Goal: Information Seeking & Learning: Learn about a topic

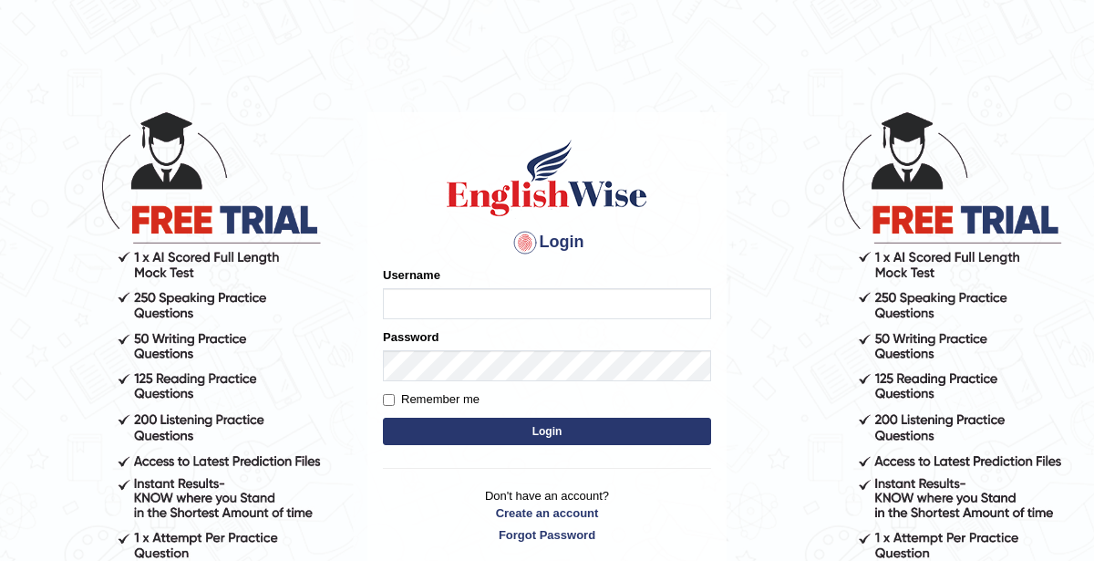
type input "KaurRavinder"
click at [607, 402] on div "Remember me" at bounding box center [547, 399] width 328 height 18
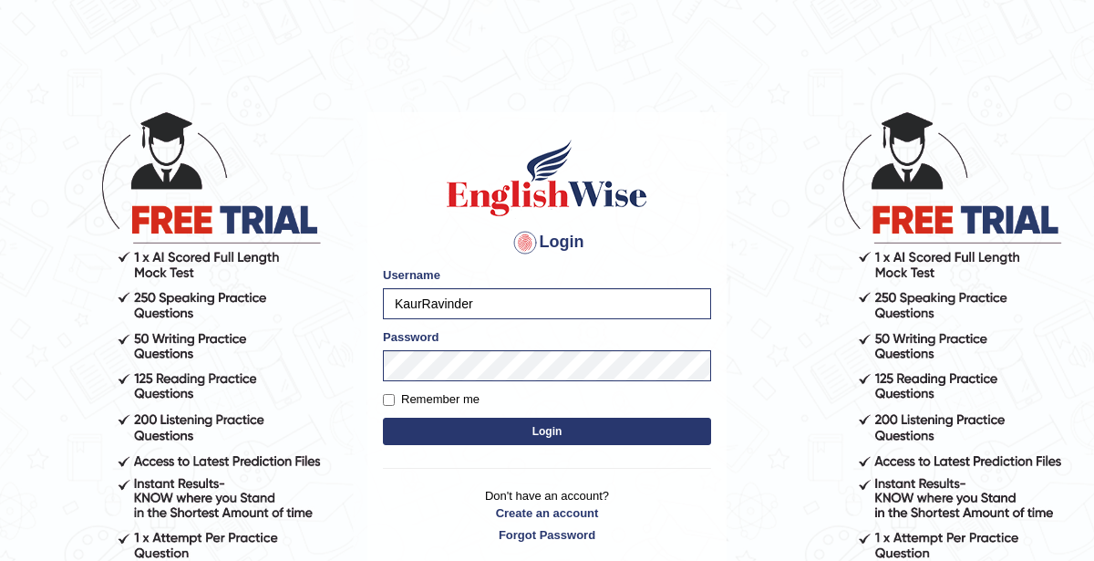
click at [612, 426] on button "Login" at bounding box center [547, 430] width 328 height 27
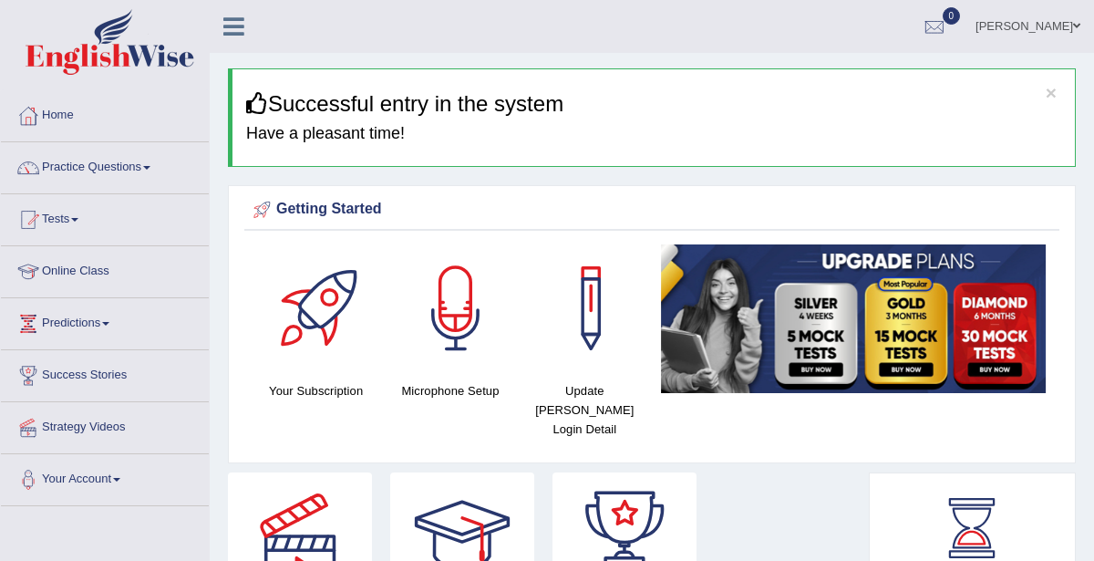
click at [117, 279] on link "Online Class" at bounding box center [105, 269] width 208 height 46
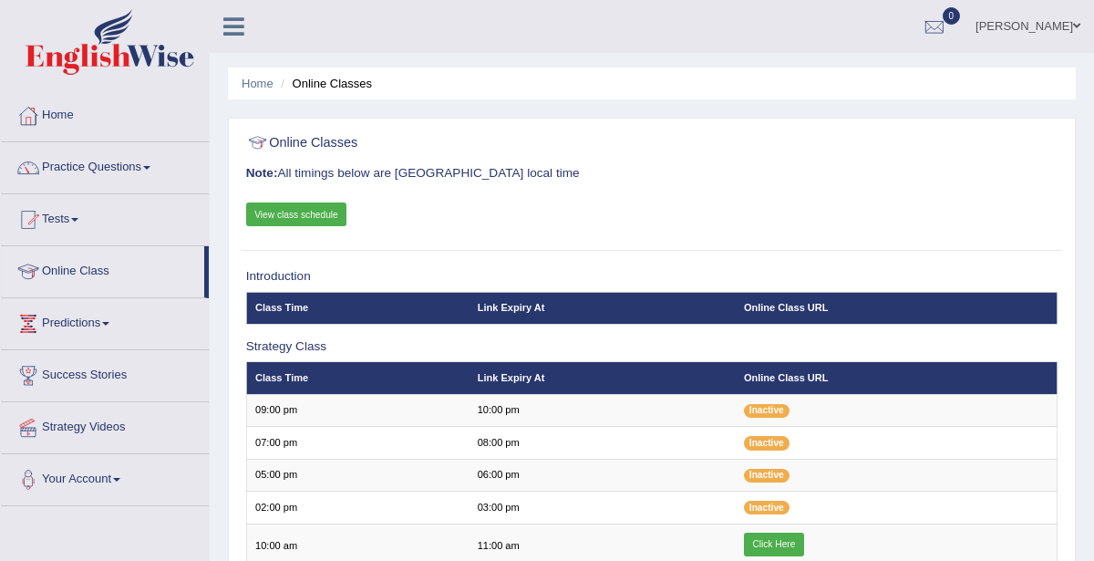
click at [321, 213] on link "View class schedule" at bounding box center [296, 214] width 101 height 24
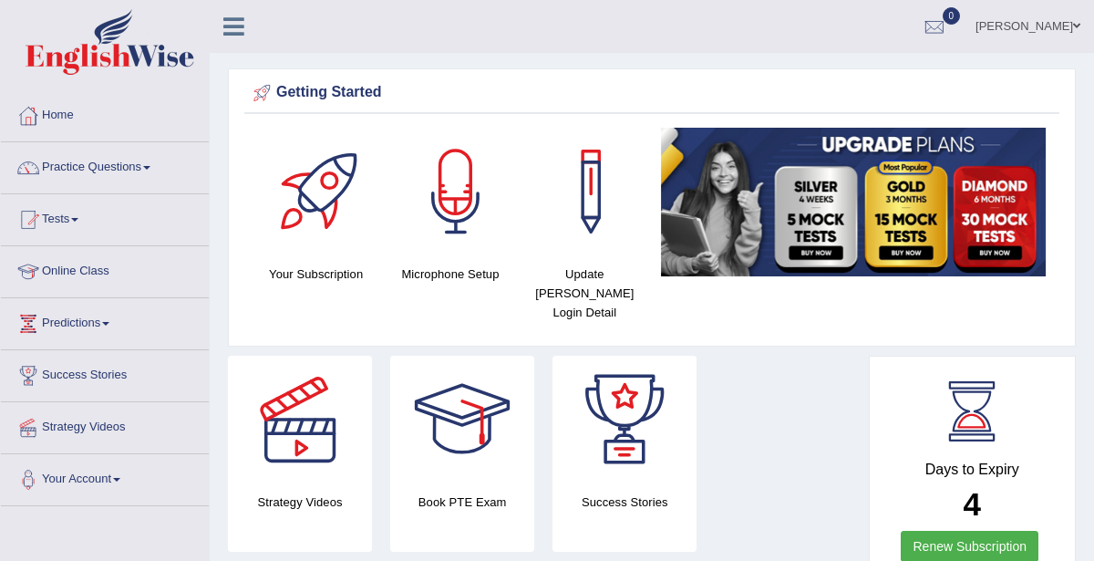
click at [81, 276] on link "Online Class" at bounding box center [105, 269] width 208 height 46
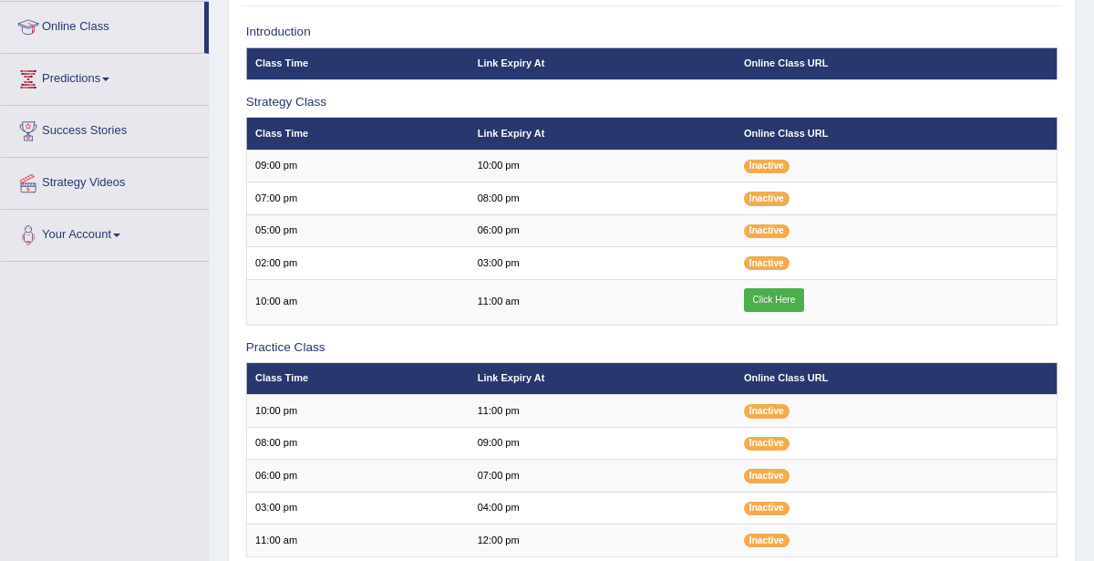
scroll to position [244, 0]
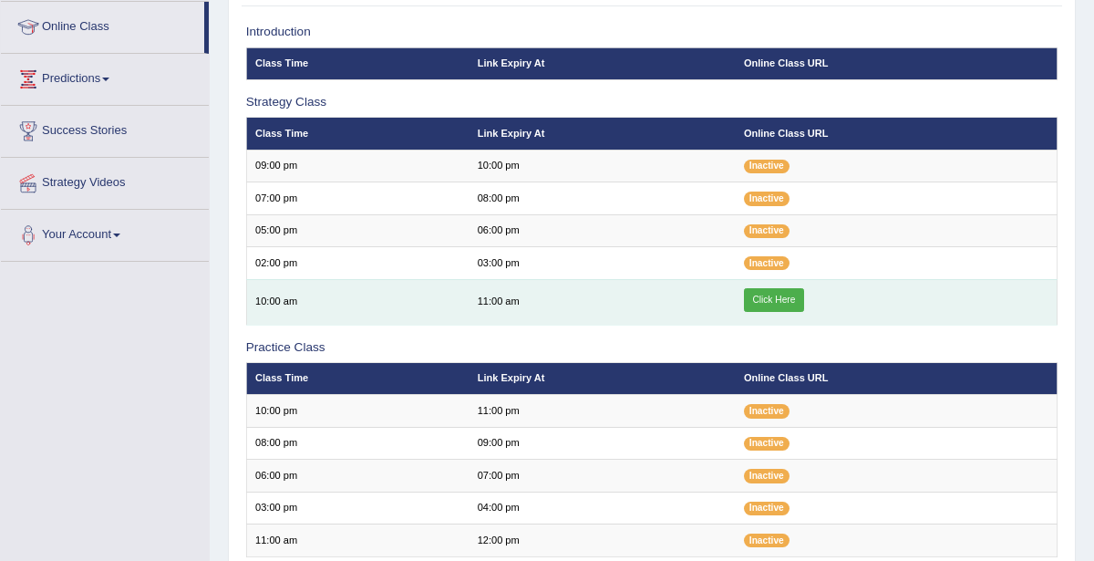
click at [775, 300] on link "Click Here" at bounding box center [774, 300] width 60 height 24
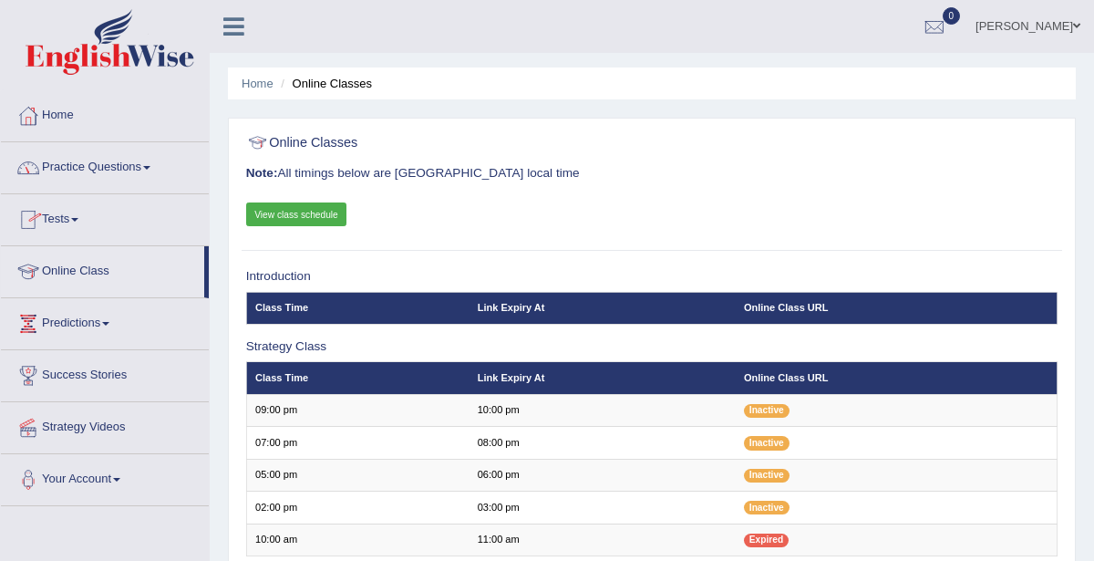
click at [120, 170] on link "Practice Questions" at bounding box center [105, 165] width 208 height 46
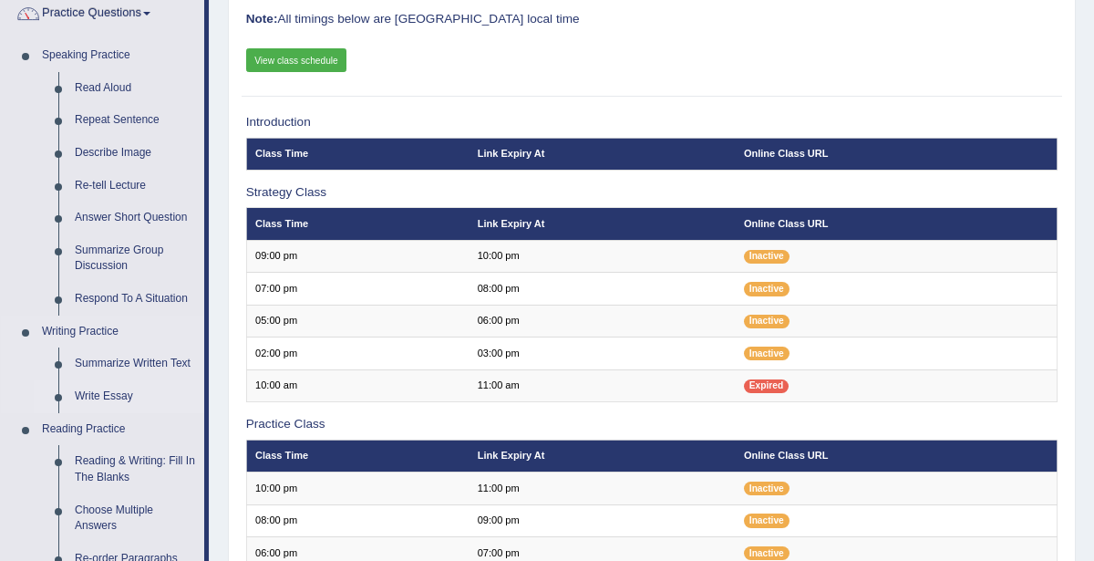
scroll to position [158, 0]
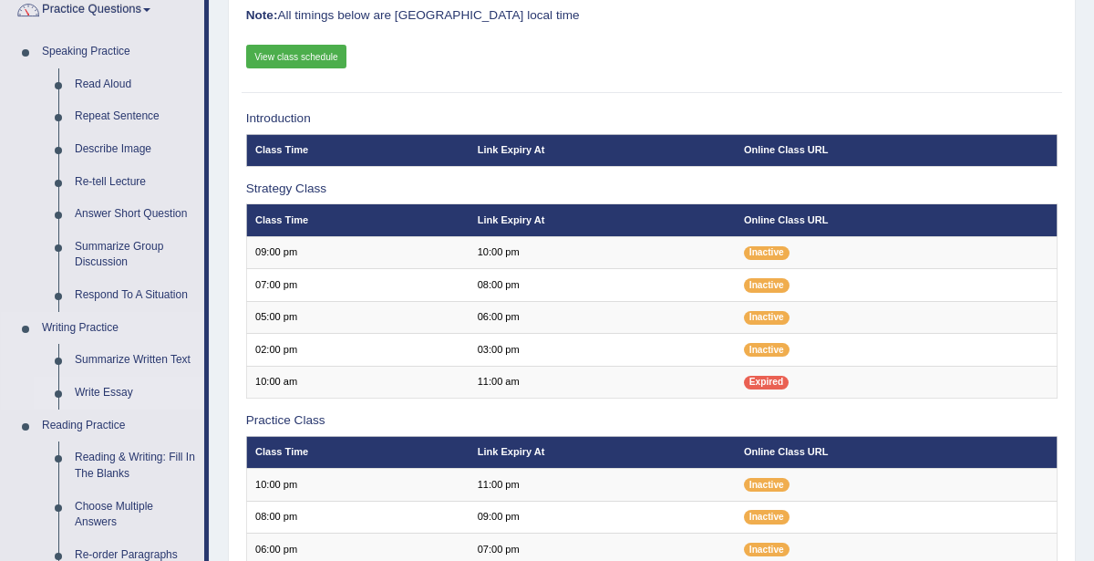
click at [105, 398] on link "Write Essay" at bounding box center [136, 392] width 138 height 33
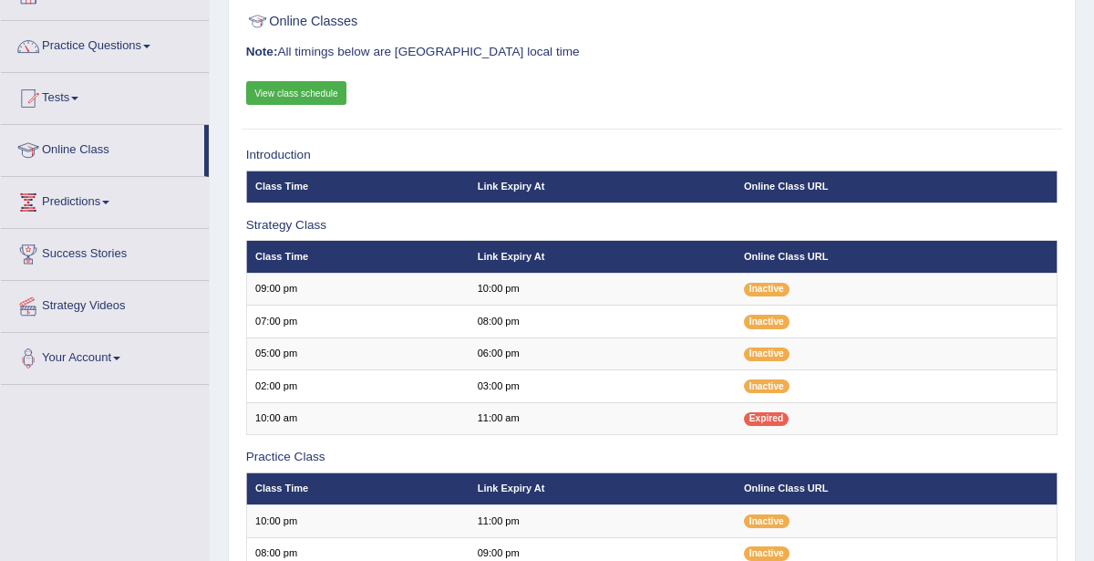
scroll to position [12, 0]
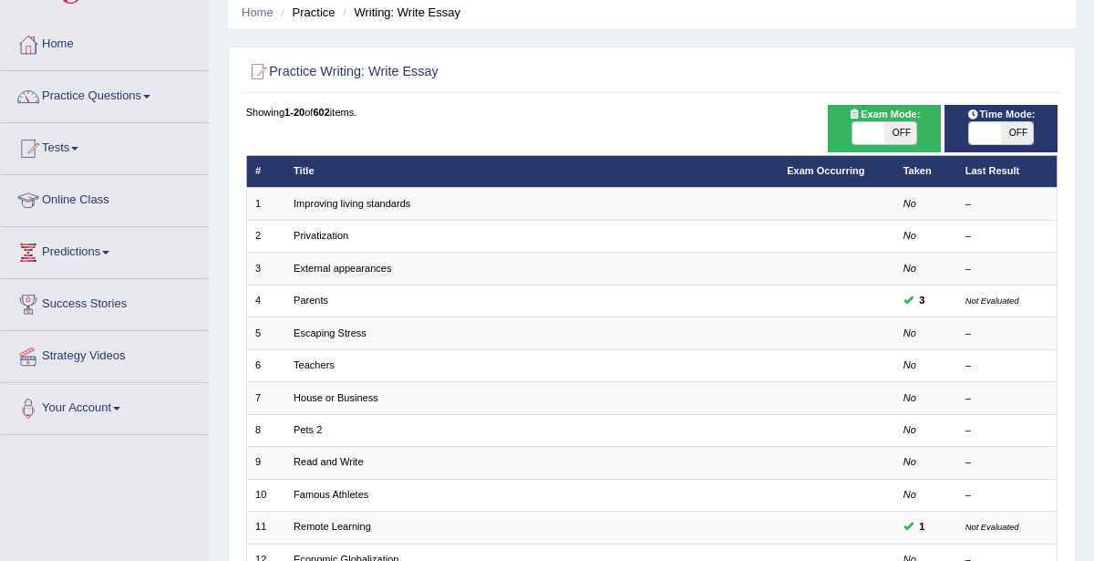
scroll to position [26, 0]
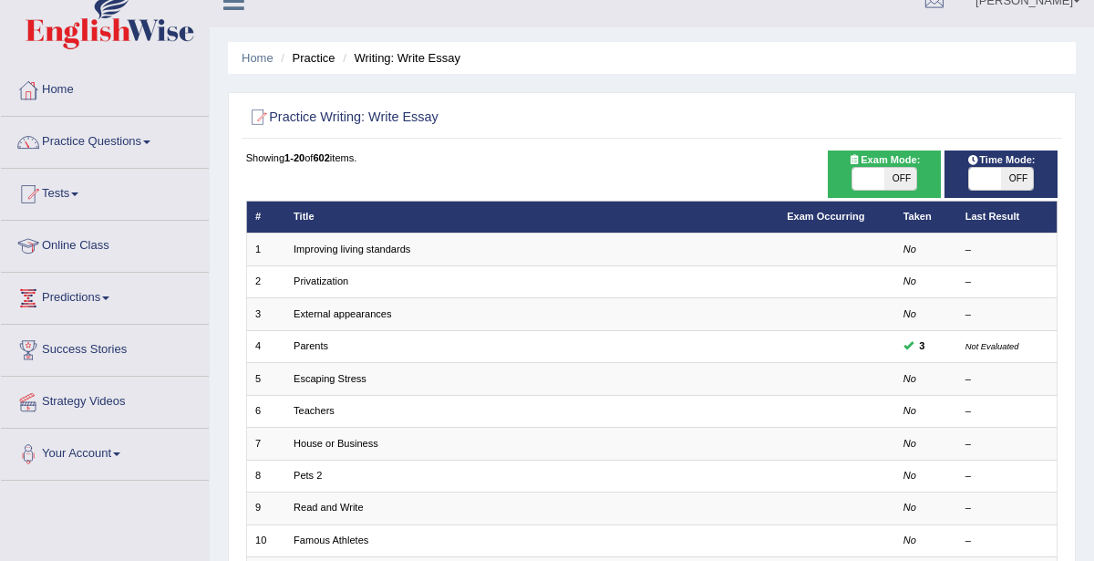
click at [885, 169] on span "OFF" at bounding box center [900, 179] width 32 height 22
checkbox input "true"
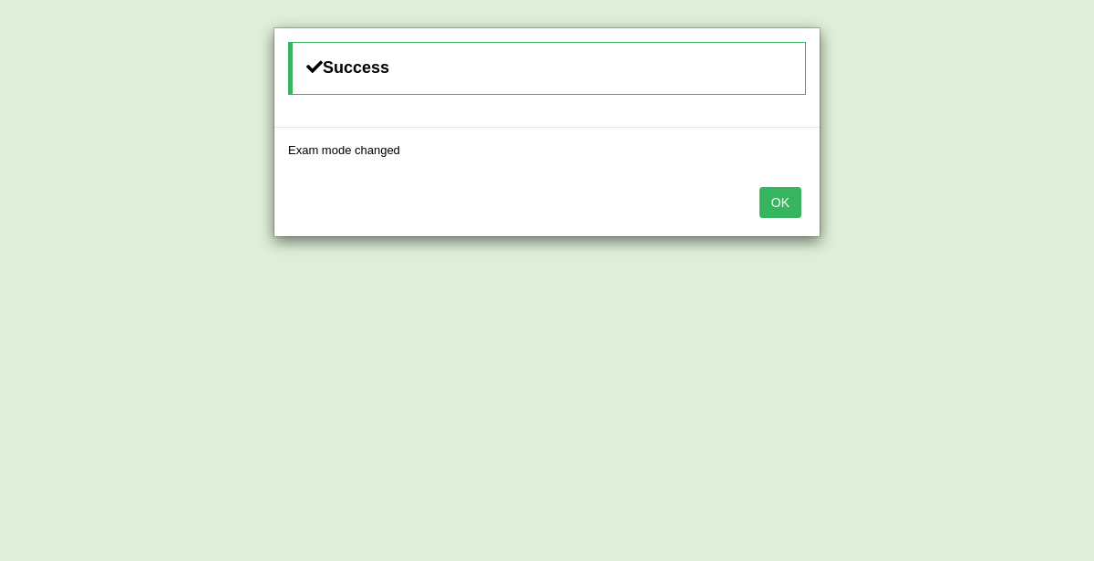
click at [869, 185] on div "Success Exam mode changed OK" at bounding box center [547, 280] width 1094 height 561
click at [791, 202] on button "OK" at bounding box center [780, 202] width 42 height 31
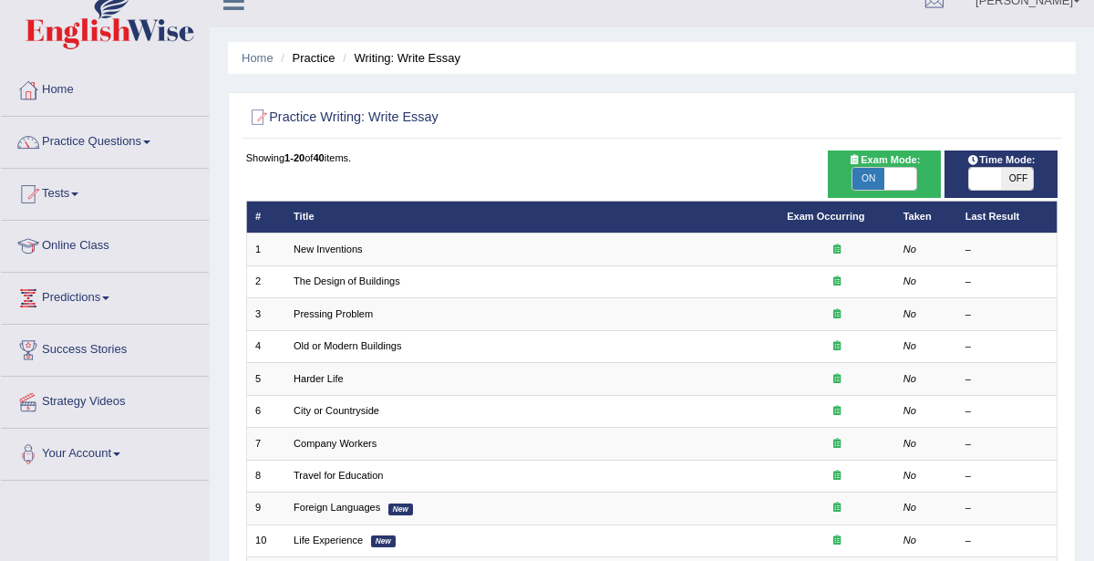
click at [985, 180] on span at bounding box center [985, 179] width 32 height 22
click at [985, 181] on span at bounding box center [985, 179] width 32 height 22
checkbox input "true"
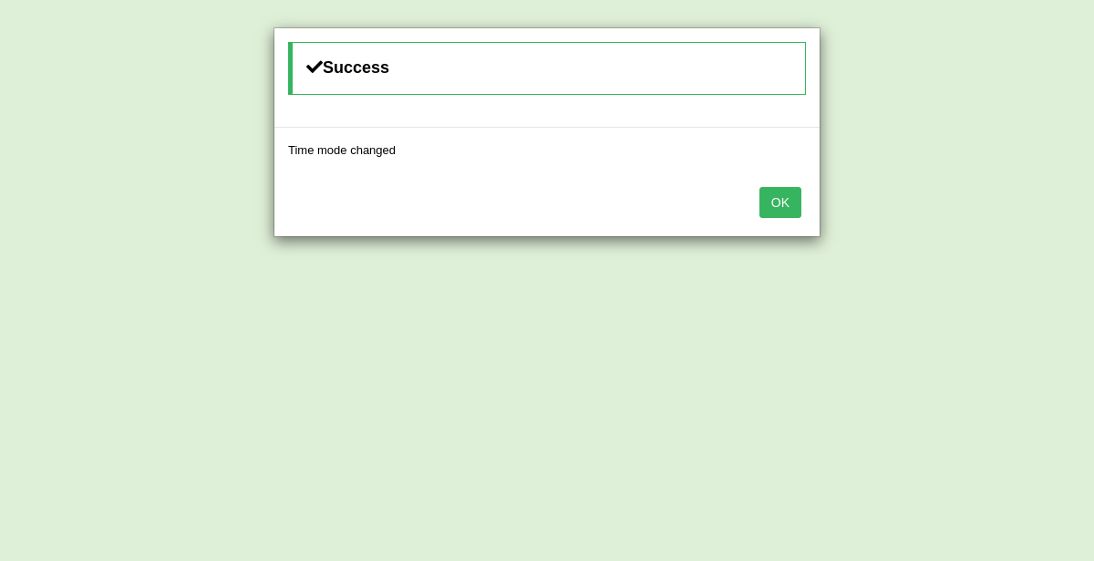
click at [784, 203] on button "OK" at bounding box center [780, 202] width 42 height 31
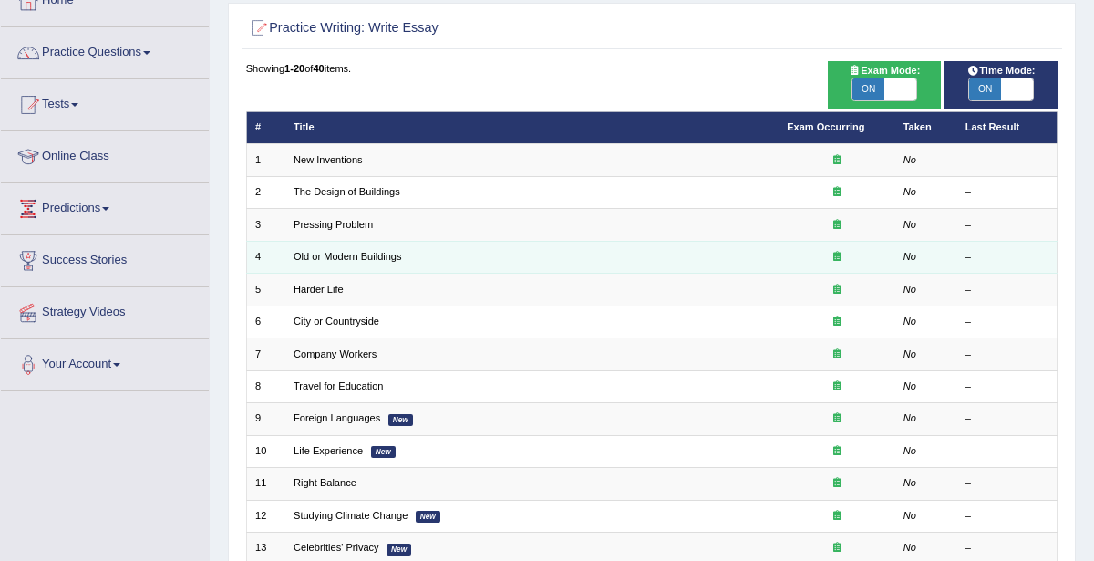
scroll to position [119, 0]
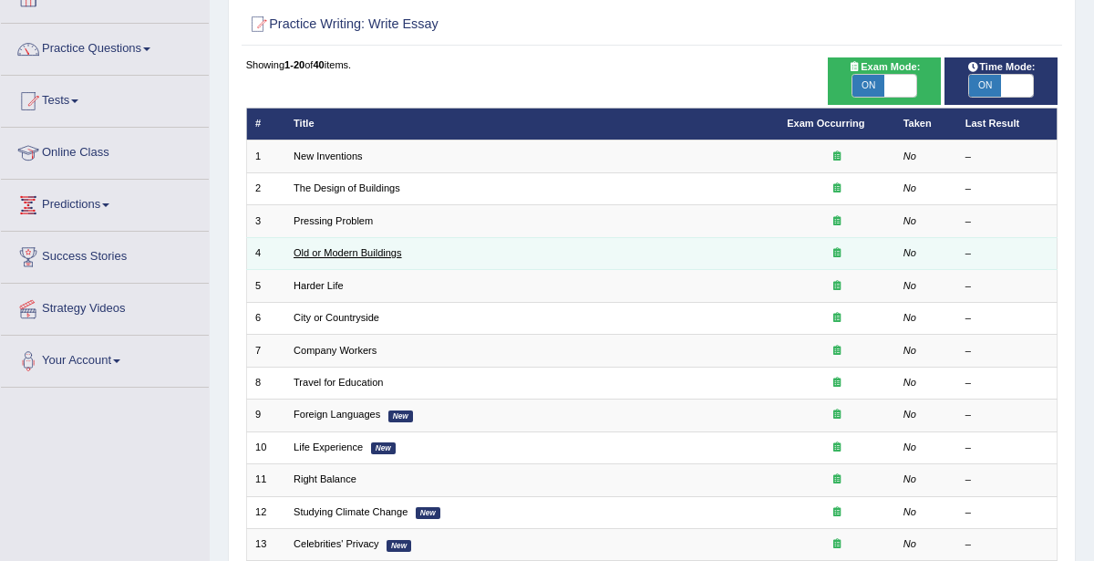
click at [329, 253] on link "Old or Modern Buildings" at bounding box center [348, 252] width 108 height 11
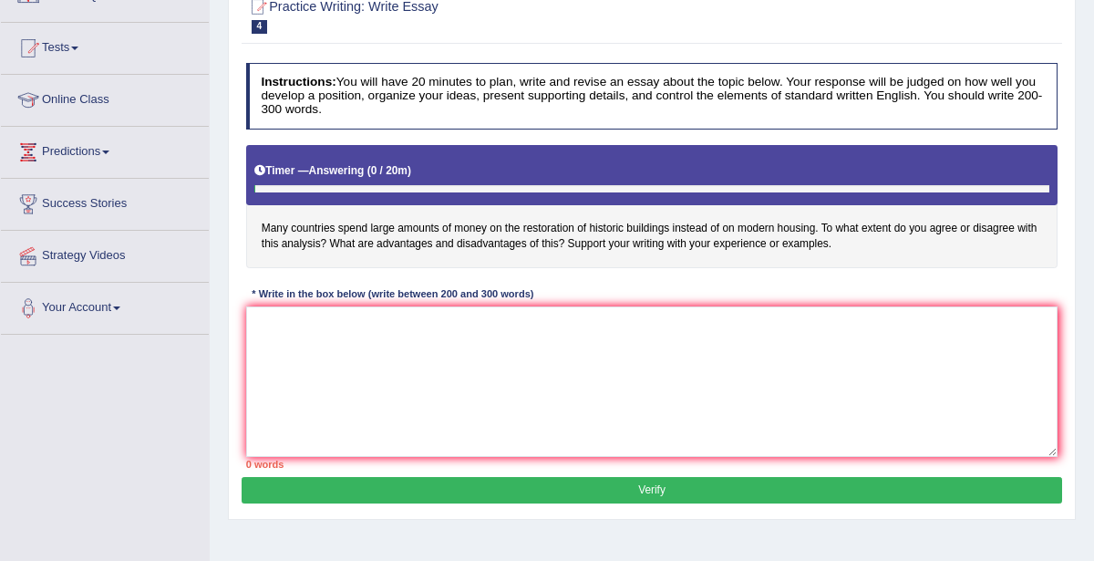
scroll to position [222, 0]
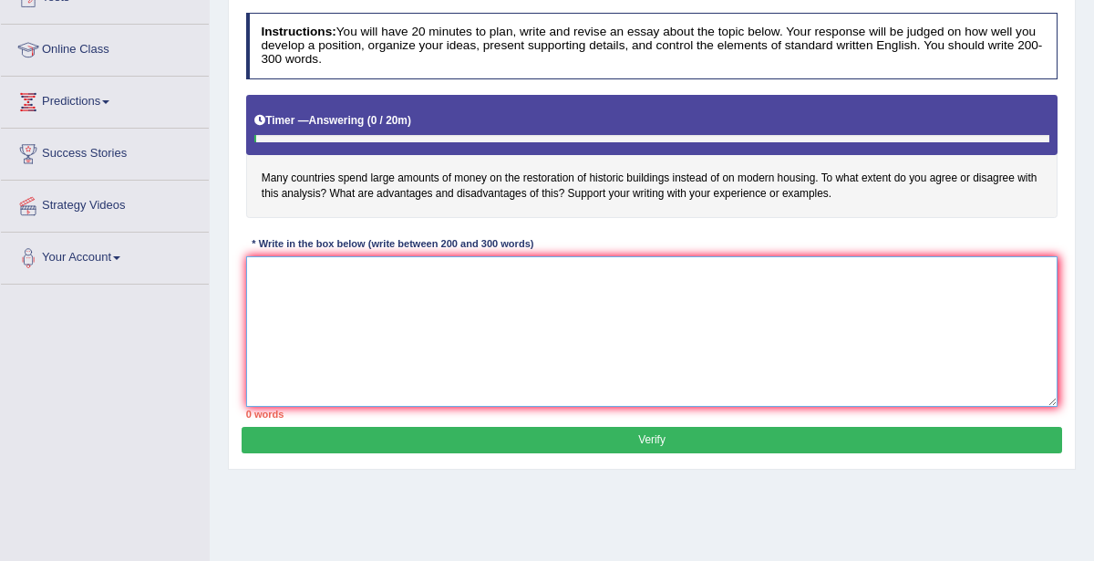
paste textarea "The increasing influence of (essay topic) on our lives has ignited numerous dis…"
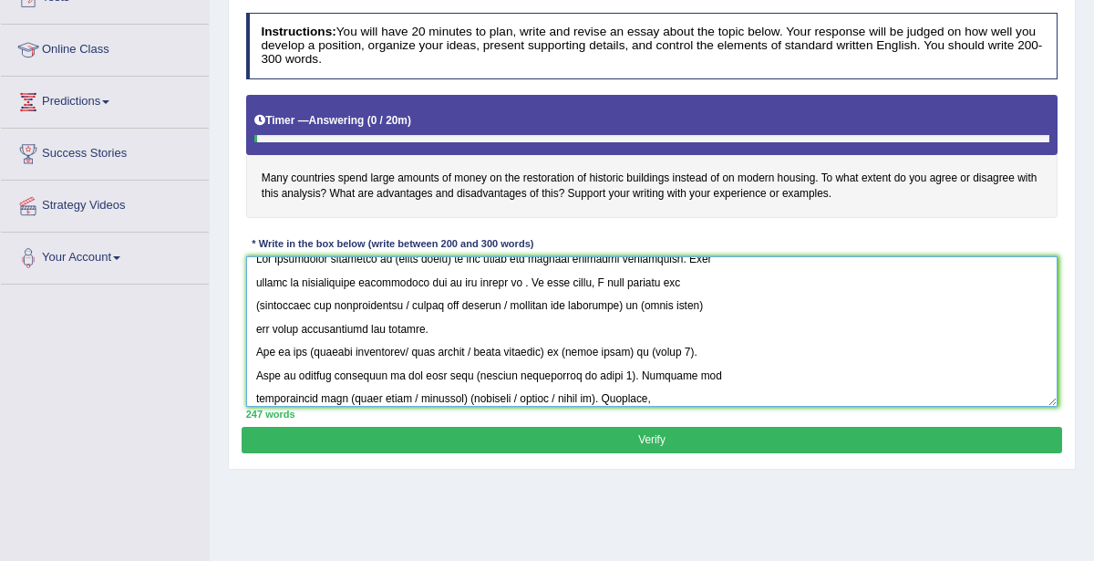
scroll to position [0, 0]
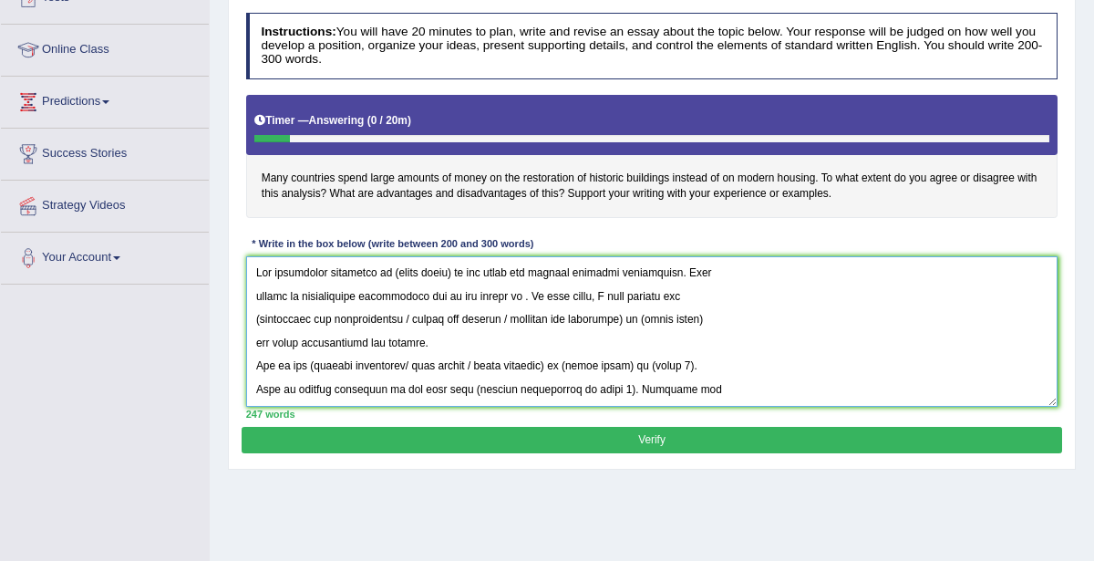
drag, startPoint x: 386, startPoint y: 271, endPoint x: 451, endPoint y: 271, distance: 65.6
click at [451, 271] on textarea at bounding box center [652, 331] width 812 height 150
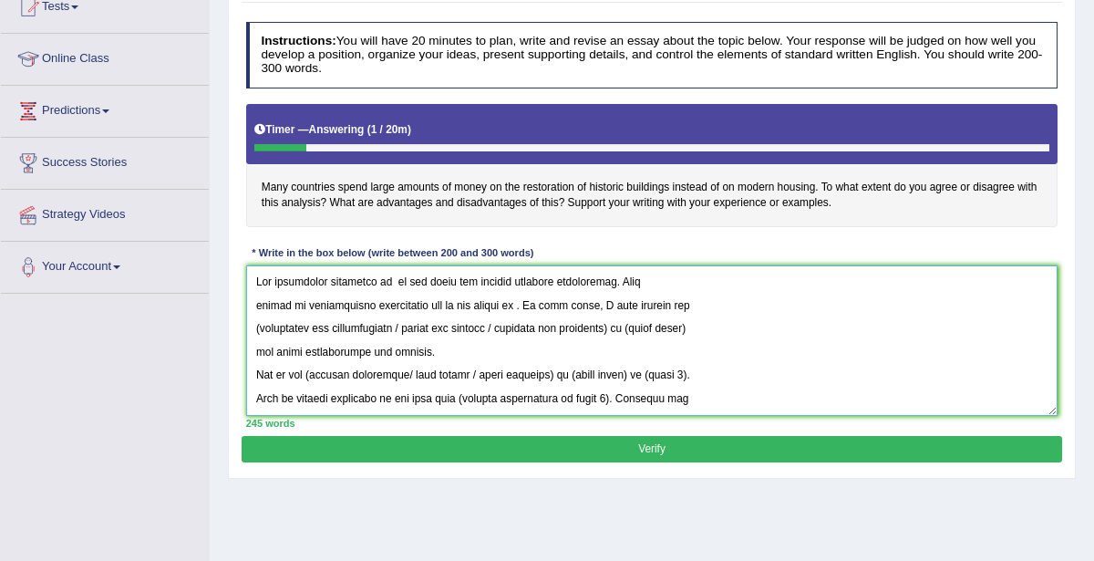
scroll to position [201, 0]
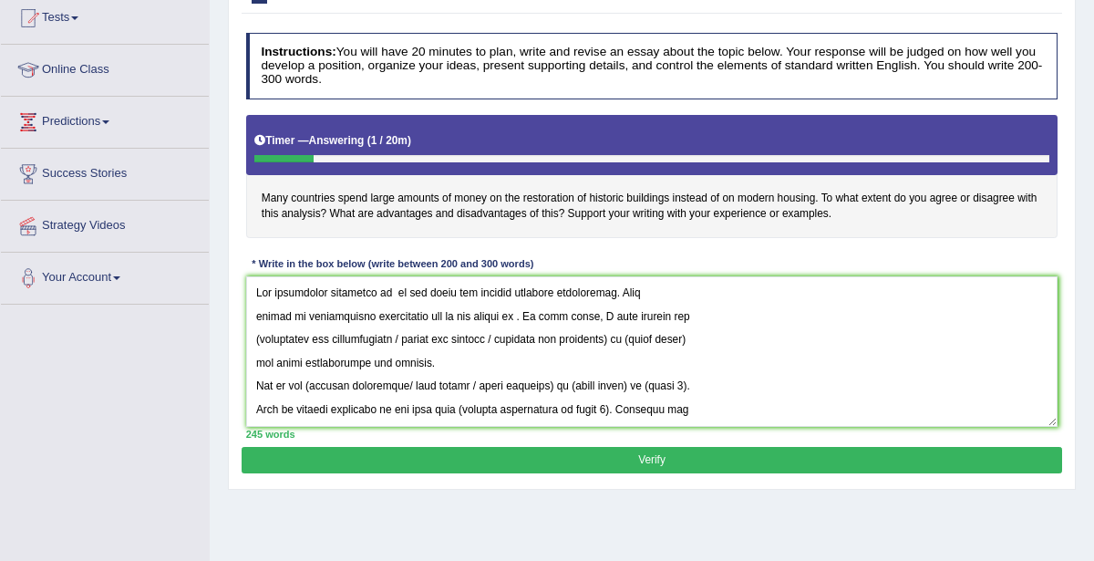
drag, startPoint x: 338, startPoint y: 193, endPoint x: 388, endPoint y: 192, distance: 50.1
click at [388, 192] on h4 "Many countries spend large amounts of money on the restoration of historic buil…" at bounding box center [652, 176] width 812 height 123
click at [382, 198] on h4 "Many countries spend large amounts of money on the restoration of historic buil…" at bounding box center [652, 176] width 812 height 123
click at [385, 288] on textarea at bounding box center [652, 351] width 812 height 150
click at [387, 288] on textarea at bounding box center [652, 351] width 812 height 150
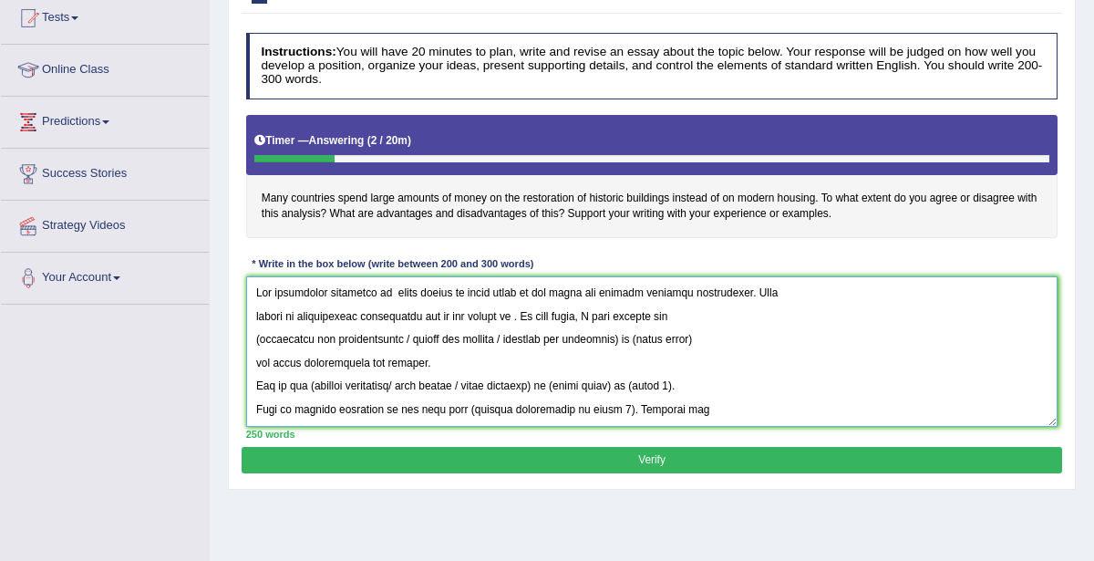
click at [390, 288] on textarea at bounding box center [652, 351] width 812 height 150
click at [487, 289] on textarea at bounding box center [652, 351] width 812 height 150
click at [572, 289] on textarea at bounding box center [652, 351] width 812 height 150
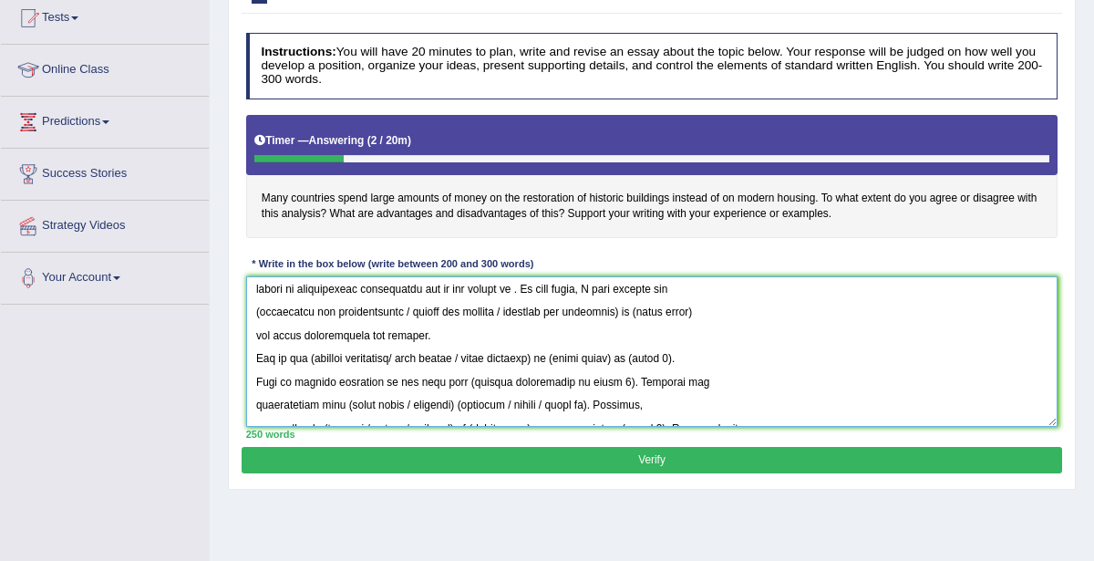
scroll to position [33, 0]
click at [257, 306] on textarea at bounding box center [652, 351] width 812 height 150
drag, startPoint x: 404, startPoint y: 306, endPoint x: 633, endPoint y: 308, distance: 228.8
click at [633, 308] on textarea at bounding box center [652, 351] width 812 height 150
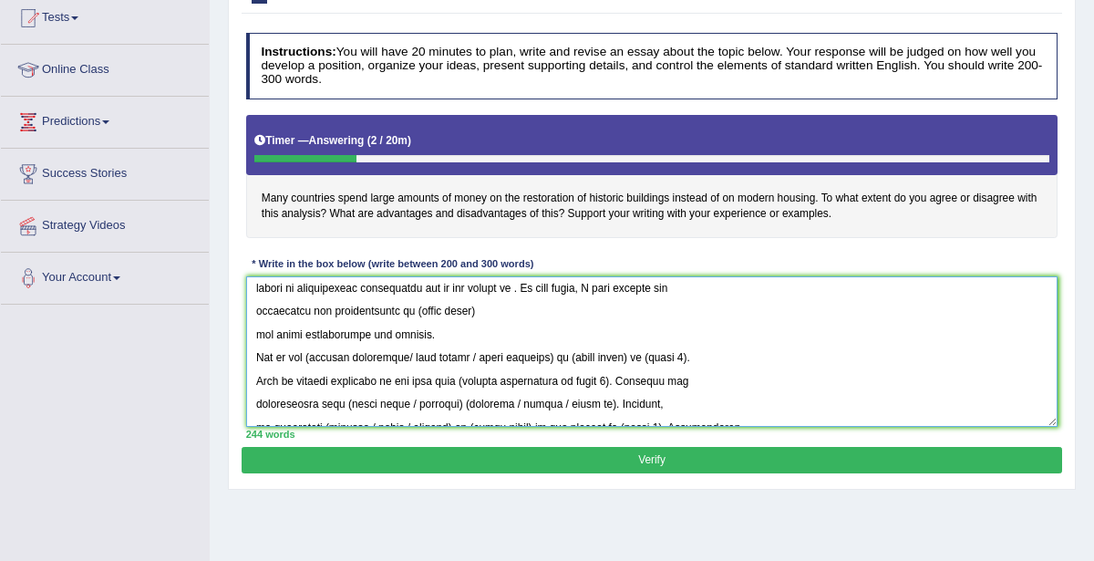
drag, startPoint x: 420, startPoint y: 306, endPoint x: 482, endPoint y: 310, distance: 62.1
click at [477, 313] on textarea at bounding box center [652, 351] width 812 height 150
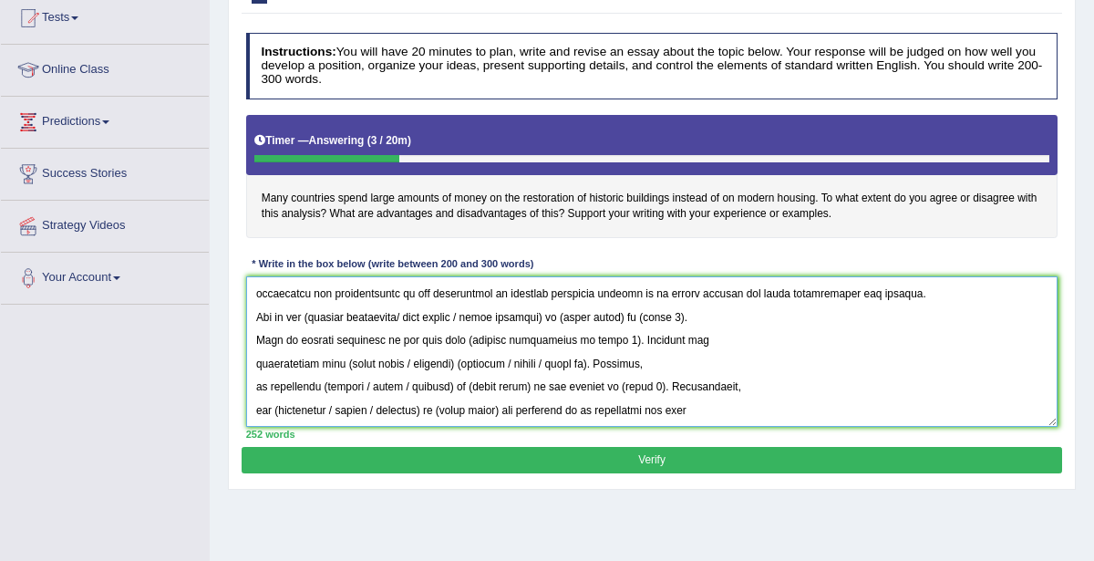
scroll to position [55, 0]
click at [313, 312] on textarea at bounding box center [652, 351] width 812 height 150
drag, startPoint x: 401, startPoint y: 310, endPoint x: 560, endPoint y: 315, distance: 158.7
click at [560, 315] on textarea at bounding box center [652, 351] width 812 height 150
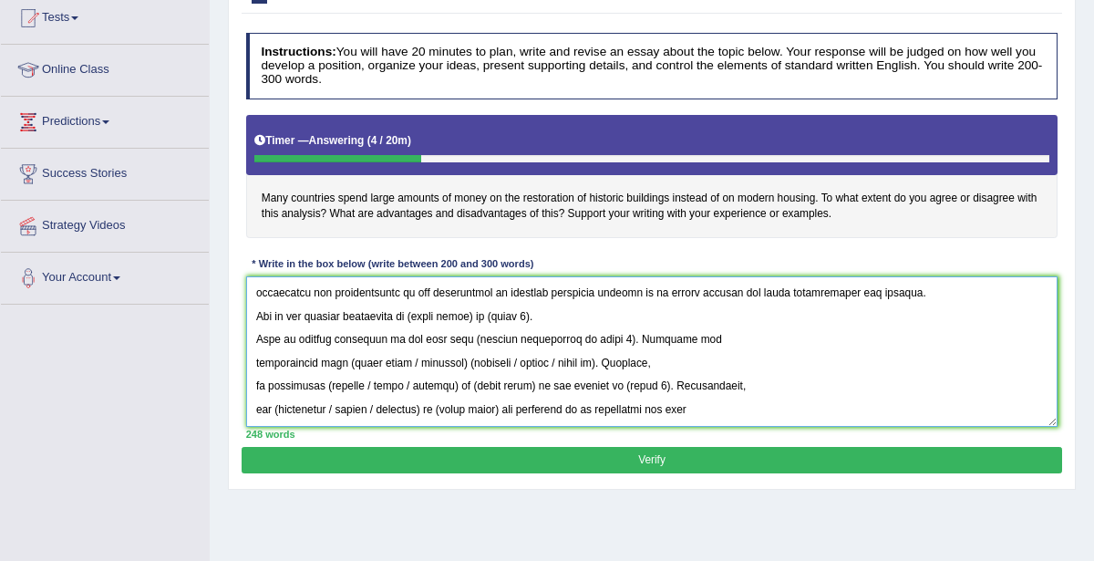
drag, startPoint x: 417, startPoint y: 314, endPoint x: 469, endPoint y: 314, distance: 52.0
click at [469, 314] on textarea at bounding box center [652, 351] width 812 height 150
drag, startPoint x: 419, startPoint y: 314, endPoint x: 481, endPoint y: 314, distance: 62.0
click at [481, 314] on textarea at bounding box center [652, 351] width 812 height 150
drag, startPoint x: 507, startPoint y: 312, endPoint x: 564, endPoint y: 308, distance: 57.5
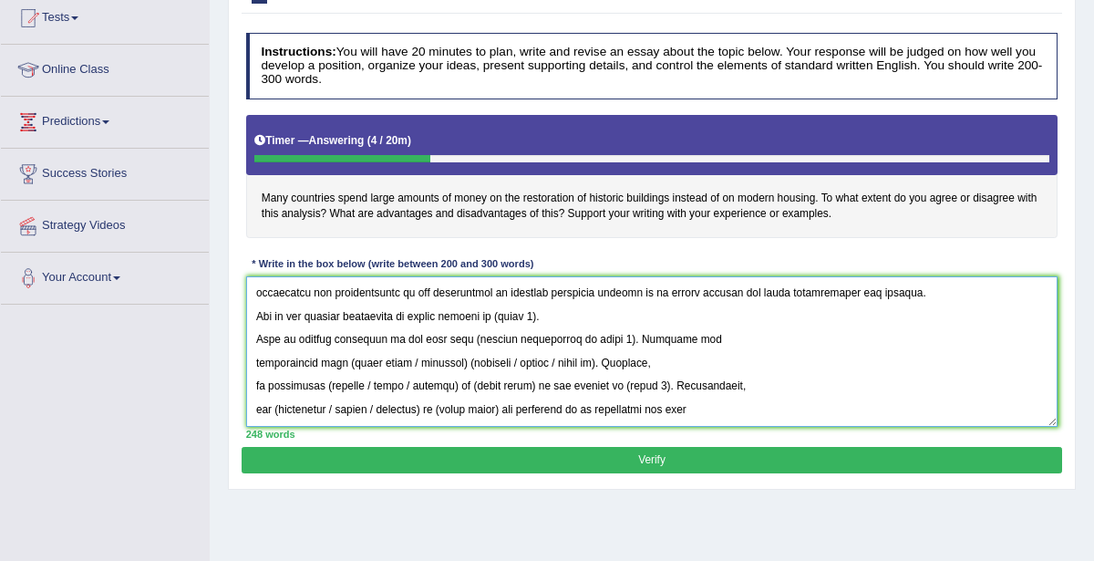
click at [564, 309] on textarea at bounding box center [652, 351] width 812 height 150
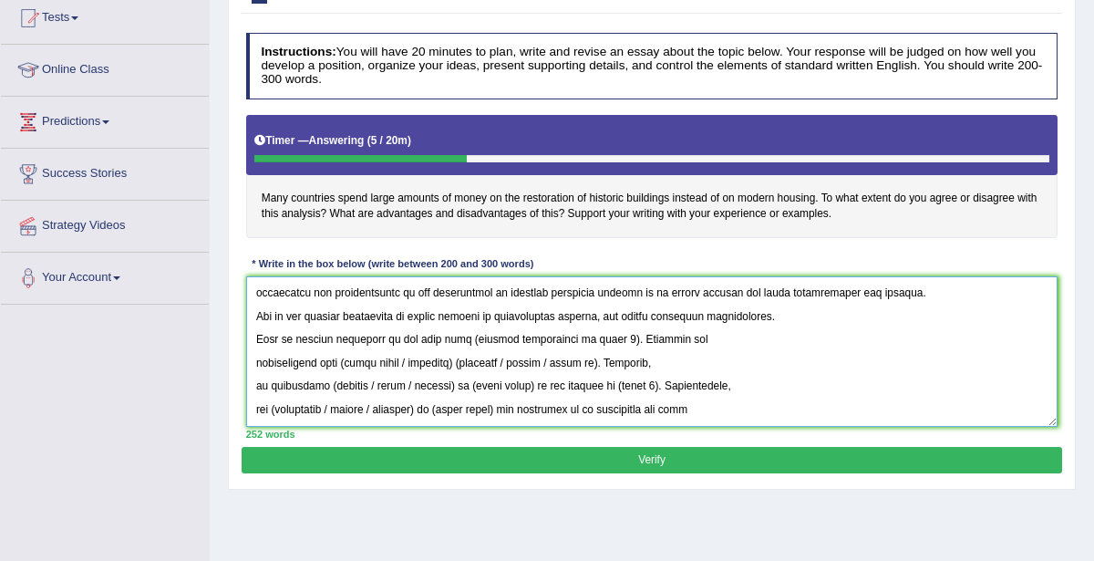
drag, startPoint x: 450, startPoint y: 332, endPoint x: 599, endPoint y: 336, distance: 148.7
click at [599, 336] on textarea at bounding box center [652, 351] width 812 height 150
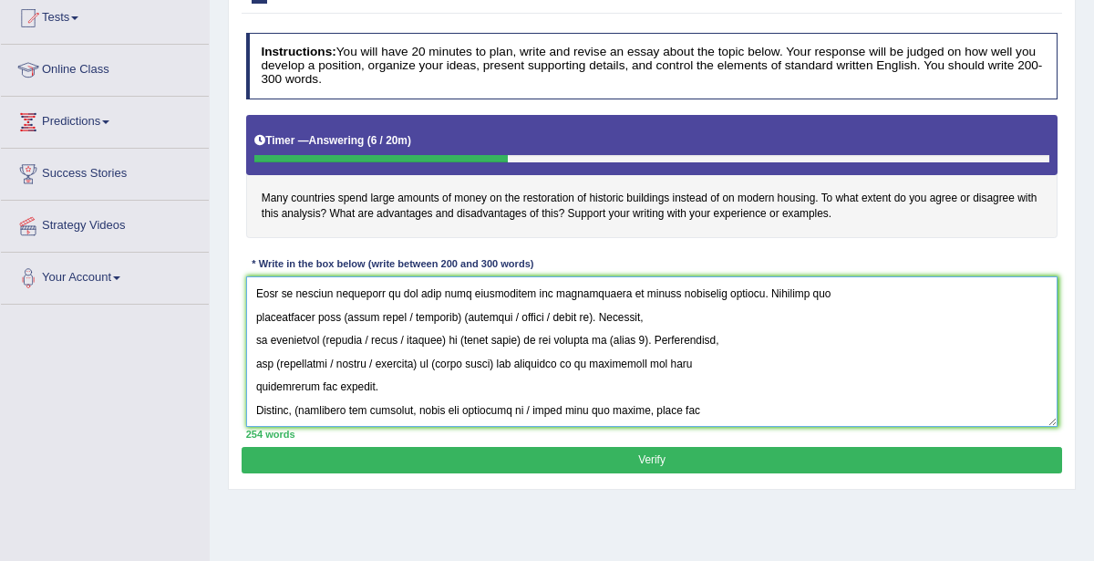
scroll to position [110, 0]
click at [354, 313] on textarea at bounding box center [652, 351] width 812 height 150
drag, startPoint x: 345, startPoint y: 310, endPoint x: 610, endPoint y: 314, distance: 265.3
click at [610, 314] on textarea at bounding box center [652, 351] width 812 height 150
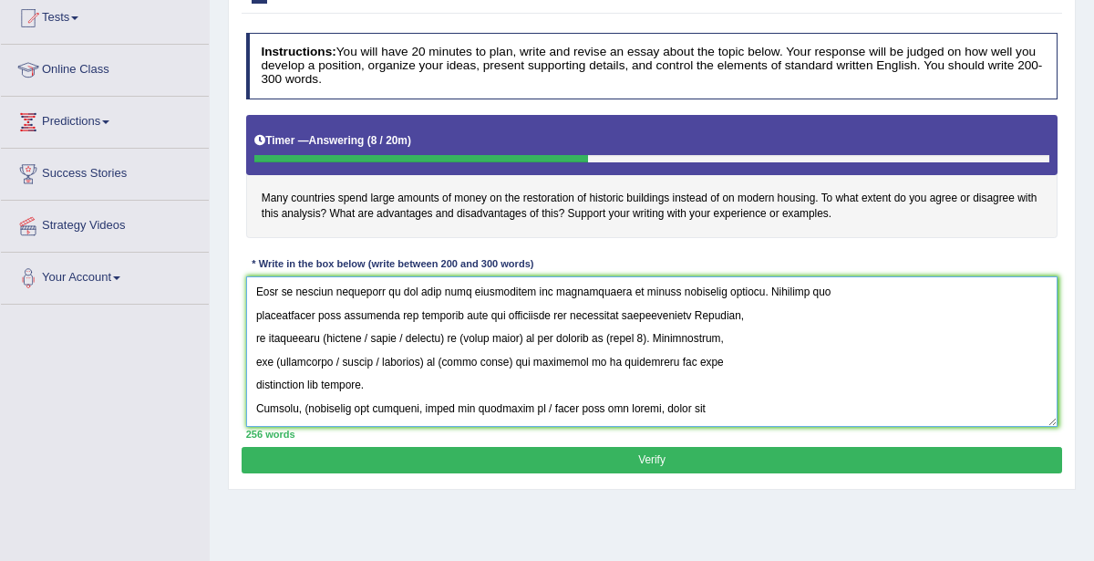
click at [473, 295] on textarea at bounding box center [652, 351] width 812 height 150
click at [702, 310] on textarea at bounding box center [652, 351] width 812 height 150
click at [540, 314] on textarea at bounding box center [652, 351] width 812 height 150
click at [626, 309] on textarea at bounding box center [652, 351] width 812 height 150
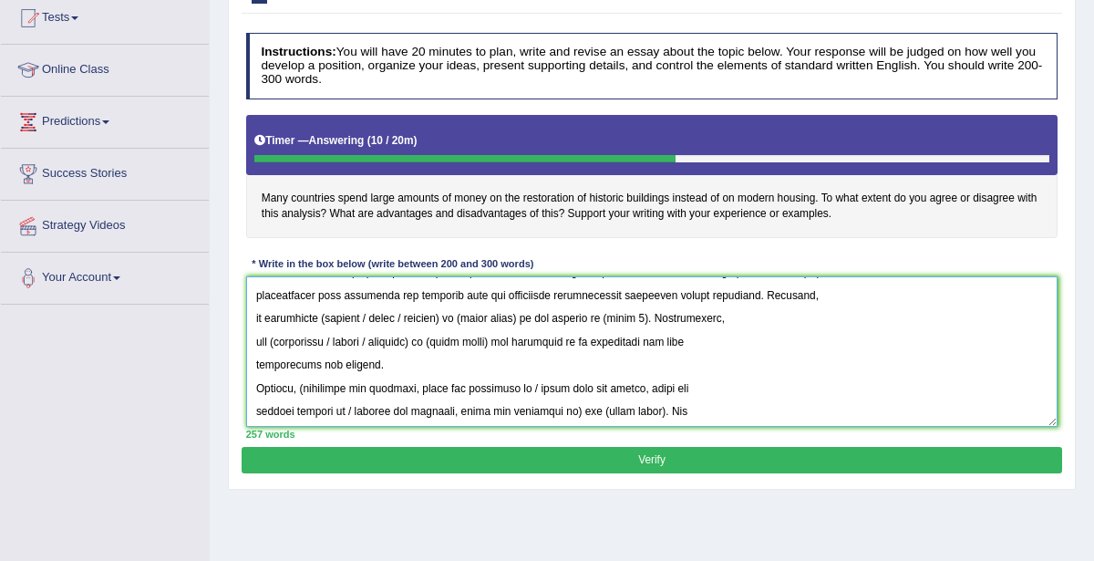
scroll to position [143, 0]
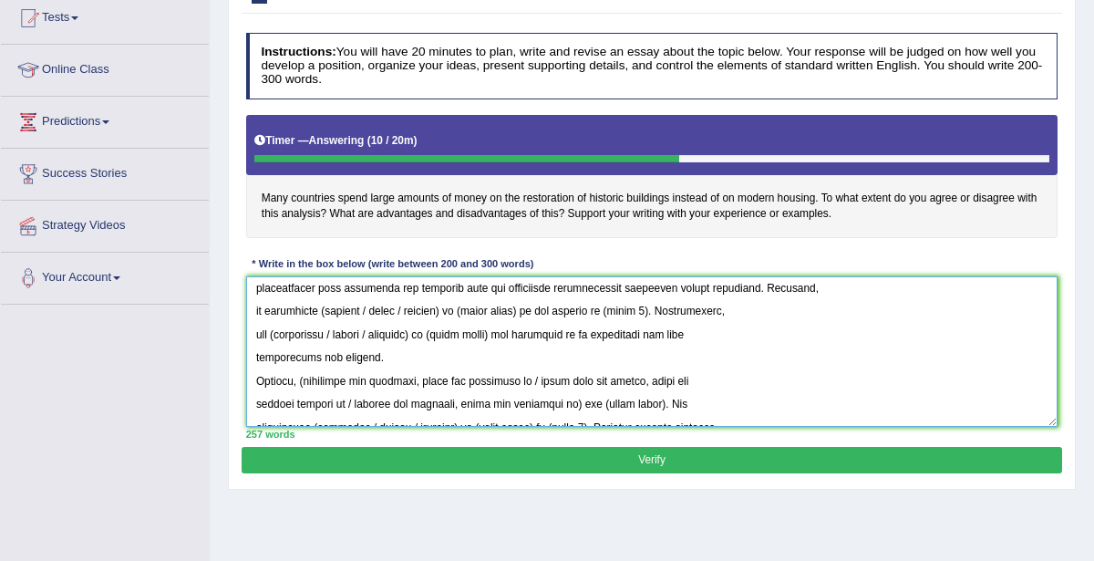
drag, startPoint x: 322, startPoint y: 307, endPoint x: 449, endPoint y: 311, distance: 127.7
click at [449, 311] on textarea at bounding box center [652, 351] width 812 height 150
drag, startPoint x: 367, startPoint y: 307, endPoint x: 424, endPoint y: 304, distance: 56.6
click at [424, 304] on textarea at bounding box center [652, 351] width 812 height 150
drag, startPoint x: 369, startPoint y: 306, endPoint x: 433, endPoint y: 308, distance: 63.8
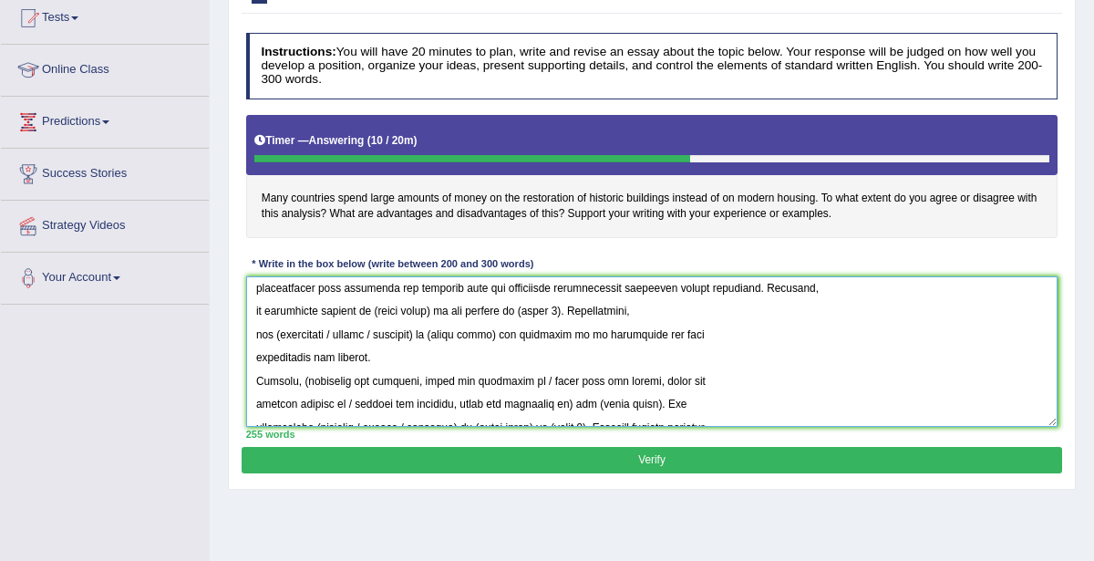
click at [433, 308] on textarea at bounding box center [652, 351] width 812 height 150
drag, startPoint x: 520, startPoint y: 309, endPoint x: 562, endPoint y: 310, distance: 42.9
click at [562, 310] on textarea at bounding box center [652, 351] width 812 height 150
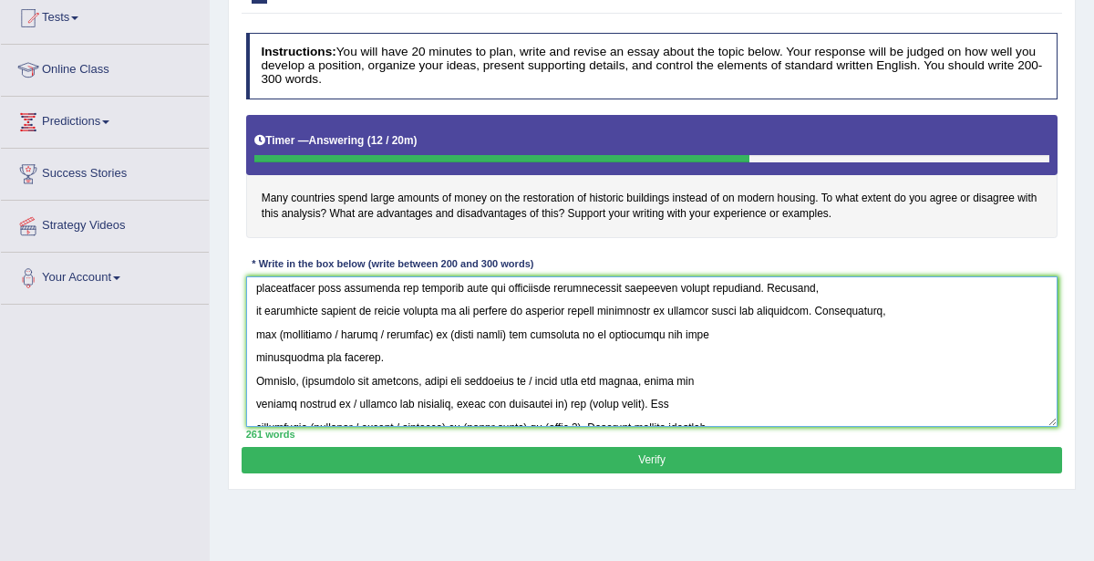
click at [276, 329] on textarea at bounding box center [652, 351] width 812 height 150
drag, startPoint x: 333, startPoint y: 330, endPoint x: 446, endPoint y: 329, distance: 113.0
click at [446, 329] on textarea at bounding box center [652, 351] width 812 height 150
click at [435, 328] on textarea at bounding box center [652, 351] width 812 height 150
drag, startPoint x: 327, startPoint y: 328, endPoint x: 430, endPoint y: 331, distance: 103.0
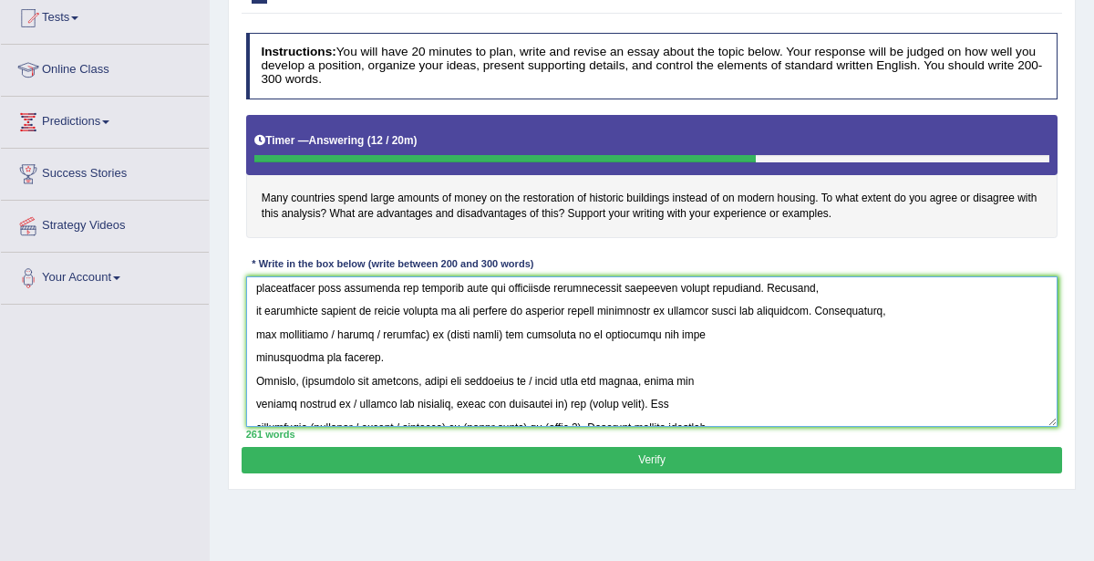
click at [429, 332] on textarea at bounding box center [652, 351] width 812 height 150
click at [334, 328] on textarea at bounding box center [652, 351] width 812 height 150
drag, startPoint x: 343, startPoint y: 330, endPoint x: 410, endPoint y: 326, distance: 67.6
click at [410, 326] on textarea at bounding box center [652, 351] width 812 height 150
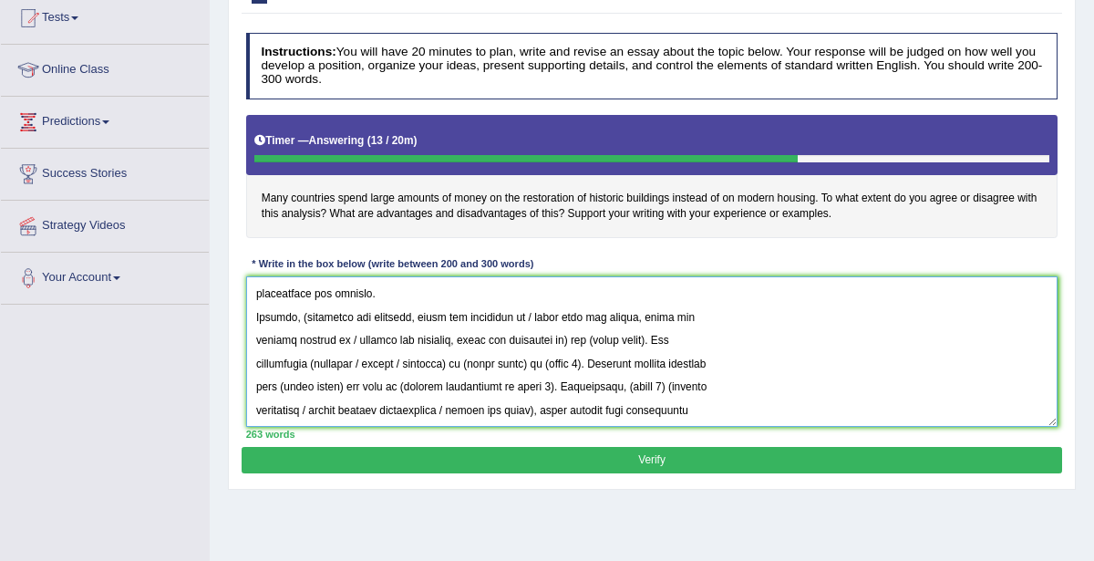
scroll to position [183, 0]
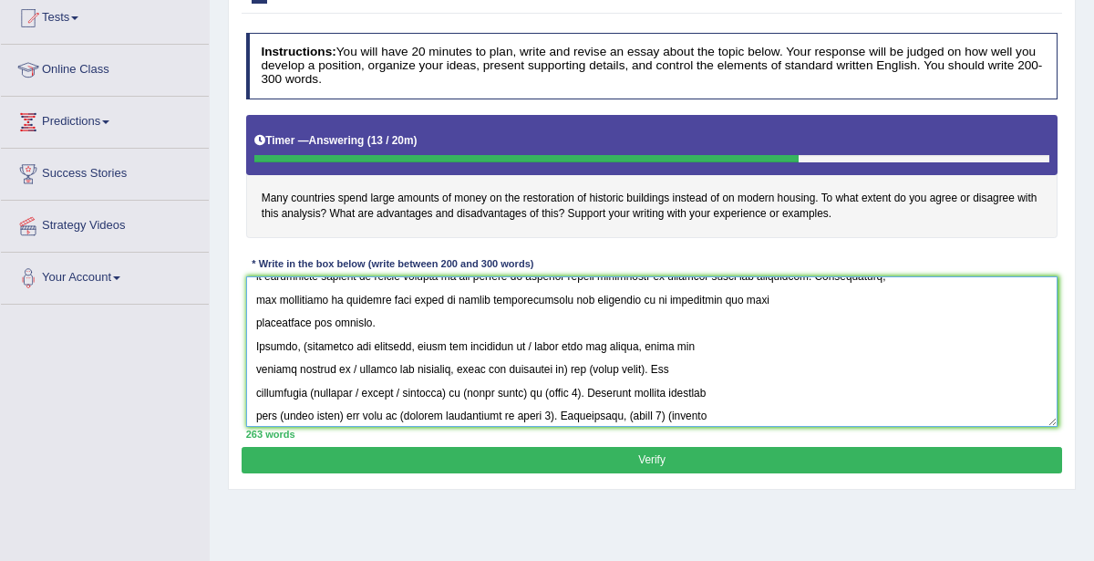
click at [304, 341] on textarea at bounding box center [652, 351] width 812 height 150
drag, startPoint x: 526, startPoint y: 343, endPoint x: 637, endPoint y: 344, distance: 111.2
click at [637, 344] on textarea at bounding box center [652, 351] width 812 height 150
click at [347, 367] on textarea at bounding box center [652, 351] width 812 height 150
drag, startPoint x: 342, startPoint y: 368, endPoint x: 551, endPoint y: 369, distance: 209.7
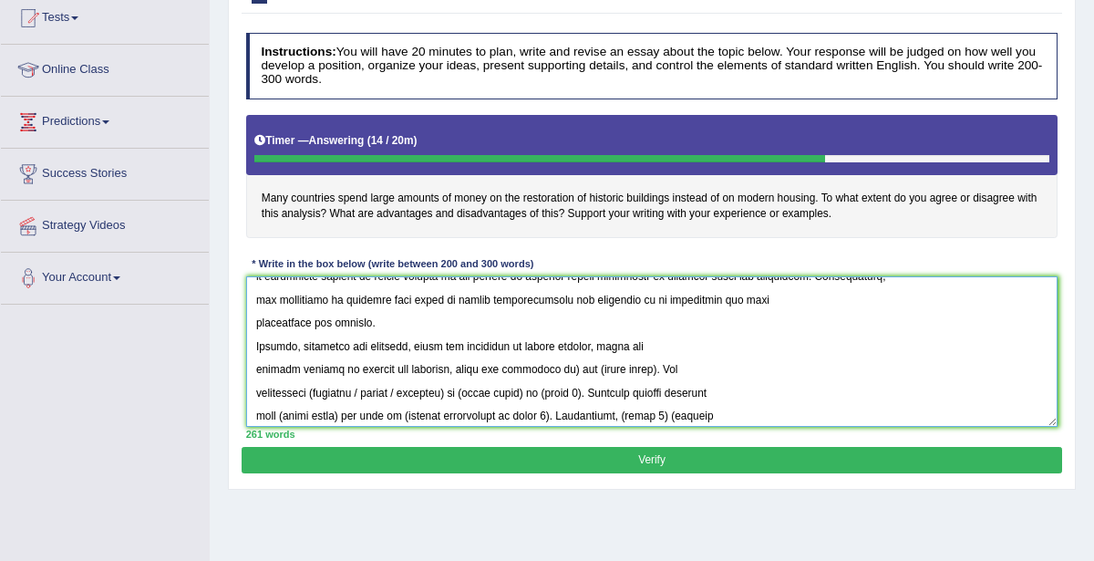
click at [551, 369] on textarea at bounding box center [652, 351] width 812 height 150
click at [458, 342] on textarea at bounding box center [652, 351] width 812 height 150
drag, startPoint x: 361, startPoint y: 366, endPoint x: 426, endPoint y: 364, distance: 64.8
click at [426, 364] on textarea at bounding box center [652, 351] width 812 height 150
click at [312, 366] on textarea at bounding box center [652, 351] width 812 height 150
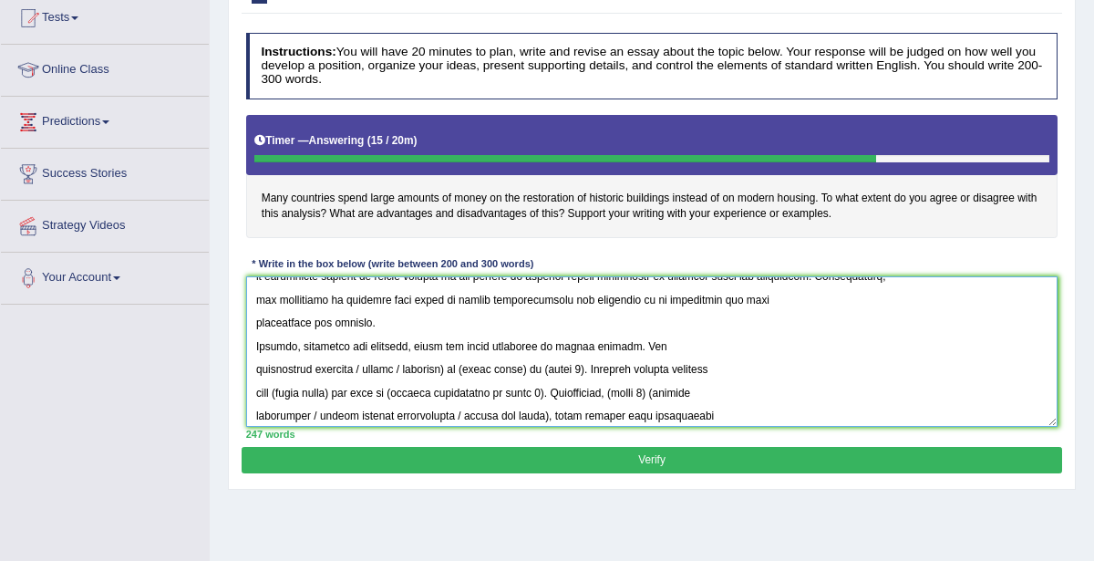
drag, startPoint x: 357, startPoint y: 368, endPoint x: 448, endPoint y: 366, distance: 91.2
click at [448, 366] on textarea at bounding box center [652, 351] width 812 height 150
drag, startPoint x: 490, startPoint y: 368, endPoint x: 606, endPoint y: 367, distance: 115.8
click at [606, 367] on textarea at bounding box center [652, 351] width 812 height 150
click at [356, 359] on textarea at bounding box center [652, 351] width 812 height 150
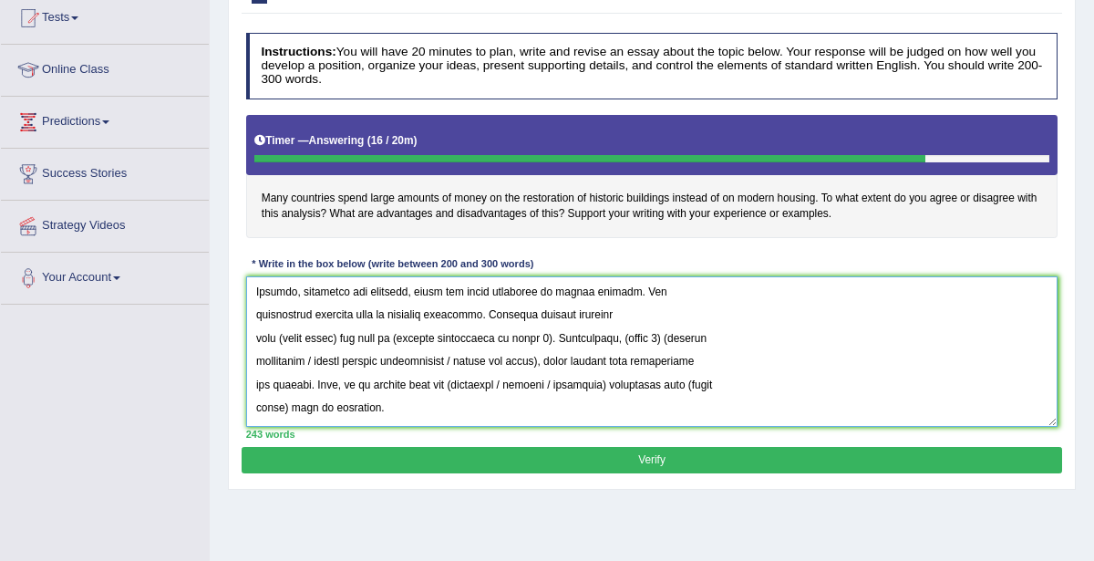
scroll to position [250, 0]
drag, startPoint x: 275, startPoint y: 331, endPoint x: 335, endPoint y: 332, distance: 60.2
click at [335, 332] on textarea at bounding box center [652, 351] width 812 height 150
click at [283, 333] on textarea at bounding box center [652, 351] width 812 height 150
drag, startPoint x: 419, startPoint y: 333, endPoint x: 569, endPoint y: 336, distance: 149.5
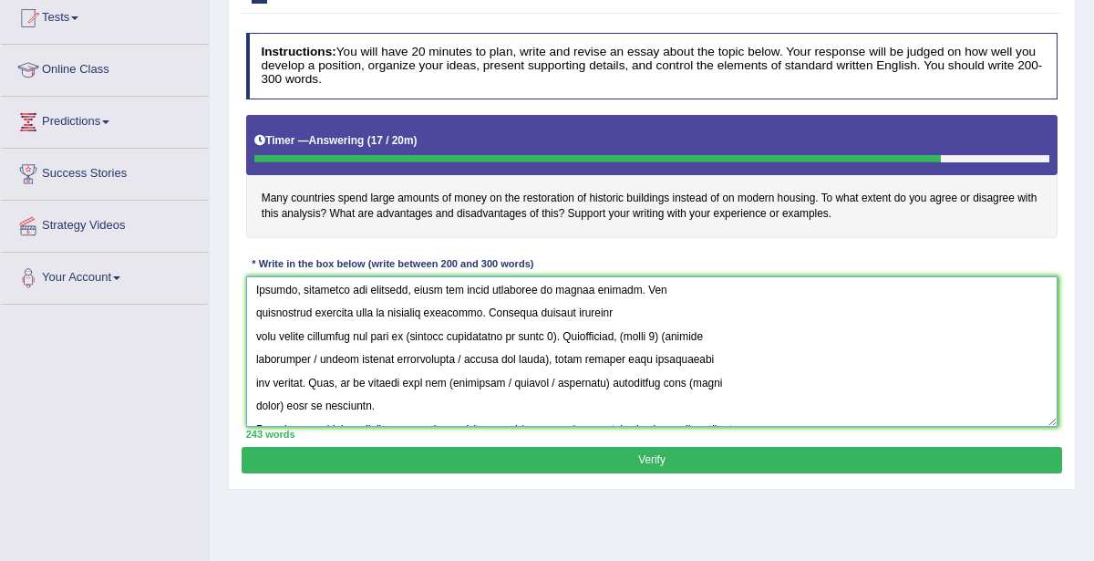
click at [569, 336] on textarea at bounding box center [652, 351] width 812 height 150
drag, startPoint x: 785, startPoint y: 333, endPoint x: 552, endPoint y: 353, distance: 233.3
click at [552, 353] on textarea at bounding box center [652, 351] width 812 height 150
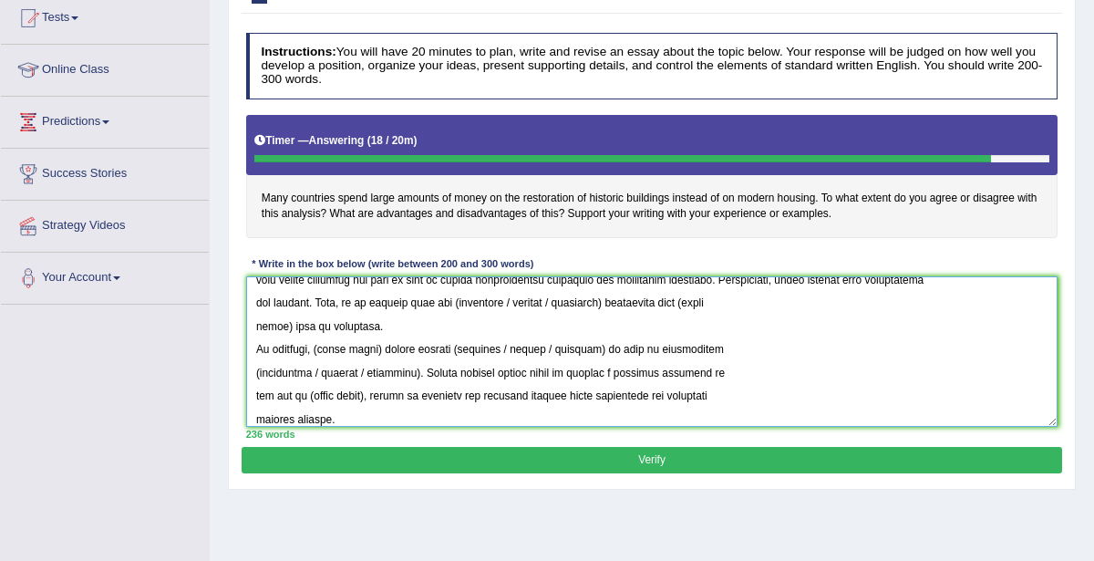
scroll to position [295, 0]
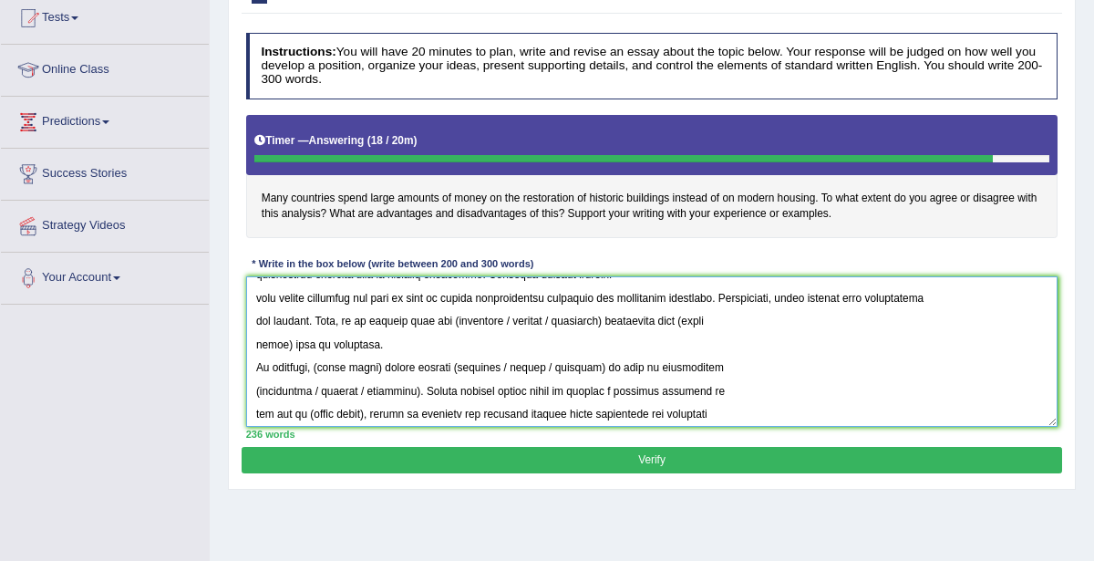
click at [445, 316] on textarea at bounding box center [652, 351] width 812 height 150
drag, startPoint x: 495, startPoint y: 314, endPoint x: 597, endPoint y: 315, distance: 102.1
click at [597, 315] on textarea at bounding box center [652, 351] width 812 height 150
drag, startPoint x: 575, startPoint y: 315, endPoint x: 283, endPoint y: 339, distance: 293.6
click at [283, 339] on textarea at bounding box center [652, 351] width 812 height 150
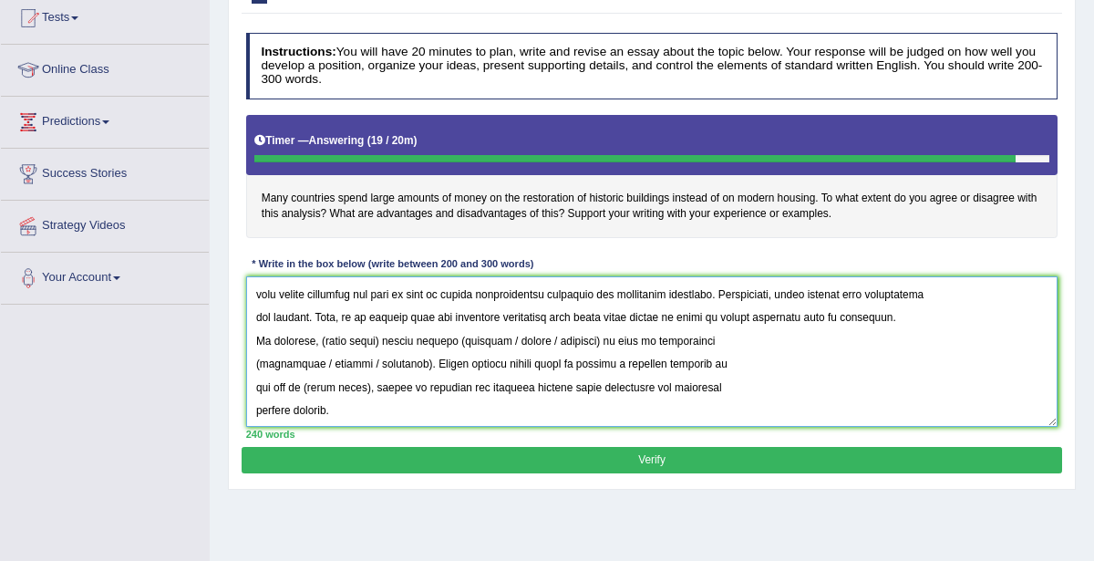
scroll to position [300, 0]
drag, startPoint x: 318, startPoint y: 336, endPoint x: 383, endPoint y: 337, distance: 64.7
click at [383, 337] on textarea at bounding box center [652, 351] width 812 height 150
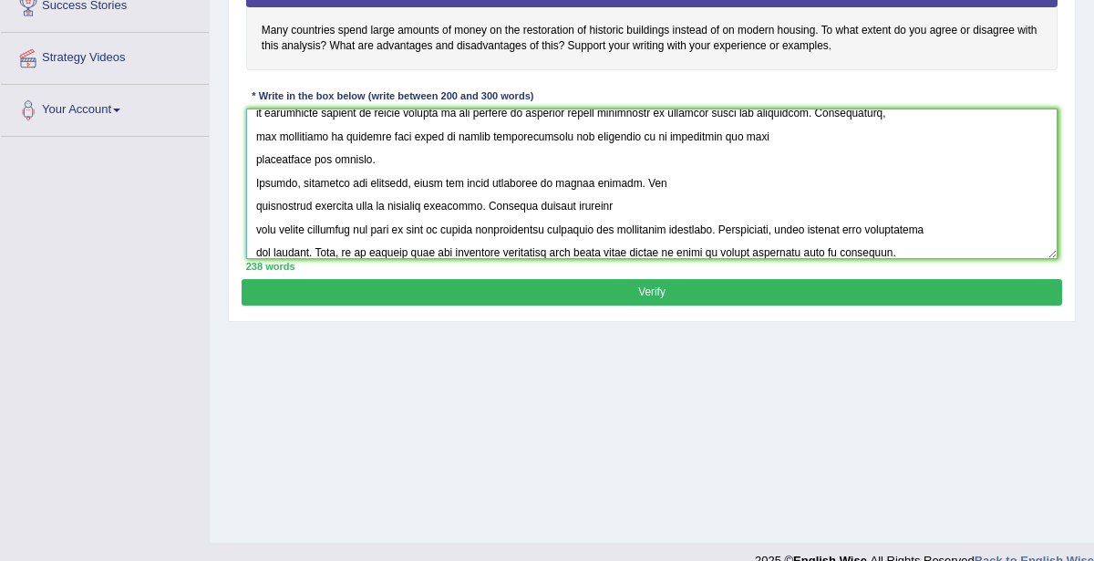
scroll to position [301, 0]
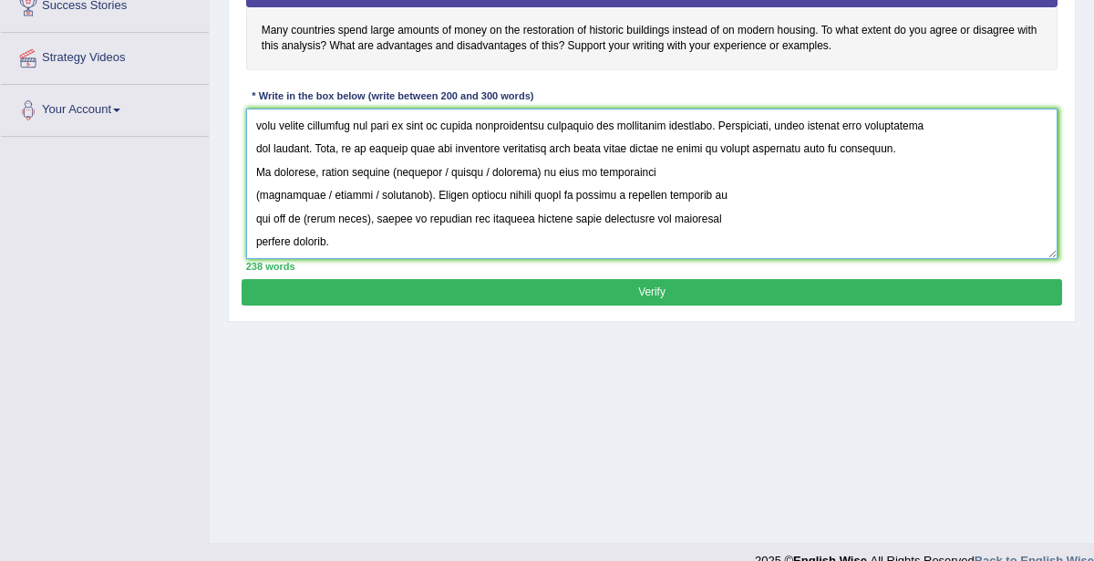
drag, startPoint x: 252, startPoint y: 123, endPoint x: 805, endPoint y: 216, distance: 561.1
click at [805, 216] on textarea at bounding box center [652, 183] width 812 height 150
click at [675, 198] on textarea at bounding box center [652, 183] width 812 height 150
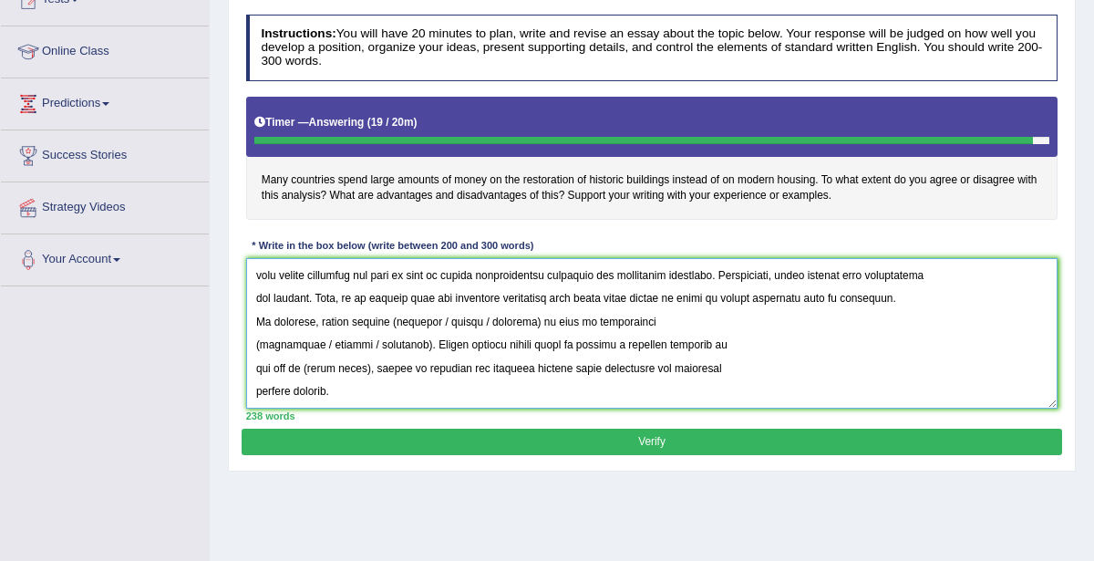
drag, startPoint x: 253, startPoint y: 268, endPoint x: 871, endPoint y: 387, distance: 629.5
click at [871, 387] on textarea at bounding box center [652, 333] width 812 height 150
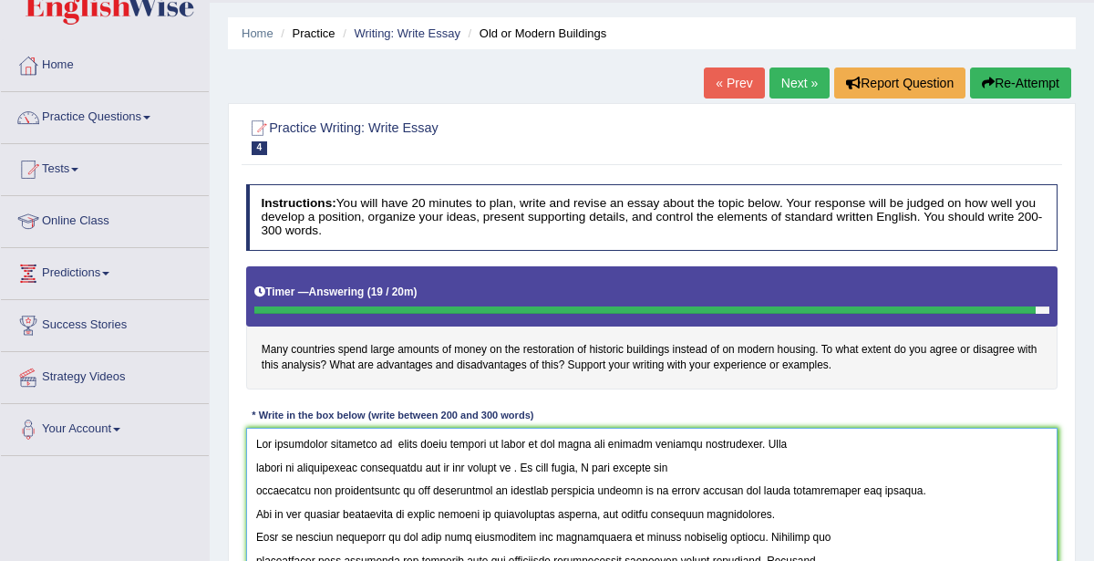
scroll to position [0, 0]
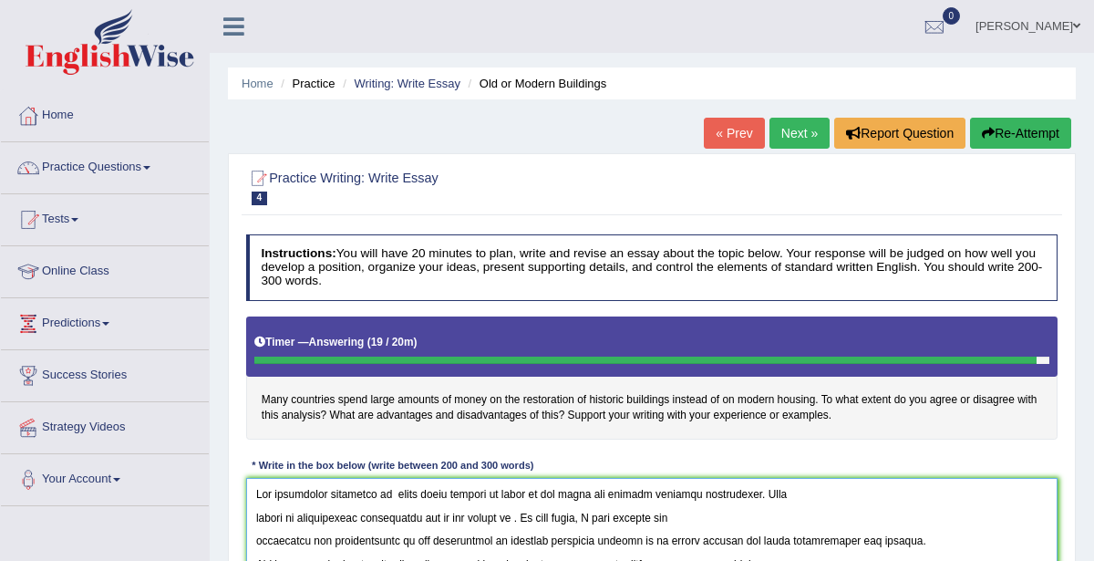
type textarea "The increasing influence of spend large amounts of money on our lives has ignit…"
click at [993, 134] on button "Re-Attempt" at bounding box center [1020, 133] width 101 height 31
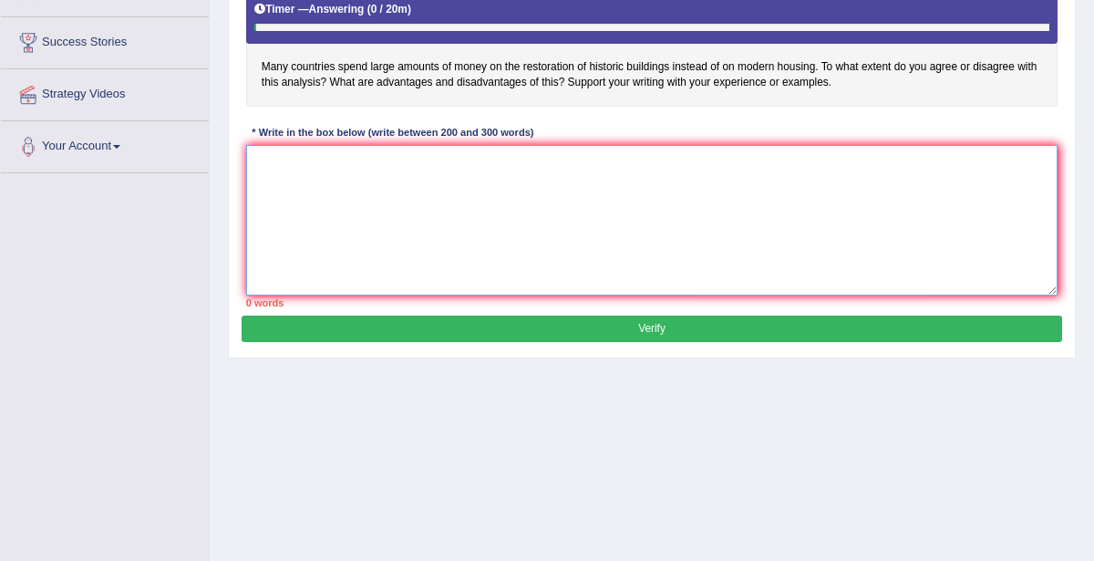
paste textarea "The increasing influence of spend large amounts of money on our lives has ignit…"
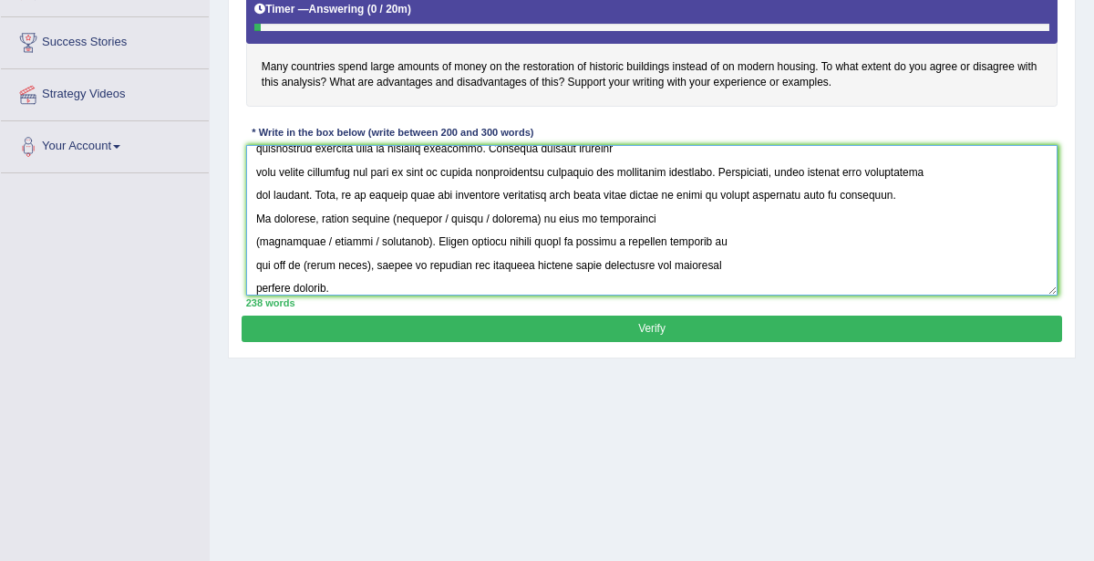
scroll to position [278, 0]
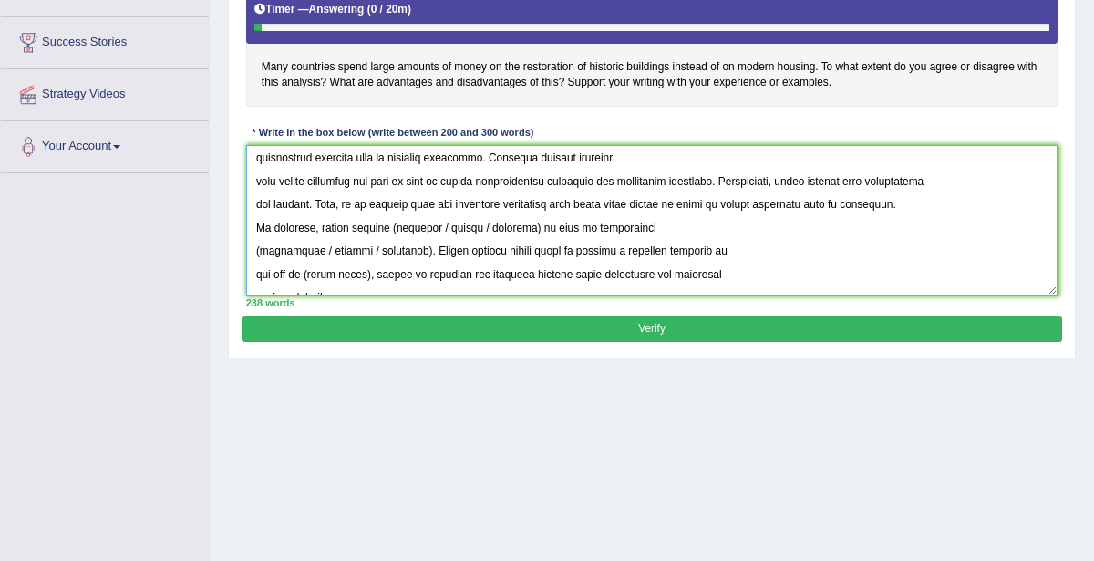
click at [316, 227] on textarea at bounding box center [652, 220] width 812 height 150
click at [475, 223] on textarea at bounding box center [652, 220] width 812 height 150
drag, startPoint x: 511, startPoint y: 224, endPoint x: 615, endPoint y: 229, distance: 104.0
click at [615, 229] on textarea at bounding box center [652, 220] width 812 height 150
drag, startPoint x: 261, startPoint y: 248, endPoint x: 412, endPoint y: 253, distance: 151.4
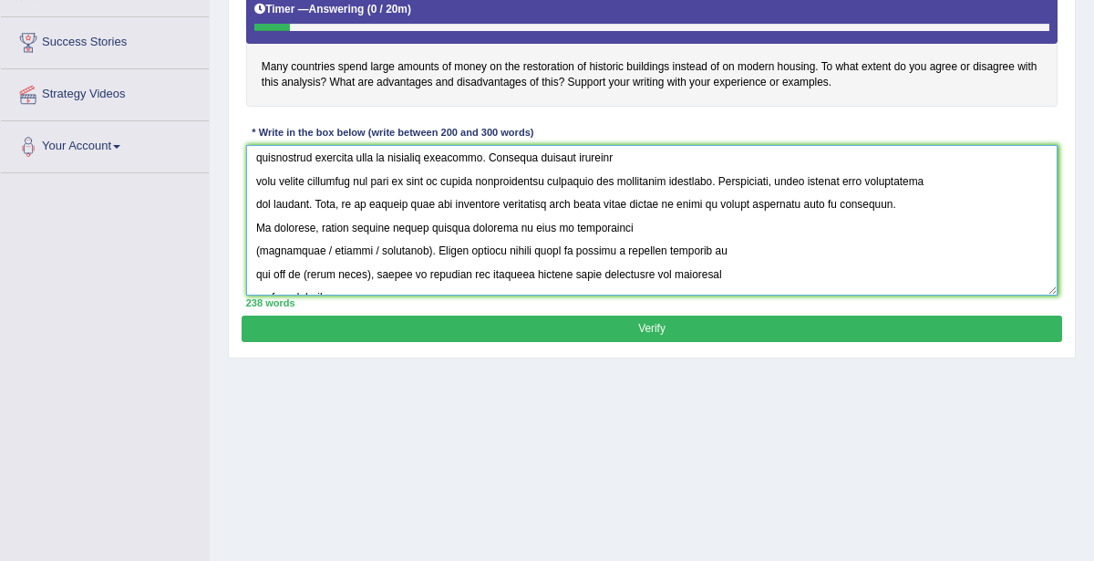
click at [412, 253] on textarea at bounding box center [652, 220] width 812 height 150
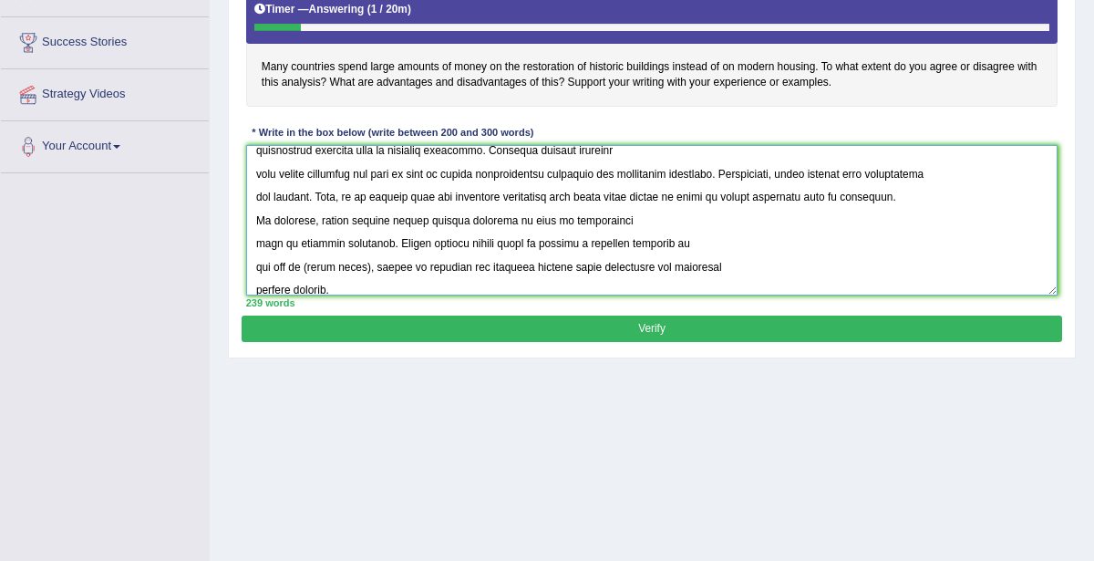
scroll to position [300, 0]
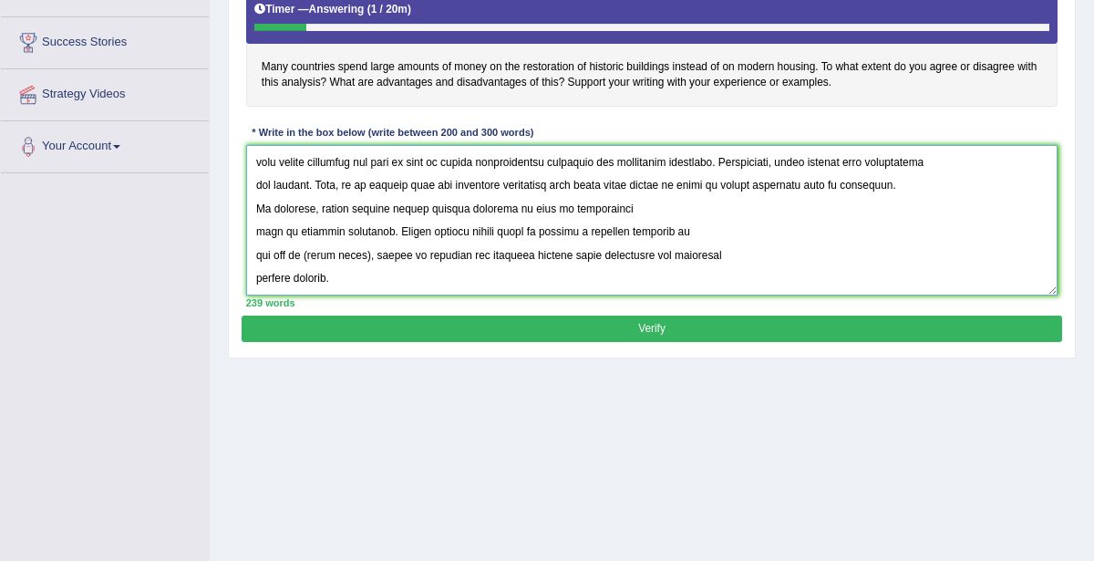
drag, startPoint x: 304, startPoint y: 252, endPoint x: 367, endPoint y: 251, distance: 62.9
click at [367, 251] on textarea at bounding box center [652, 220] width 812 height 150
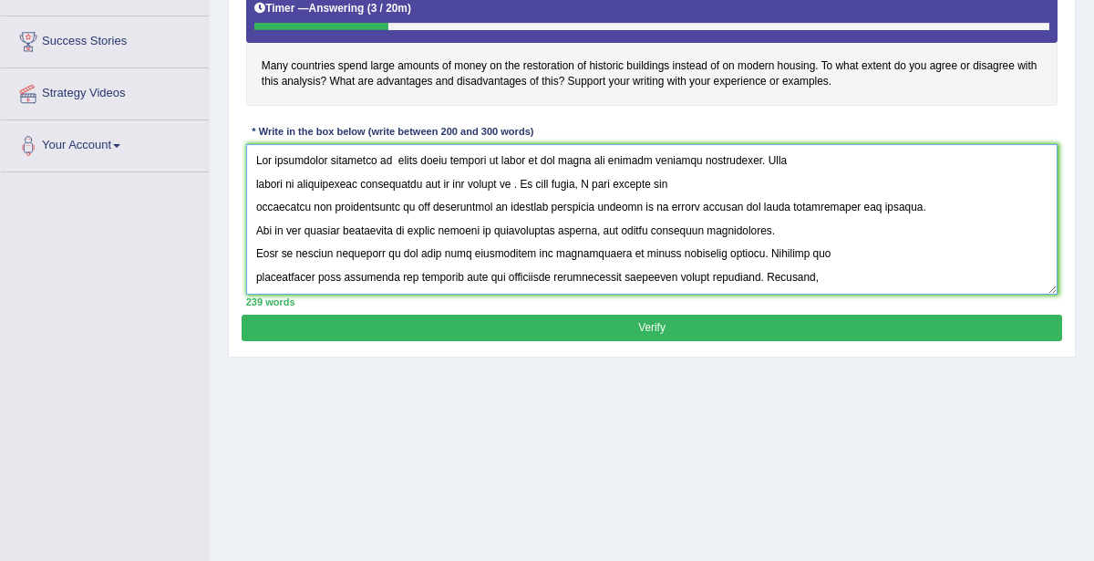
scroll to position [328, 0]
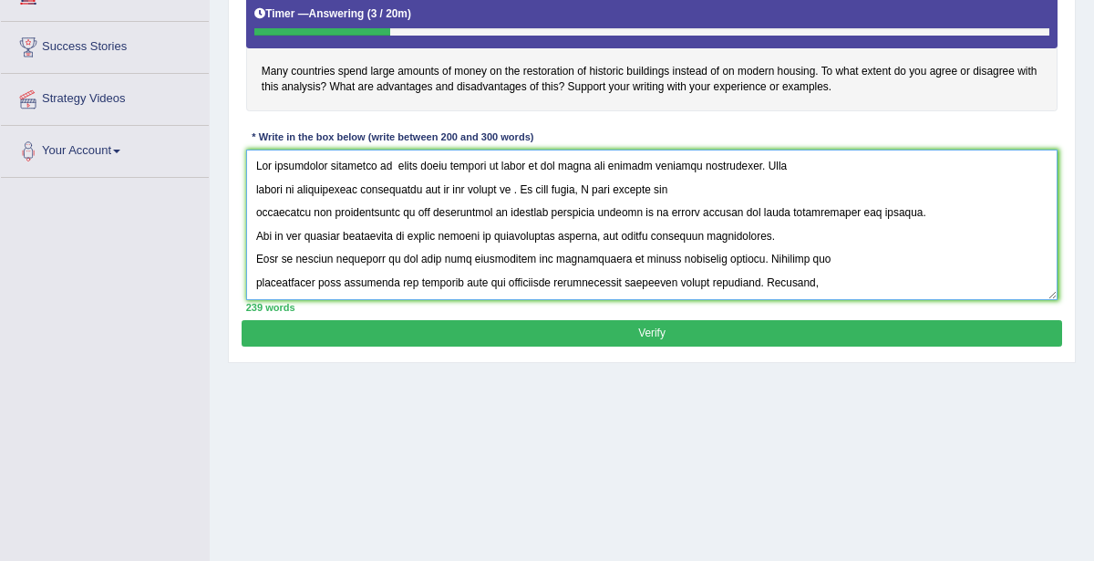
click at [255, 212] on textarea at bounding box center [652, 224] width 812 height 150
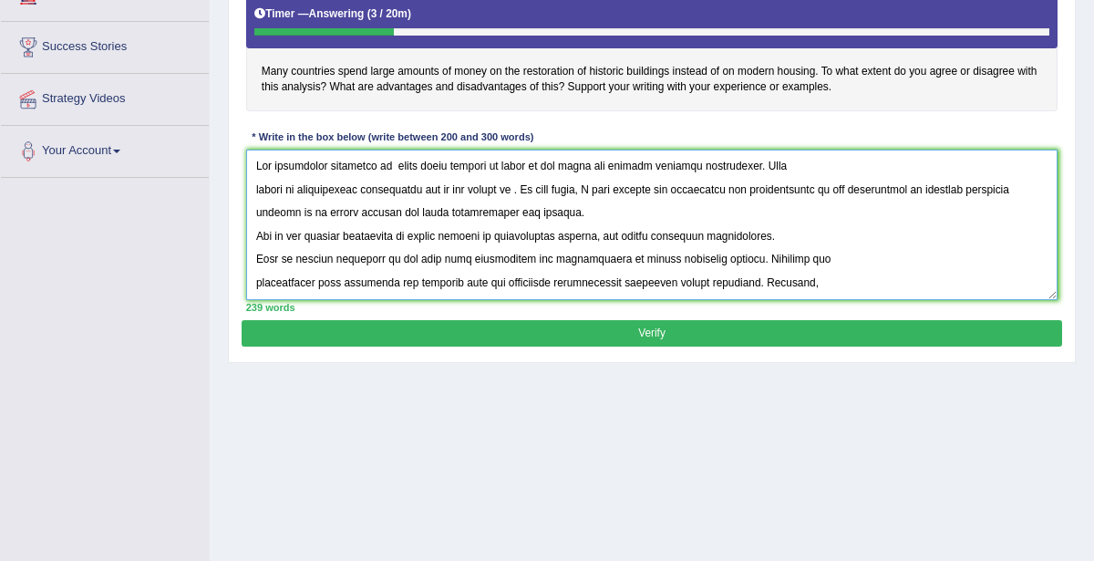
click at [254, 184] on textarea at bounding box center [652, 224] width 812 height 150
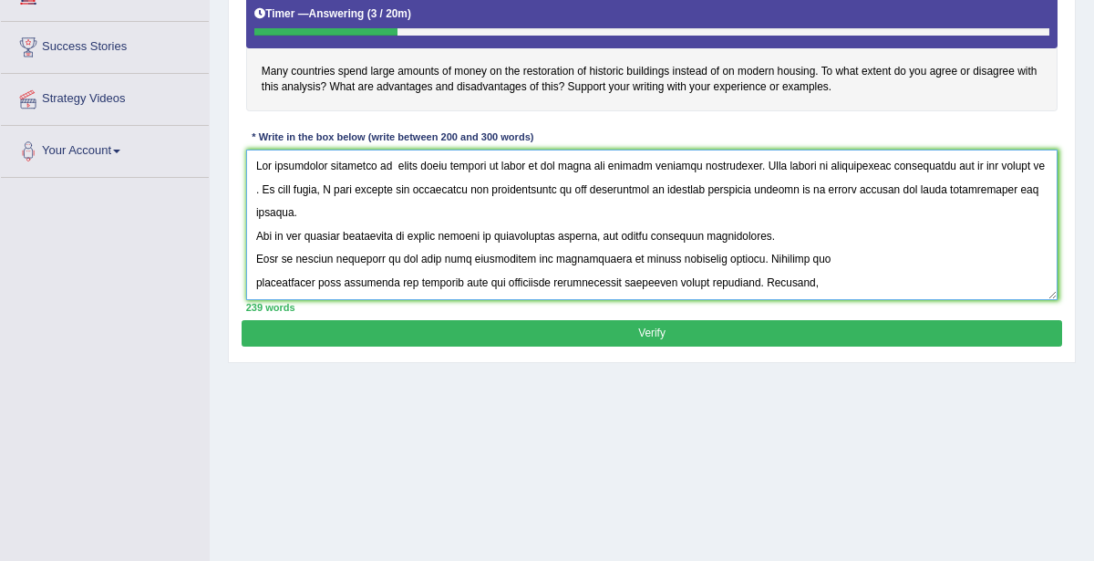
click at [255, 188] on textarea at bounding box center [652, 224] width 812 height 150
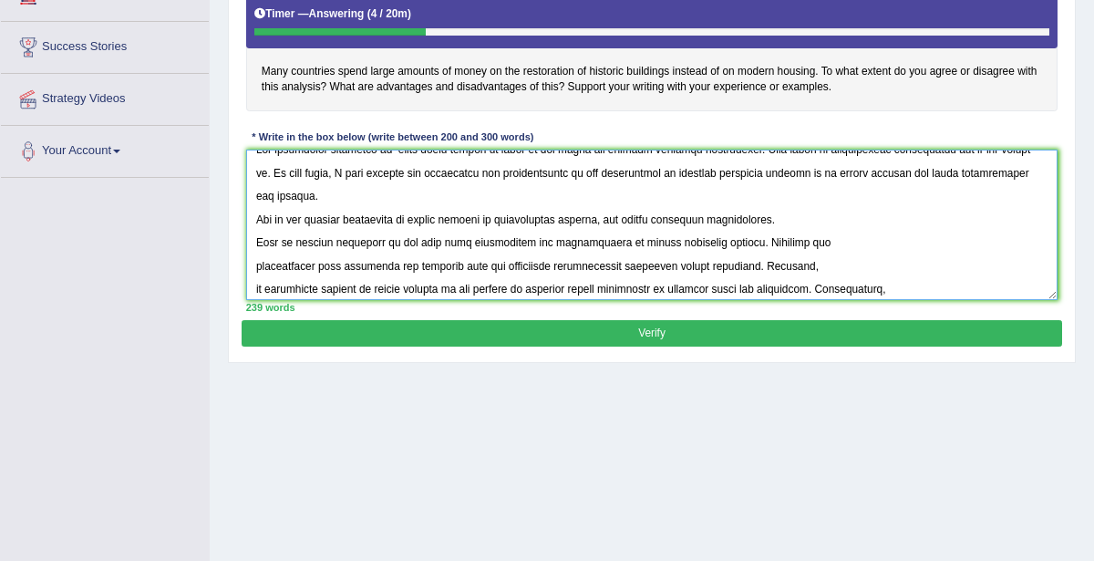
scroll to position [21, 0]
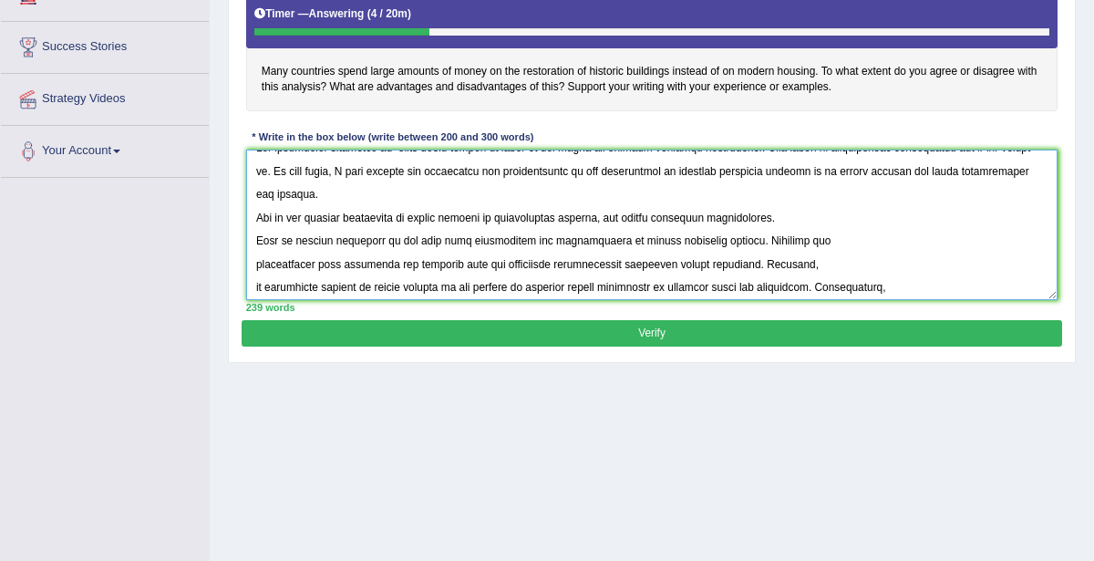
click at [257, 212] on textarea at bounding box center [652, 224] width 812 height 150
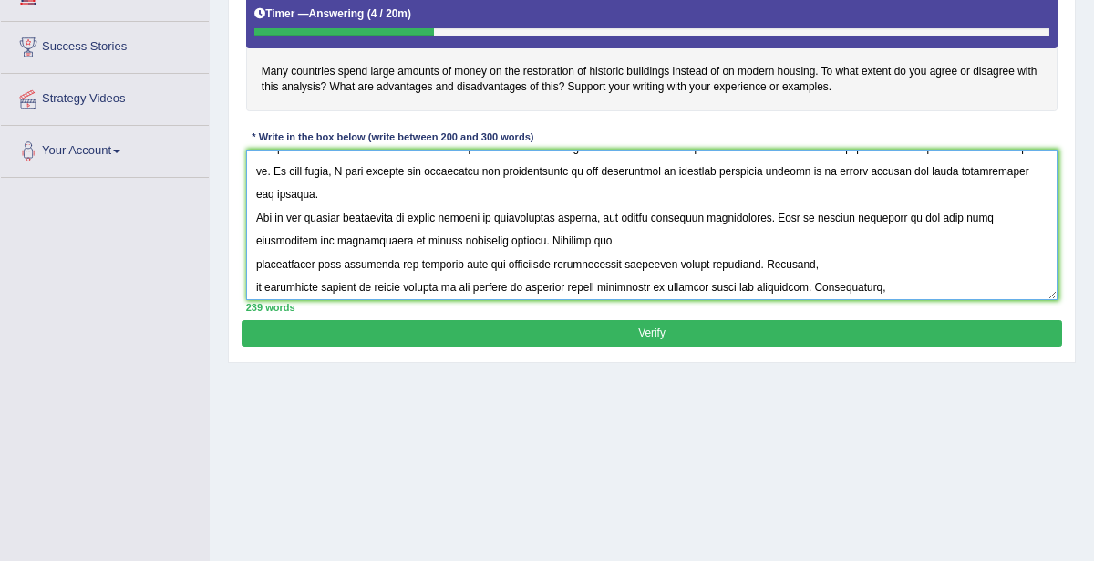
click at [254, 237] on textarea at bounding box center [652, 224] width 812 height 150
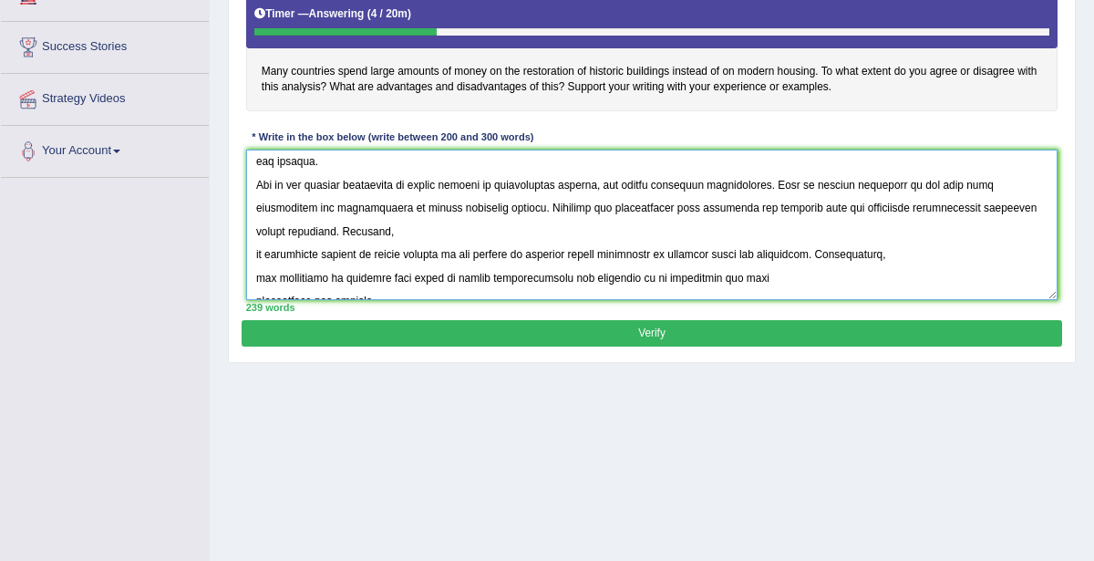
scroll to position [73, 0]
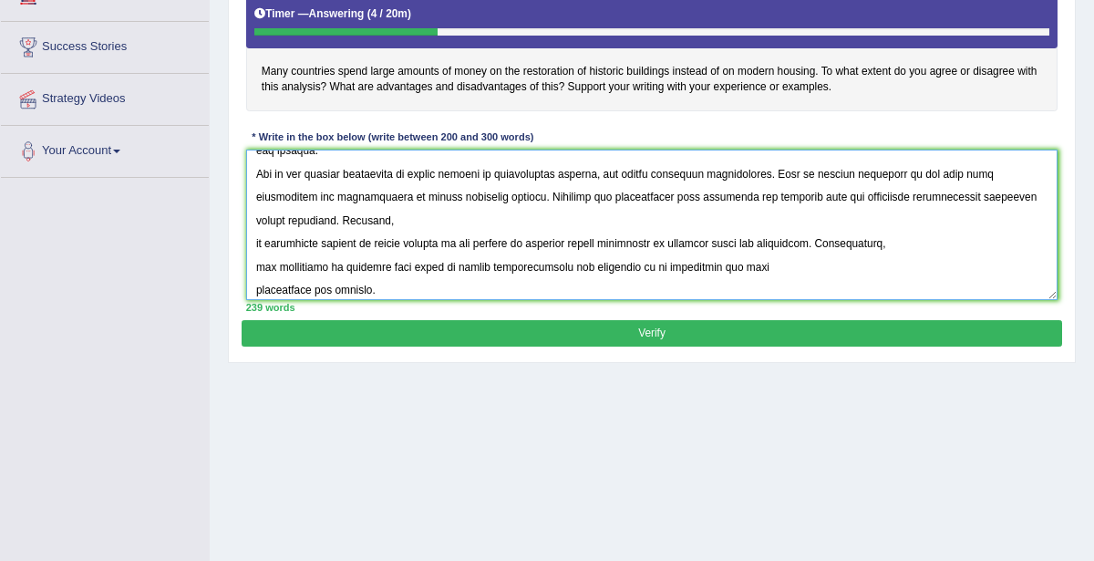
click at [255, 218] on textarea at bounding box center [652, 224] width 812 height 150
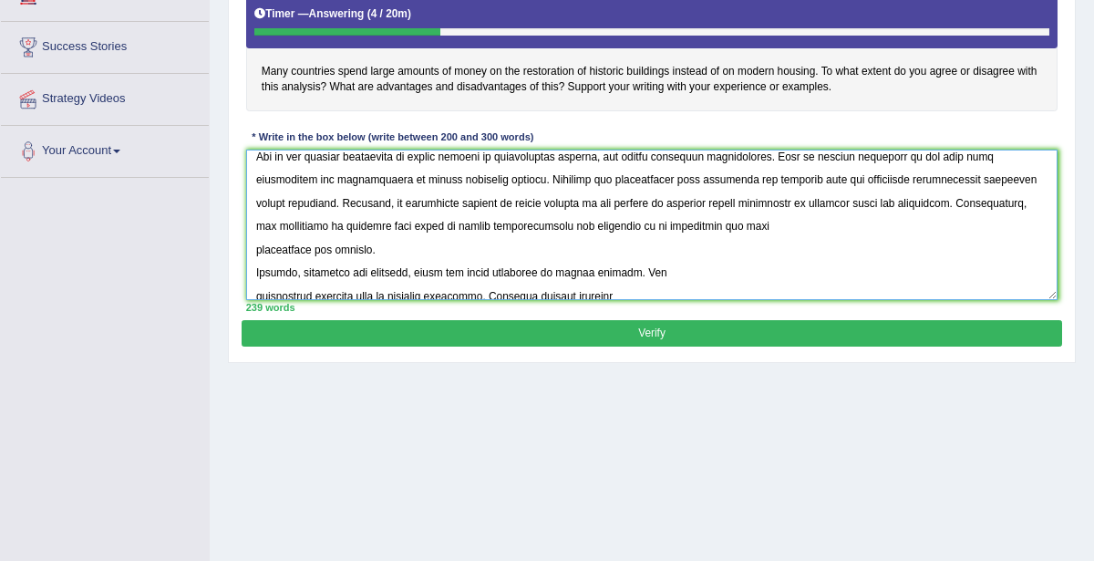
scroll to position [98, 0]
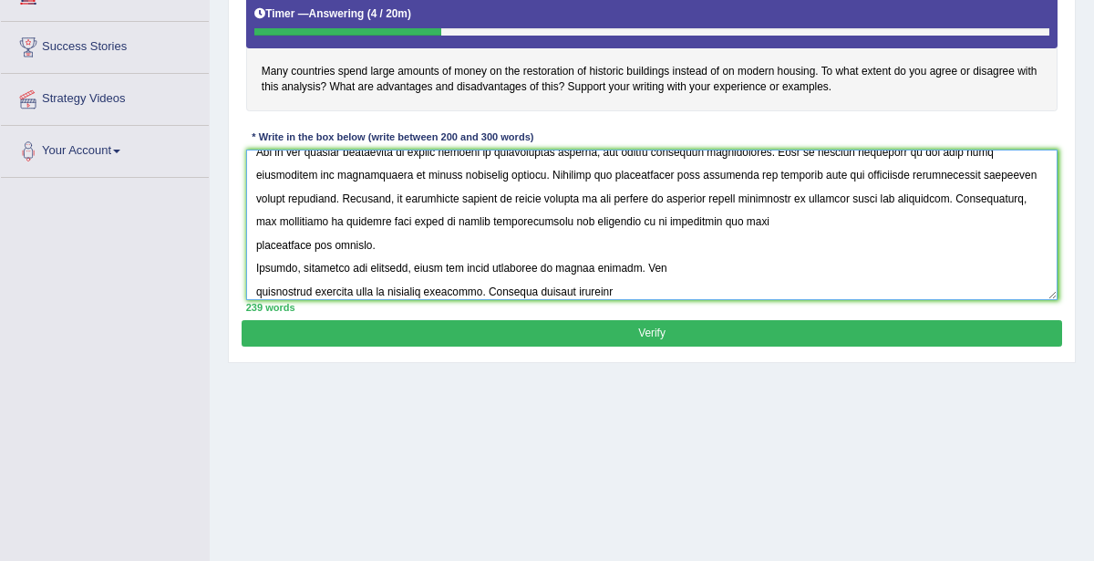
click at [255, 194] on textarea at bounding box center [652, 224] width 812 height 150
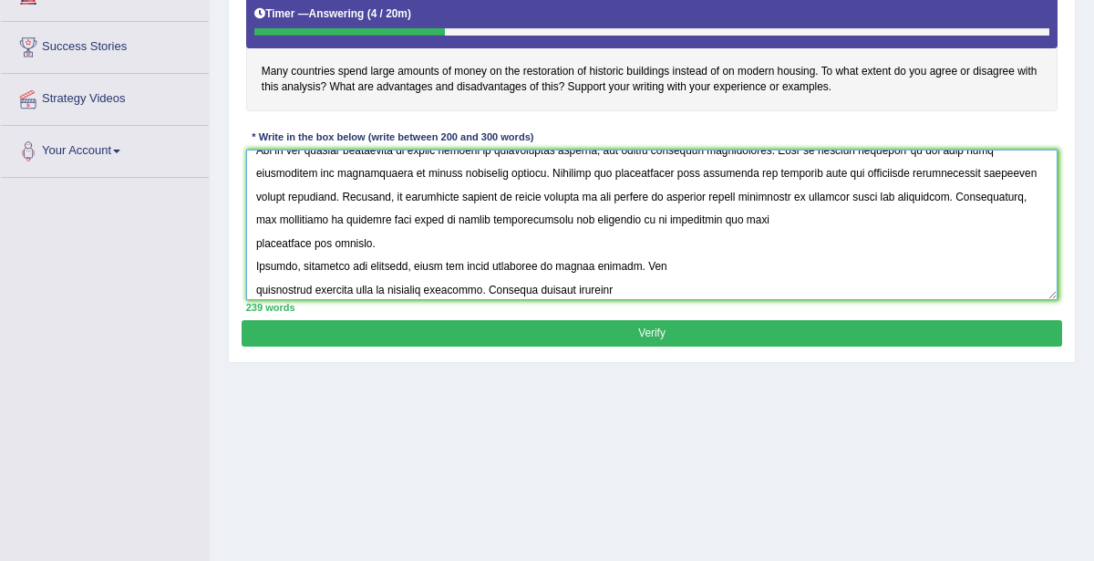
scroll to position [104, 0]
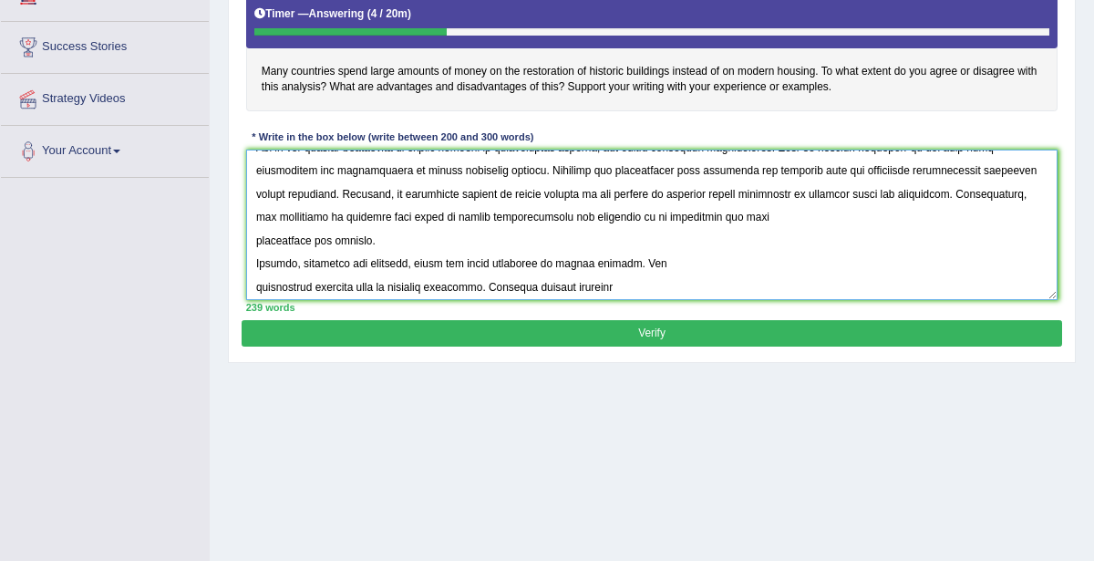
click at [256, 191] on textarea at bounding box center [652, 224] width 812 height 150
click at [255, 211] on textarea at bounding box center [652, 224] width 812 height 150
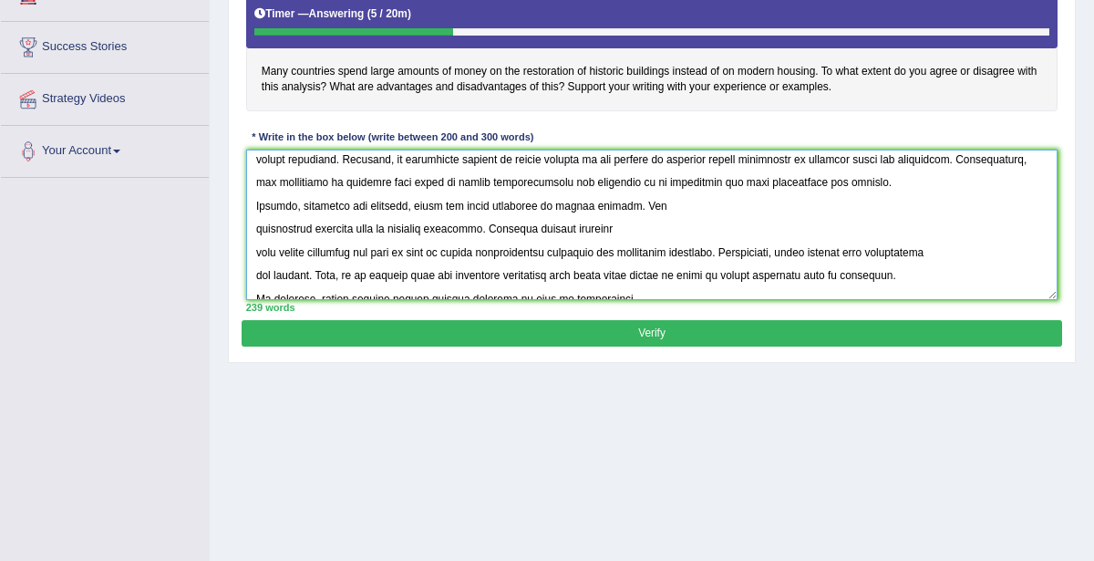
scroll to position [174, 0]
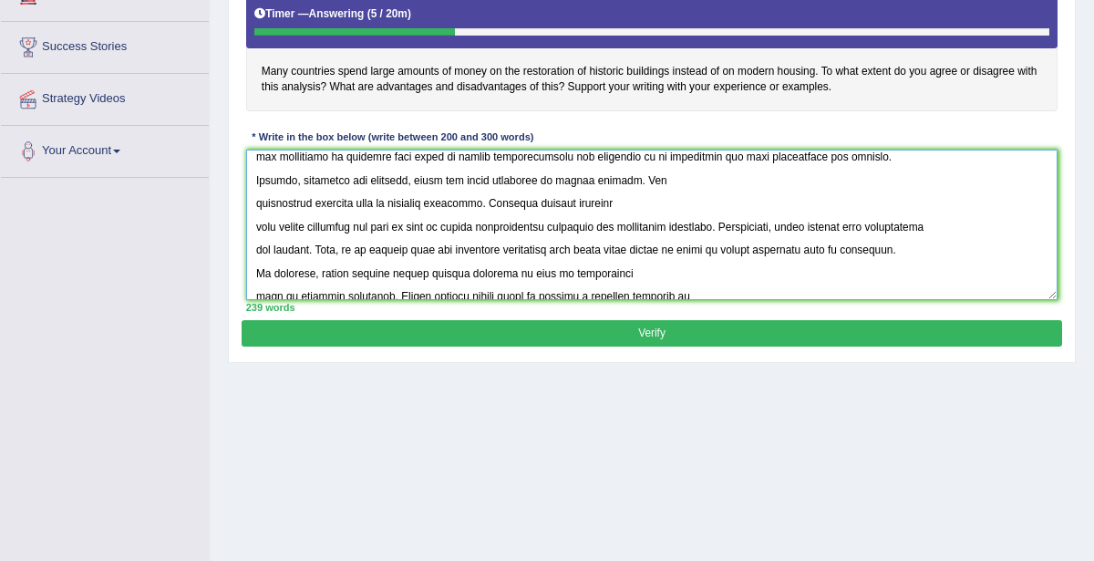
click at [255, 172] on textarea at bounding box center [652, 224] width 812 height 150
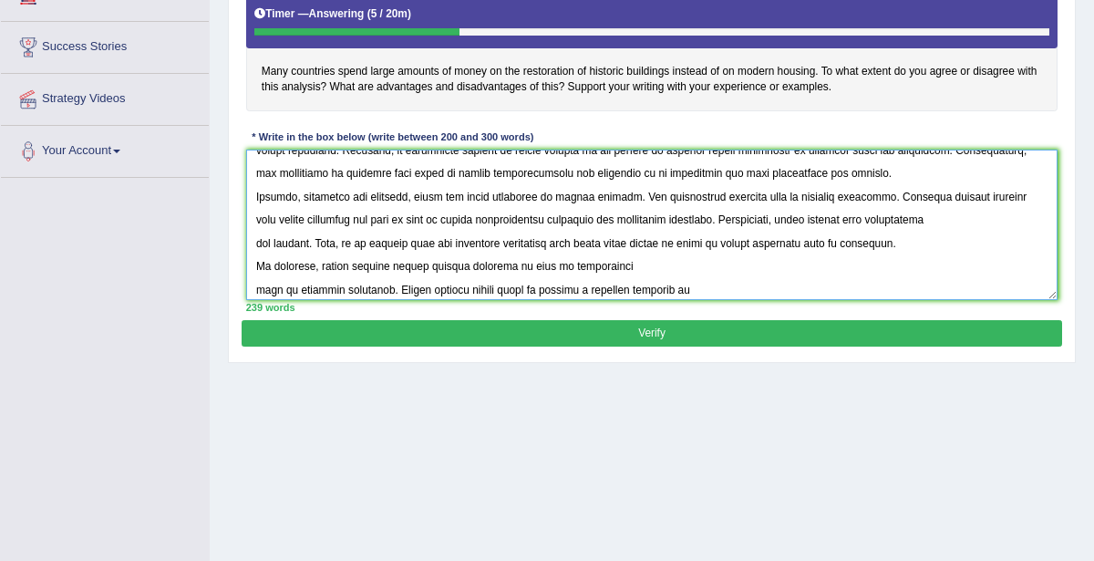
scroll to position [158, 0]
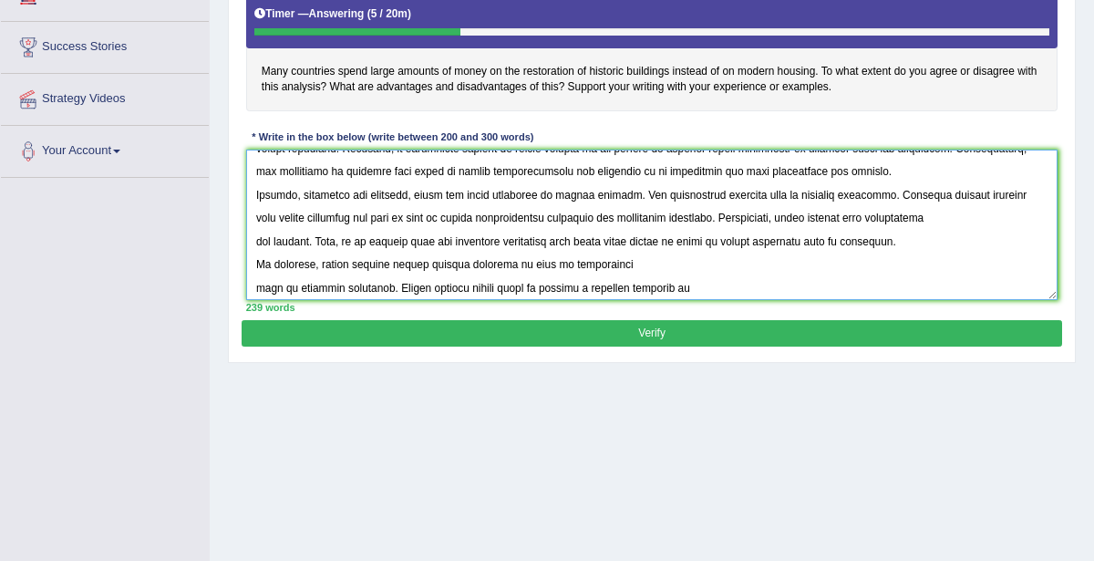
click at [257, 213] on textarea at bounding box center [652, 224] width 812 height 150
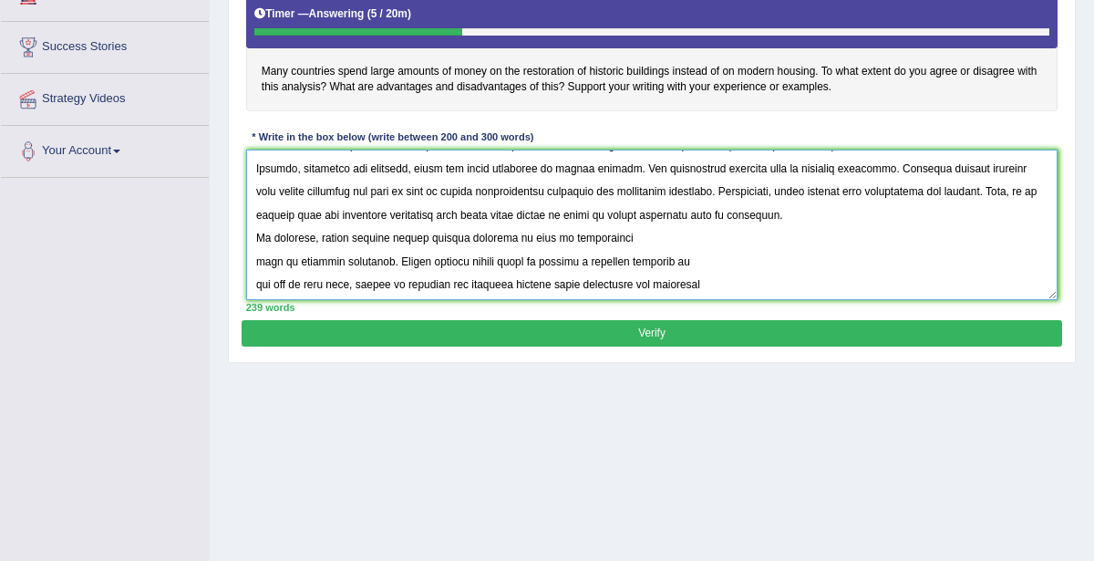
scroll to position [191, 0]
click at [255, 237] on textarea at bounding box center [652, 224] width 812 height 150
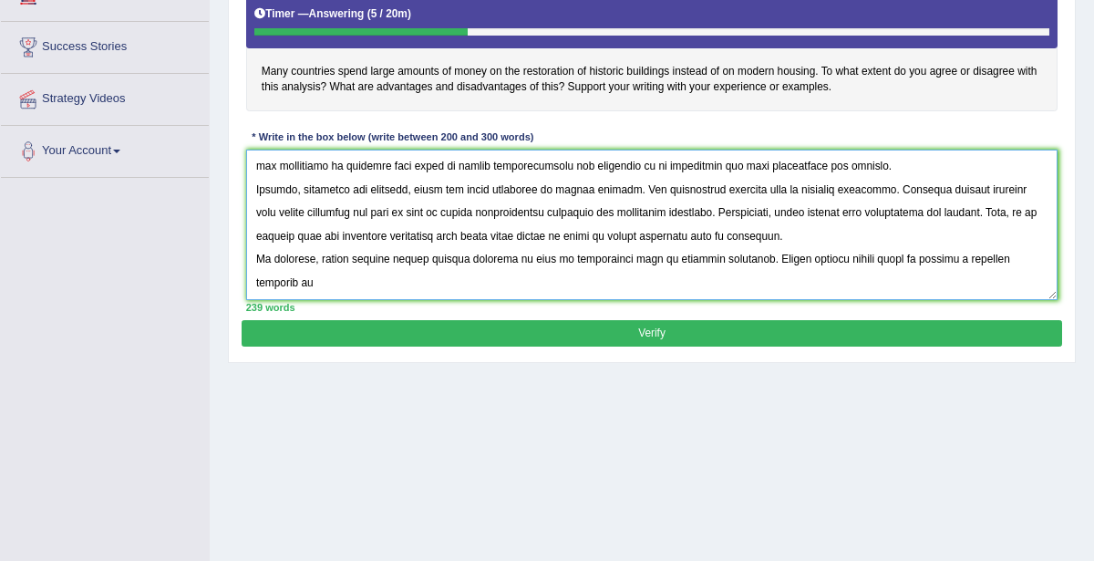
scroll to position [163, 0]
click at [254, 279] on textarea at bounding box center [652, 224] width 812 height 150
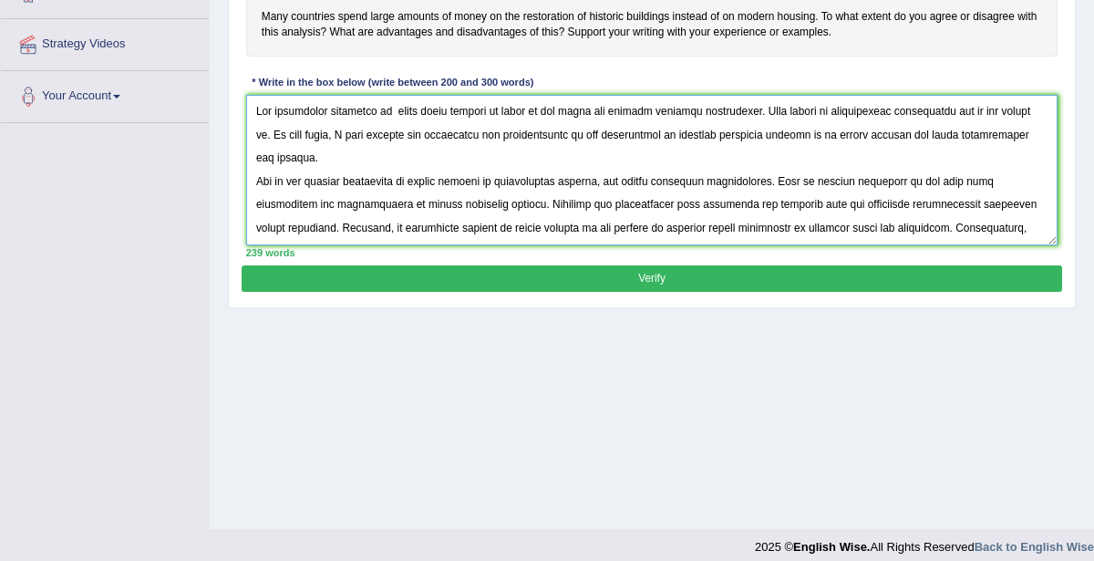
scroll to position [363, 0]
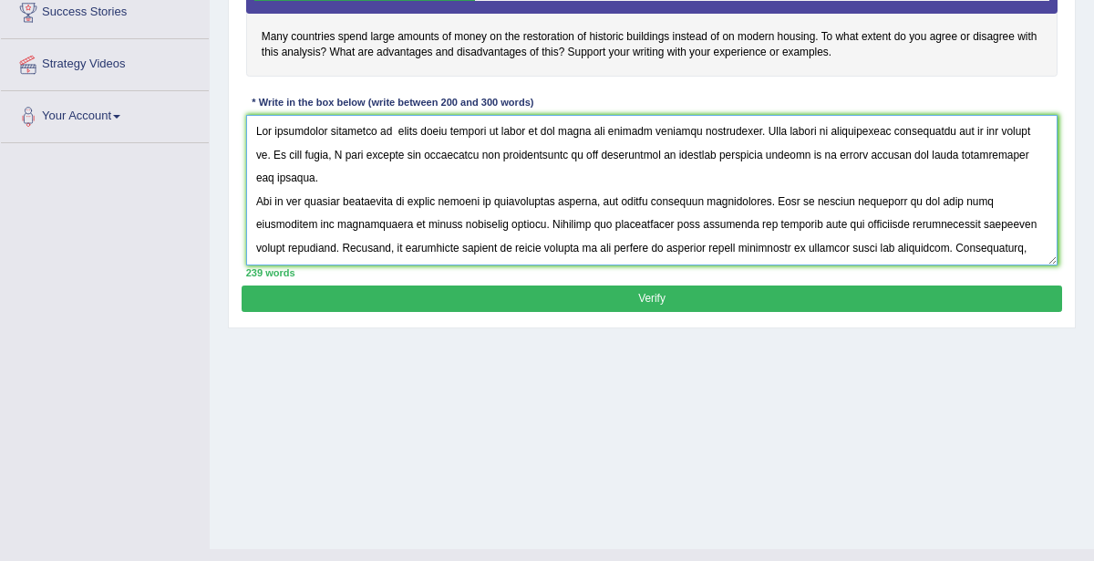
click at [1046, 150] on textarea at bounding box center [652, 190] width 812 height 150
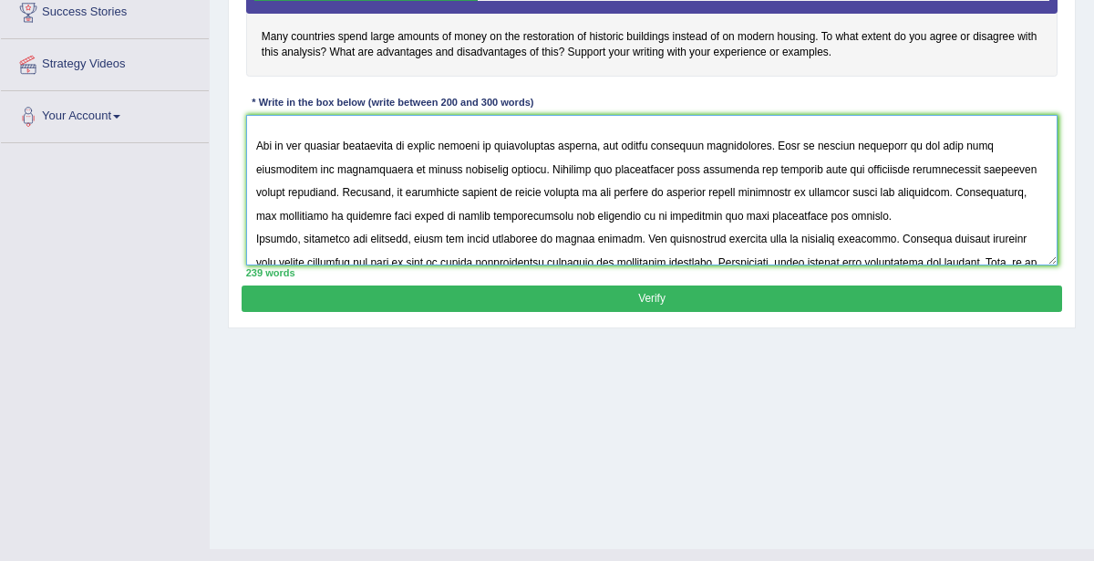
scroll to position [99, 0]
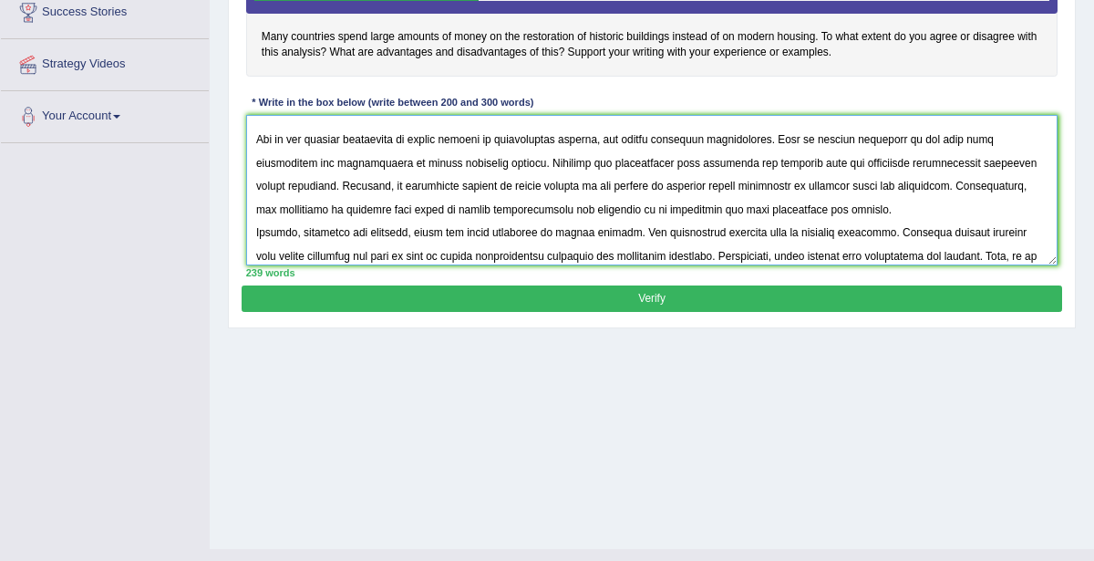
click at [809, 183] on textarea at bounding box center [652, 190] width 812 height 150
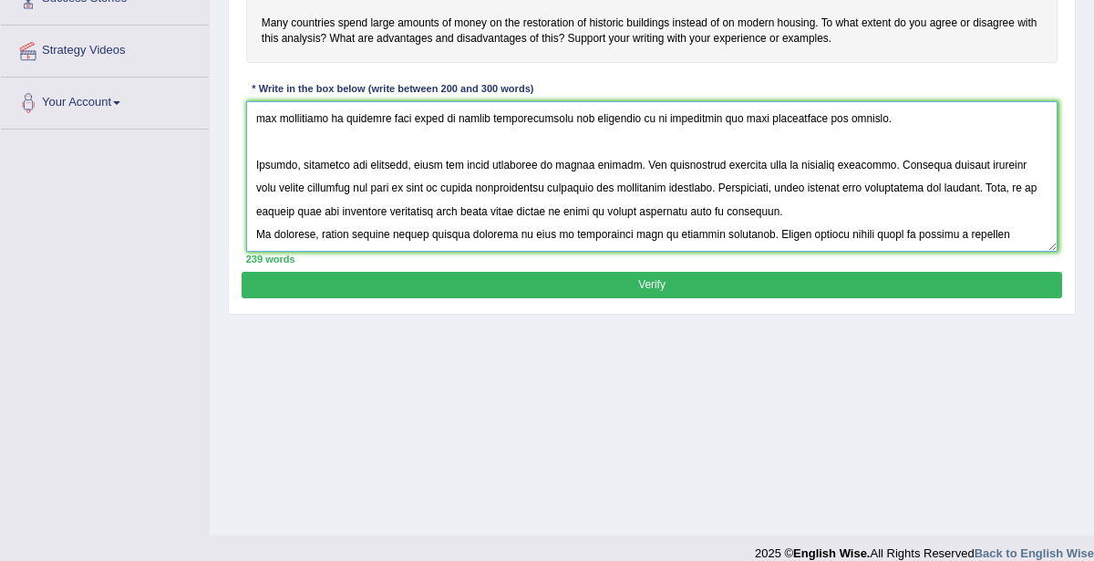
scroll to position [397, 0]
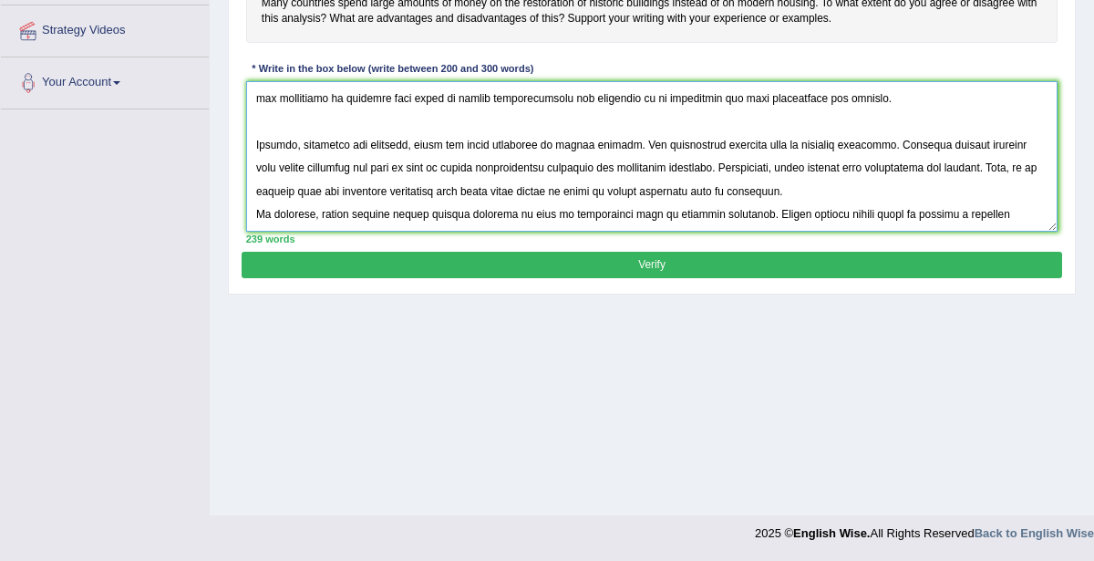
click at [813, 167] on textarea at bounding box center [652, 156] width 812 height 150
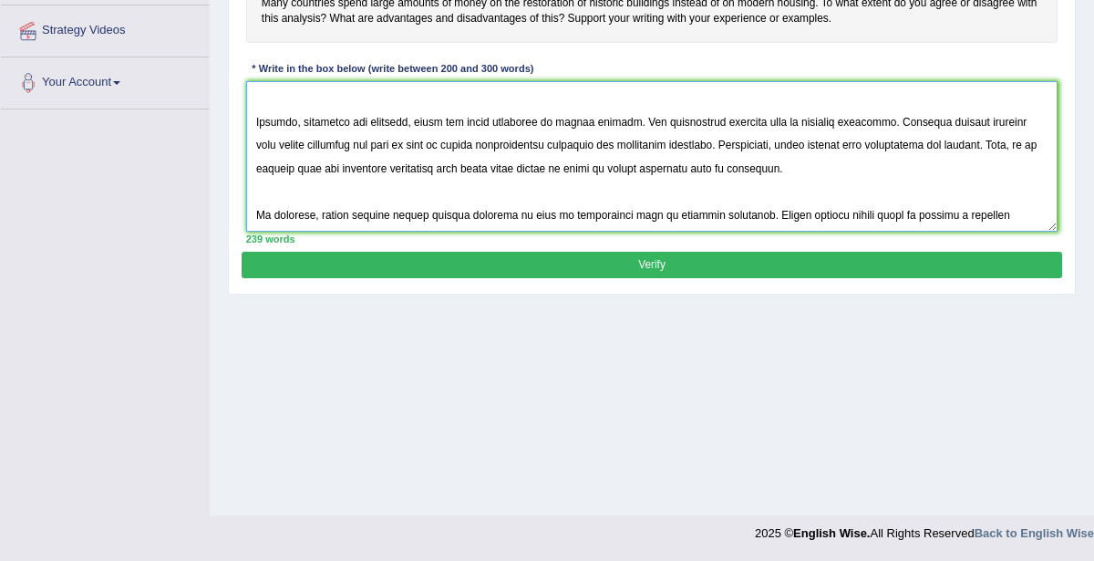
scroll to position [218, 0]
type textarea "The increasing influence of spend large amounts of money on our lives has ignit…"
click at [669, 263] on button "Verify" at bounding box center [651, 265] width 819 height 26
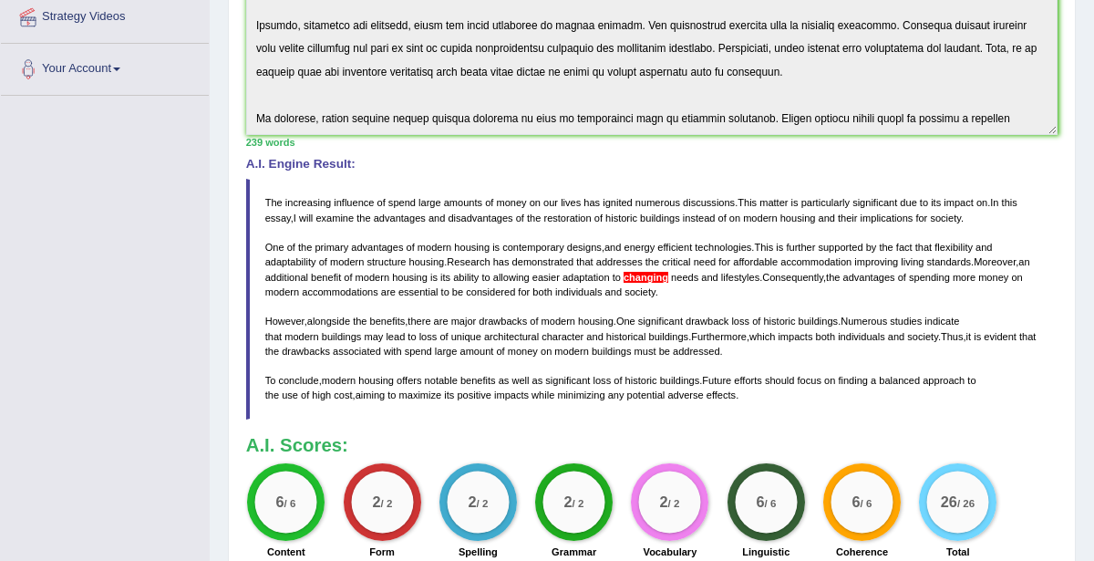
scroll to position [539, 0]
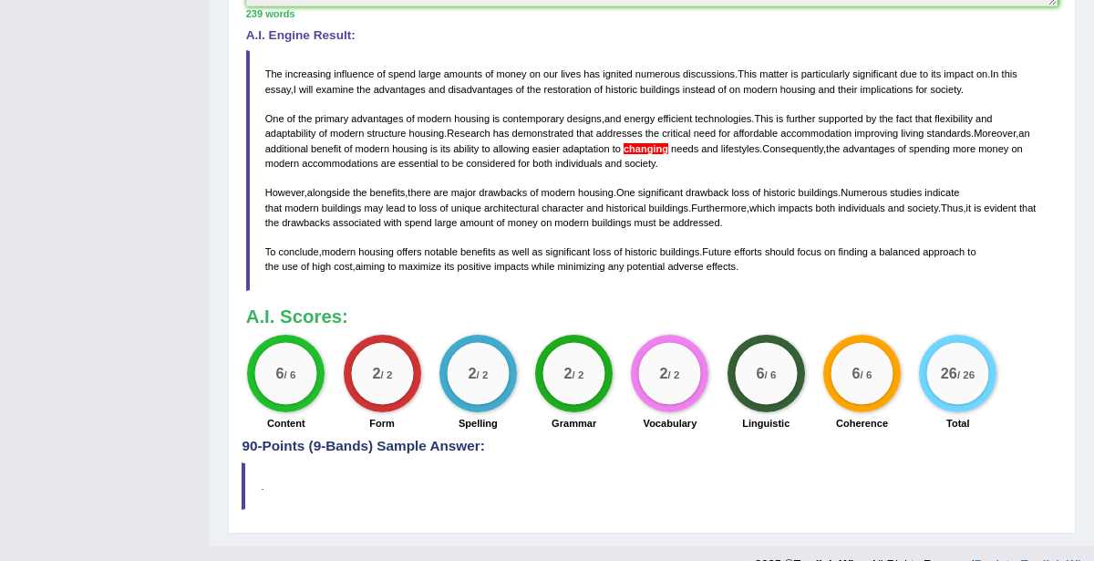
click at [651, 143] on span "changing" at bounding box center [646, 148] width 45 height 11
click at [649, 149] on span "changing" at bounding box center [646, 148] width 45 height 11
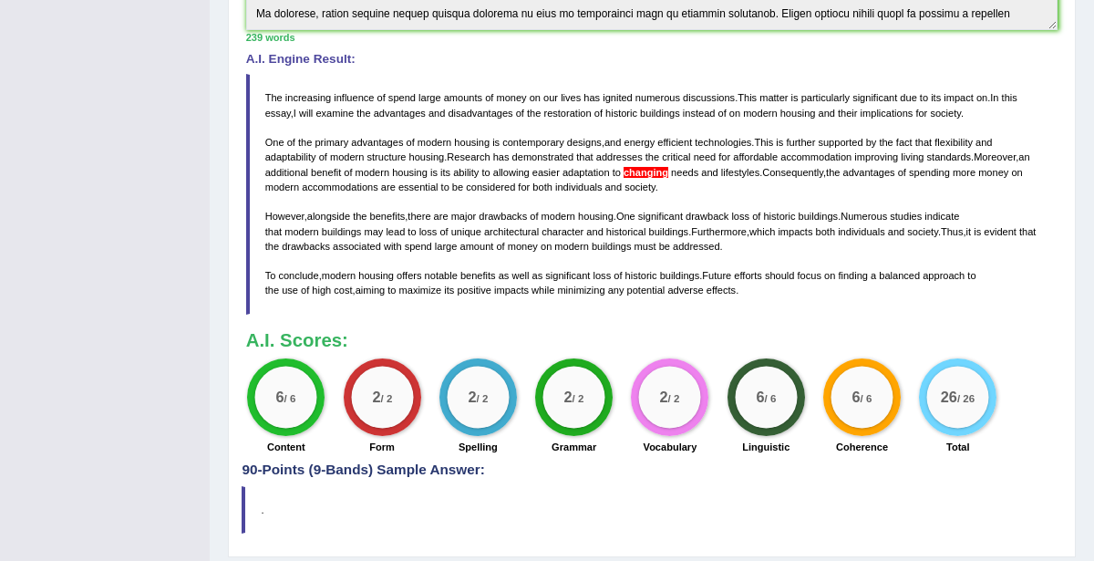
scroll to position [513, 0]
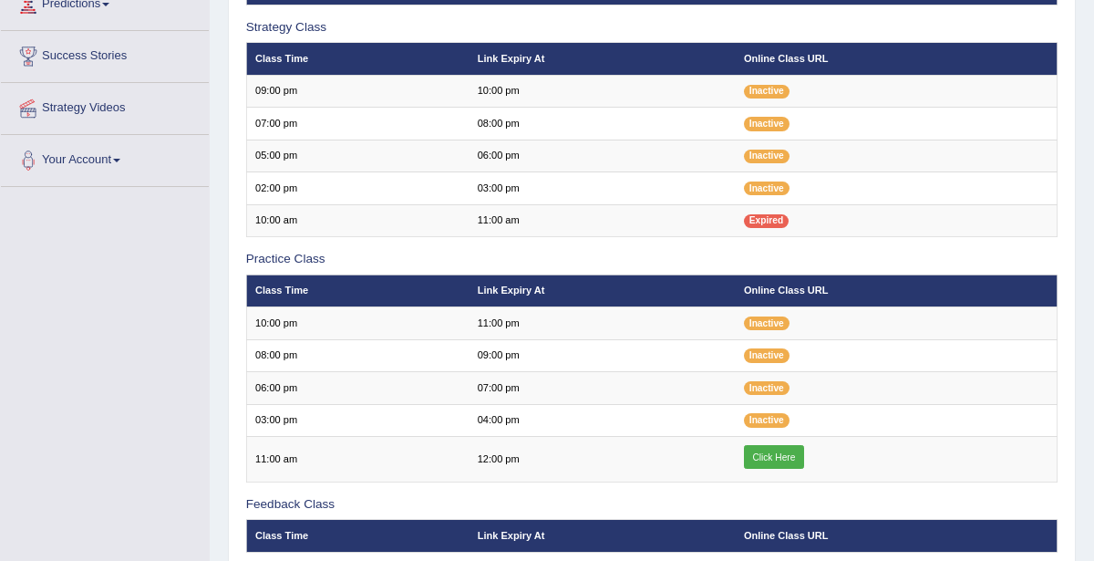
scroll to position [178, 0]
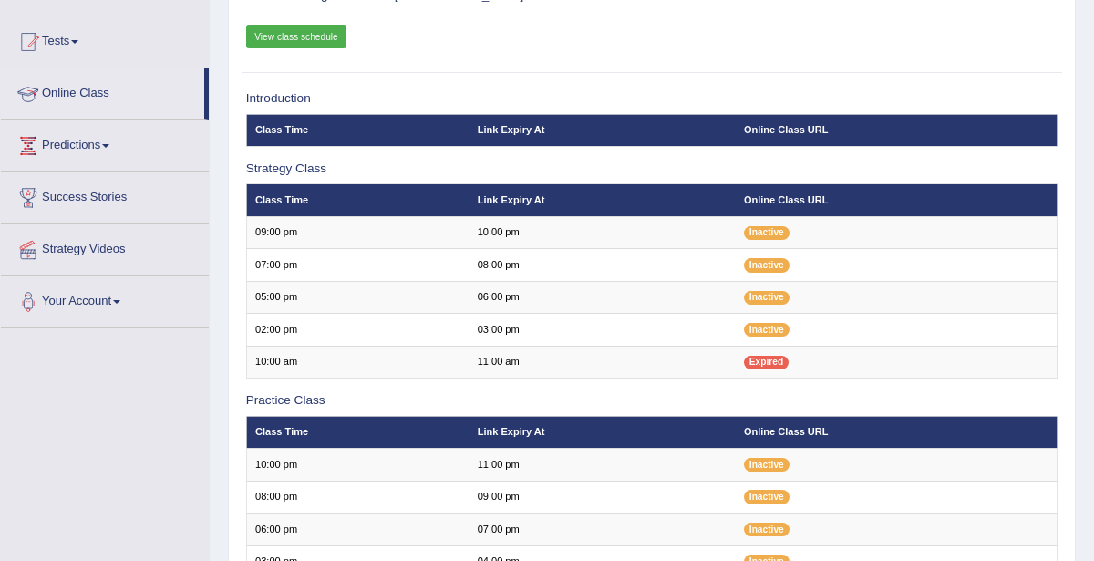
click at [74, 95] on link "Online Class" at bounding box center [102, 91] width 203 height 46
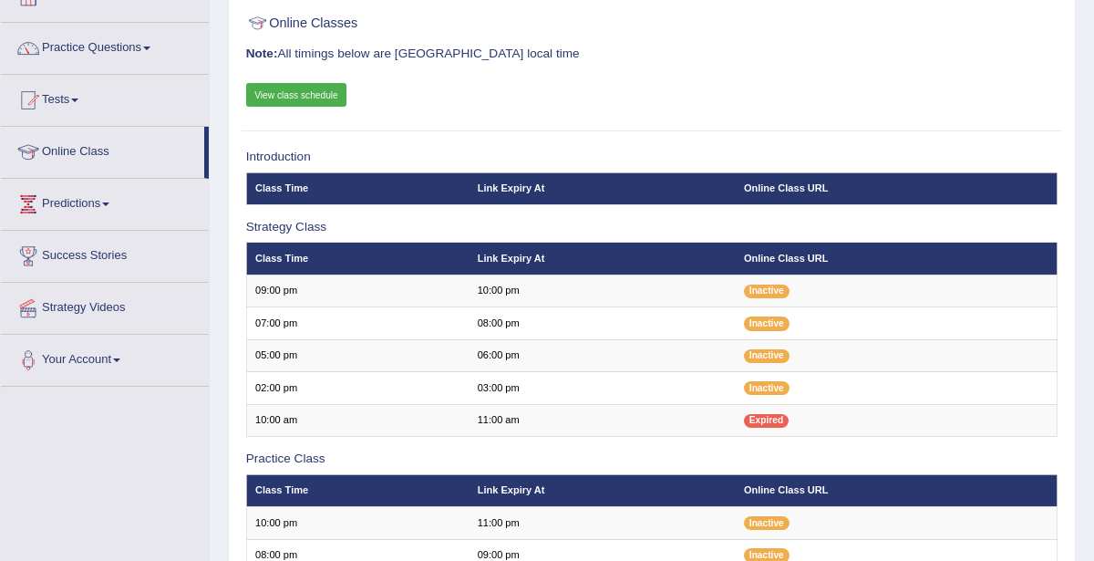
click at [297, 95] on link "View class schedule" at bounding box center [296, 95] width 101 height 24
click at [126, 49] on link "Practice Questions" at bounding box center [105, 46] width 208 height 46
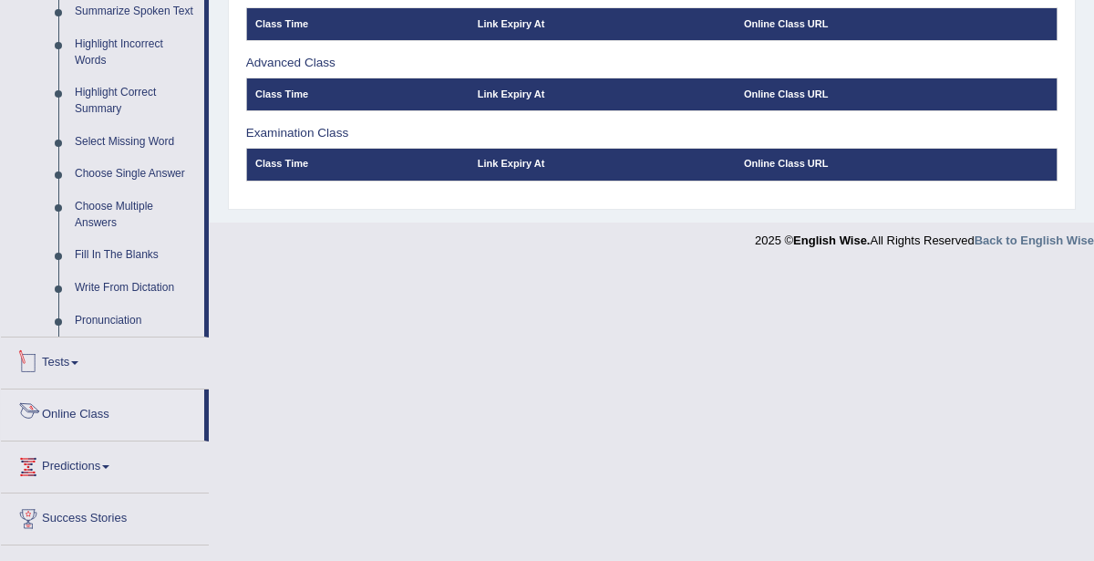
scroll to position [832, 0]
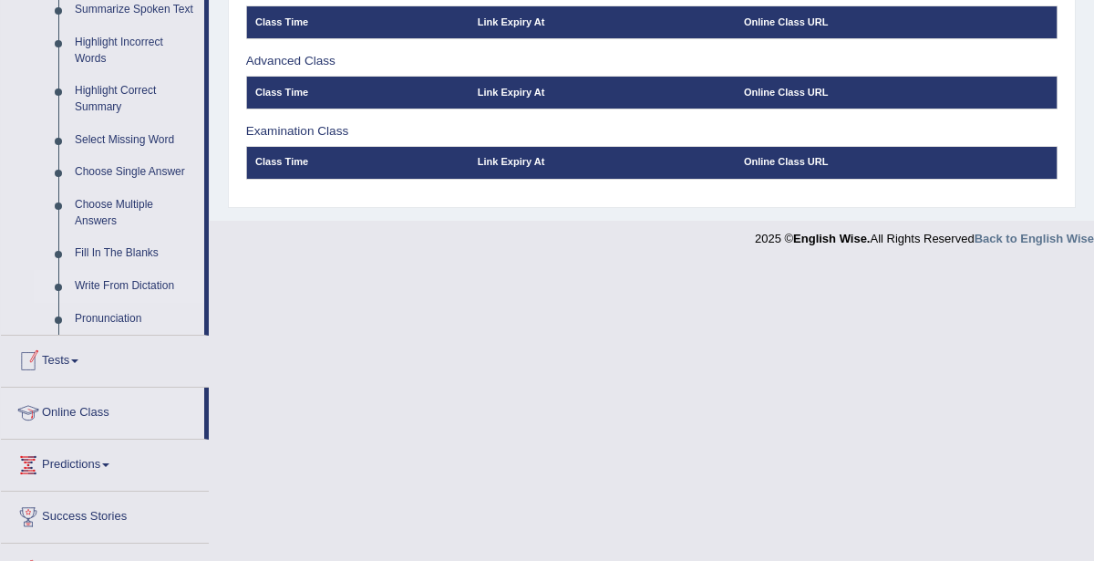
click at [108, 287] on link "Write From Dictation" at bounding box center [136, 286] width 138 height 33
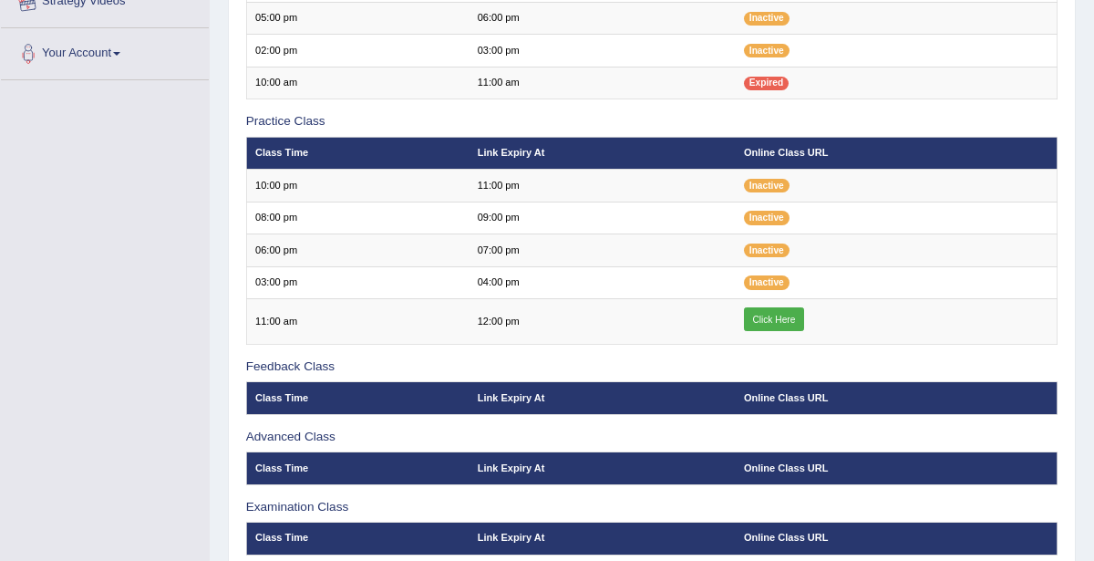
scroll to position [533, 0]
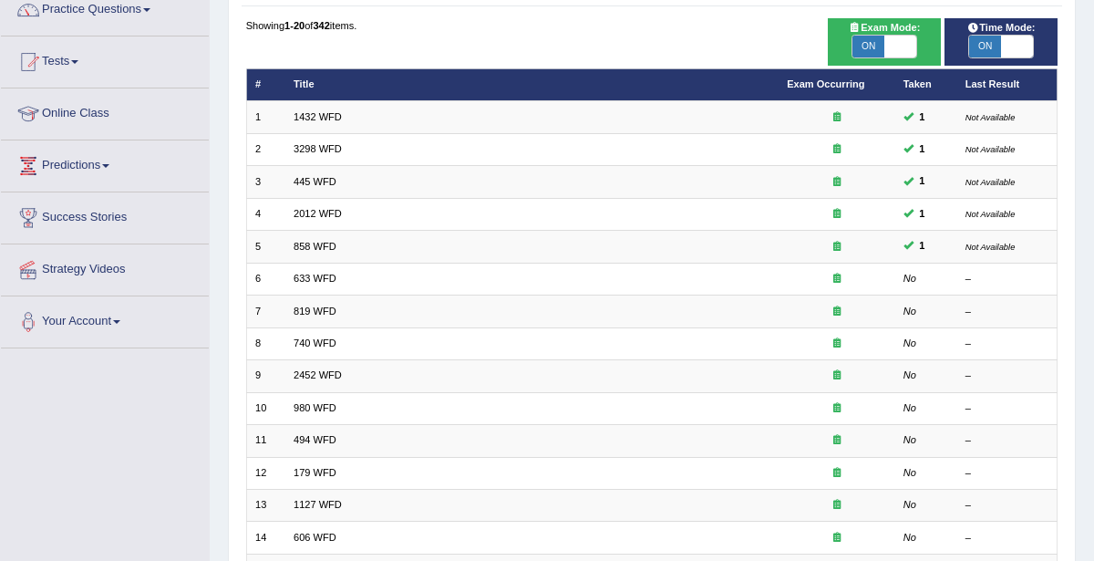
click at [876, 47] on span "ON" at bounding box center [868, 47] width 32 height 22
checkbox input "false"
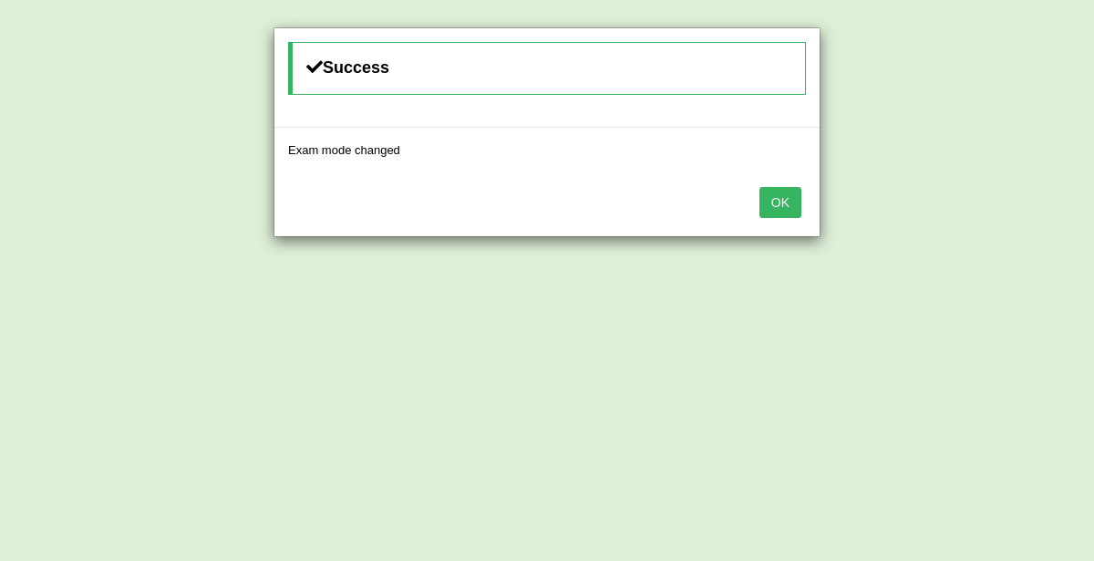
drag, startPoint x: 791, startPoint y: 197, endPoint x: 820, endPoint y: 177, distance: 35.4
click at [792, 197] on button "OK" at bounding box center [780, 202] width 42 height 31
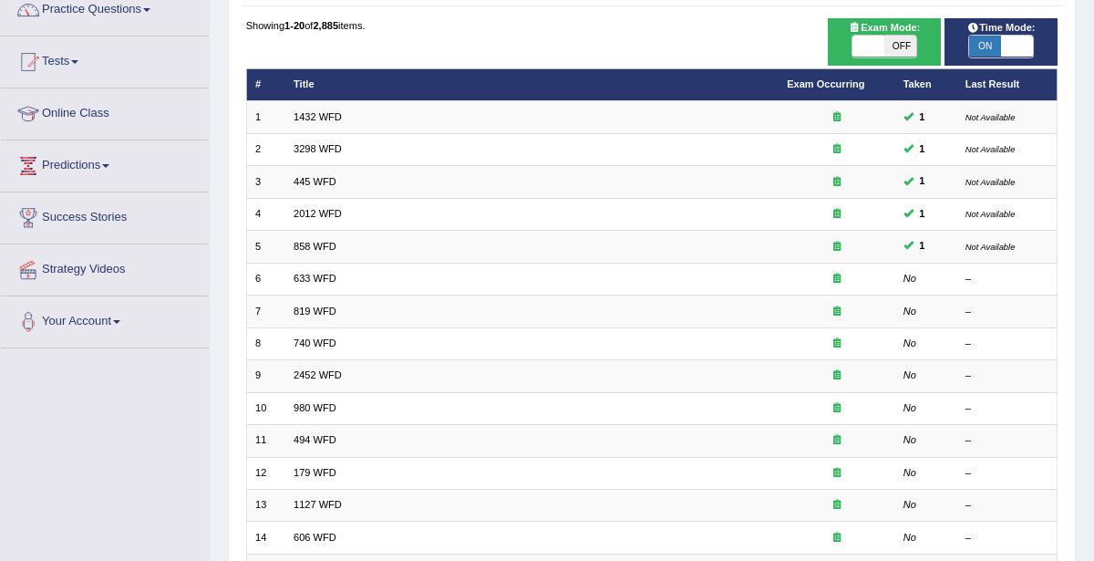
click at [993, 38] on span "ON" at bounding box center [985, 47] width 32 height 22
checkbox input "false"
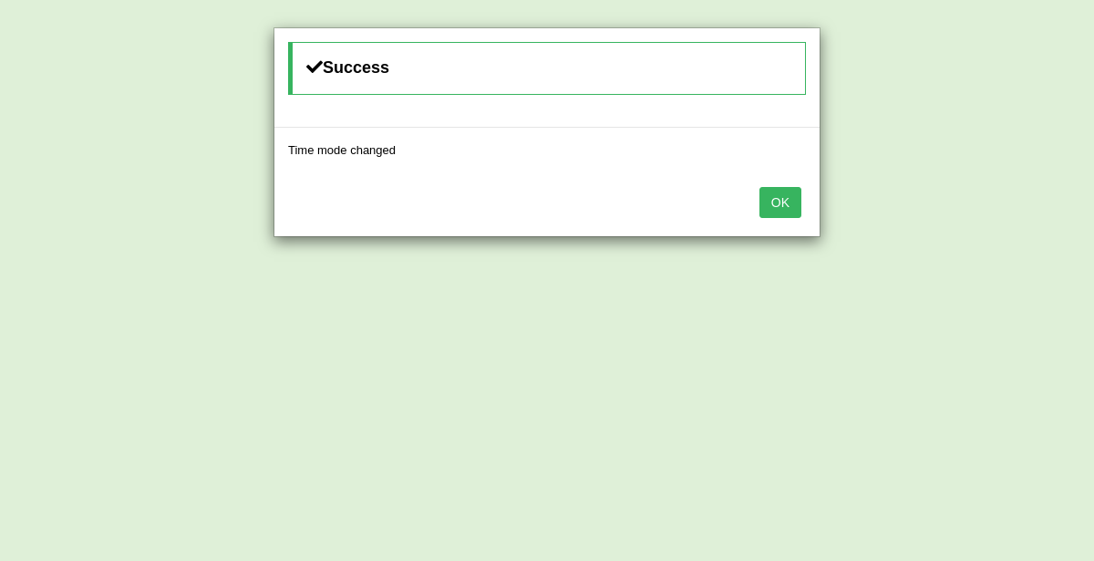
click at [784, 205] on button "OK" at bounding box center [780, 202] width 42 height 31
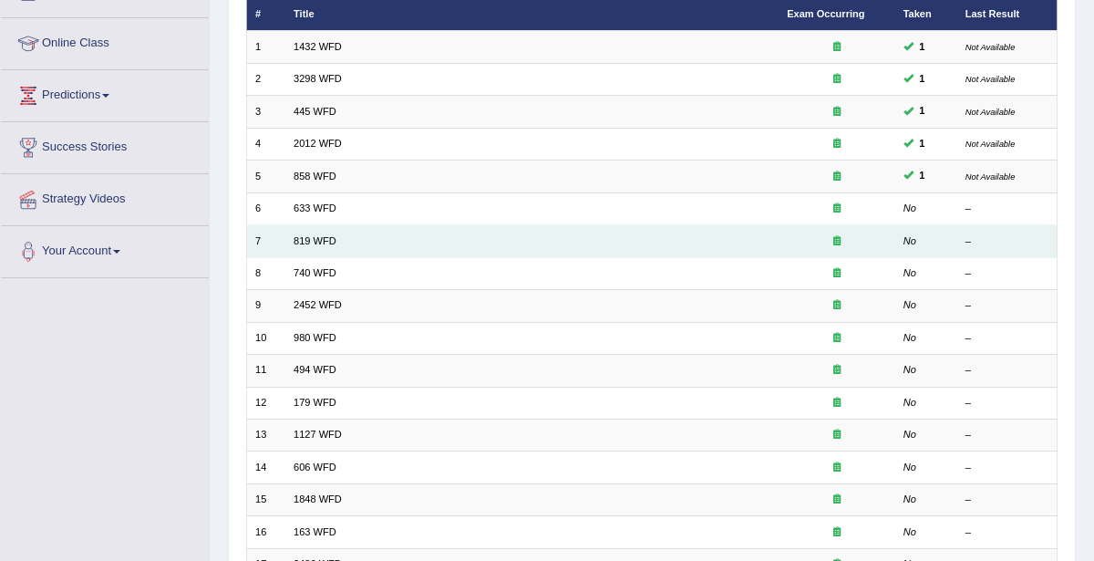
scroll to position [229, 0]
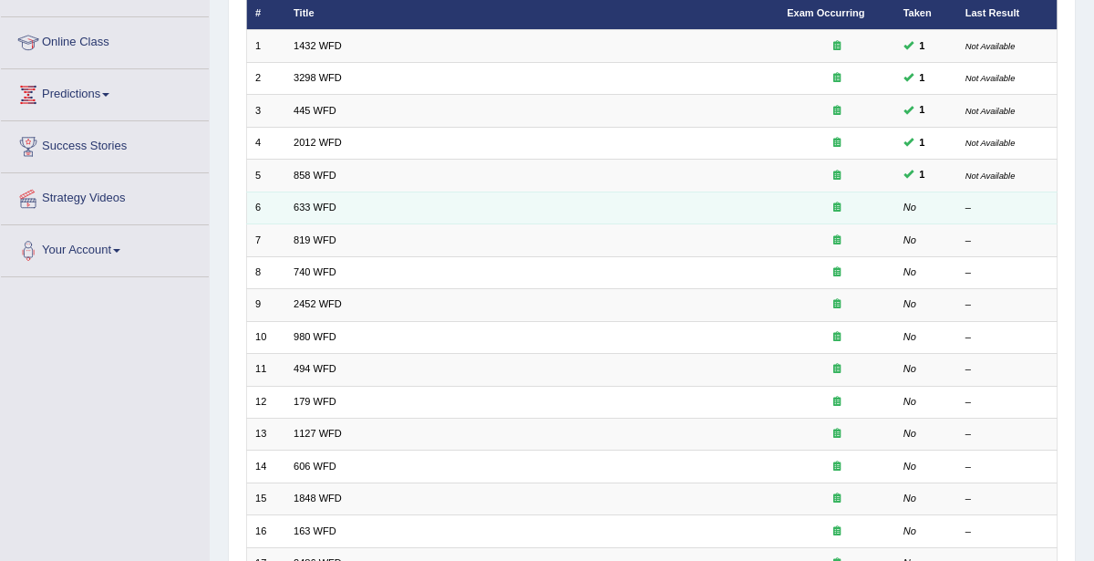
click at [336, 202] on td "633 WFD" at bounding box center [531, 207] width 493 height 32
click at [321, 201] on link "633 WFD" at bounding box center [315, 206] width 43 height 11
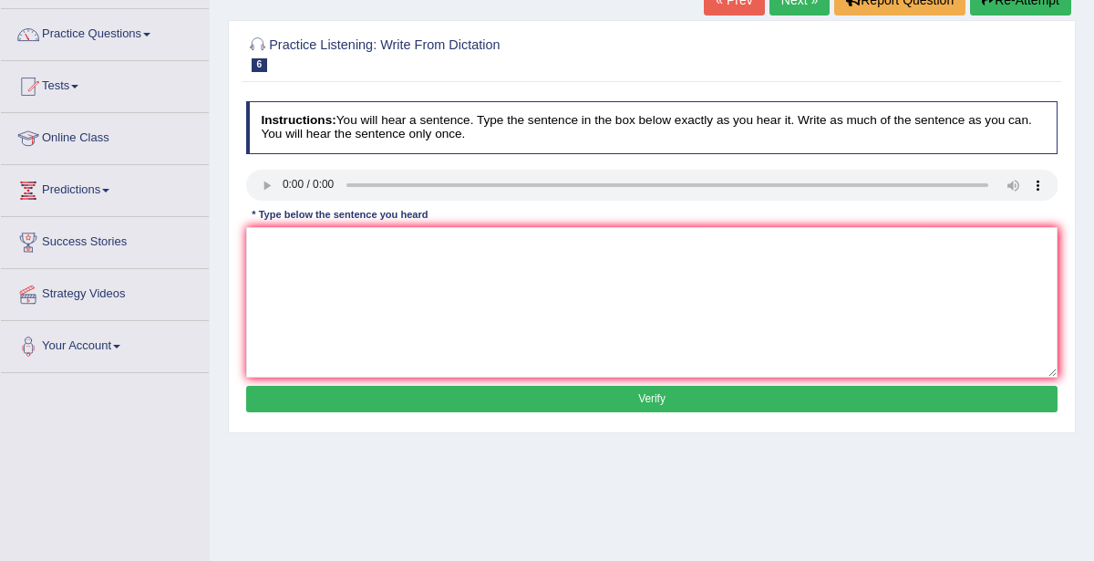
scroll to position [142, 0]
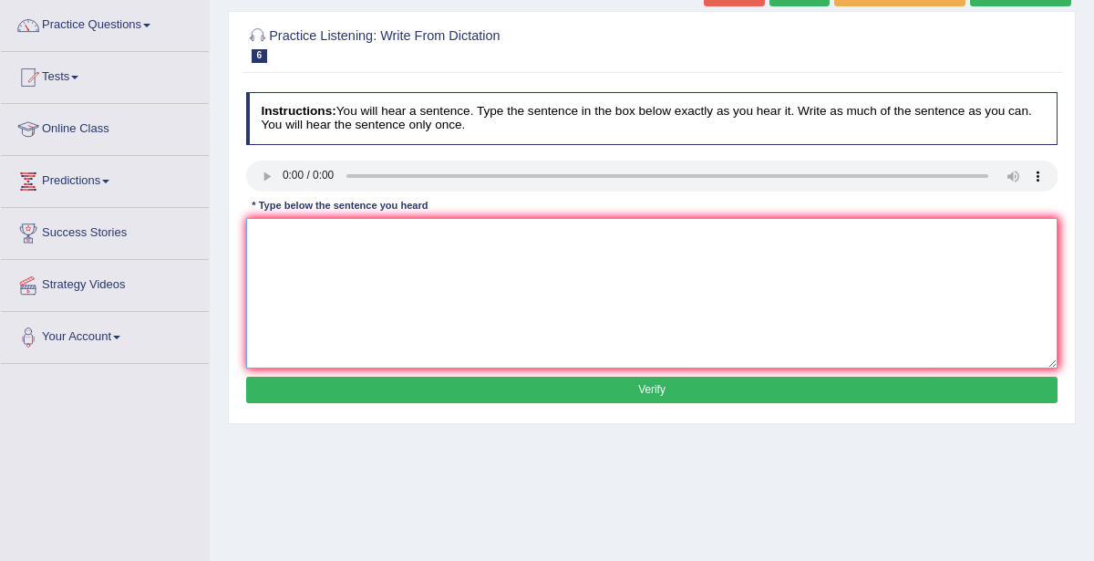
click at [639, 320] on textarea at bounding box center [652, 293] width 812 height 150
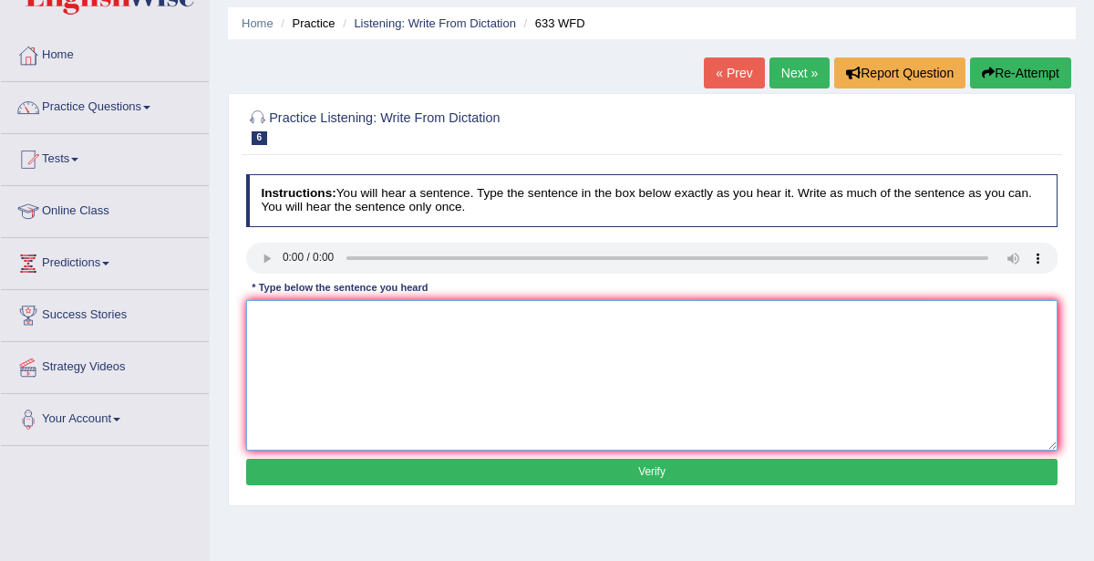
scroll to position [57, 0]
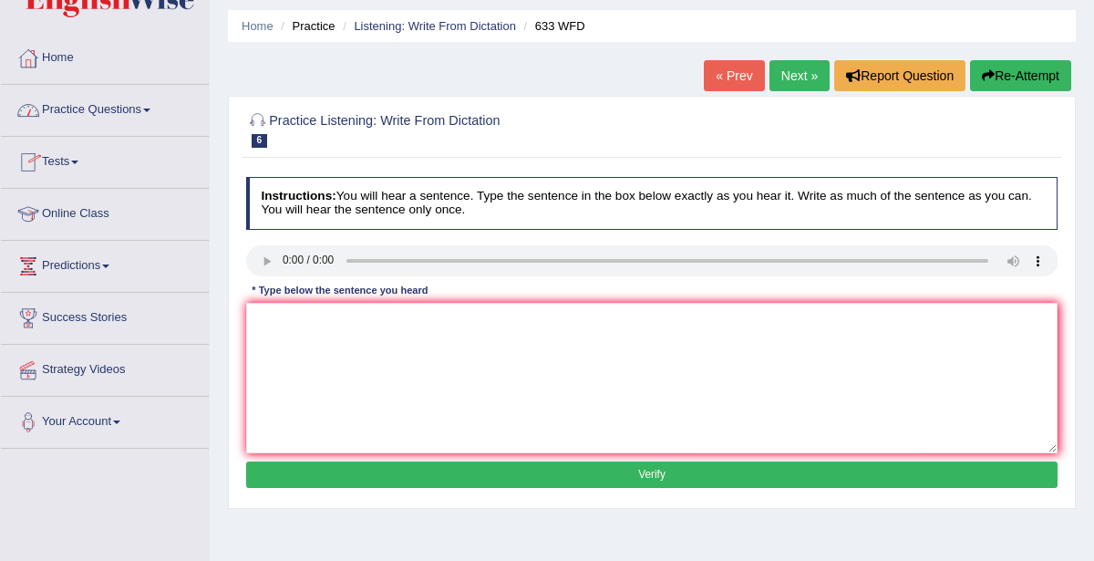
click at [72, 160] on link "Tests" at bounding box center [105, 160] width 208 height 46
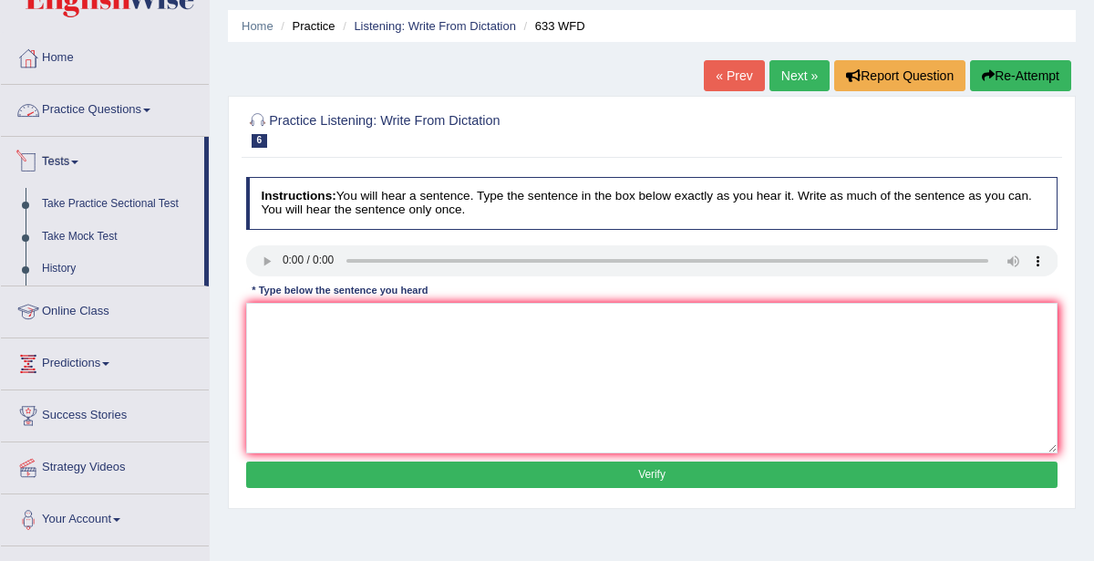
click at [119, 109] on link "Practice Questions" at bounding box center [105, 108] width 208 height 46
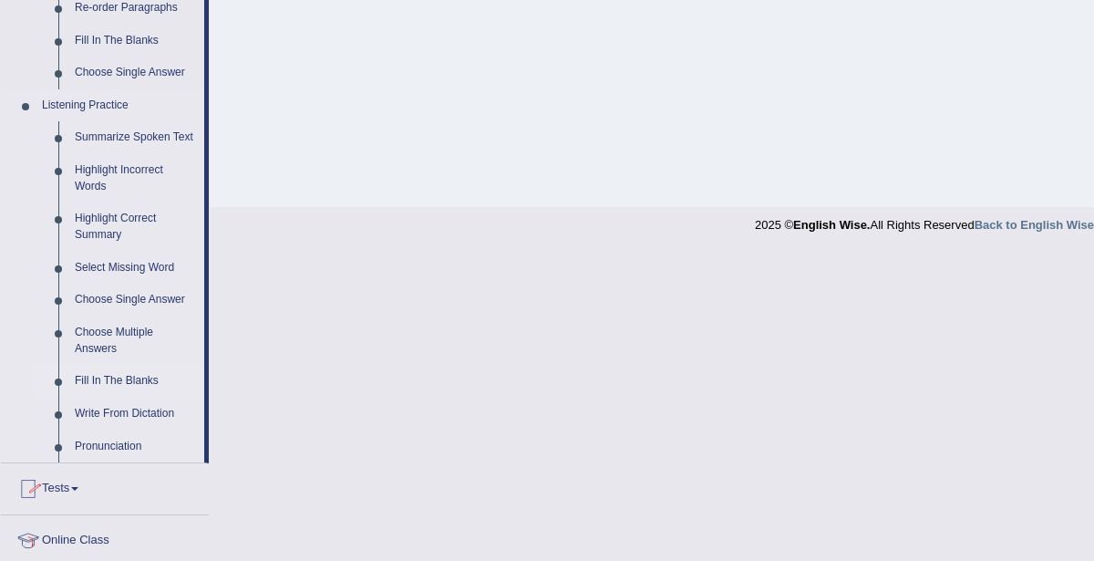
scroll to position [800, 0]
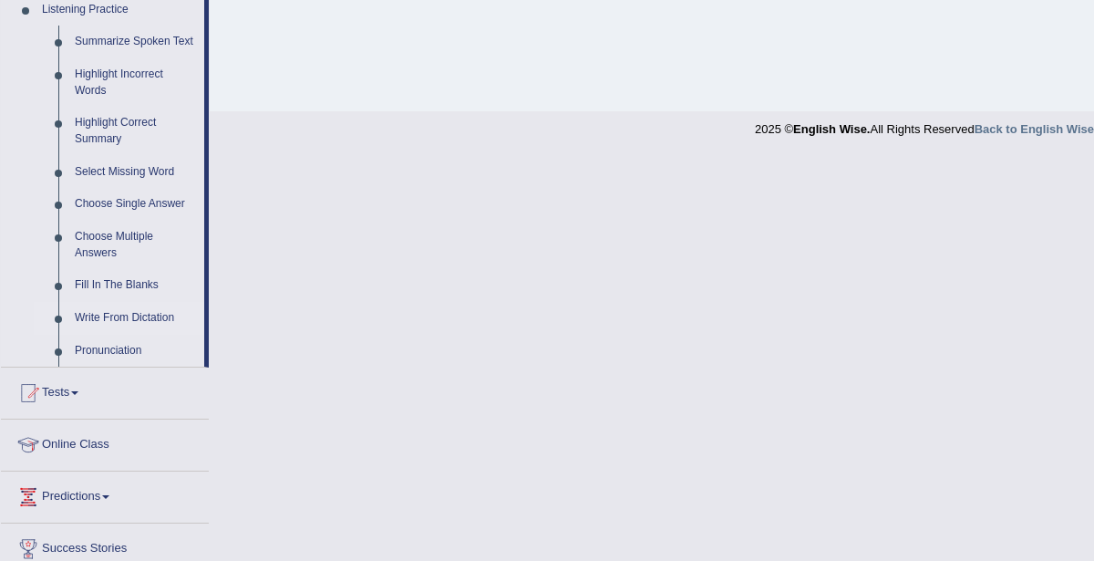
click at [129, 321] on link "Write From Dictation" at bounding box center [136, 318] width 138 height 33
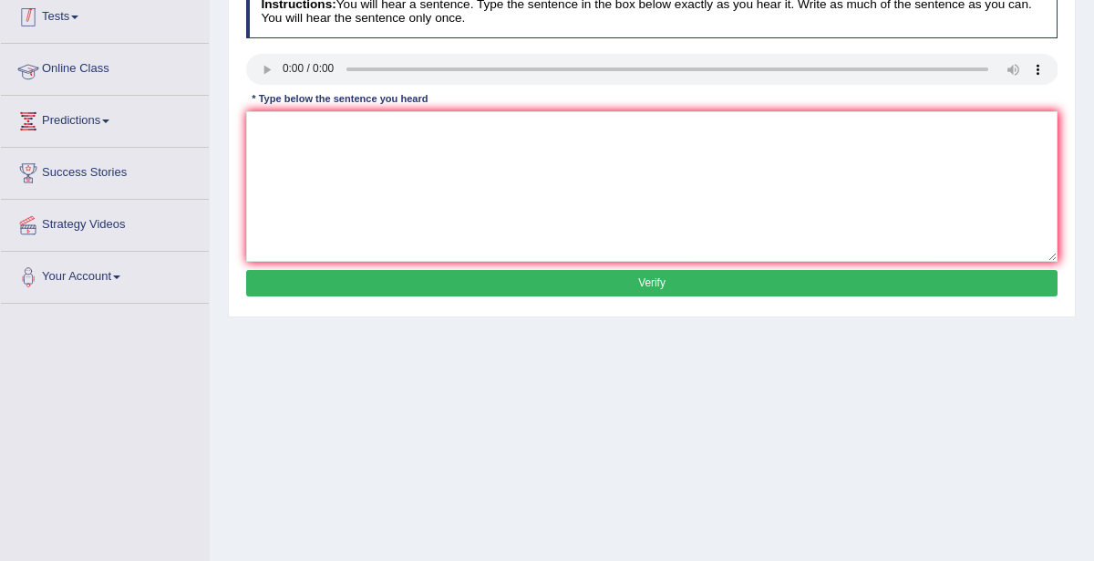
scroll to position [387, 0]
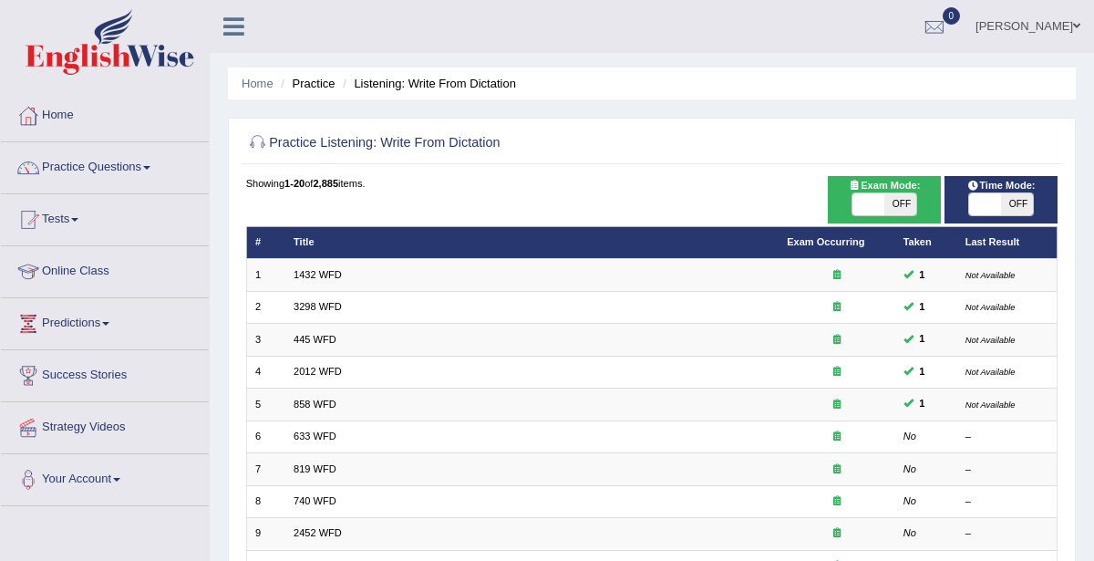
click at [875, 207] on span at bounding box center [868, 204] width 32 height 22
checkbox input "true"
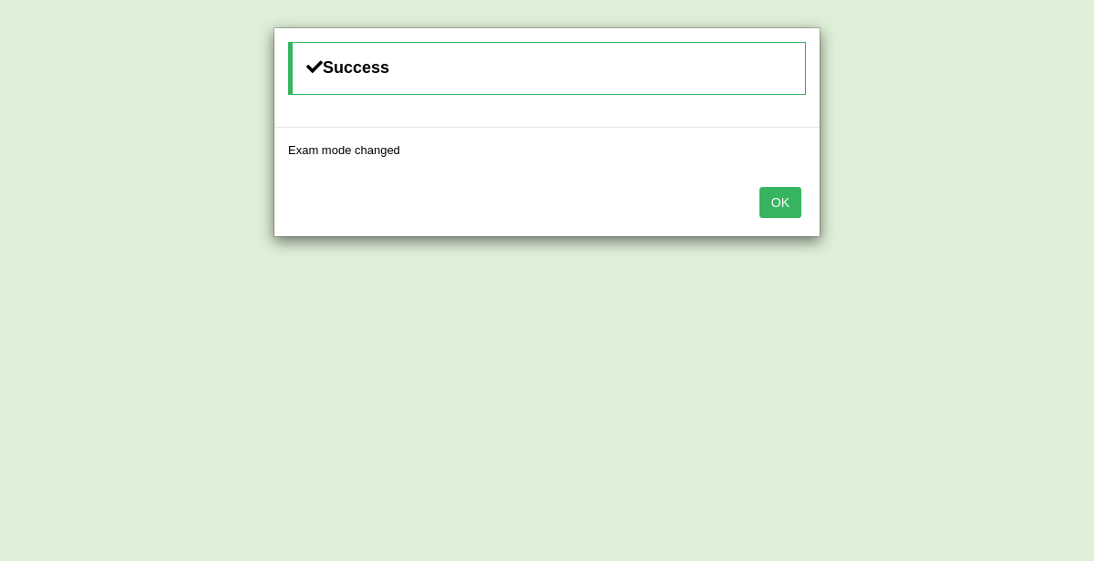
drag, startPoint x: 799, startPoint y: 201, endPoint x: 809, endPoint y: 201, distance: 10.1
click at [800, 202] on button "OK" at bounding box center [780, 202] width 42 height 31
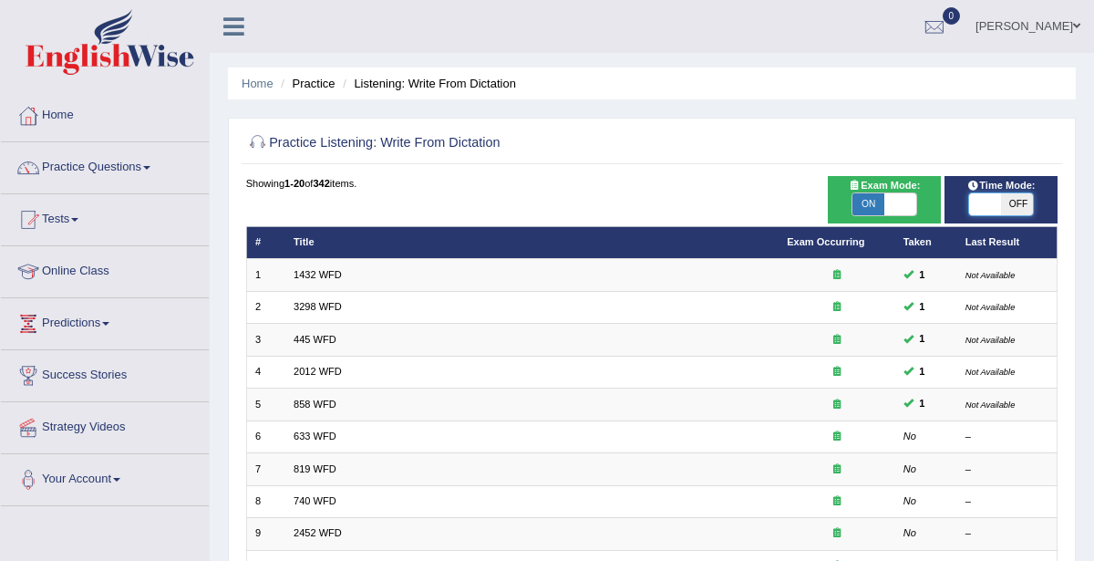
click at [994, 200] on span at bounding box center [985, 204] width 32 height 22
checkbox input "true"
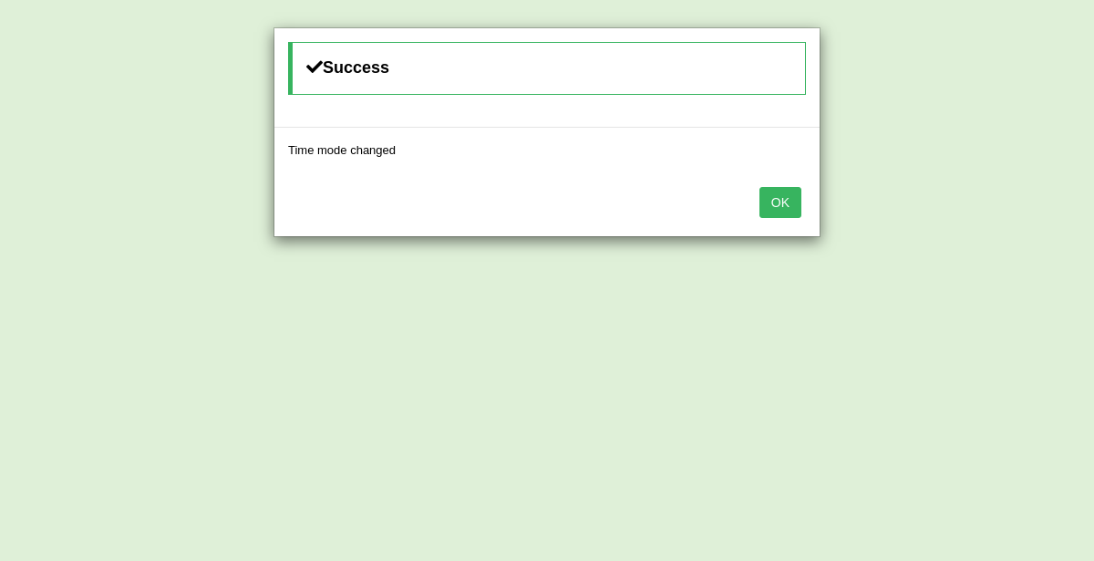
click at [795, 204] on button "OK" at bounding box center [780, 202] width 42 height 31
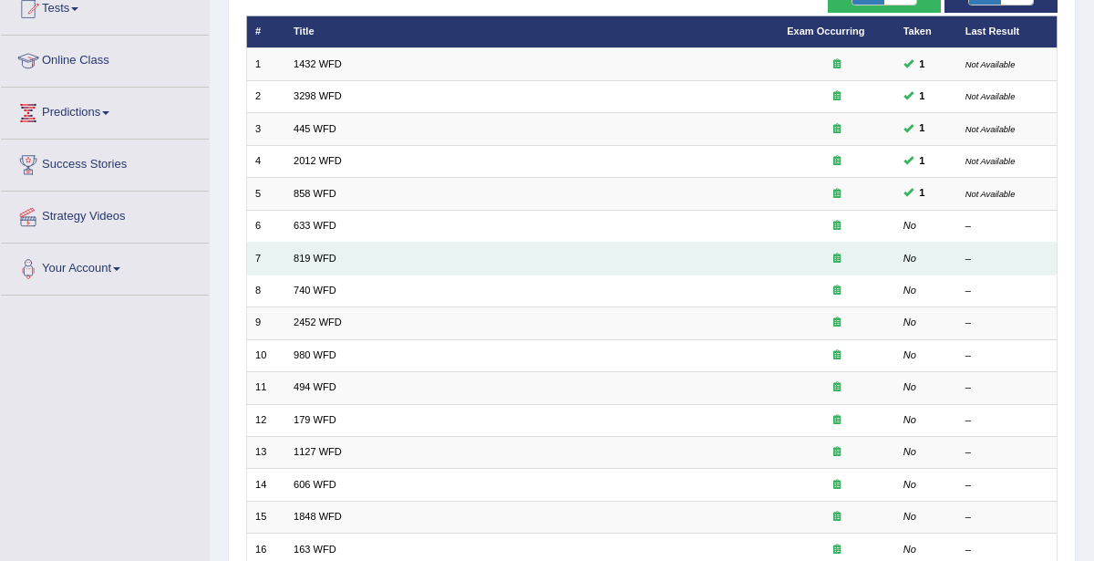
scroll to position [231, 0]
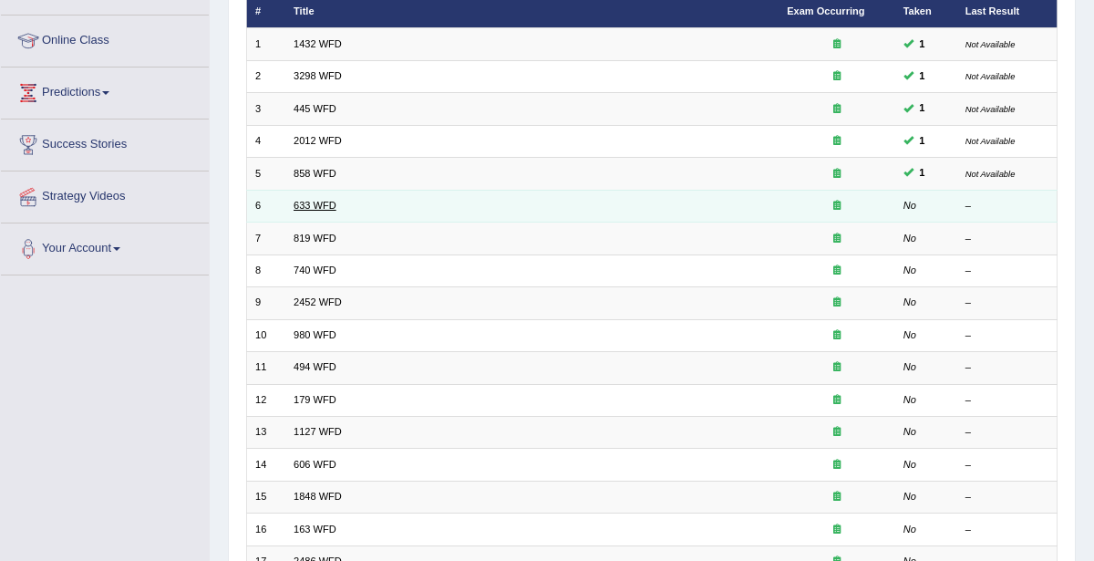
click at [310, 204] on link "633 WFD" at bounding box center [315, 205] width 43 height 11
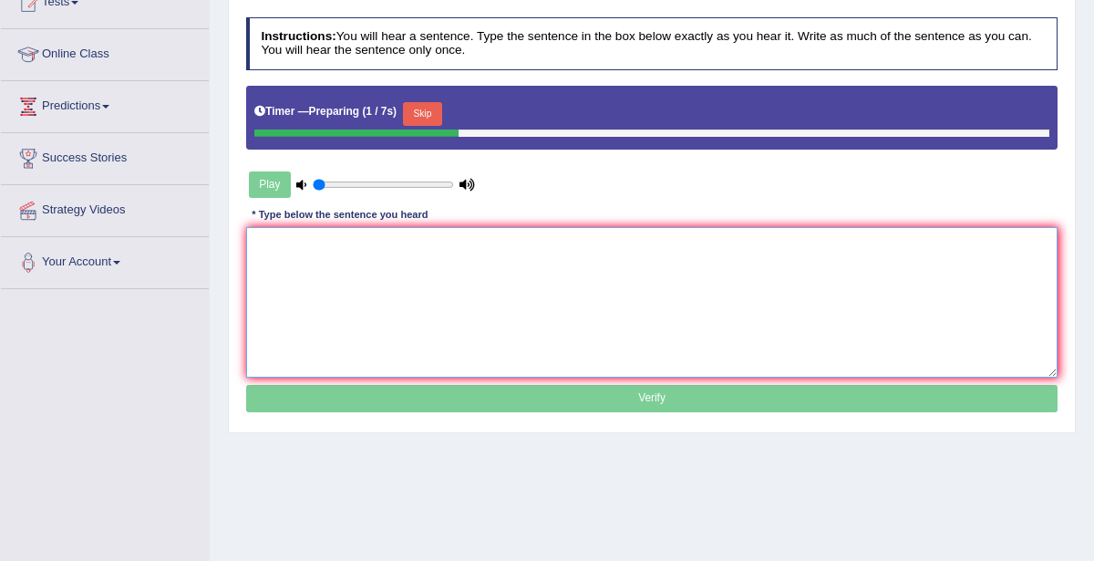
click at [486, 289] on textarea at bounding box center [652, 302] width 812 height 150
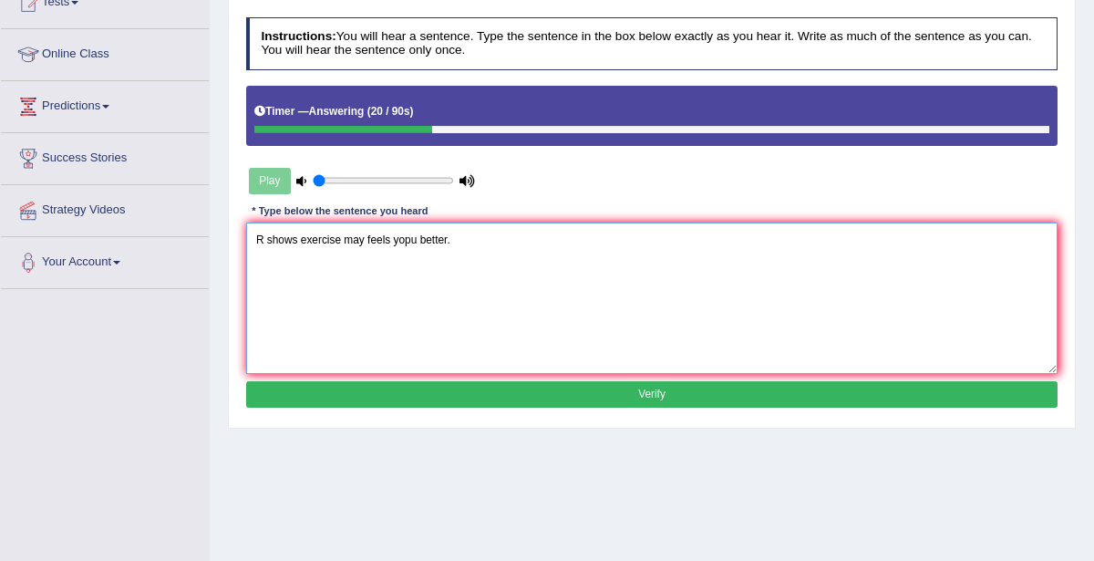
click at [407, 237] on textarea "R shows exercise may feels yopu better." at bounding box center [652, 297] width 812 height 150
click at [263, 238] on textarea "R shows exercise may feels you better." at bounding box center [652, 297] width 812 height 150
click at [399, 240] on textarea "Research shows exercise may feels you better." at bounding box center [652, 297] width 812 height 150
type textarea "Research shows exercise may feel feels you better."
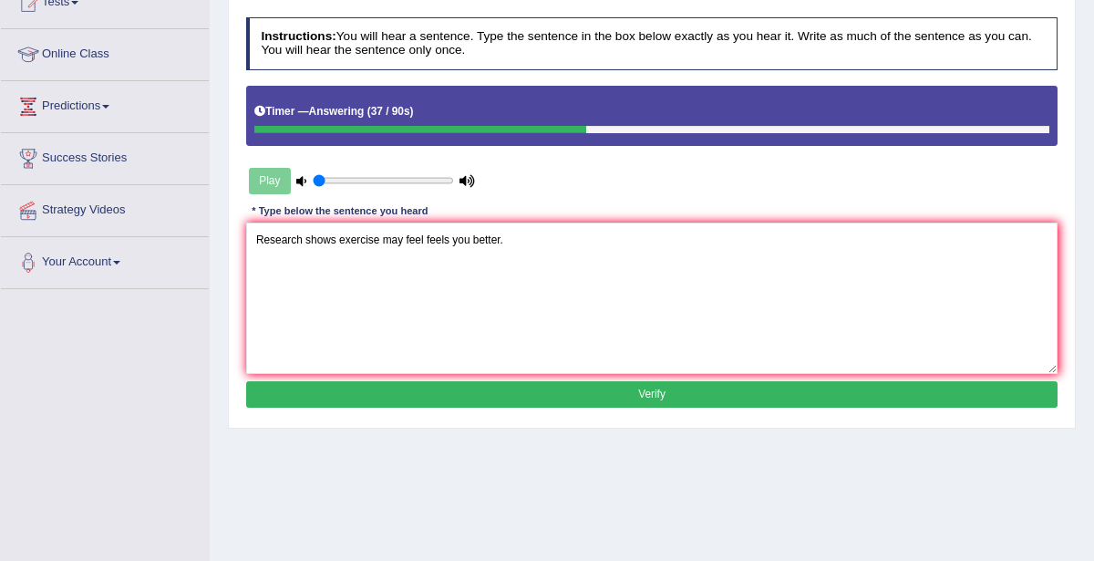
click at [300, 177] on icon at bounding box center [301, 181] width 10 height 10
type input "0.35"
click at [356, 180] on input "range" at bounding box center [383, 180] width 140 height 13
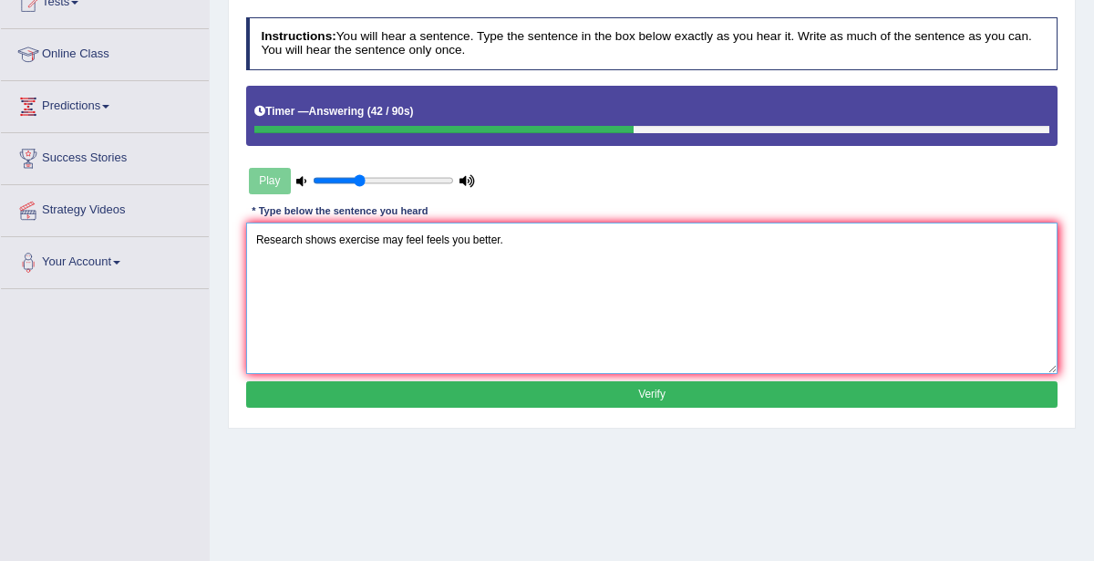
drag, startPoint x: 256, startPoint y: 235, endPoint x: 517, endPoint y: 235, distance: 260.7
click at [517, 235] on textarea "Research shows exercise may feel feels you better." at bounding box center [652, 297] width 812 height 150
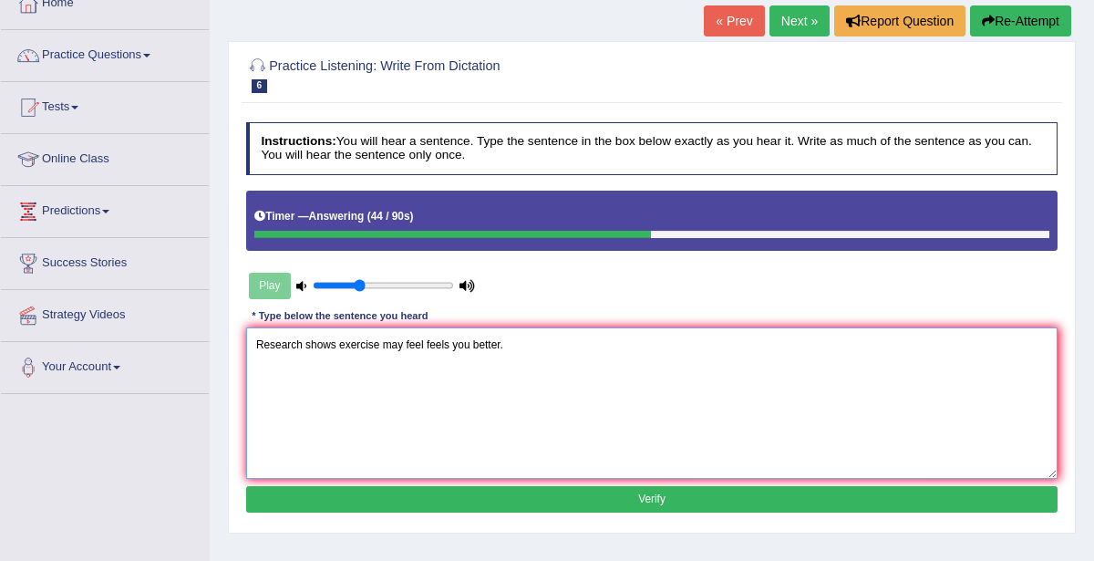
scroll to position [112, 0]
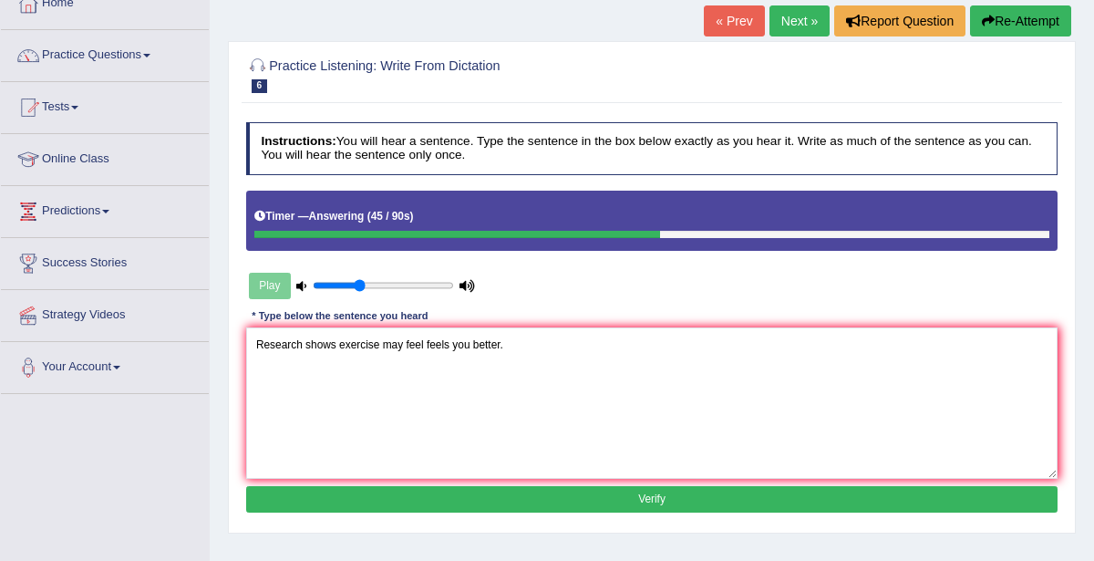
click at [1004, 31] on button "Re-Attempt" at bounding box center [1020, 20] width 101 height 31
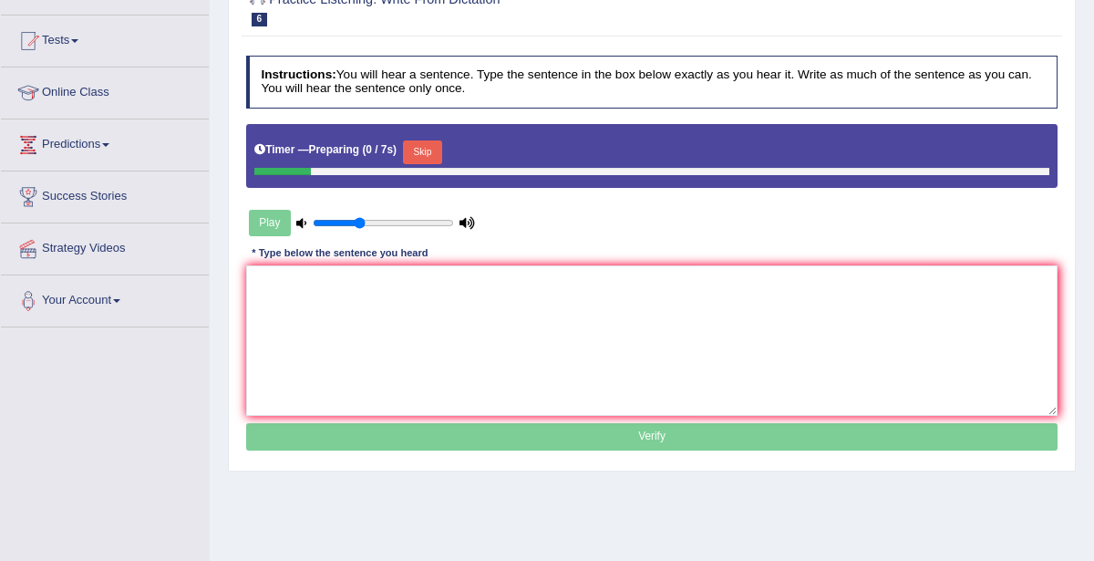
scroll to position [211, 0]
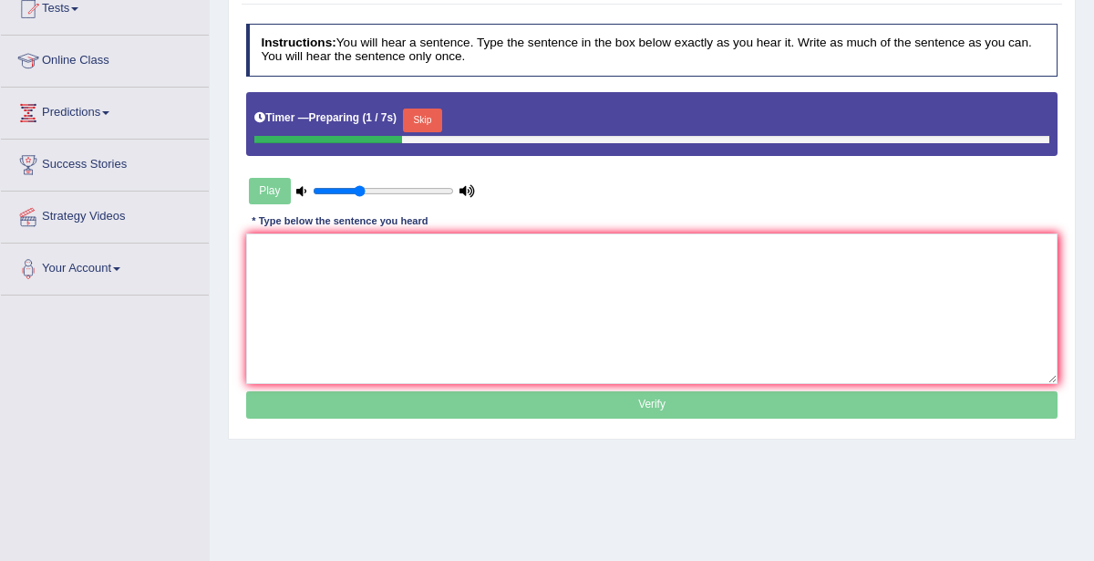
click at [425, 110] on button "Skip" at bounding box center [422, 120] width 39 height 24
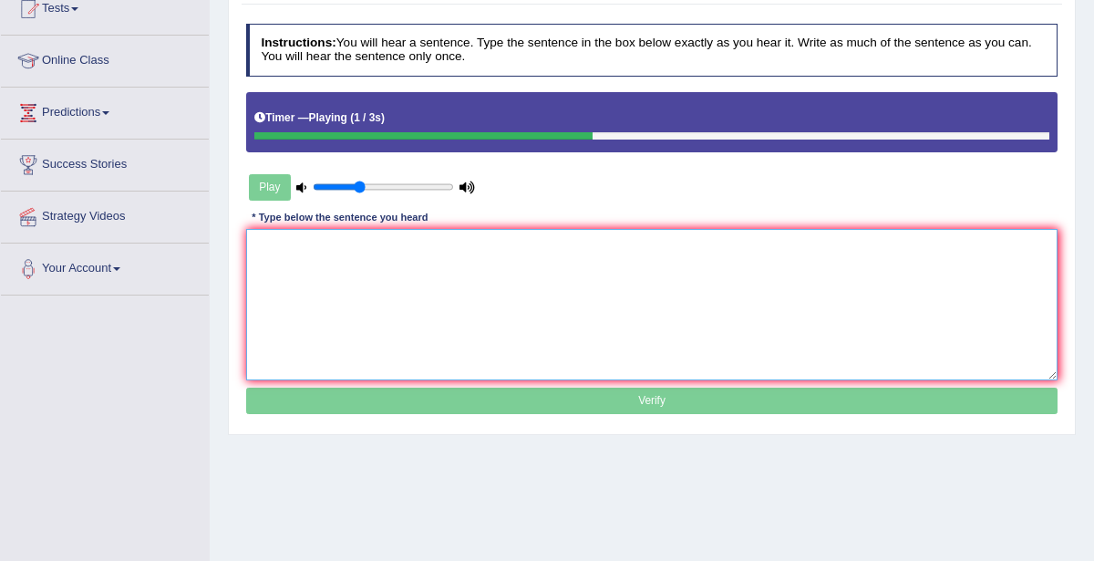
paste textarea "Research shows exercise may feel feels you better."
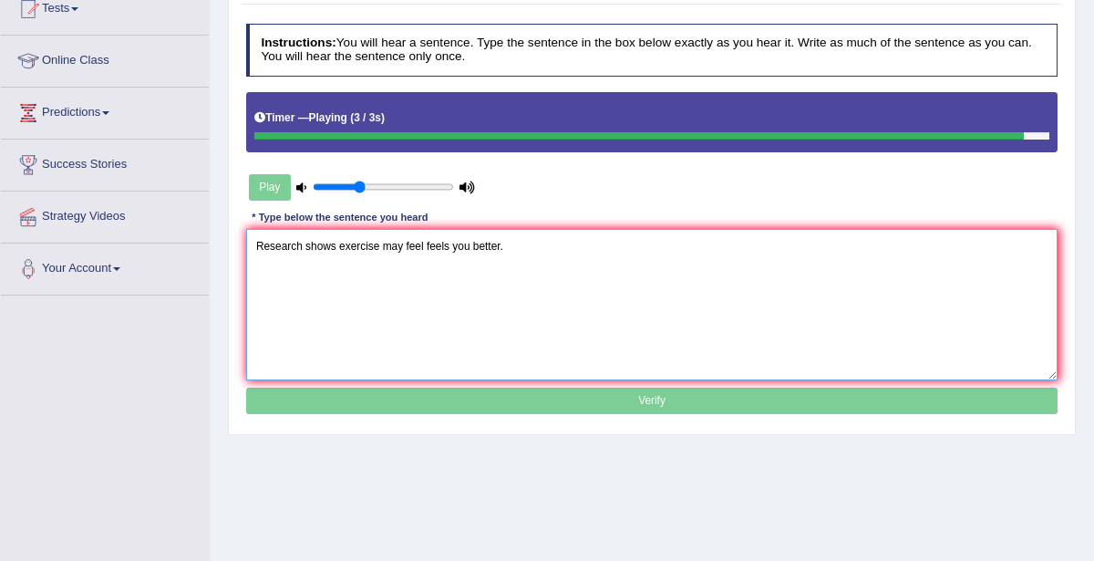
click at [376, 244] on textarea "Research shows exercise may feel feels you better." at bounding box center [652, 304] width 812 height 150
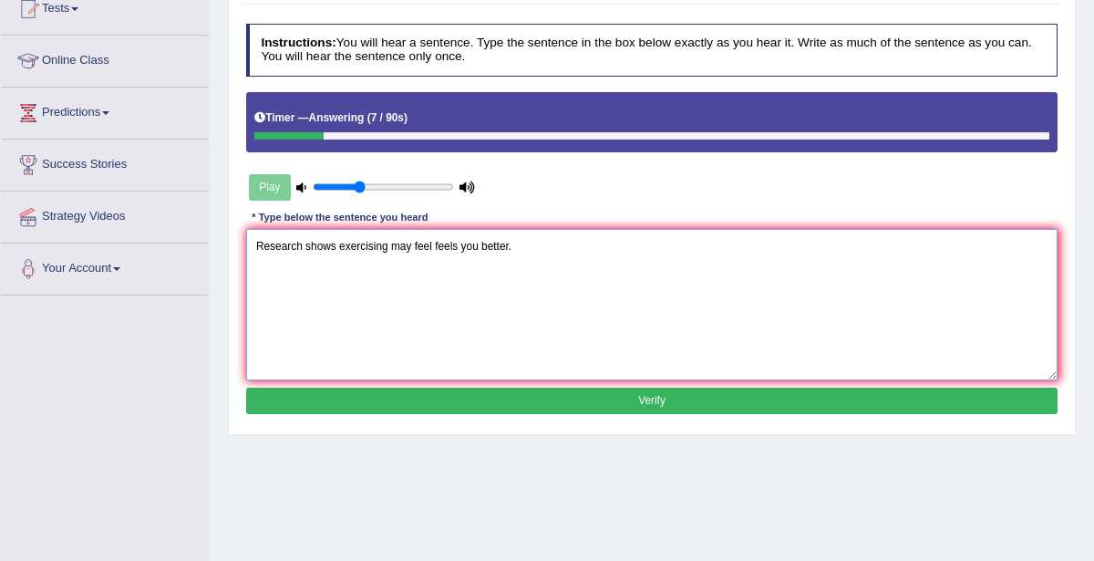
click at [335, 244] on textarea "Research shows exercising may feel feels you better." at bounding box center [652, 304] width 812 height 150
click at [407, 241] on textarea "Research shows that exercising may feel feels you better." at bounding box center [652, 304] width 812 height 150
click at [430, 246] on textarea "Research shows that exercising may feel feels you better." at bounding box center [652, 304] width 812 height 150
drag, startPoint x: 254, startPoint y: 241, endPoint x: 556, endPoint y: 242, distance: 301.7
click at [556, 242] on textarea "Research shows that exercising makes feel feels you better." at bounding box center [652, 304] width 812 height 150
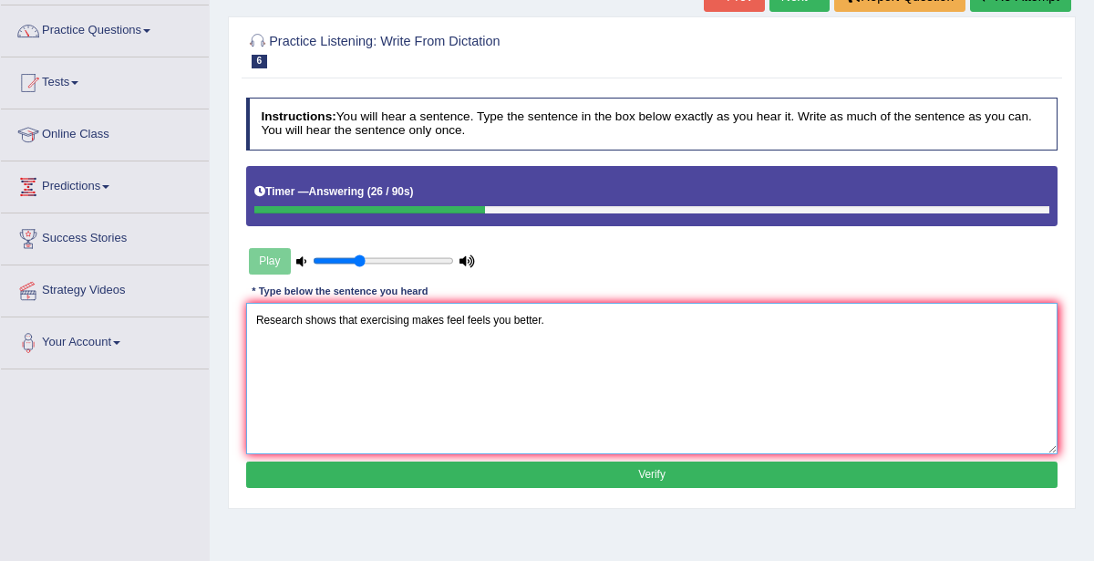
scroll to position [115, 0]
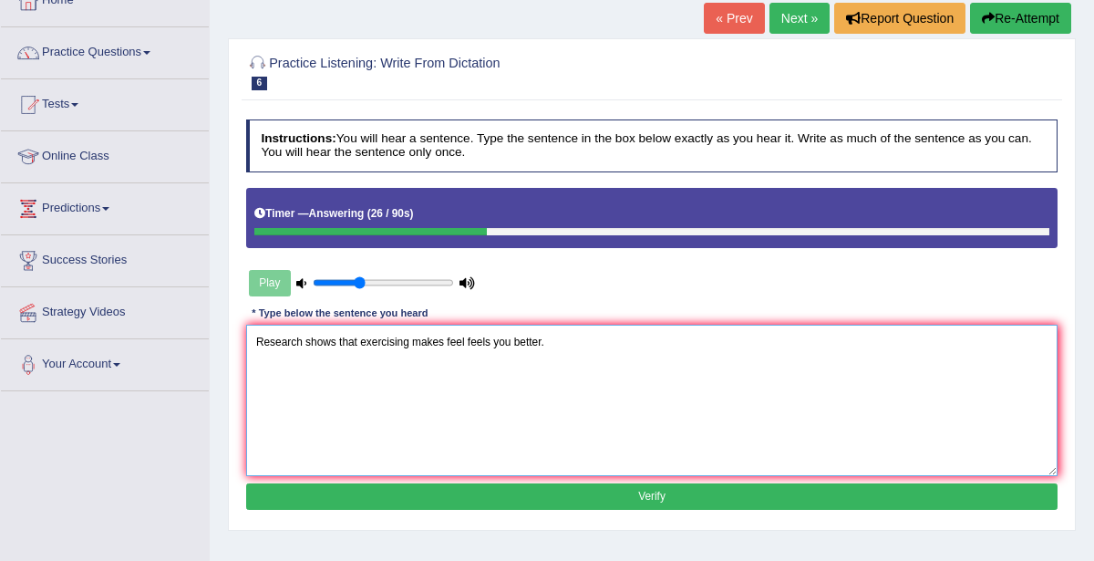
type textarea "Research shows that exercising makes feel feels you better."
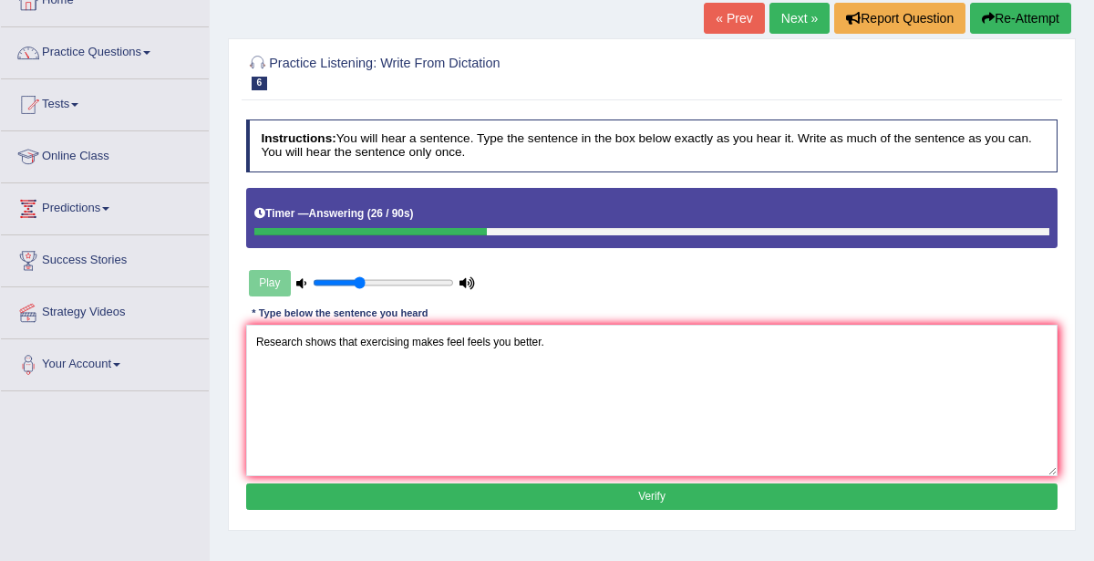
click at [1008, 18] on button "Re-Attempt" at bounding box center [1020, 18] width 101 height 31
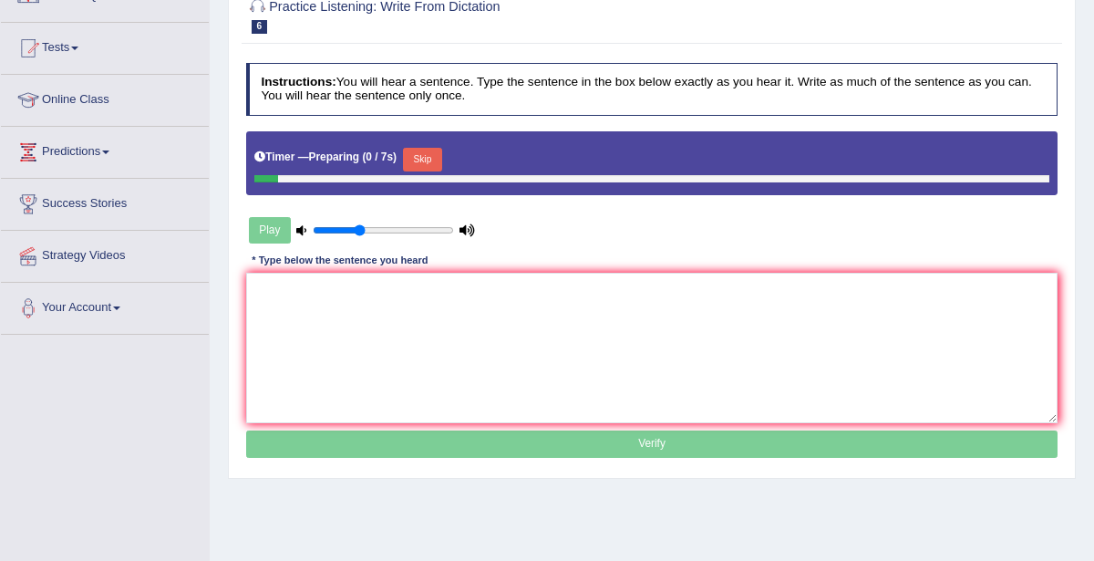
scroll to position [222, 0]
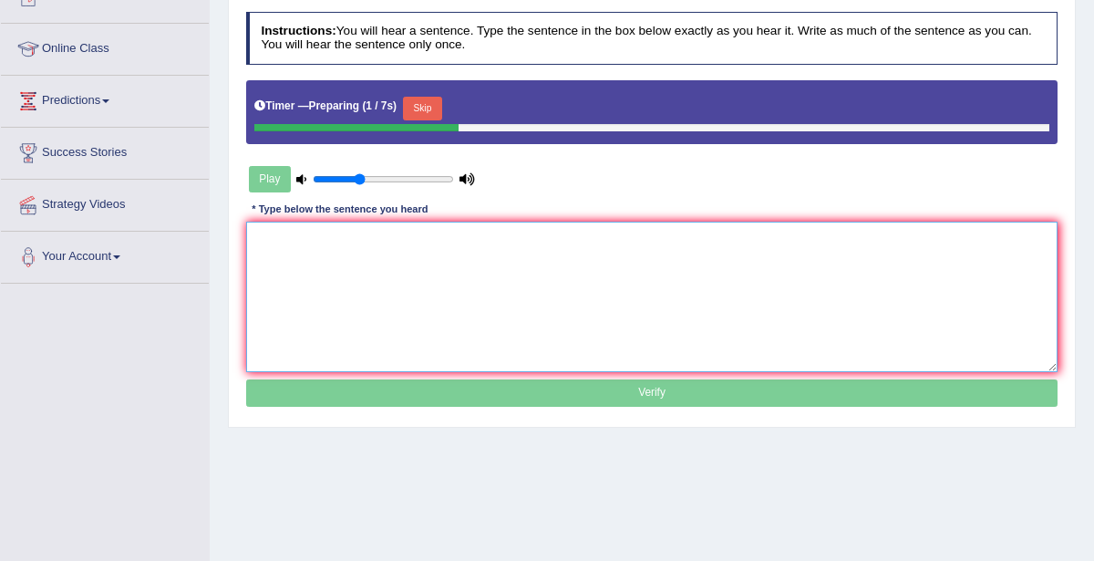
paste textarea "Research shows that exercising makes feel feels you better."
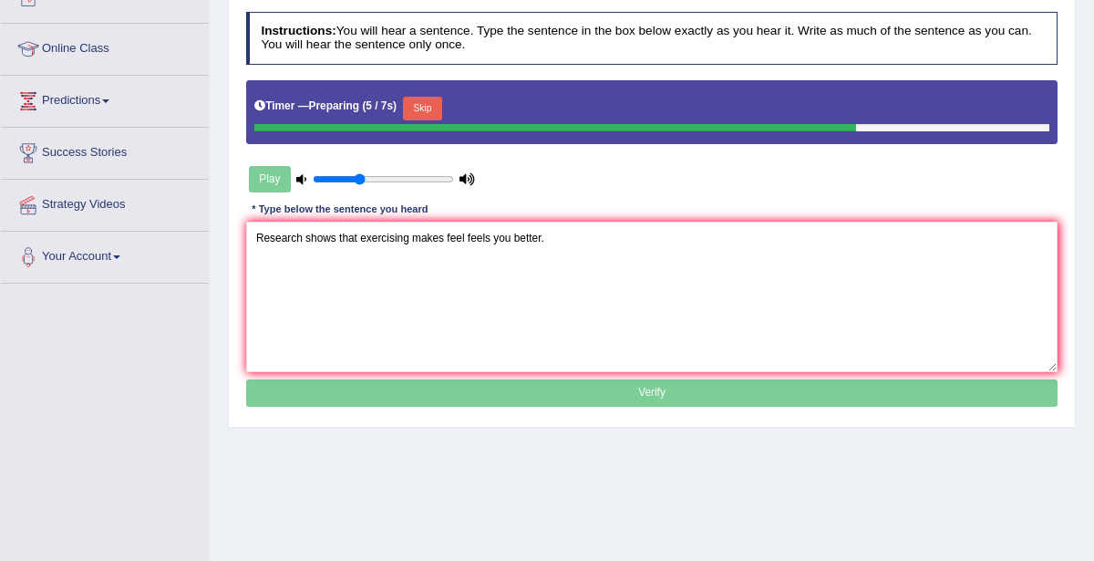
click at [415, 103] on button "Skip" at bounding box center [422, 109] width 39 height 24
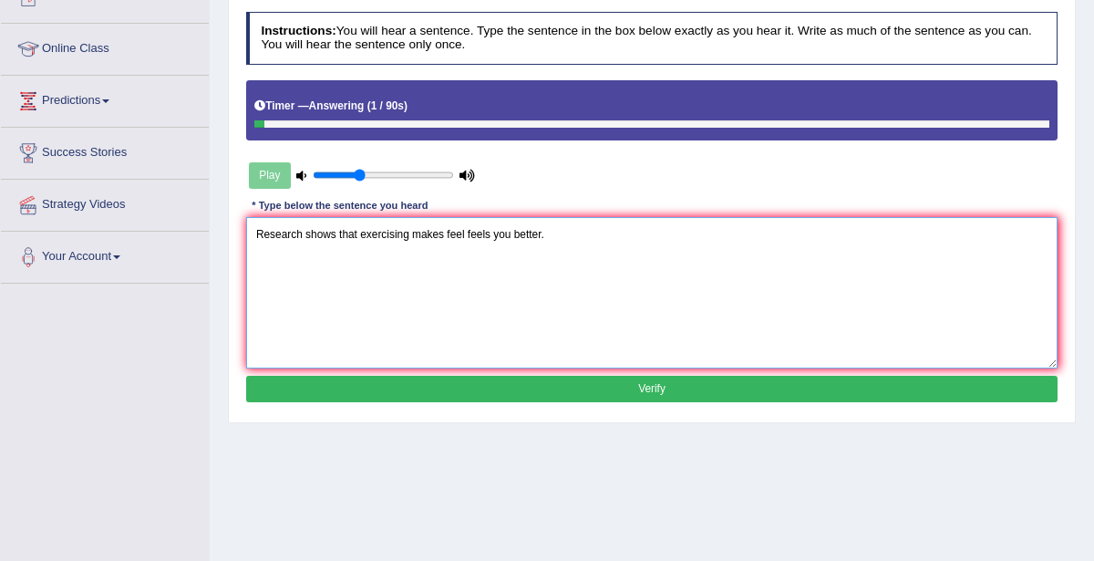
click at [444, 232] on textarea "Research shows that exercising makes feel feels you better." at bounding box center [652, 292] width 812 height 150
drag, startPoint x: 523, startPoint y: 231, endPoint x: 548, endPoint y: 214, distance: 29.6
click at [526, 229] on textarea "Research shows that exercising makes us feel feels you better." at bounding box center [652, 292] width 812 height 150
type textarea "Research shows that exercising makes us feel better."
click at [615, 385] on button "Verify" at bounding box center [652, 389] width 812 height 26
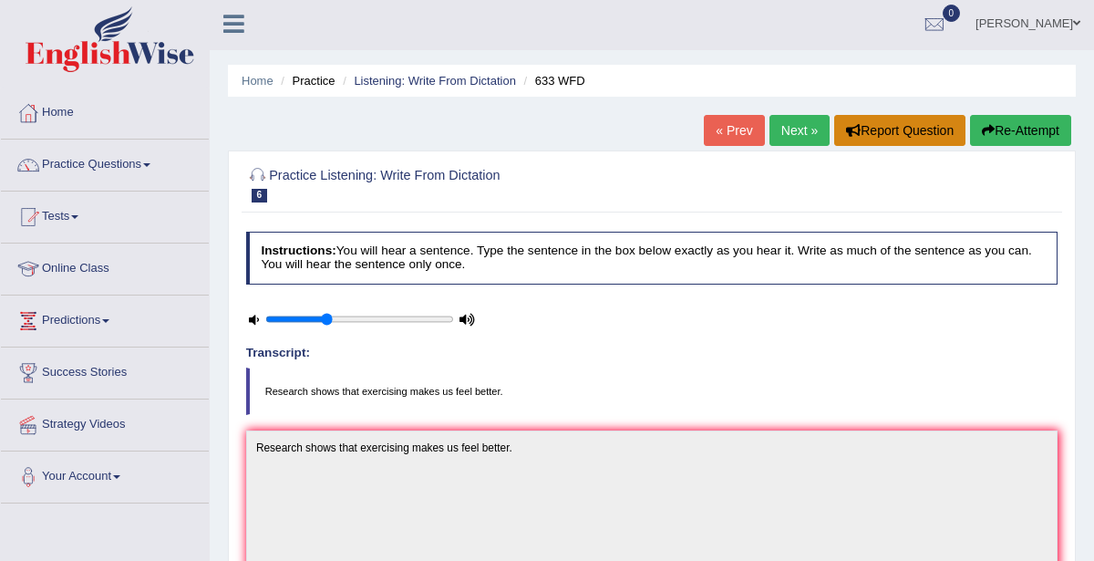
scroll to position [0, 0]
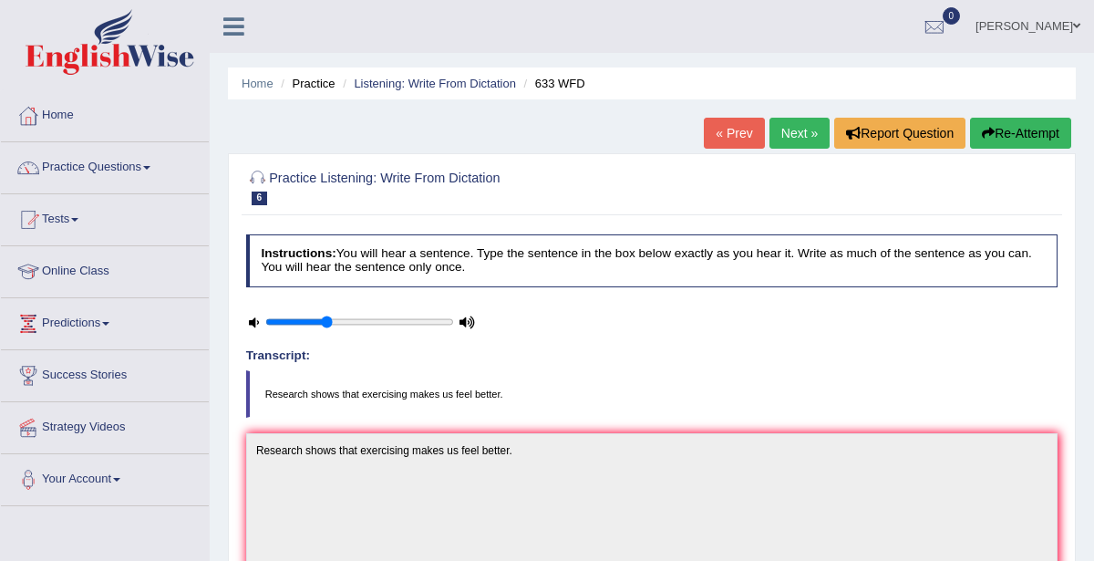
click at [809, 137] on link "Next »" at bounding box center [799, 133] width 60 height 31
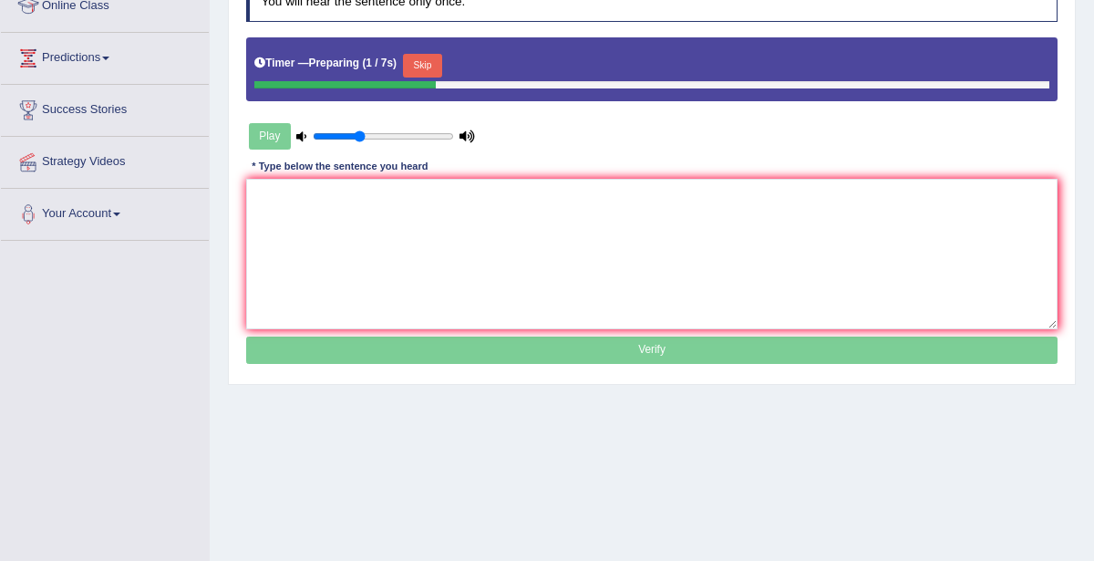
click at [415, 67] on button "Skip" at bounding box center [422, 66] width 39 height 24
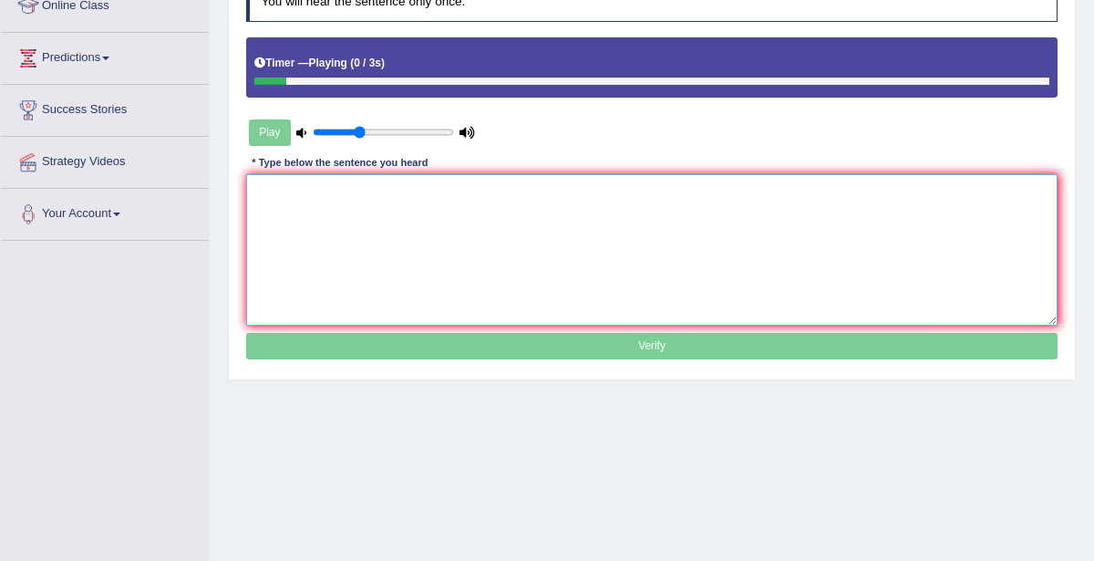
click at [392, 209] on textarea at bounding box center [652, 249] width 812 height 150
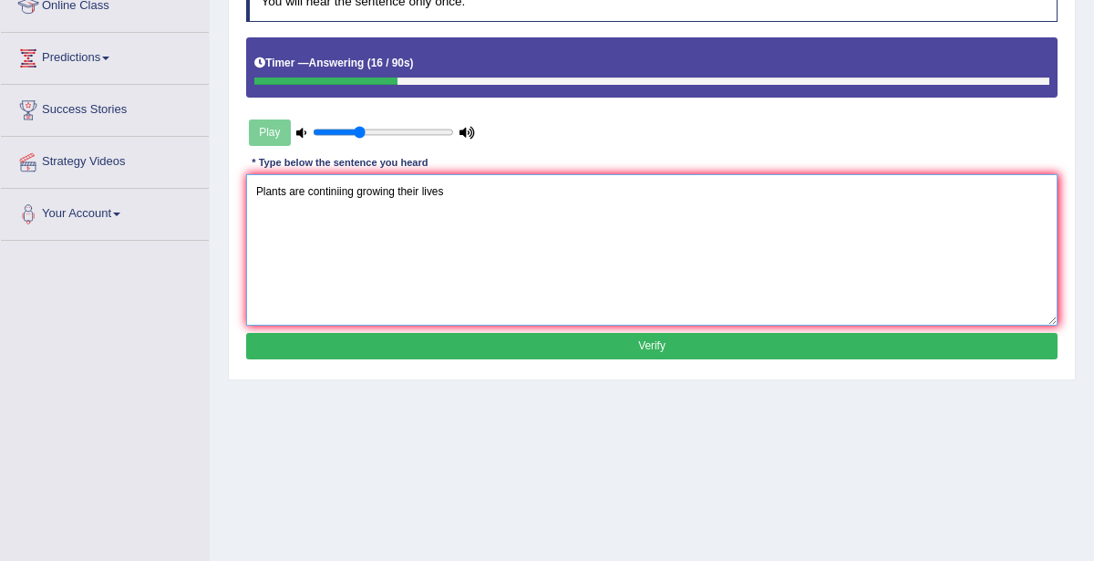
drag, startPoint x: 252, startPoint y: 188, endPoint x: 504, endPoint y: 189, distance: 252.5
click at [504, 189] on textarea "Plants are continiing growing their lives" at bounding box center [652, 249] width 812 height 150
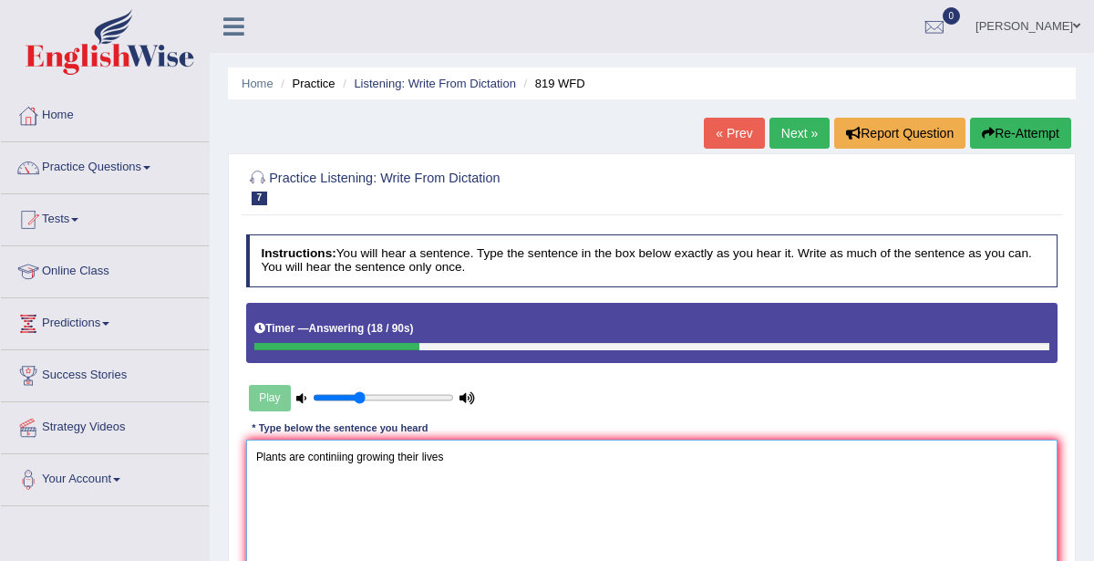
type textarea "Plants are continiing growing their lives"
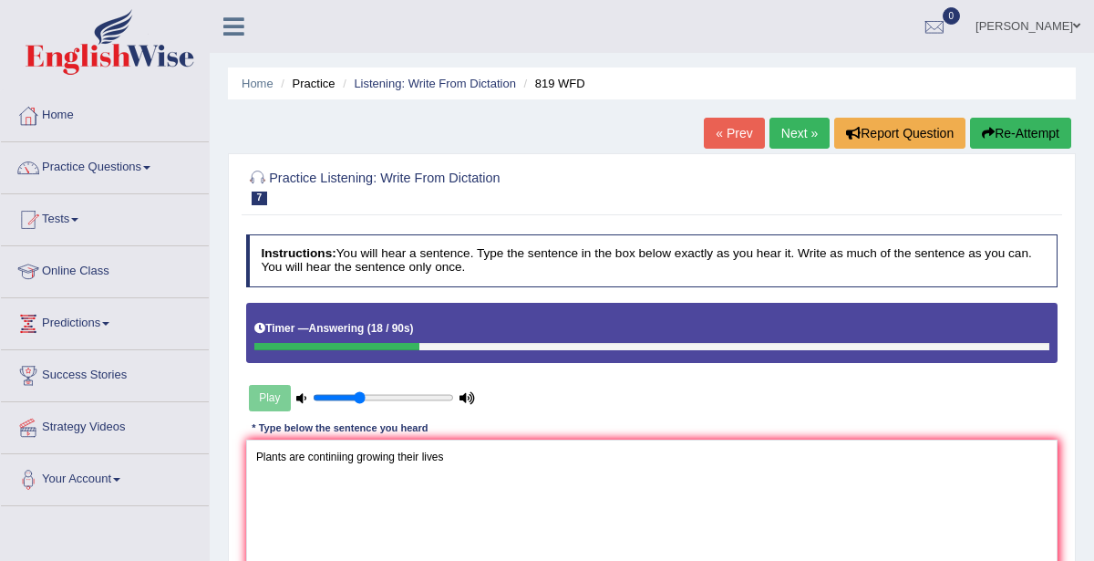
click at [1009, 129] on button "Re-Attempt" at bounding box center [1020, 133] width 101 height 31
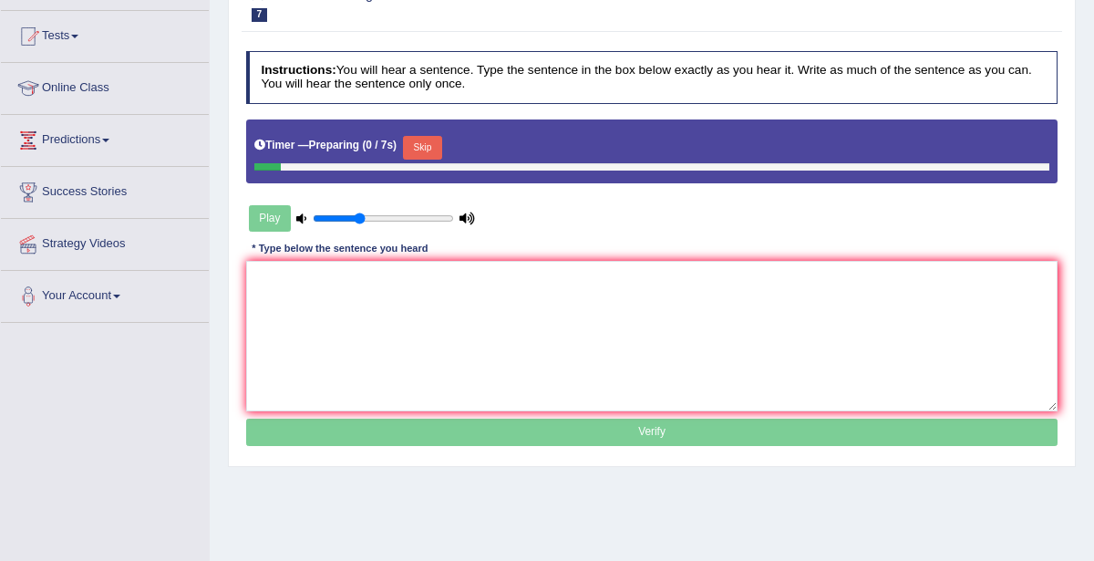
scroll to position [183, 0]
paste textarea "Plants are continiing growing their lives"
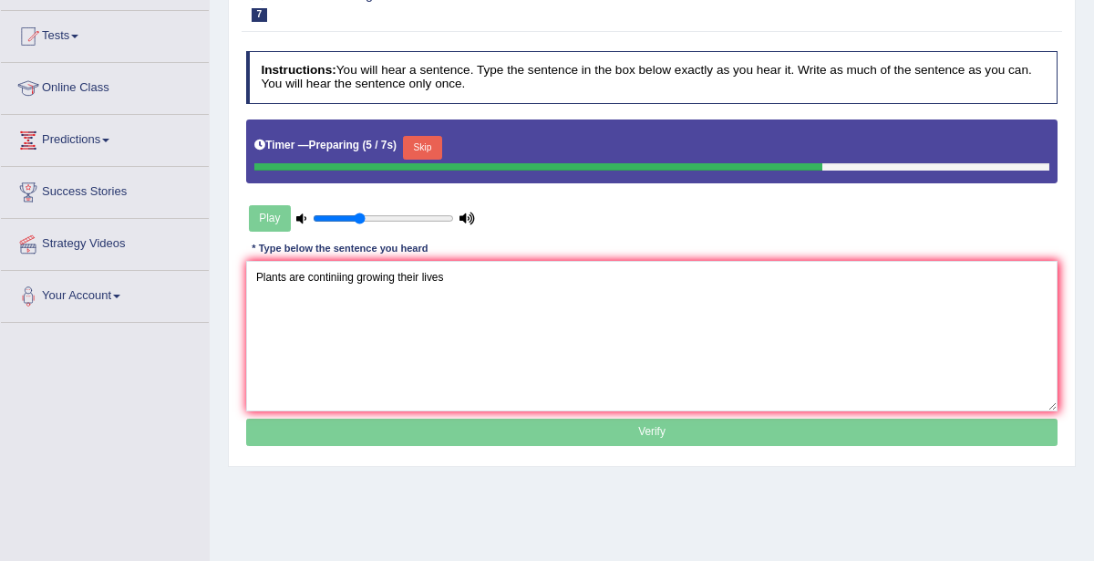
click at [409, 148] on button "Skip" at bounding box center [422, 148] width 39 height 24
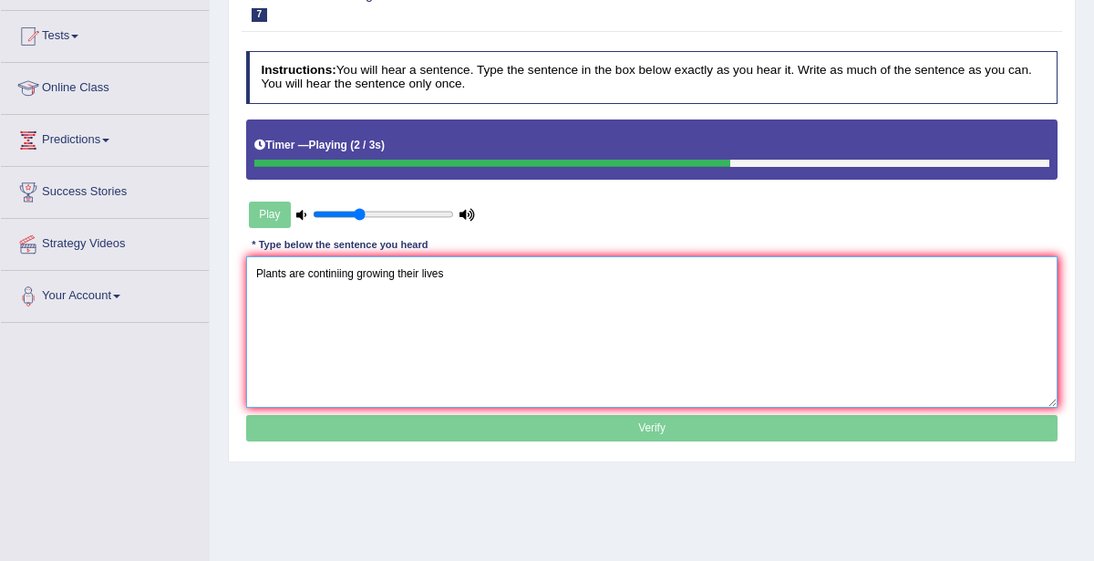
click at [305, 271] on textarea "Plants are continiing growing their lives" at bounding box center [652, 331] width 812 height 150
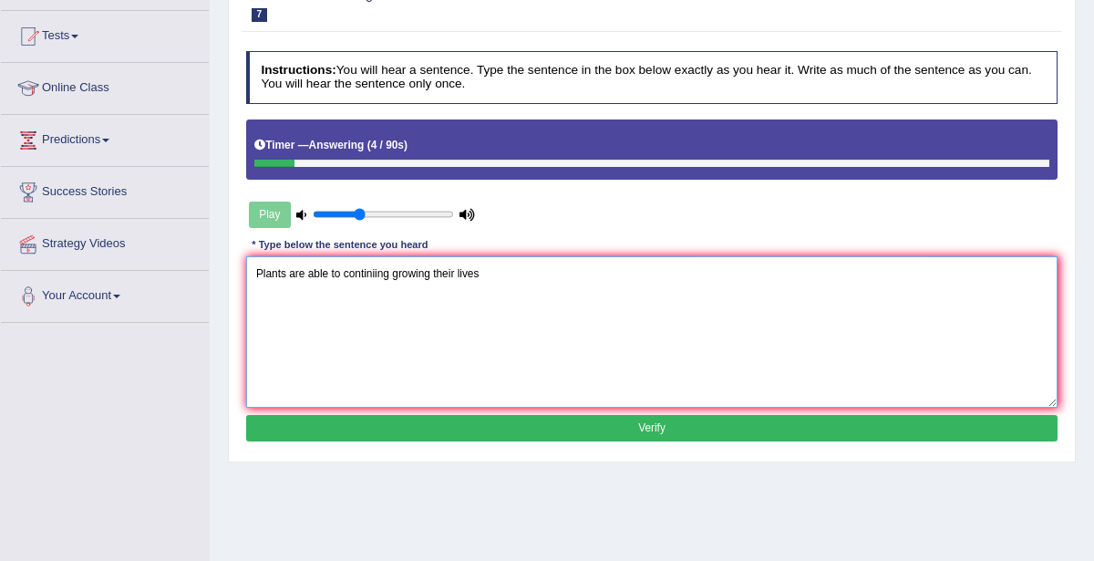
click at [431, 271] on textarea "Plants are able to continiing growing their lives" at bounding box center [652, 331] width 812 height 150
click at [535, 270] on textarea "Plants are able to continiing growing throughout their lives" at bounding box center [652, 331] width 812 height 150
drag, startPoint x: 253, startPoint y: 267, endPoint x: 555, endPoint y: 273, distance: 301.8
click at [555, 273] on textarea "Plants are able to continiing growing throughout their lives." at bounding box center [652, 331] width 812 height 150
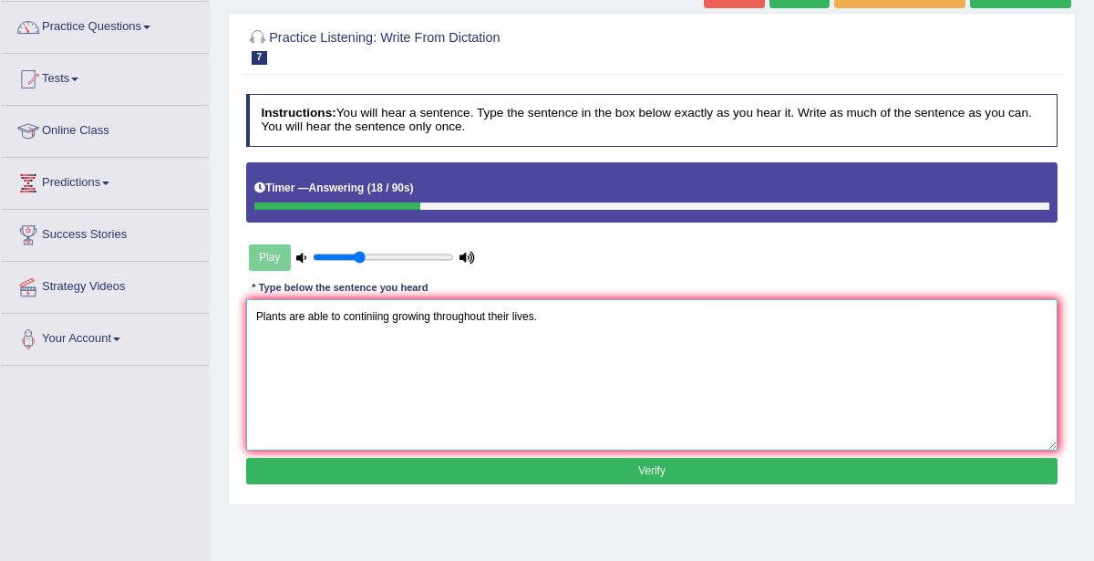
scroll to position [121, 0]
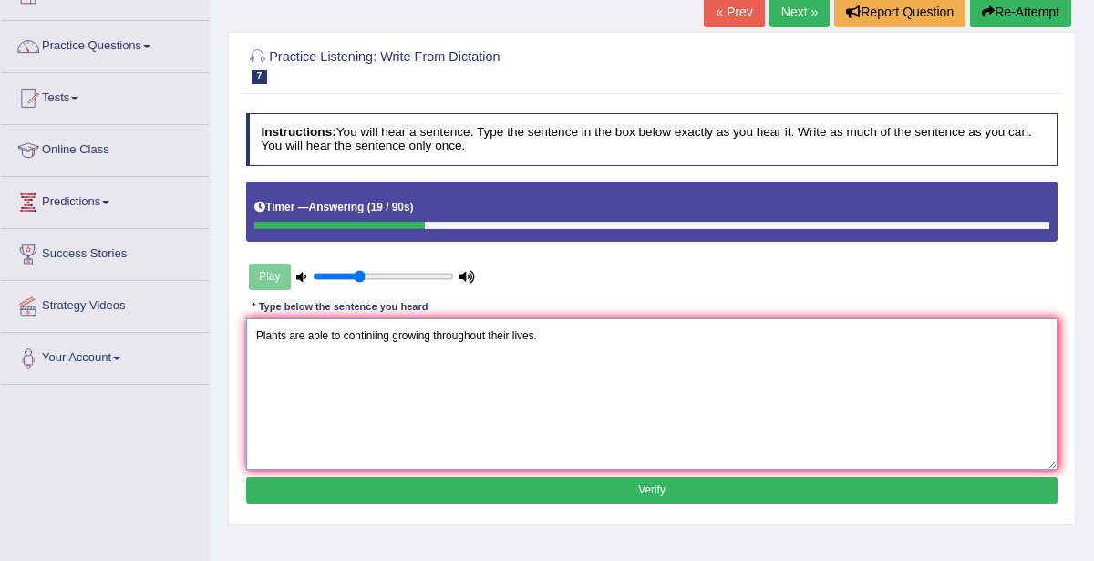
type textarea "Plants are able to continiing growing throughout their lives."
click at [1014, 7] on button "Re-Attempt" at bounding box center [1020, 11] width 101 height 31
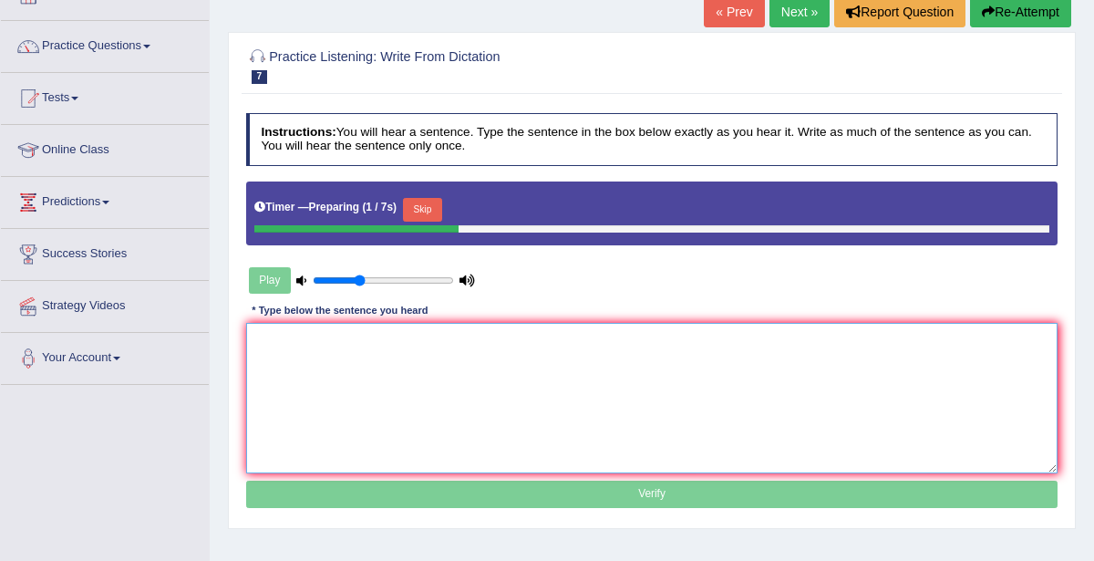
paste textarea "Plants are able to continiing growing throughout their lives."
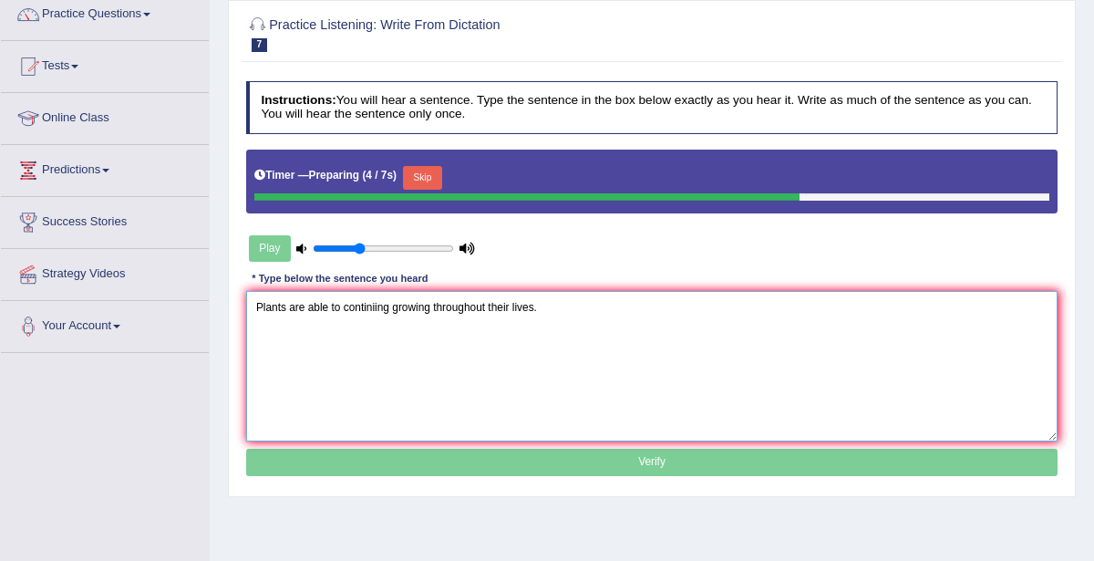
scroll to position [156, 0]
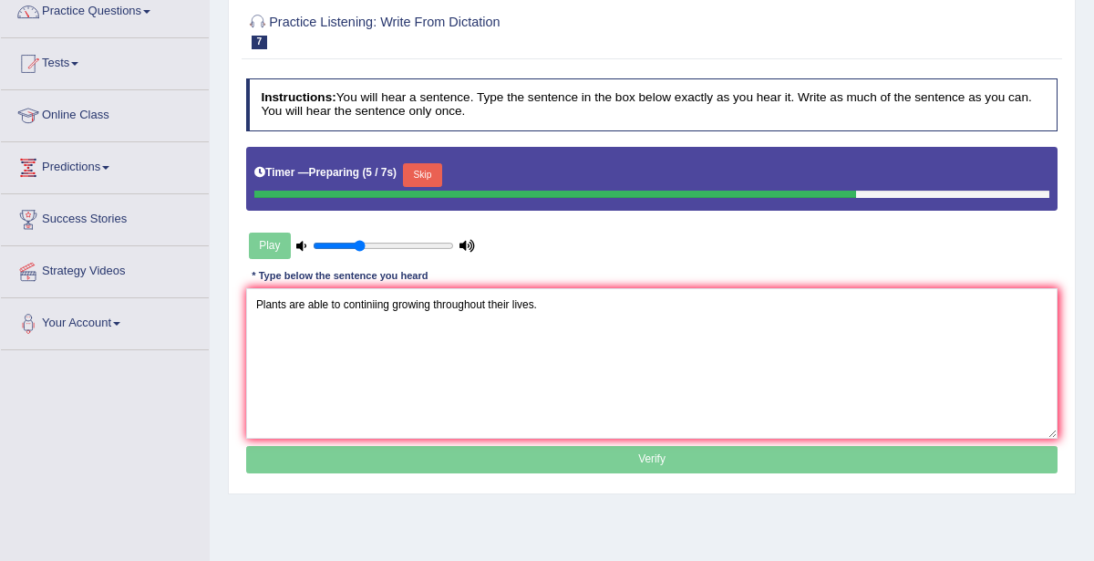
click at [422, 169] on button "Skip" at bounding box center [422, 175] width 39 height 24
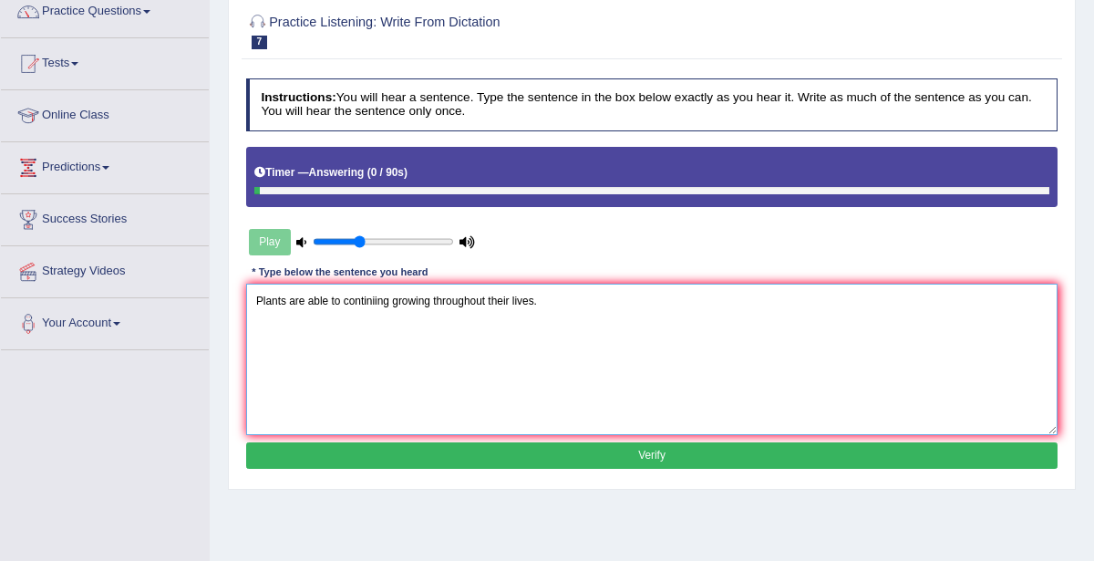
click at [388, 297] on textarea "Plants are able to continiing growing throughout their lives." at bounding box center [652, 358] width 812 height 150
type textarea "Plants are able to continue growing throughout their lives."
click at [594, 455] on button "Verify" at bounding box center [652, 455] width 812 height 26
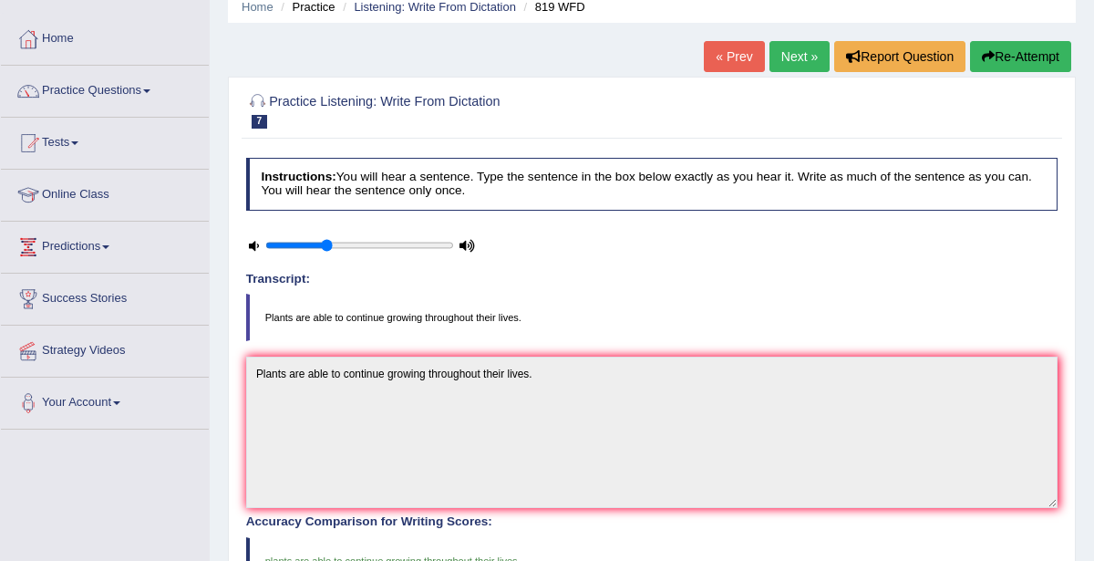
scroll to position [0, 0]
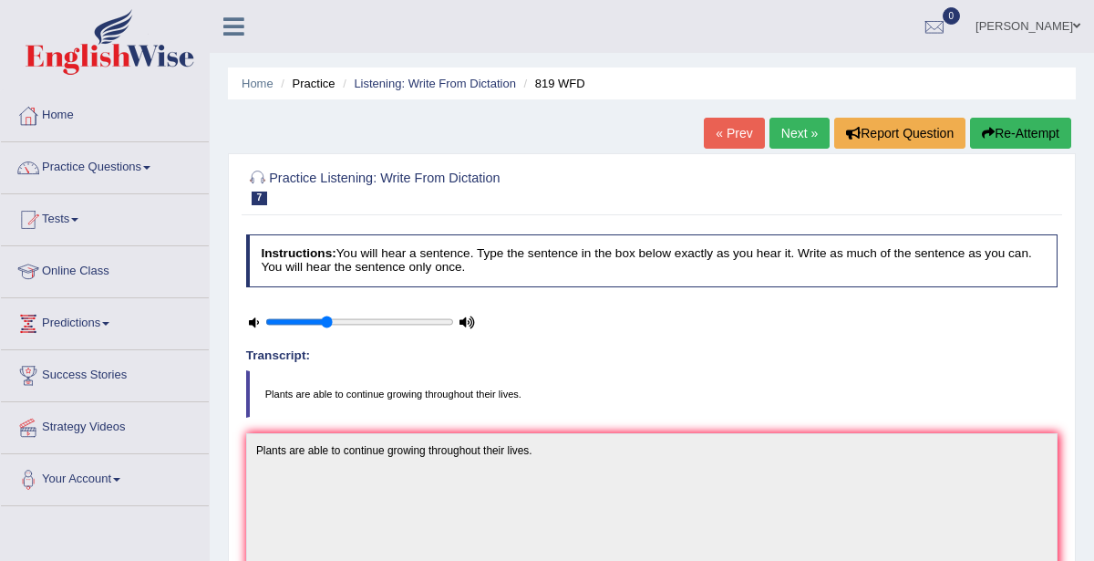
click at [783, 138] on link "Next »" at bounding box center [799, 133] width 60 height 31
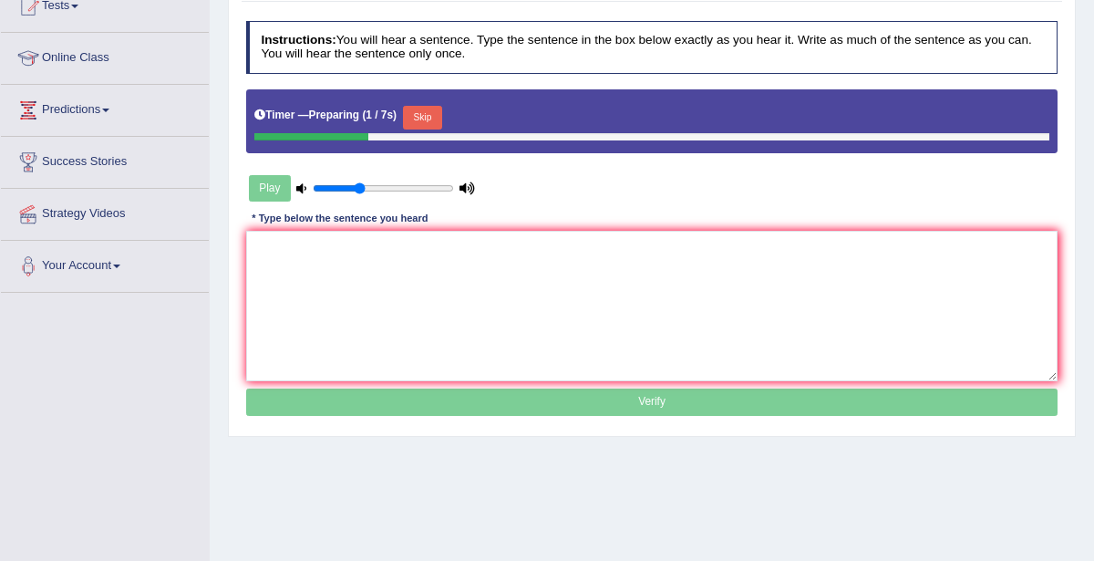
scroll to position [110, 0]
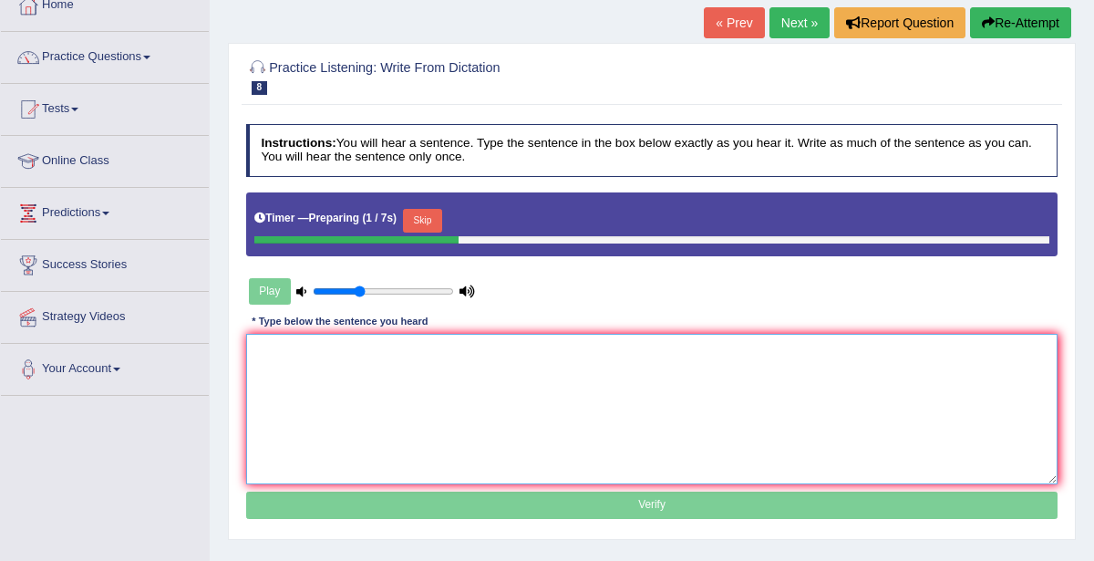
click at [393, 368] on textarea at bounding box center [652, 409] width 812 height 150
click at [410, 232] on div "Skip" at bounding box center [422, 222] width 39 height 27
click at [413, 227] on button "Skip" at bounding box center [422, 221] width 39 height 24
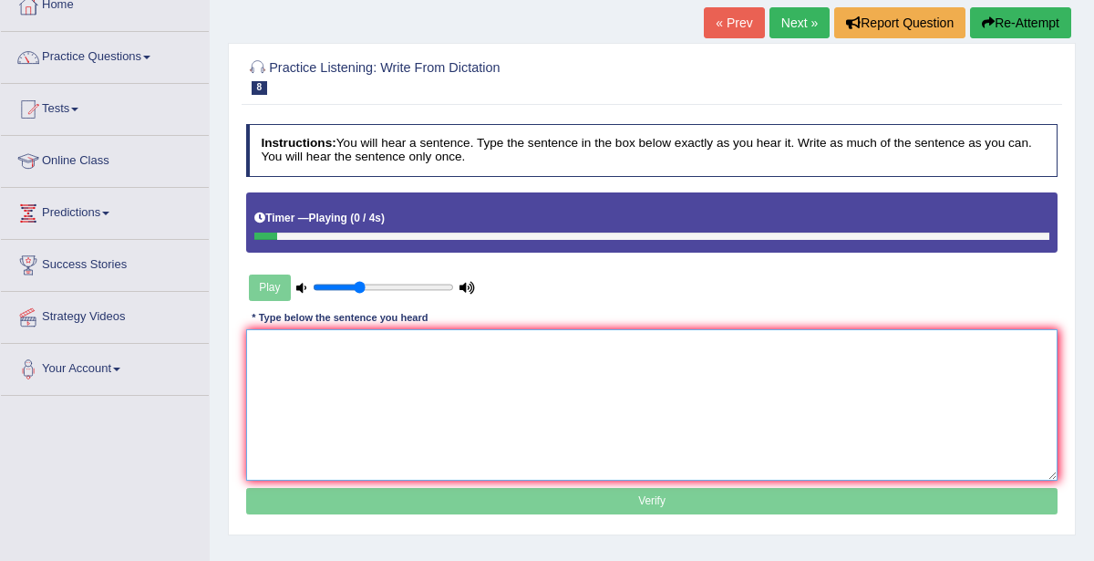
click at [421, 359] on textarea at bounding box center [652, 404] width 812 height 150
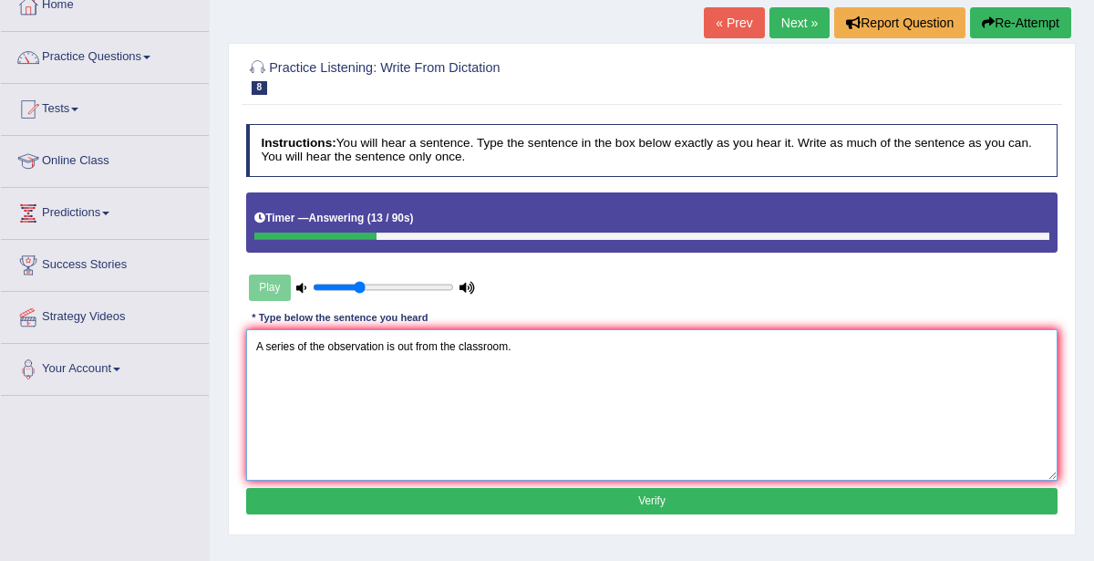
drag, startPoint x: 253, startPoint y: 344, endPoint x: 547, endPoint y: 347, distance: 293.5
click at [547, 347] on textarea "A series of the observation is out from the classroom." at bounding box center [652, 404] width 812 height 150
type textarea "A series of the observation is out from the classroom."
click at [1036, 24] on button "Re-Attempt" at bounding box center [1020, 22] width 101 height 31
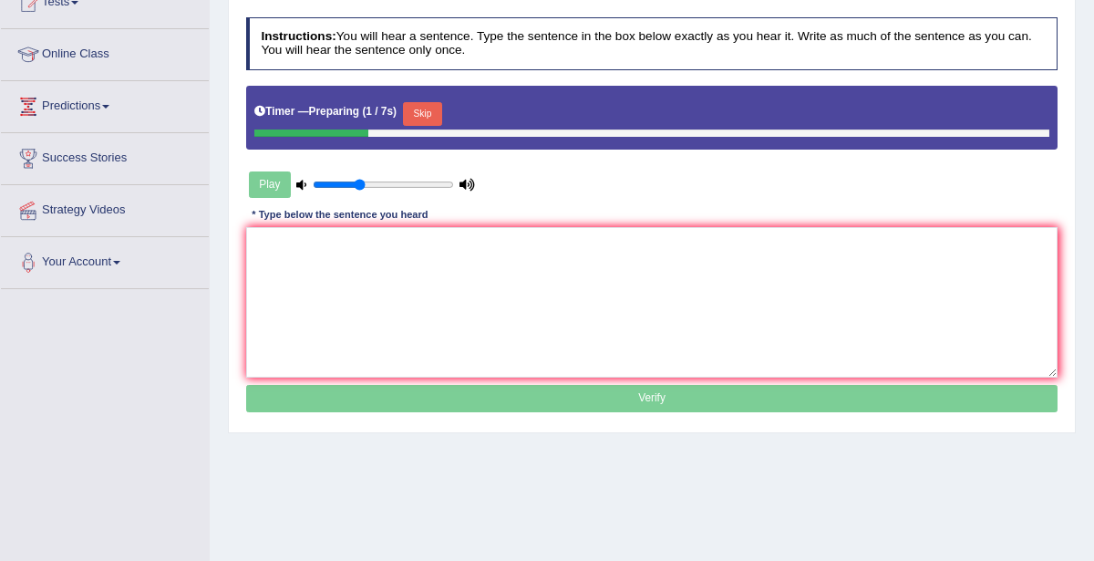
scroll to position [109, 0]
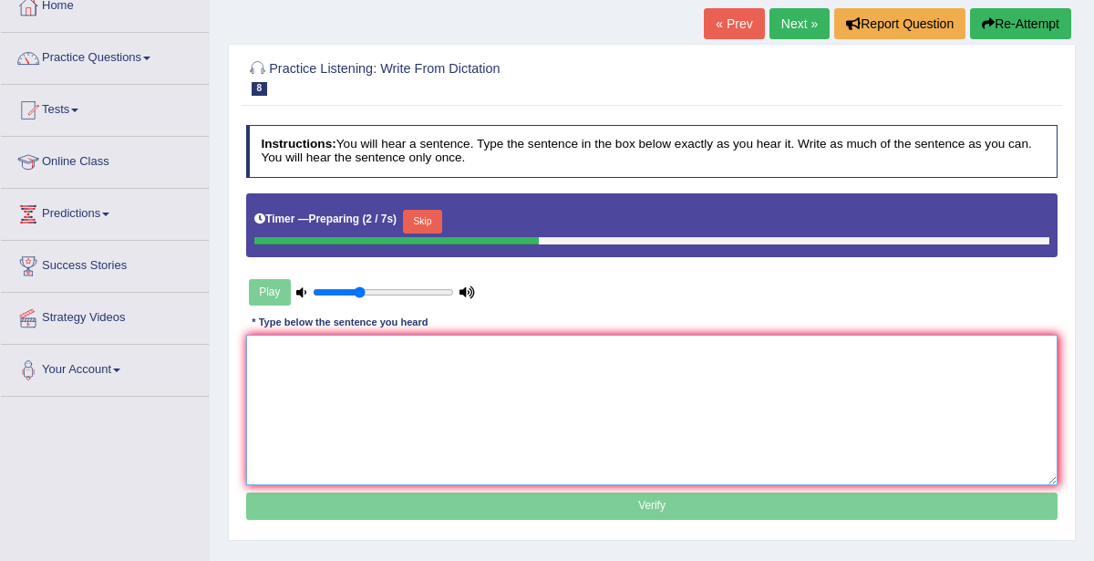
paste textarea "A series of the observation is out from the classroom."
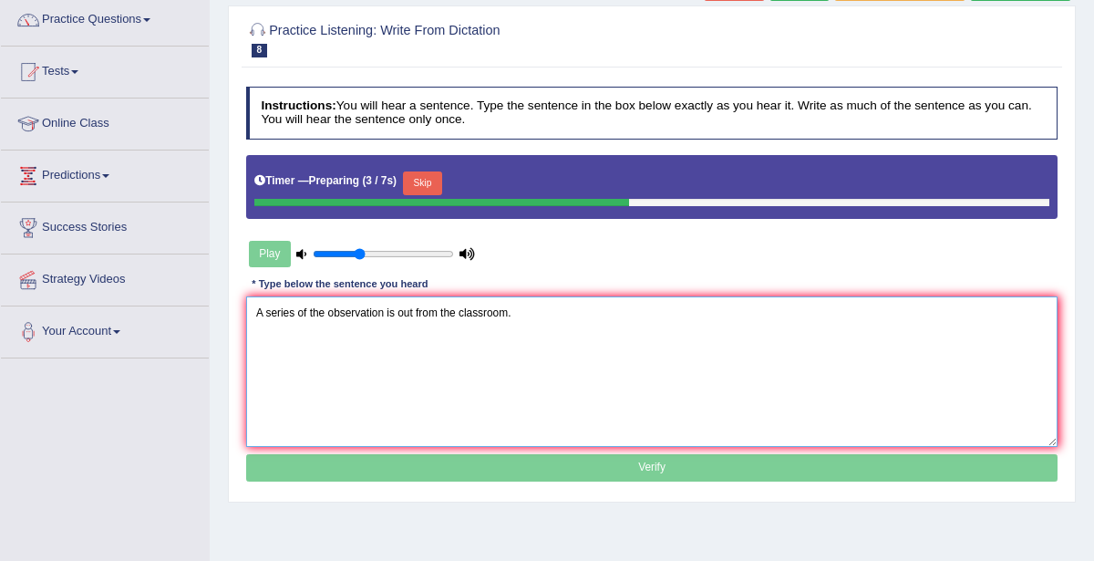
scroll to position [185, 0]
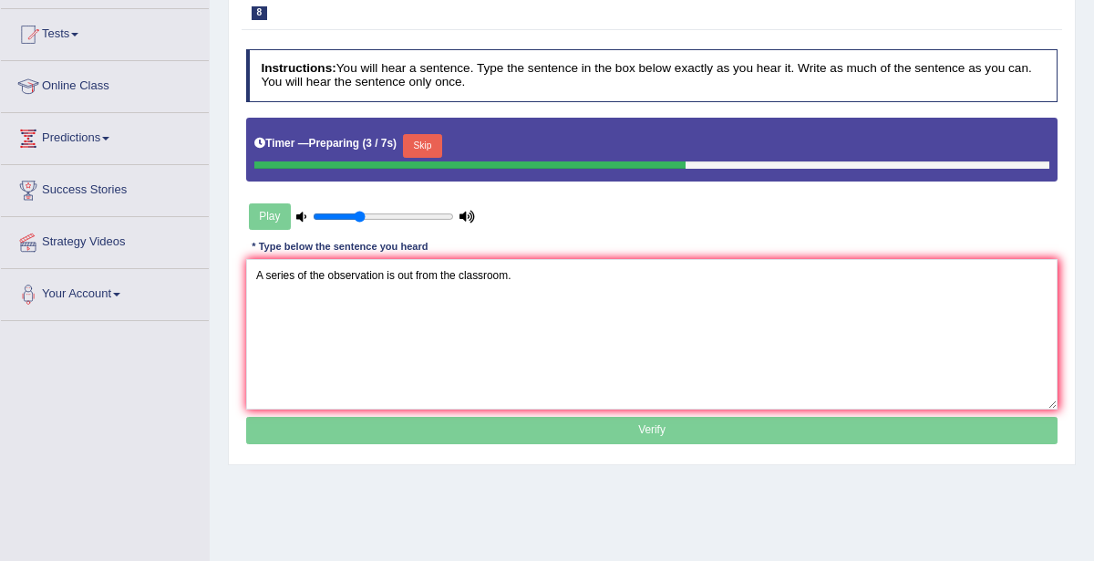
click at [423, 145] on button "Skip" at bounding box center [422, 146] width 39 height 24
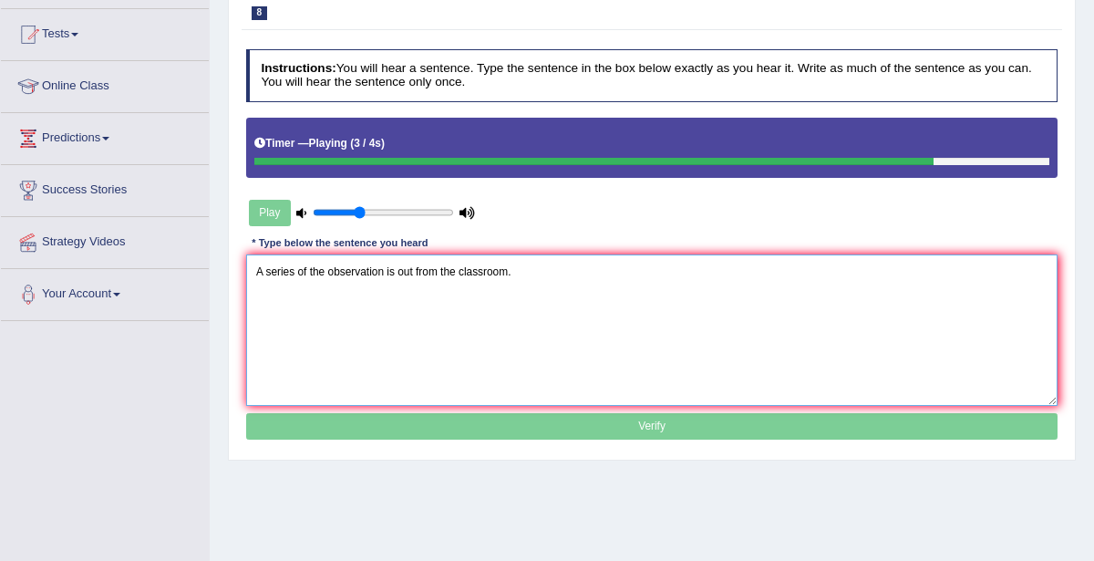
click at [397, 270] on textarea "A series of the observation is out from the classroom." at bounding box center [652, 329] width 812 height 150
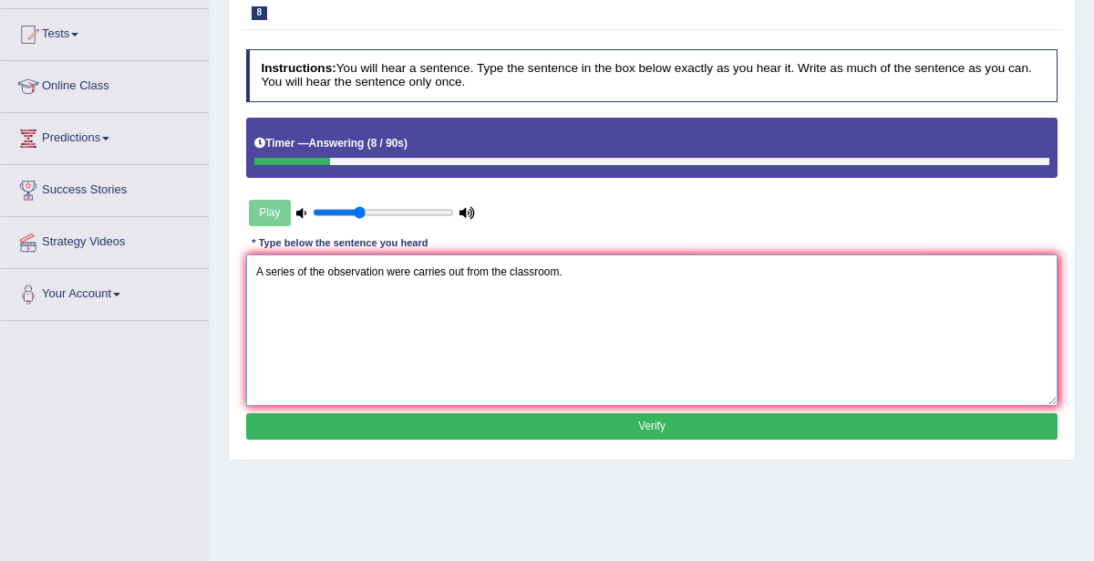
drag, startPoint x: 253, startPoint y: 268, endPoint x: 614, endPoint y: 263, distance: 361.0
click at [614, 263] on textarea "A series of the observation were carries out from the classroom." at bounding box center [652, 329] width 812 height 150
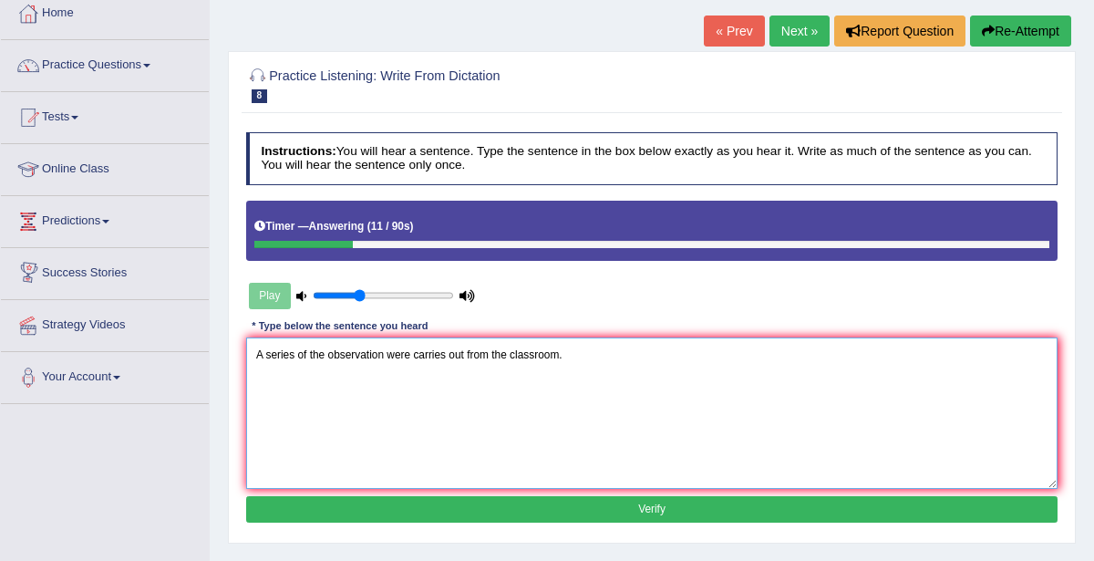
scroll to position [0, 0]
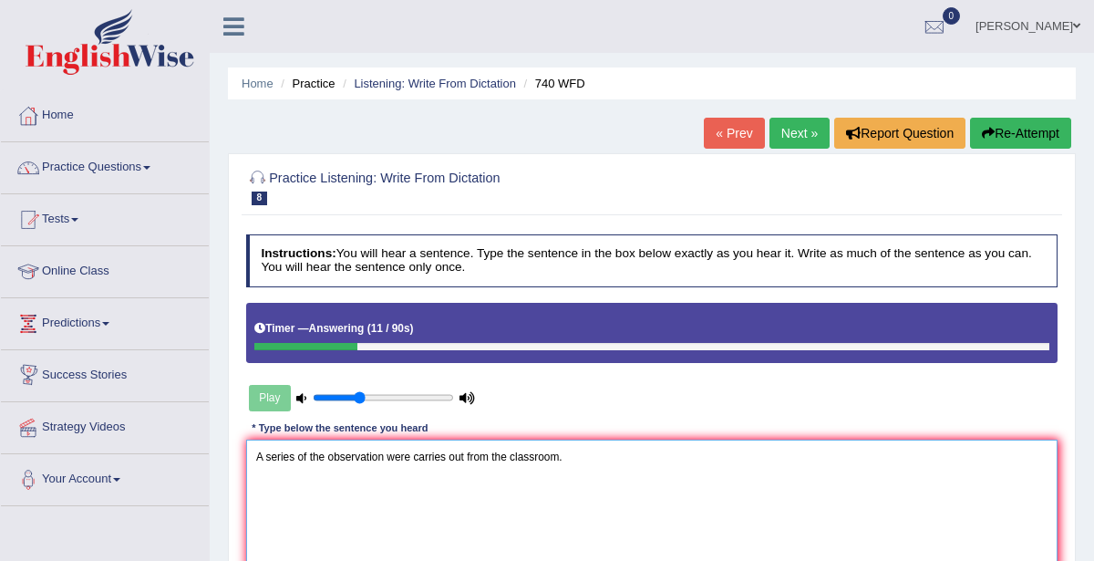
type textarea "A series of the observation were carries out from the classroom."
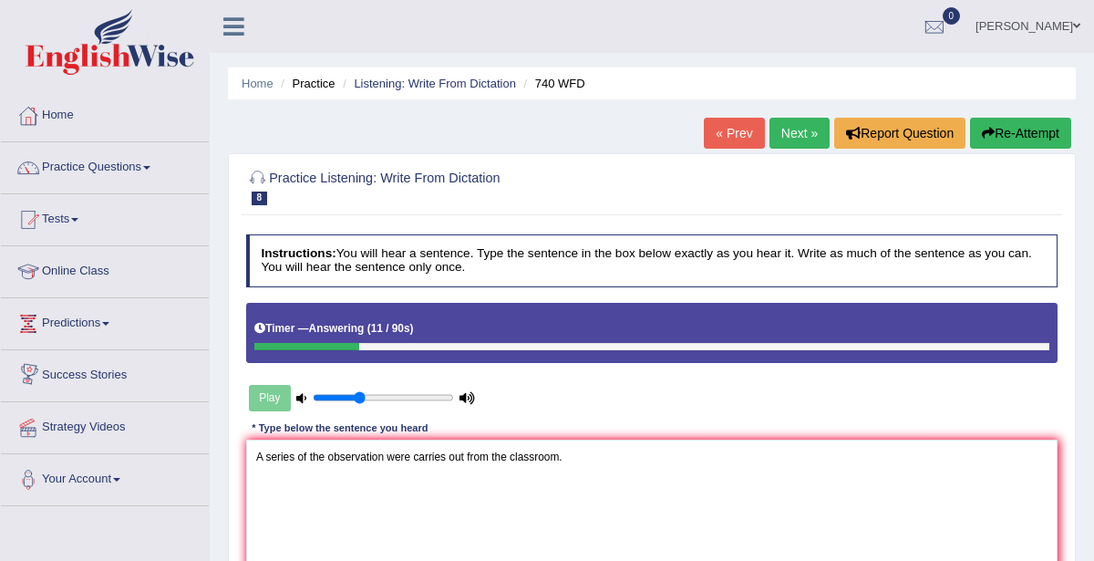
click at [1054, 136] on button "Re-Attempt" at bounding box center [1020, 133] width 101 height 31
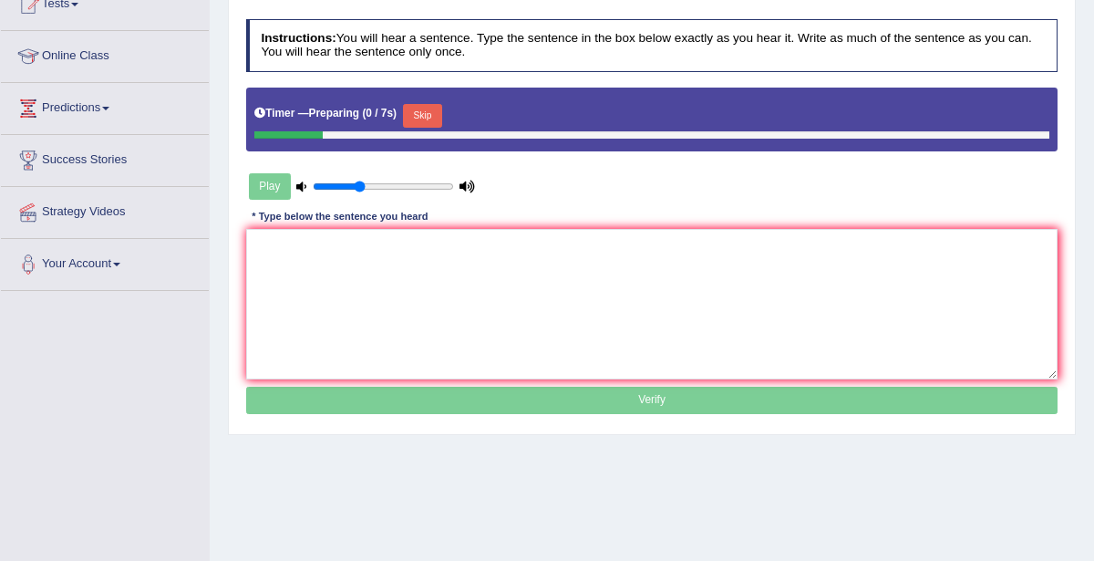
click at [417, 108] on button "Skip" at bounding box center [422, 116] width 39 height 24
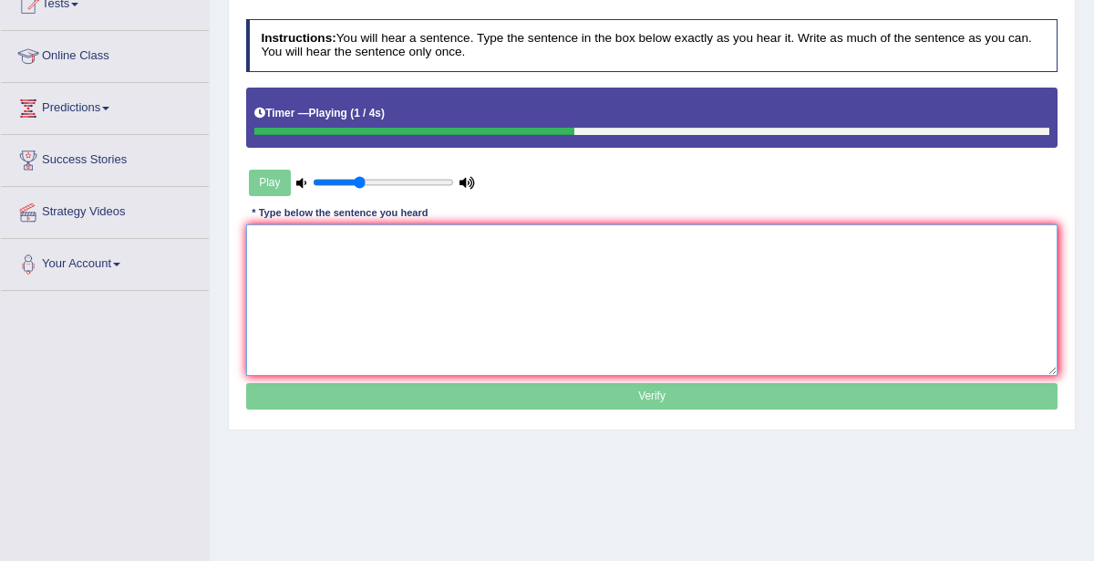
paste textarea "A series of the observation were carries out from the classroom."
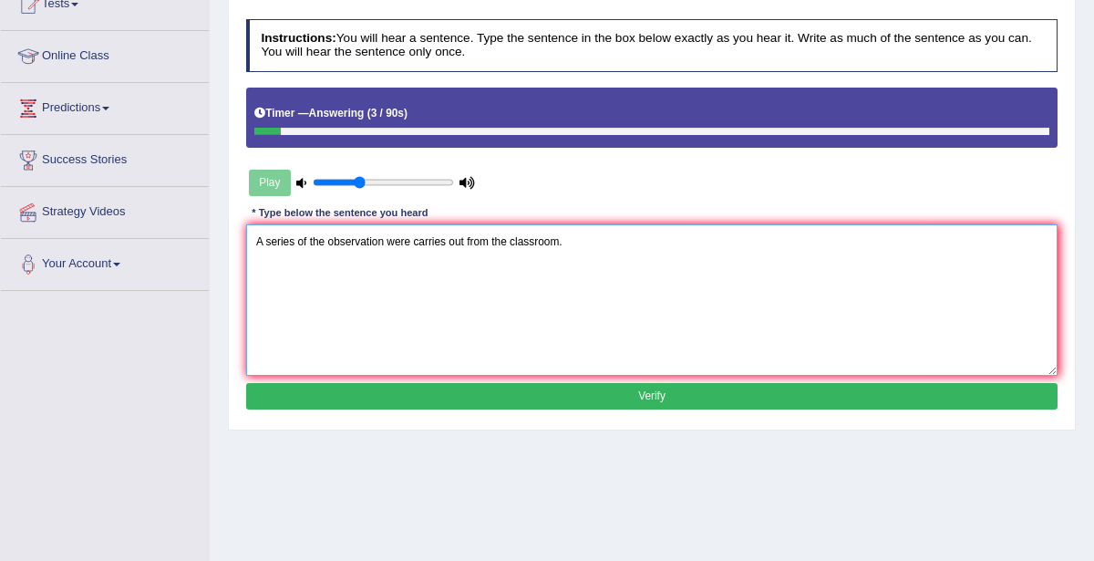
type textarea "A series of the observation were carries out from the classroom."
click at [679, 402] on button "Verify" at bounding box center [652, 396] width 812 height 26
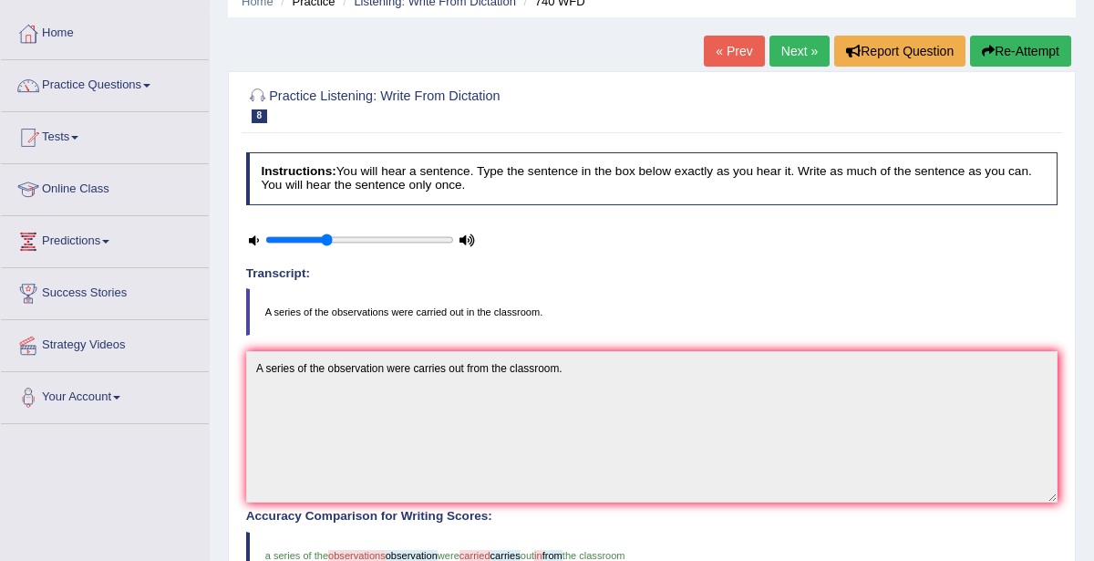
scroll to position [19, 0]
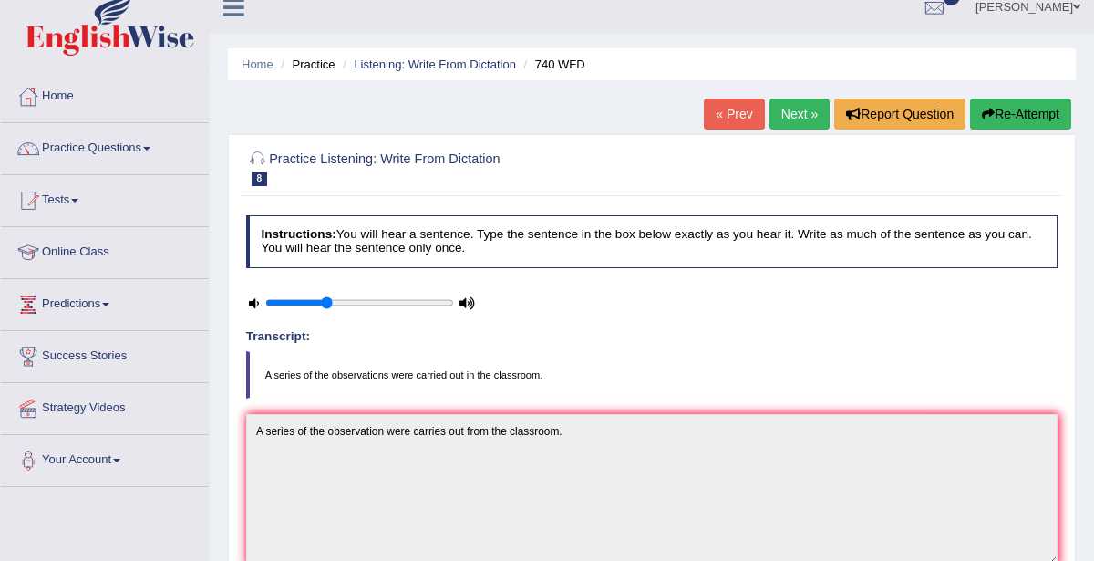
click at [782, 110] on link "Next »" at bounding box center [799, 113] width 60 height 31
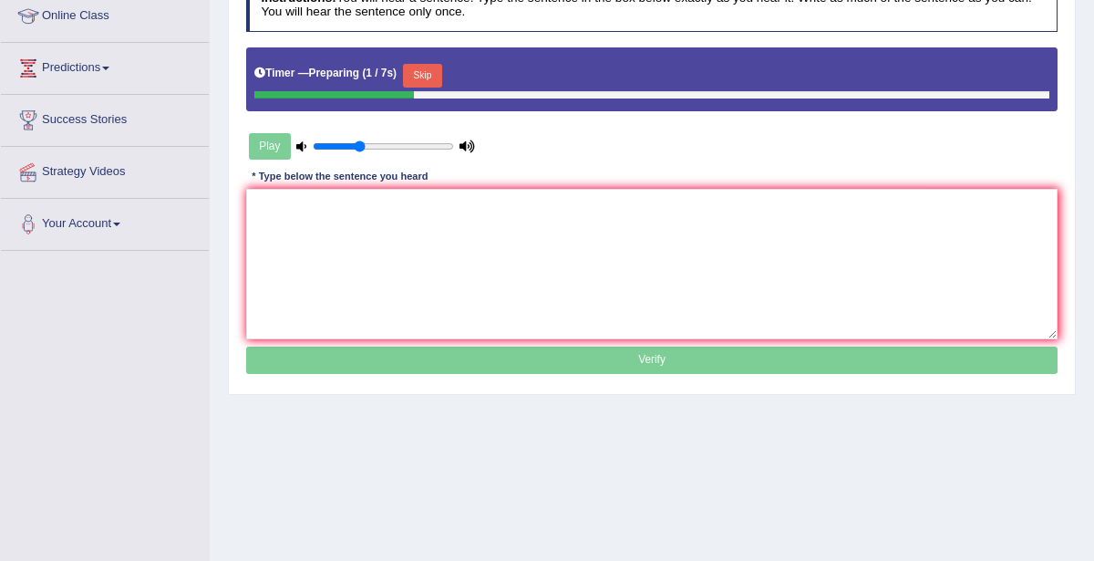
click at [425, 74] on button "Skip" at bounding box center [422, 76] width 39 height 24
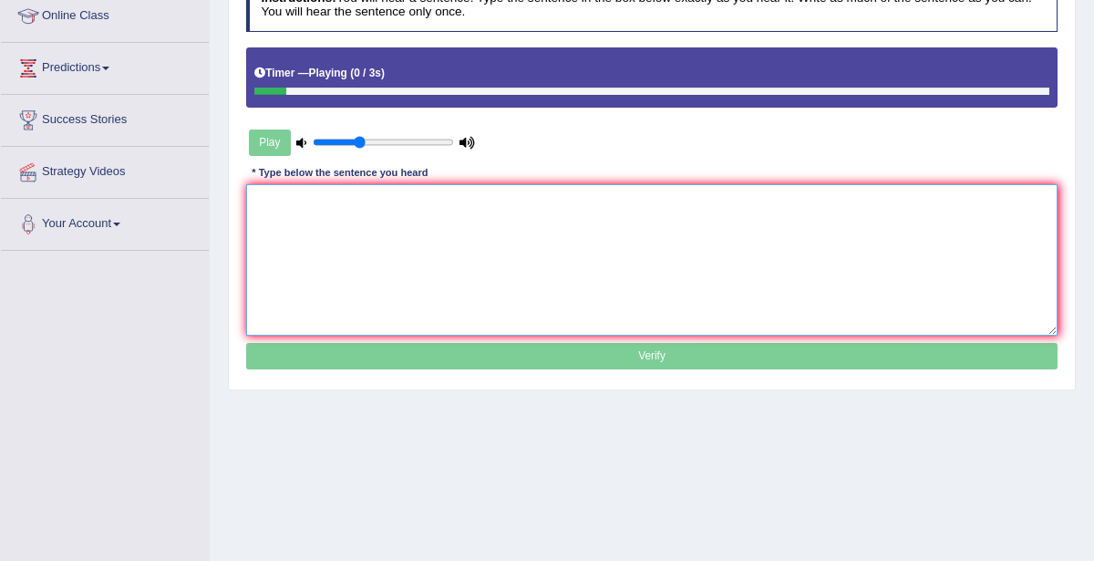
click at [426, 270] on textarea at bounding box center [652, 259] width 812 height 150
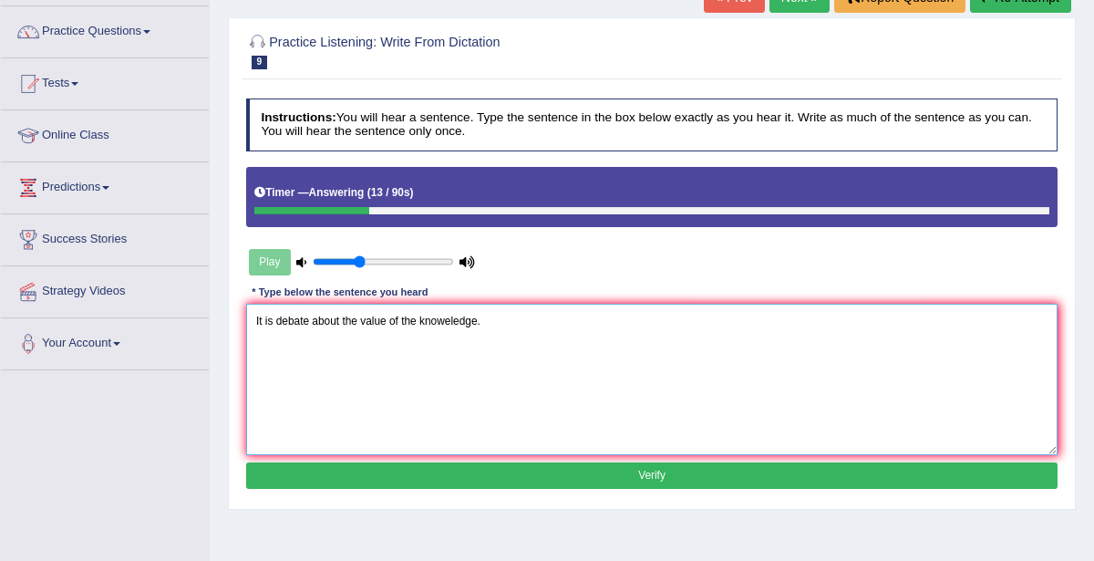
scroll to position [135, 0]
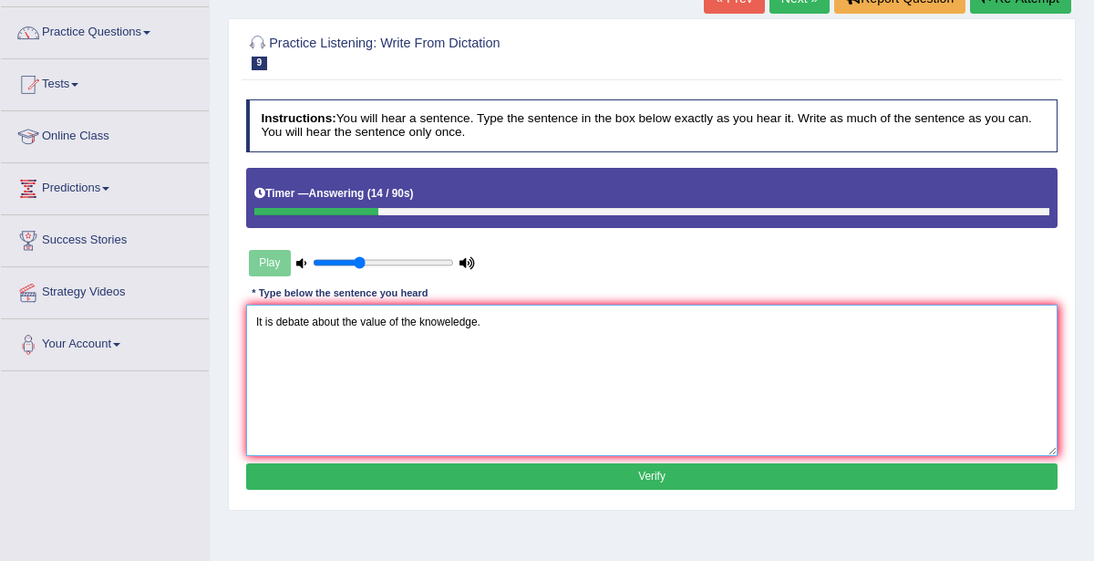
drag, startPoint x: 253, startPoint y: 322, endPoint x: 490, endPoint y: 332, distance: 238.1
click at [490, 332] on textarea "It is debate about the value of the knoweledge." at bounding box center [652, 379] width 812 height 150
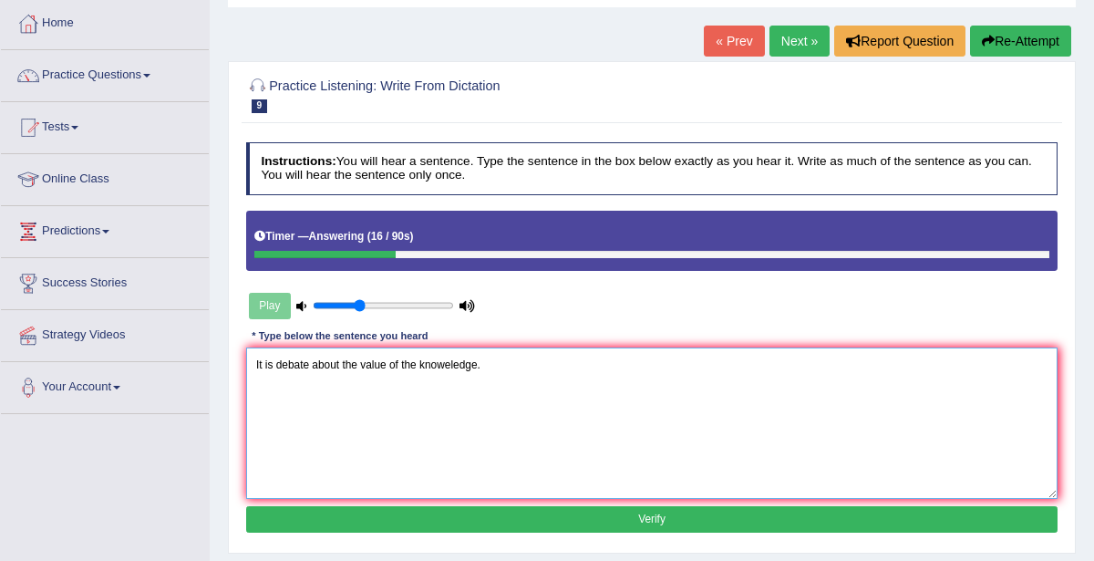
scroll to position [0, 0]
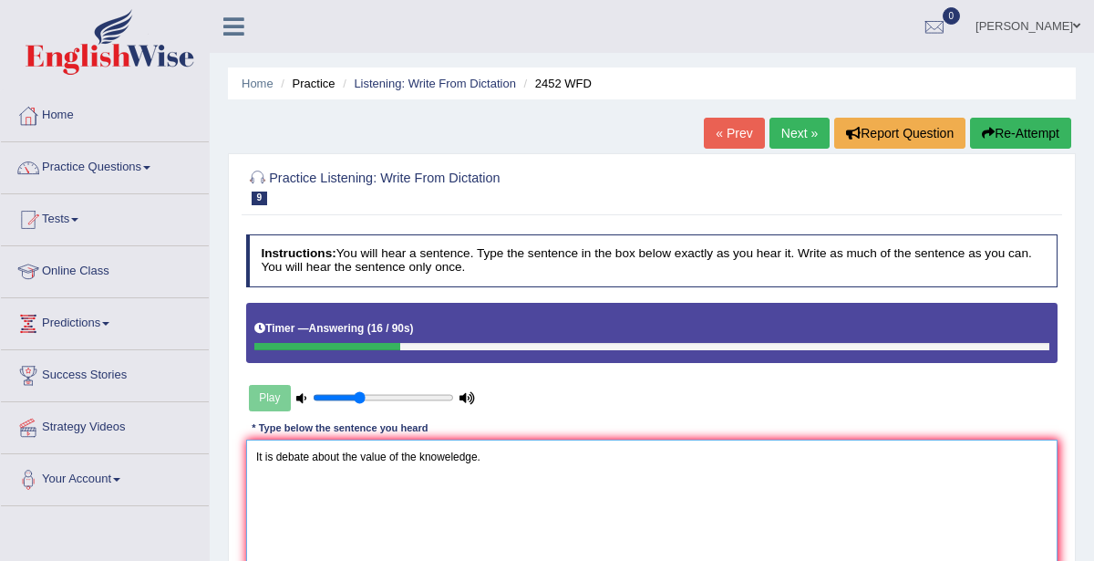
type textarea "It is debate about the value of the knoweledge."
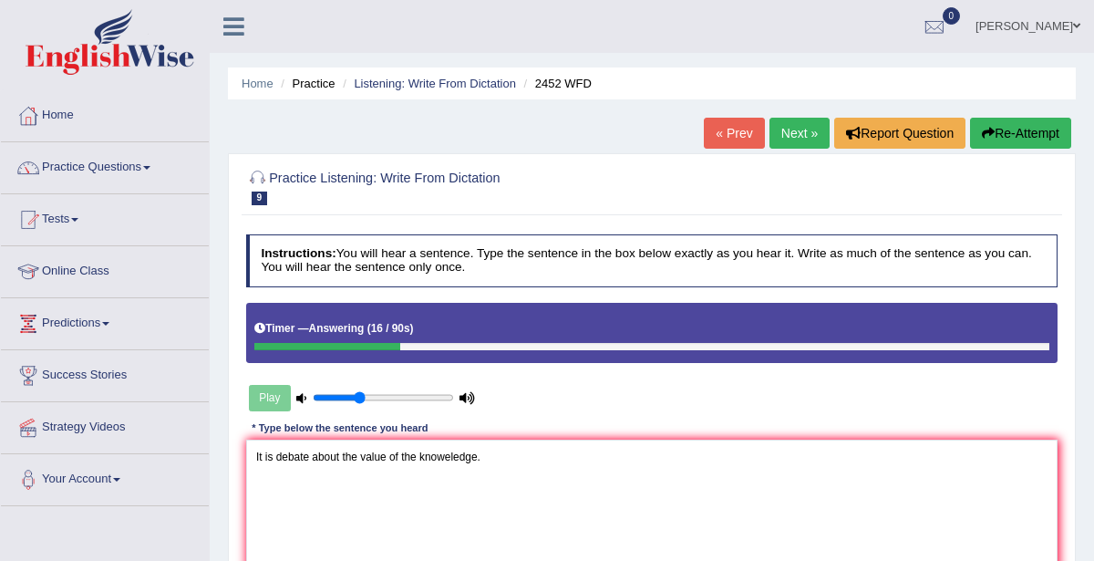
click at [1018, 138] on button "Re-Attempt" at bounding box center [1020, 133] width 101 height 31
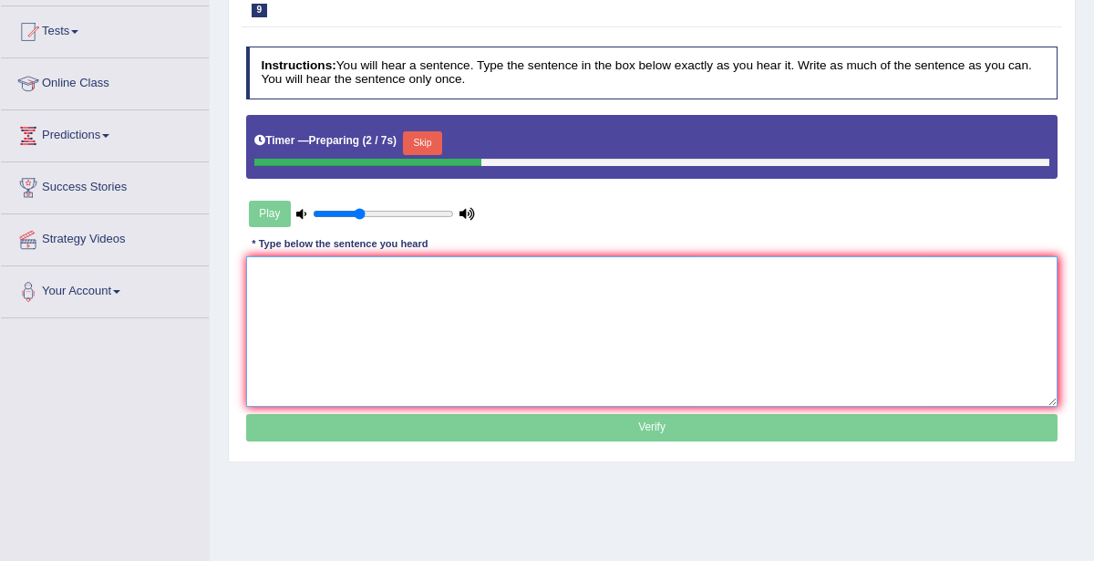
paste textarea "It is debate about the value of the knoweledge."
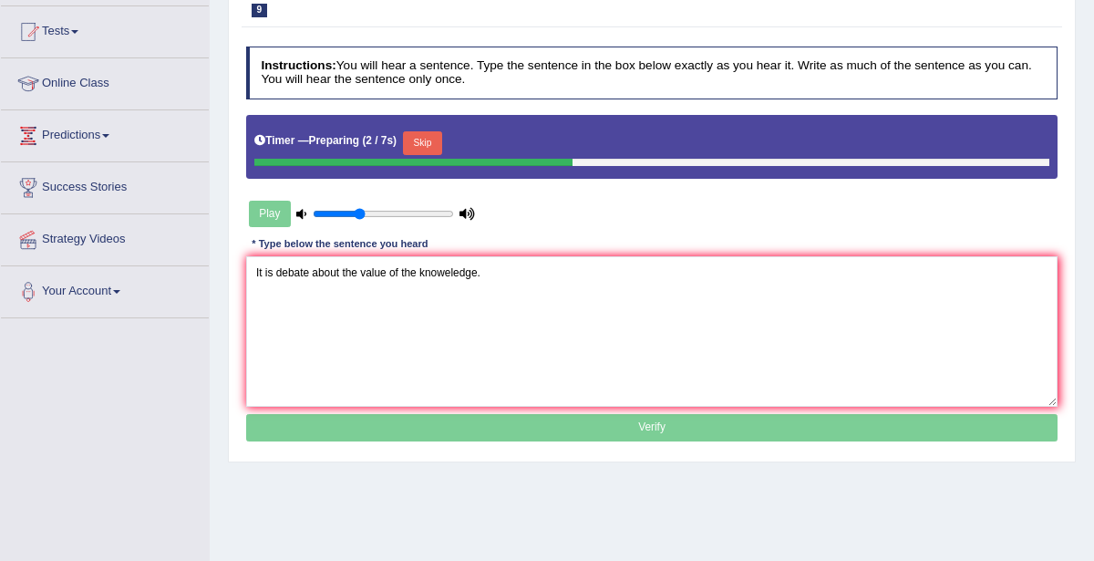
click at [421, 143] on button "Skip" at bounding box center [422, 143] width 39 height 24
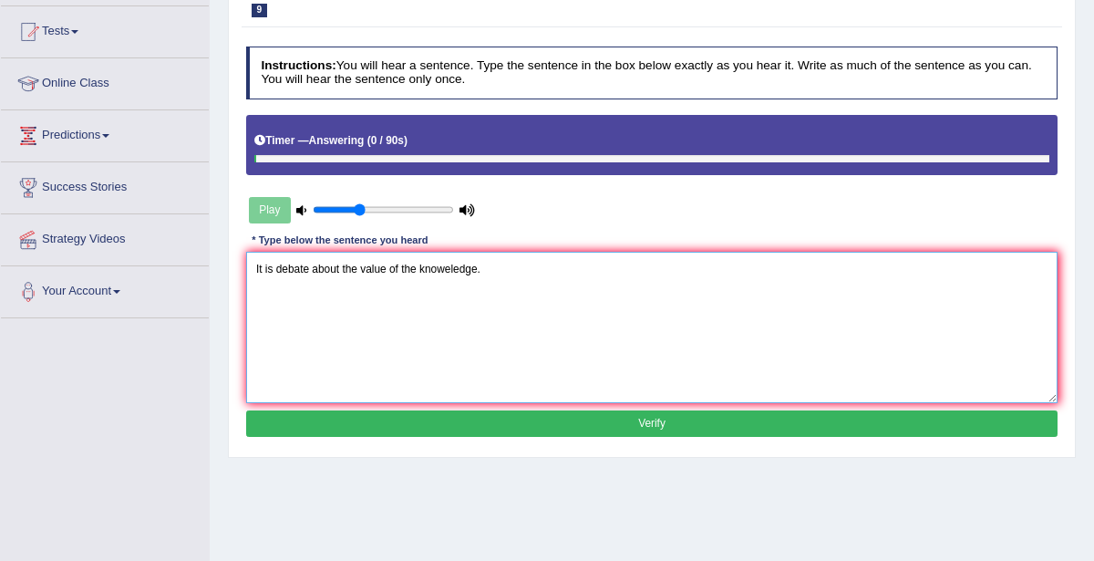
click at [273, 265] on textarea "It is debate about the value of the knoweledge." at bounding box center [652, 327] width 812 height 150
type textarea "It is a debate about the value of the knoweledge."
click at [516, 425] on button "Verify" at bounding box center [652, 423] width 812 height 26
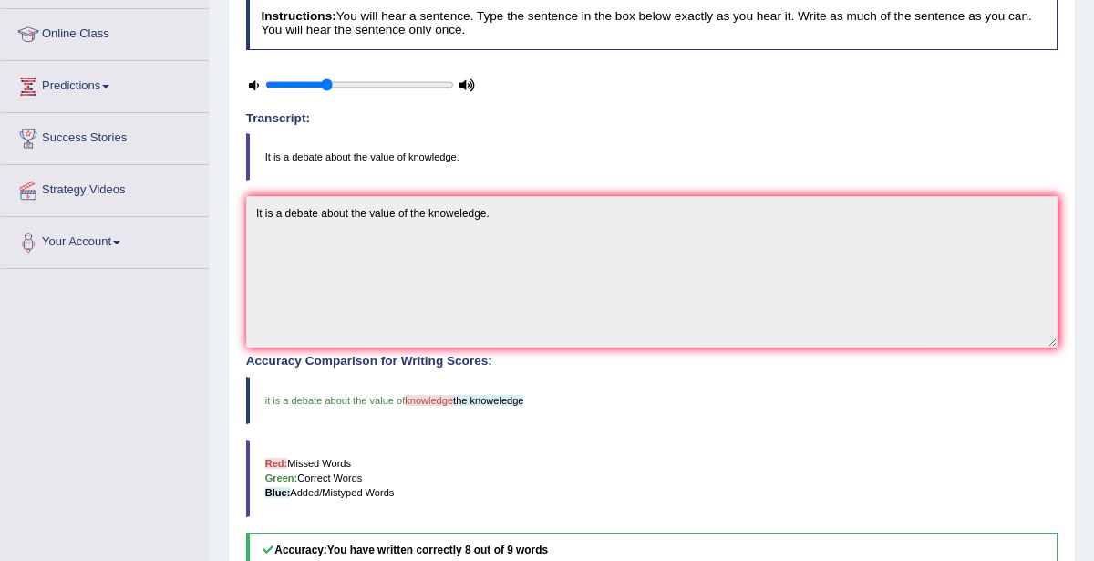
scroll to position [108, 0]
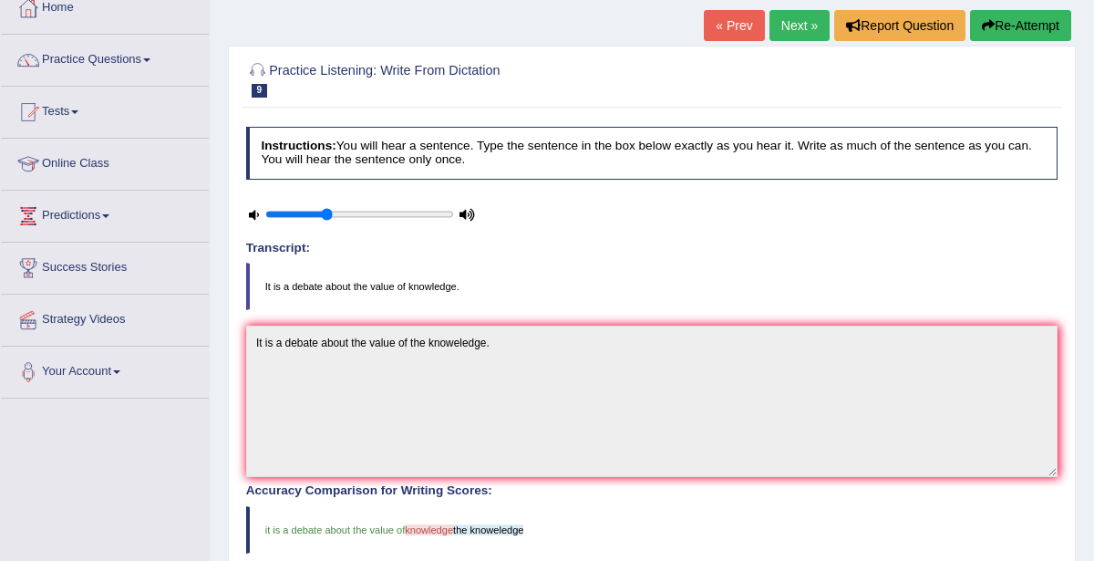
click at [783, 29] on link "Next »" at bounding box center [799, 25] width 60 height 31
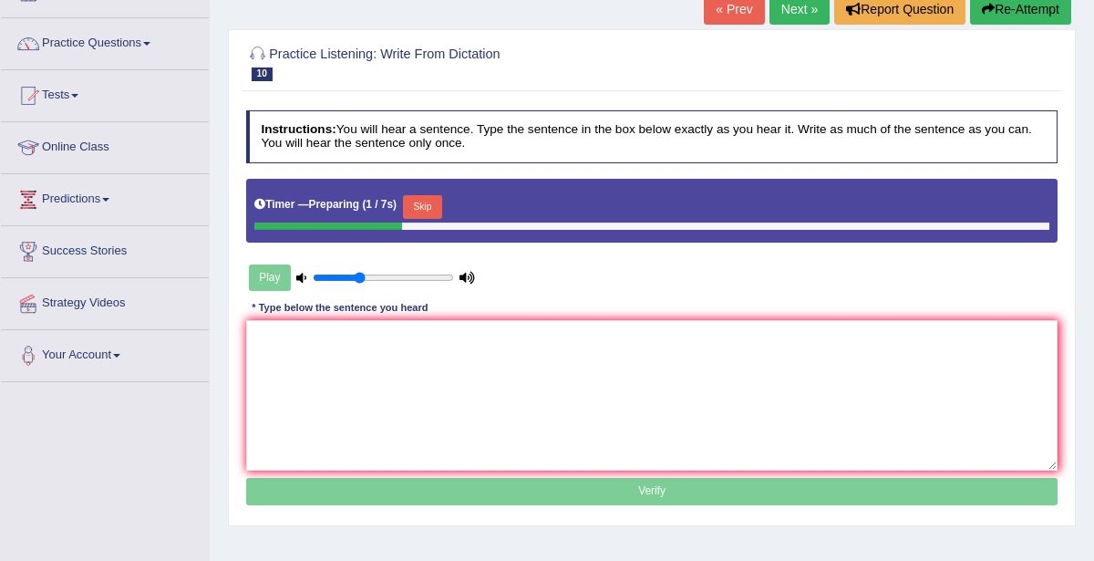
click at [428, 208] on button "Skip" at bounding box center [422, 207] width 39 height 24
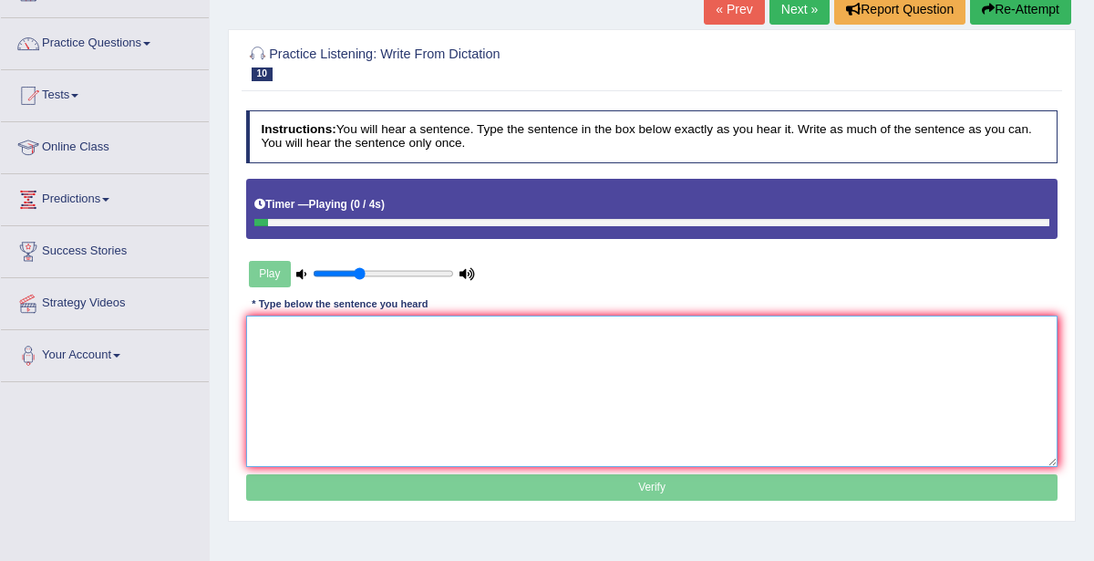
click at [398, 351] on textarea at bounding box center [652, 390] width 812 height 150
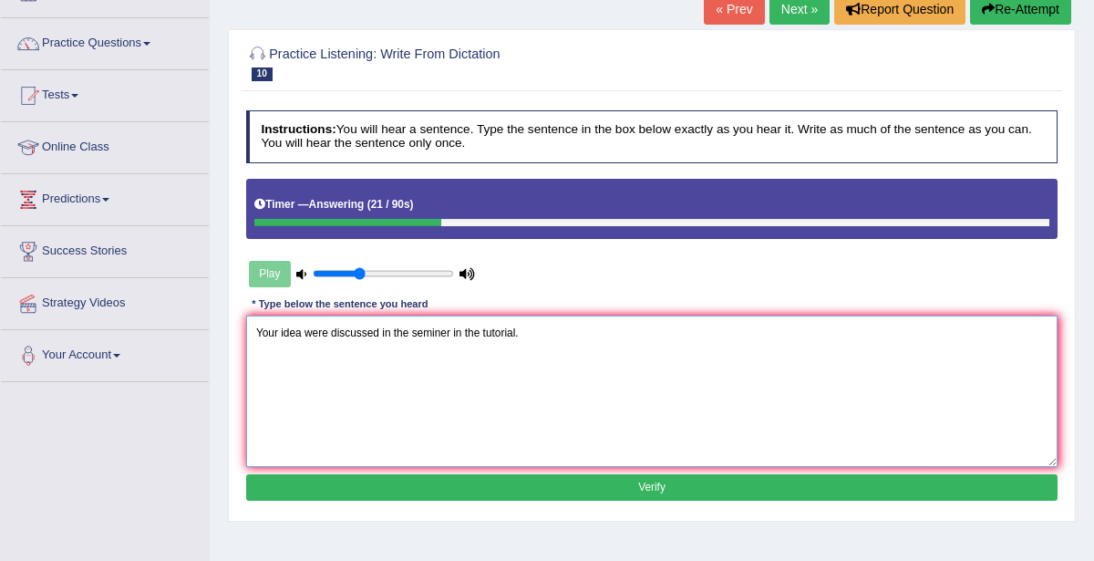
drag, startPoint x: 253, startPoint y: 330, endPoint x: 530, endPoint y: 340, distance: 276.4
click at [530, 340] on textarea "Your idea were discussed in the seminer in the tutorial." at bounding box center [652, 390] width 812 height 150
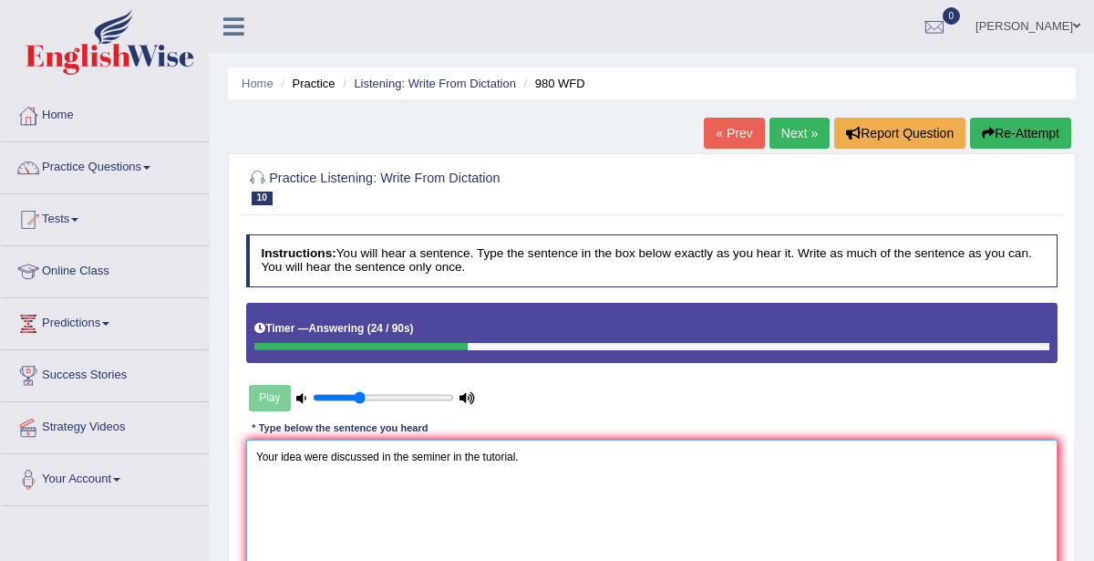
type textarea "Your idea were discussed in the seminer in the tutorial."
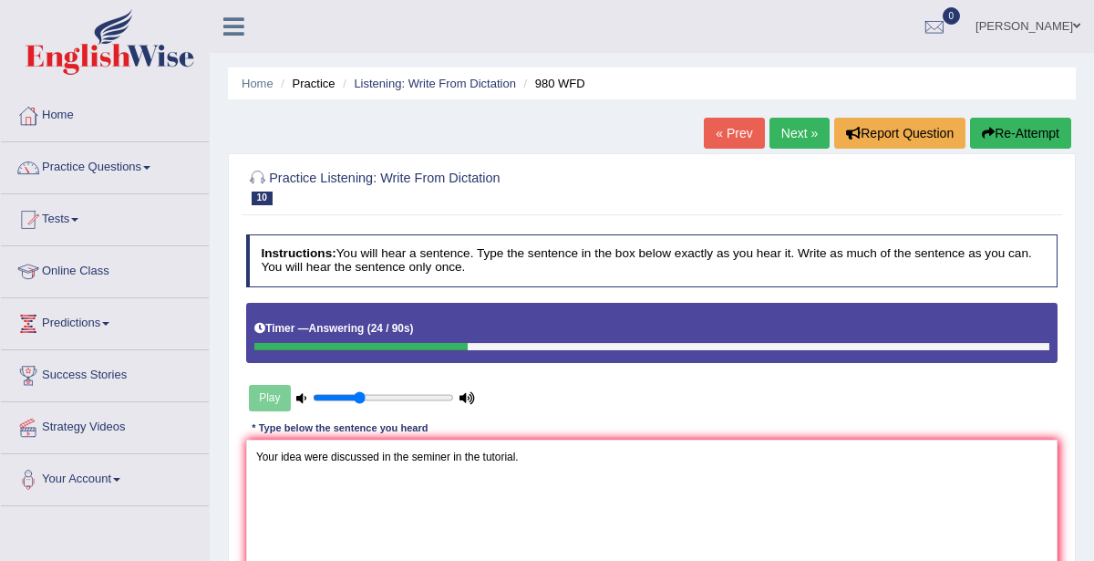
click at [1028, 136] on button "Re-Attempt" at bounding box center [1020, 133] width 101 height 31
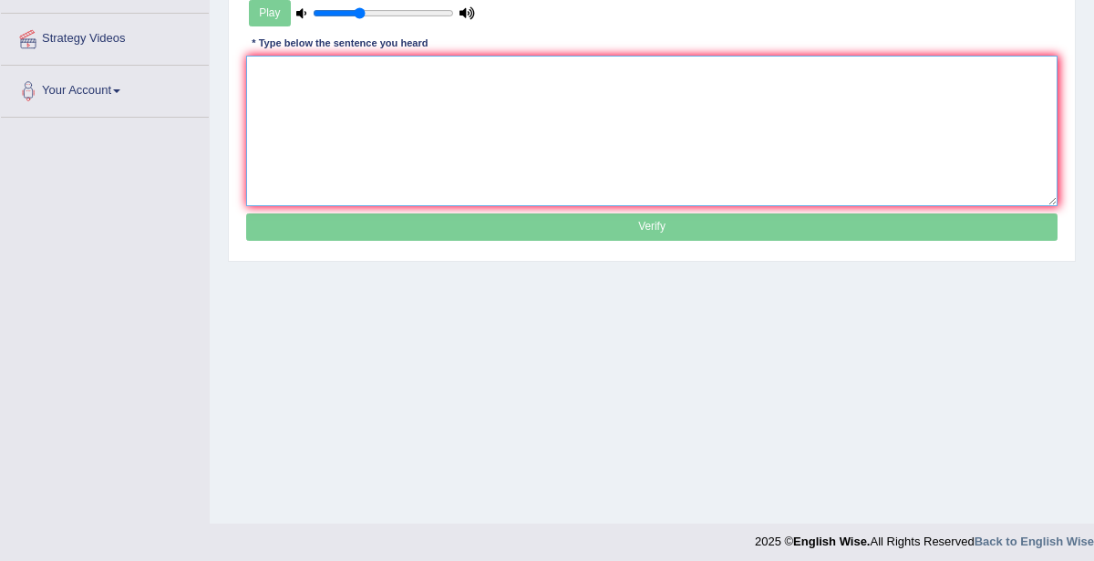
paste textarea "Your idea were discussed in the seminer in the tutorial."
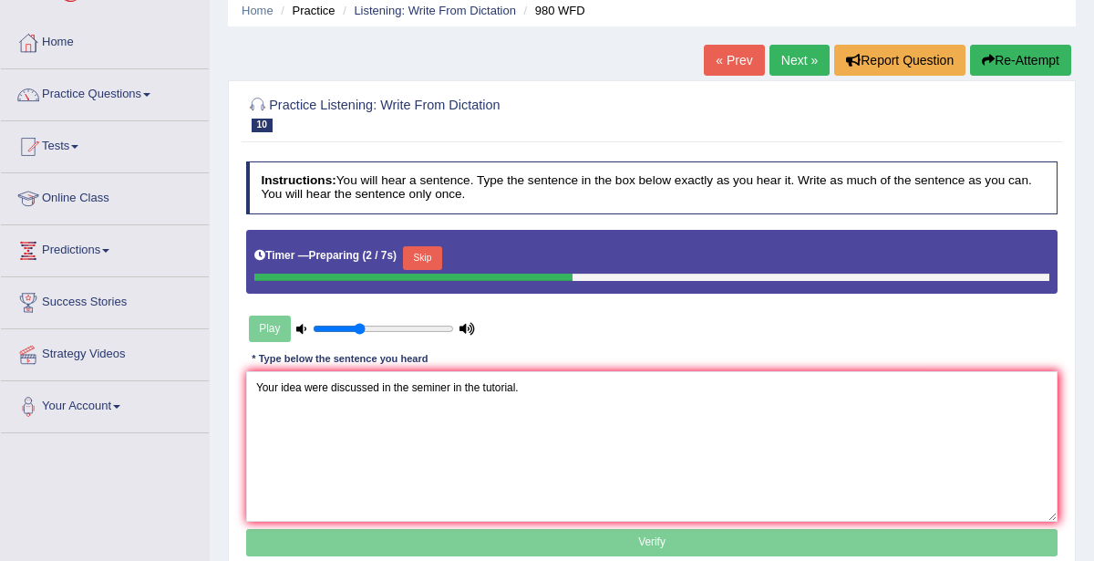
click at [417, 257] on button "Skip" at bounding box center [422, 258] width 39 height 24
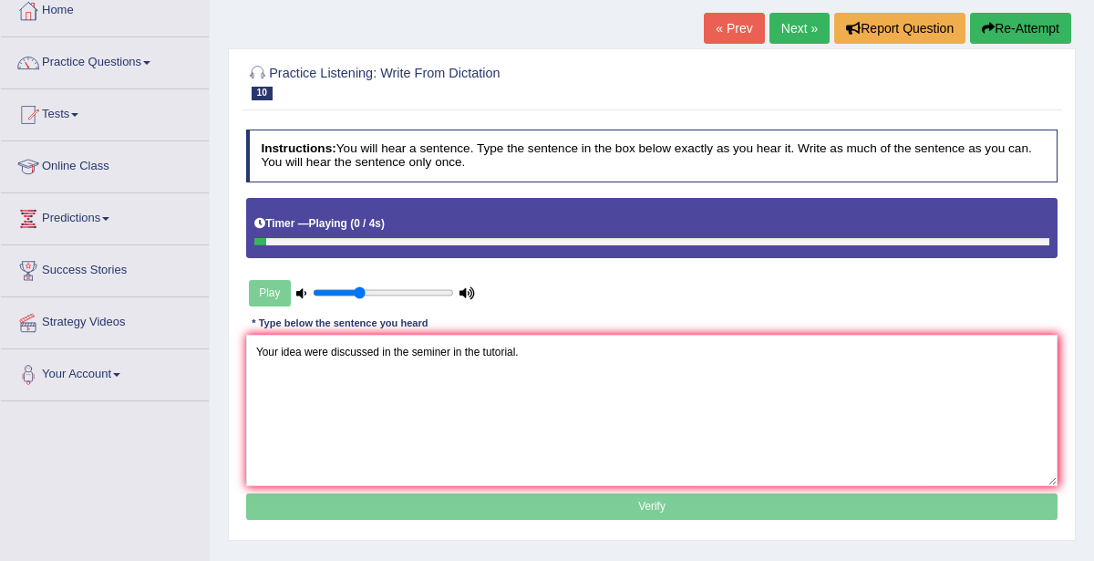
scroll to position [192, 0]
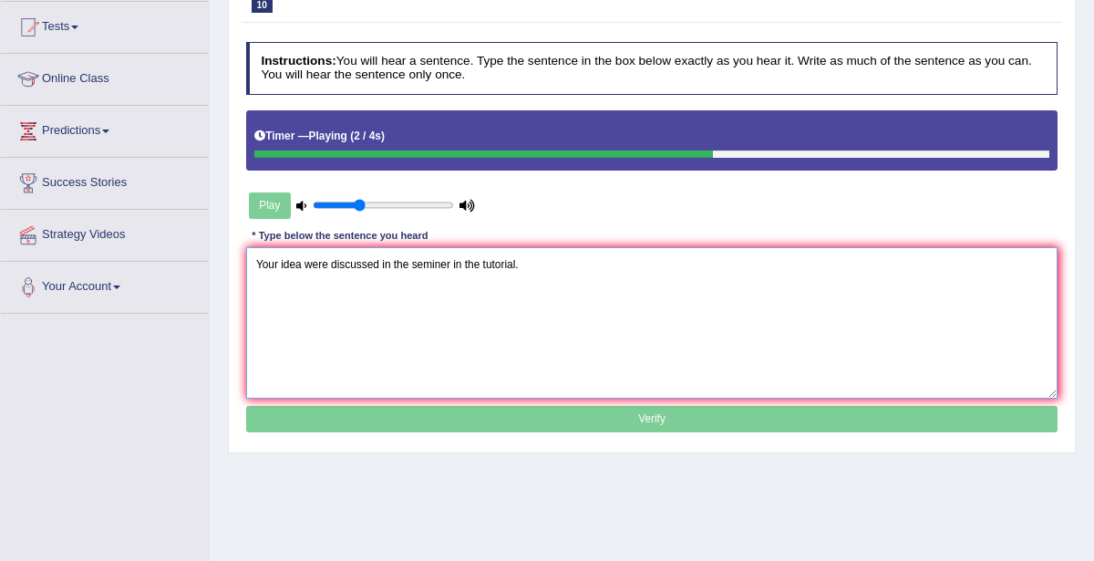
click at [326, 259] on textarea "Your idea were discussed in the seminer in the tutorial." at bounding box center [652, 322] width 812 height 150
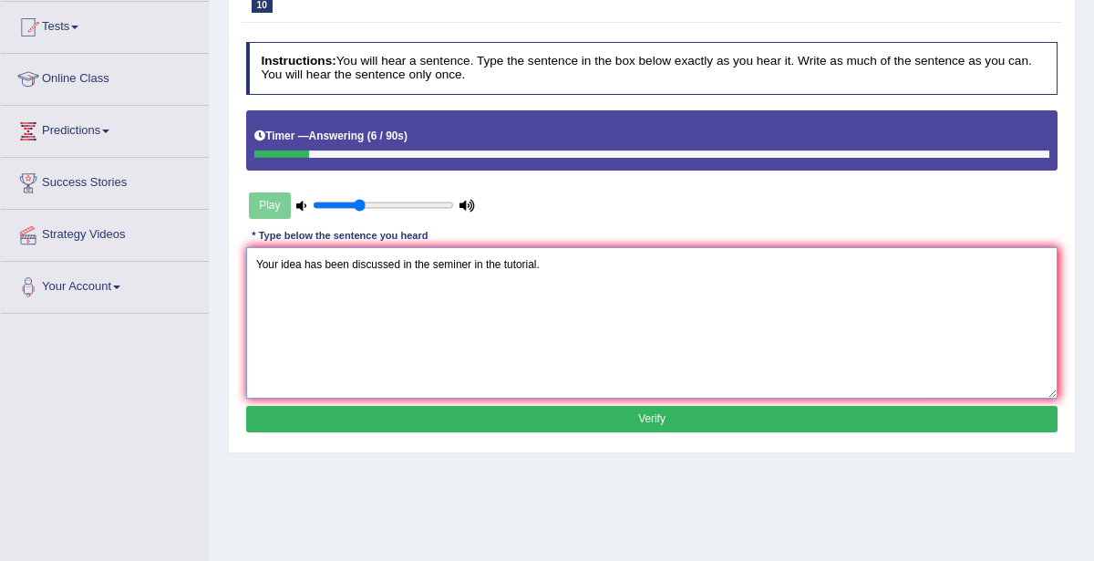
drag, startPoint x: 251, startPoint y: 260, endPoint x: 553, endPoint y: 263, distance: 302.7
click at [553, 263] on textarea "Your idea has been discussed in the seminer in the tutorial." at bounding box center [652, 322] width 812 height 150
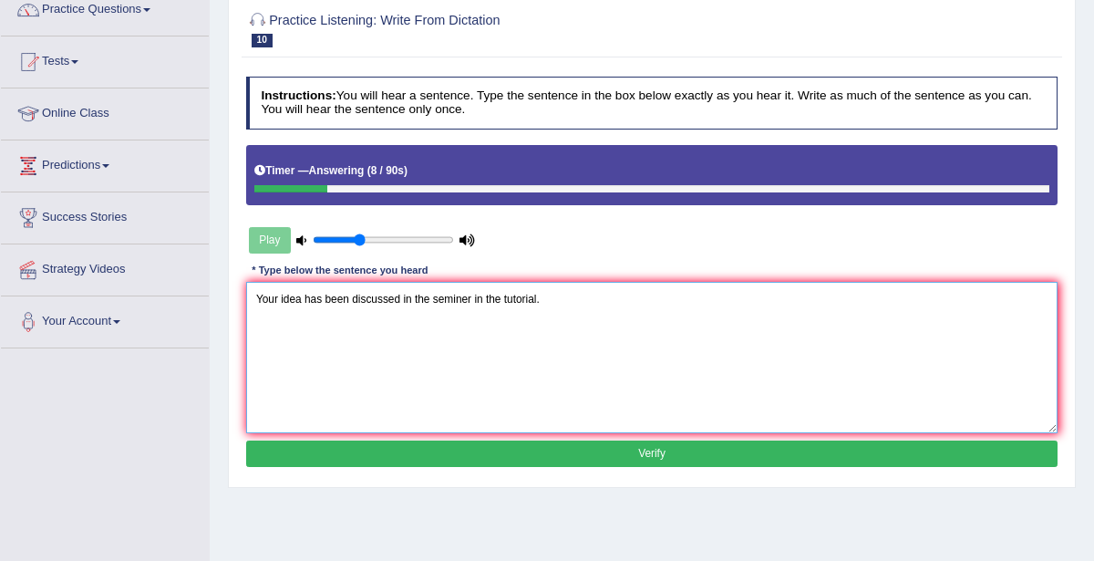
scroll to position [74, 0]
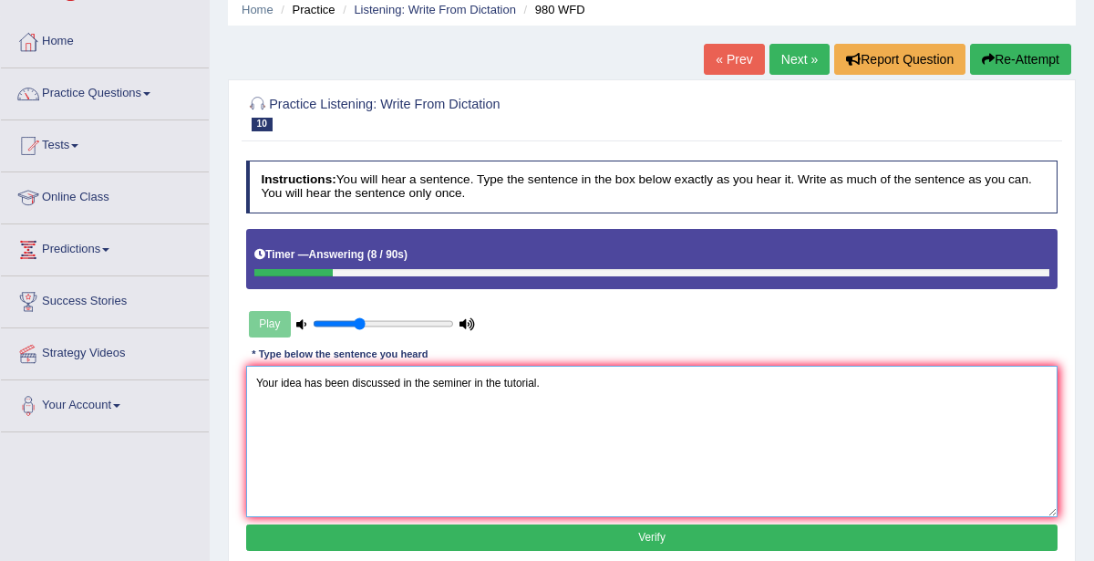
type textarea "Your idea has been discussed in the seminer in the tutorial."
click at [1003, 62] on button "Re-Attempt" at bounding box center [1020, 59] width 101 height 31
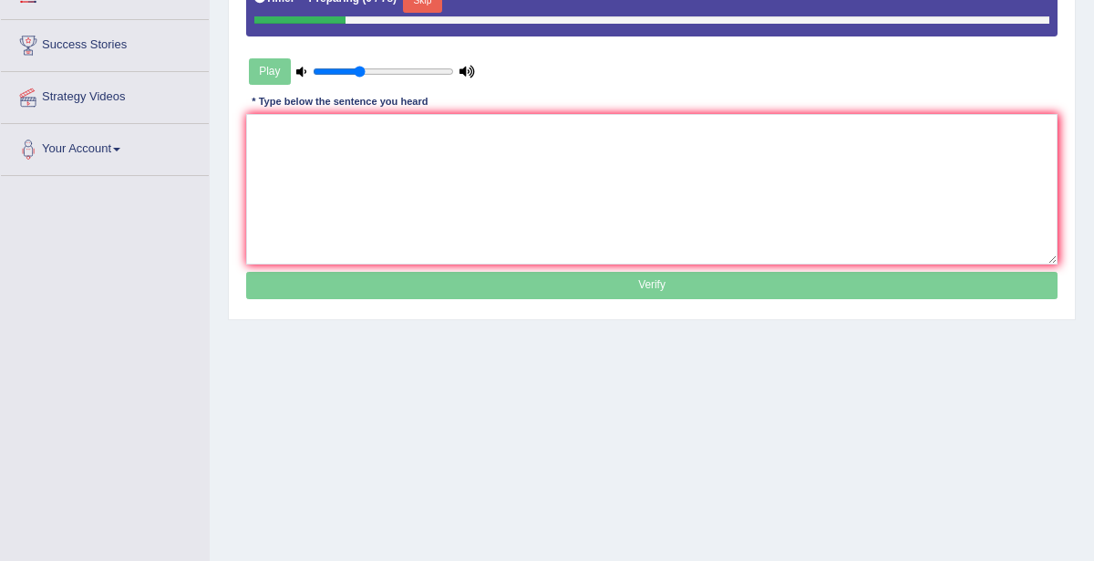
scroll to position [196, 0]
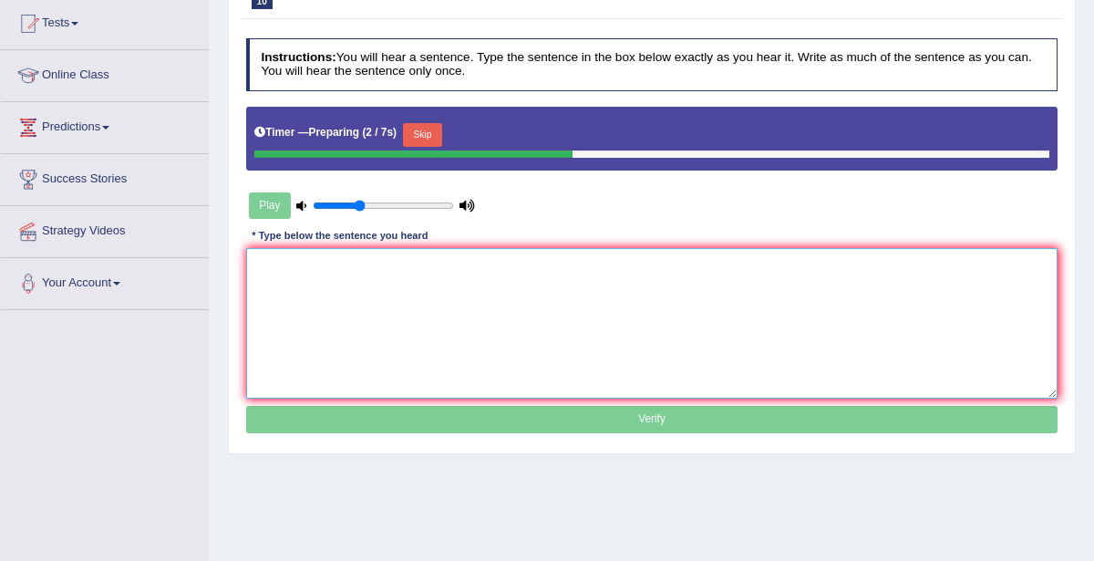
paste textarea "Your idea has been discussed in the seminer in the tutorial."
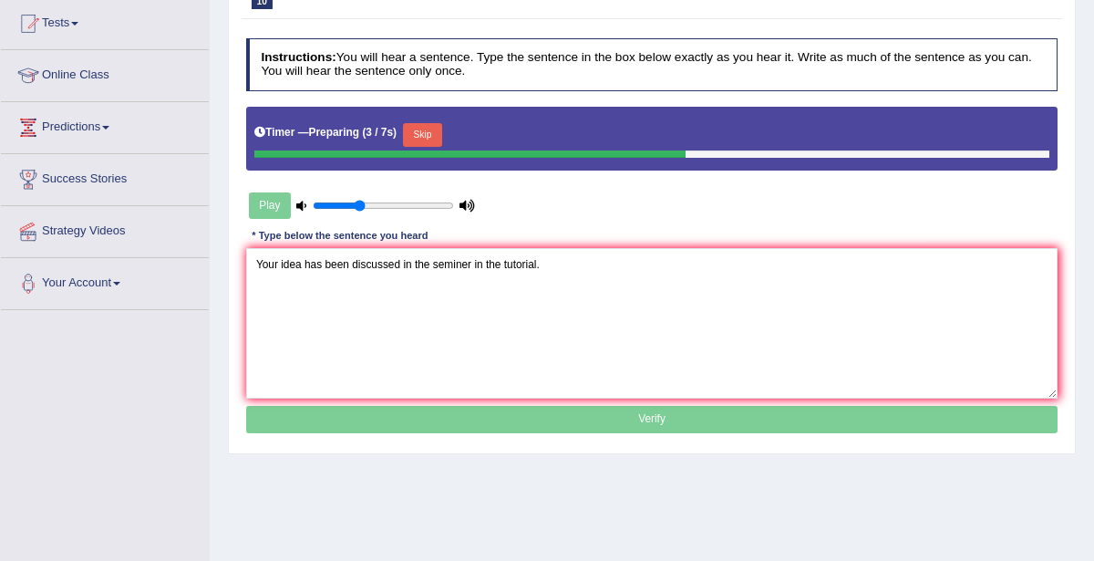
click at [420, 130] on button "Skip" at bounding box center [422, 135] width 39 height 24
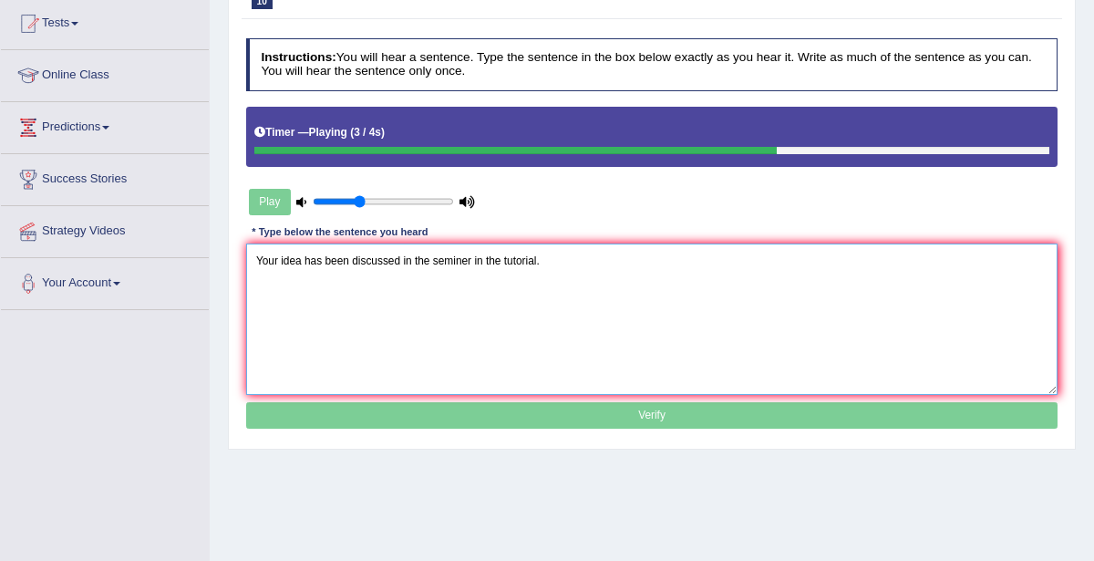
click at [428, 259] on textarea "Your idea has been discussed in the seminer in the tutorial." at bounding box center [652, 318] width 812 height 150
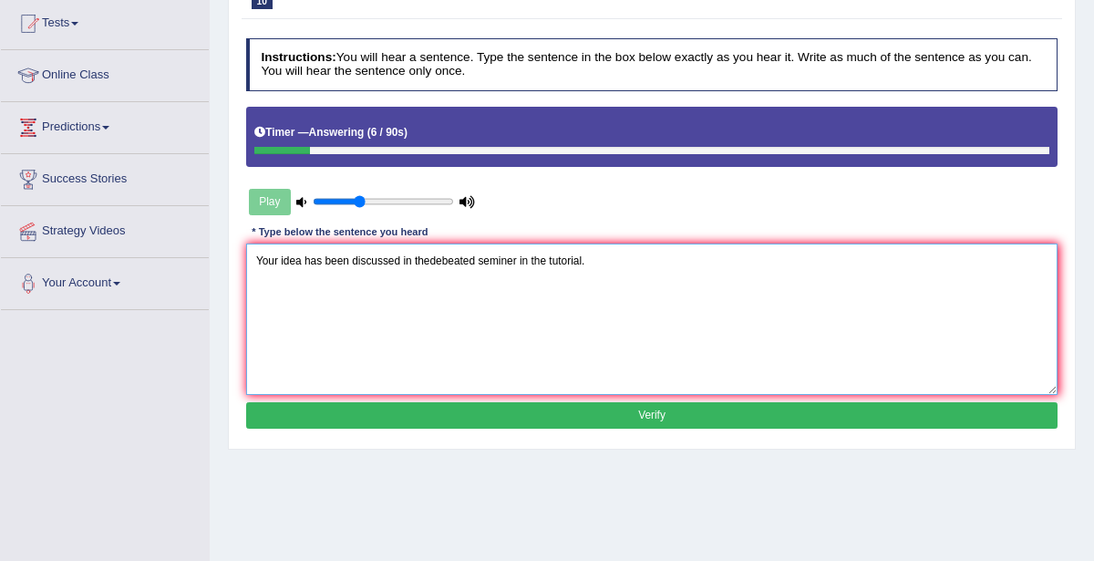
click at [428, 259] on textarea "Your idea has been discussed in thedebeated seminer in the tutorial." at bounding box center [652, 318] width 812 height 150
type textarea "Your idea has been discussed in the debeated seminer in the tutorial."
click at [660, 417] on button "Verify" at bounding box center [652, 415] width 812 height 26
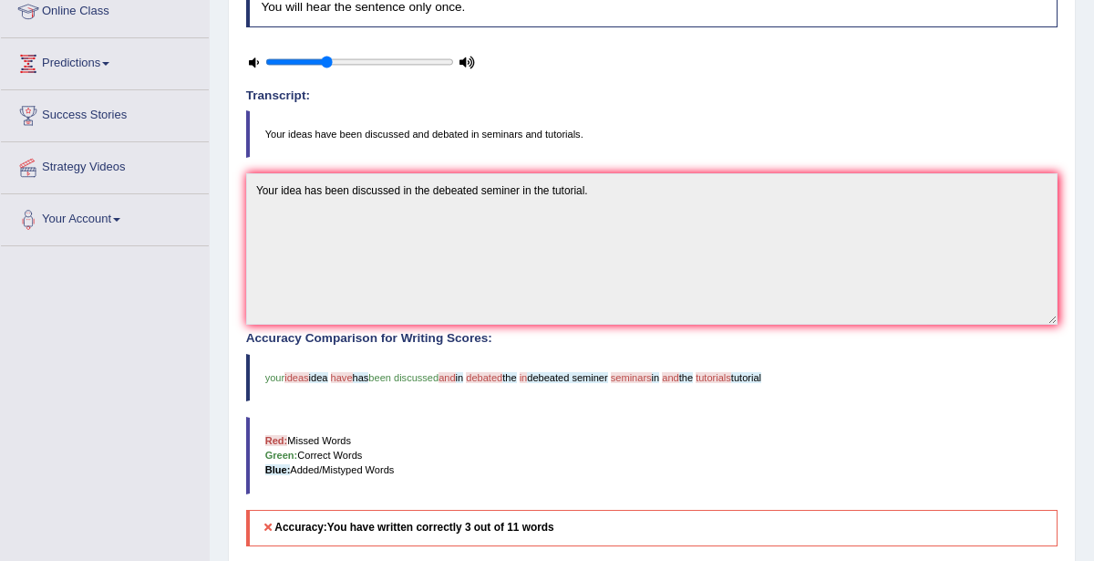
scroll to position [247, 0]
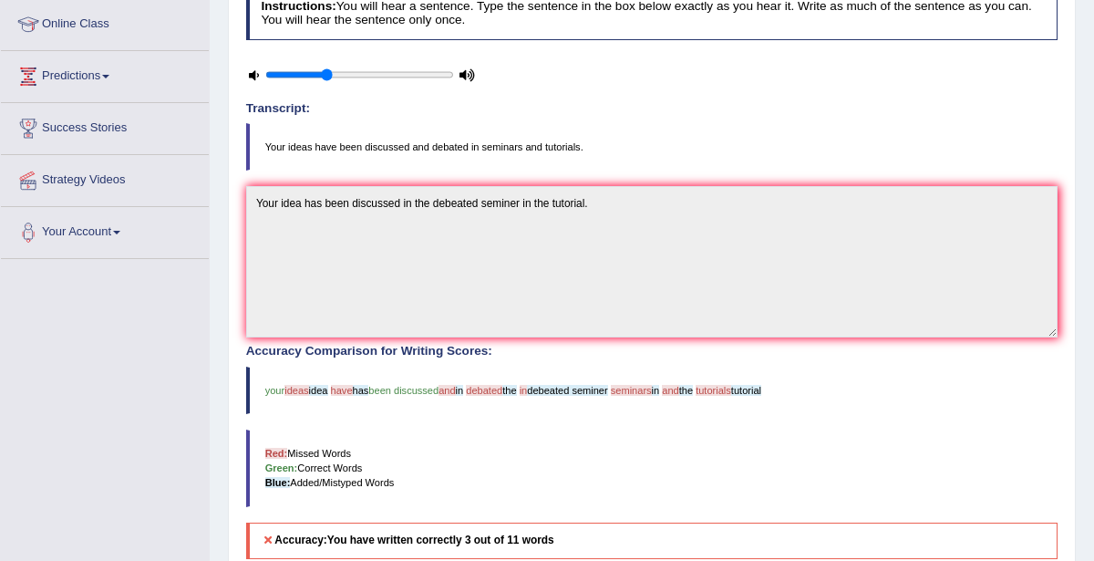
drag, startPoint x: 260, startPoint y: 140, endPoint x: 333, endPoint y: 142, distance: 72.9
click at [333, 142] on blockquote "Your ideas have been discussed and debated in seminars and tutorials." at bounding box center [652, 146] width 812 height 47
click at [266, 146] on blockquote "Your ideas have been discussed and debated in seminars and tutorials." at bounding box center [652, 146] width 812 height 47
drag, startPoint x: 266, startPoint y: 144, endPoint x: 609, endPoint y: 138, distance: 342.8
click at [609, 138] on blockquote "Your ideas have been discussed and debated in seminars and tutorials." at bounding box center [652, 146] width 812 height 47
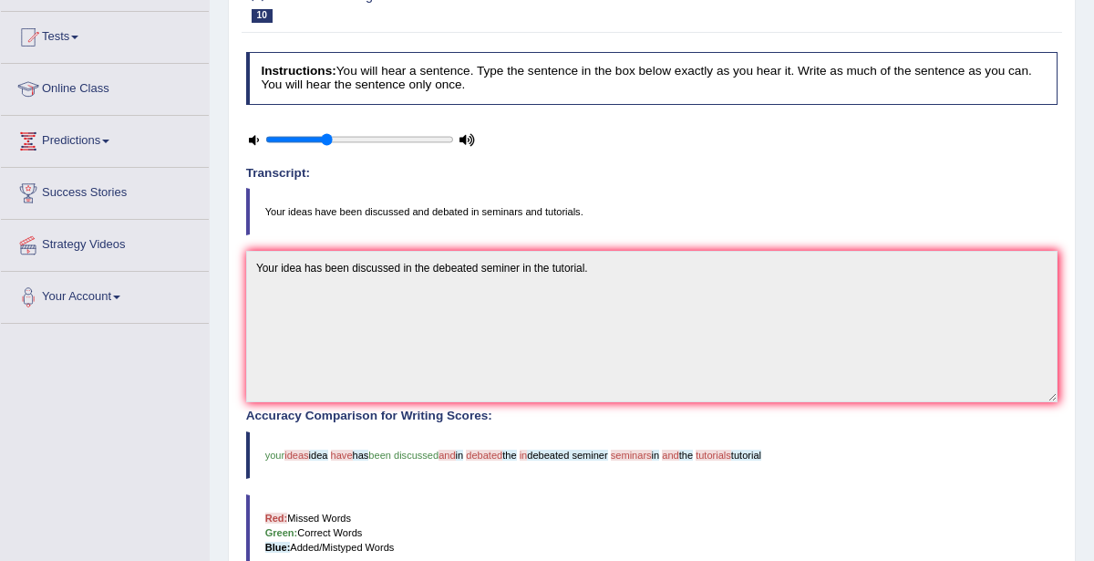
scroll to position [54, 0]
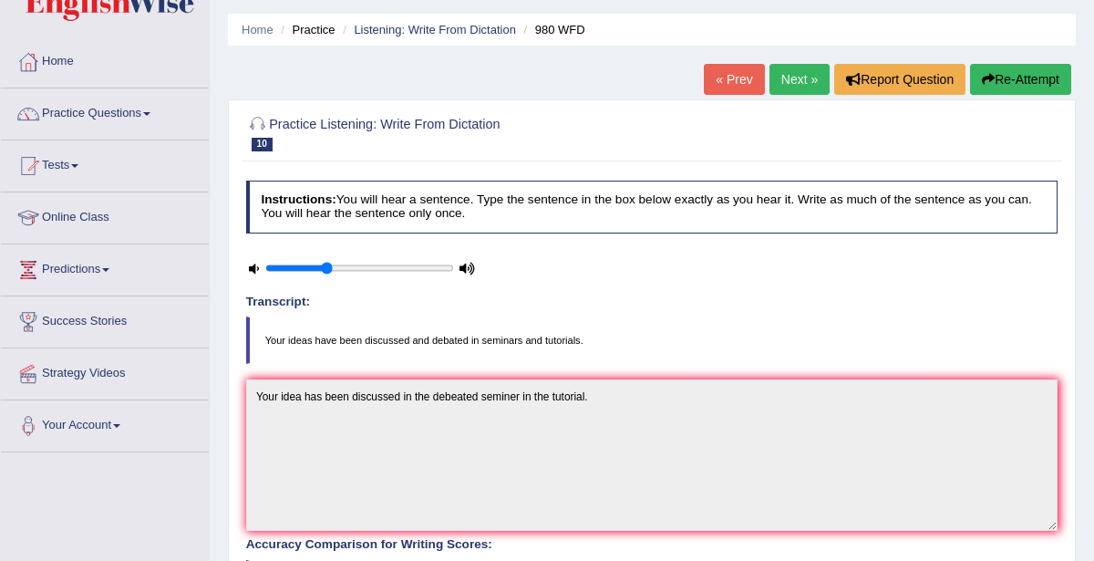
click at [1028, 79] on button "Re-Attempt" at bounding box center [1020, 79] width 101 height 31
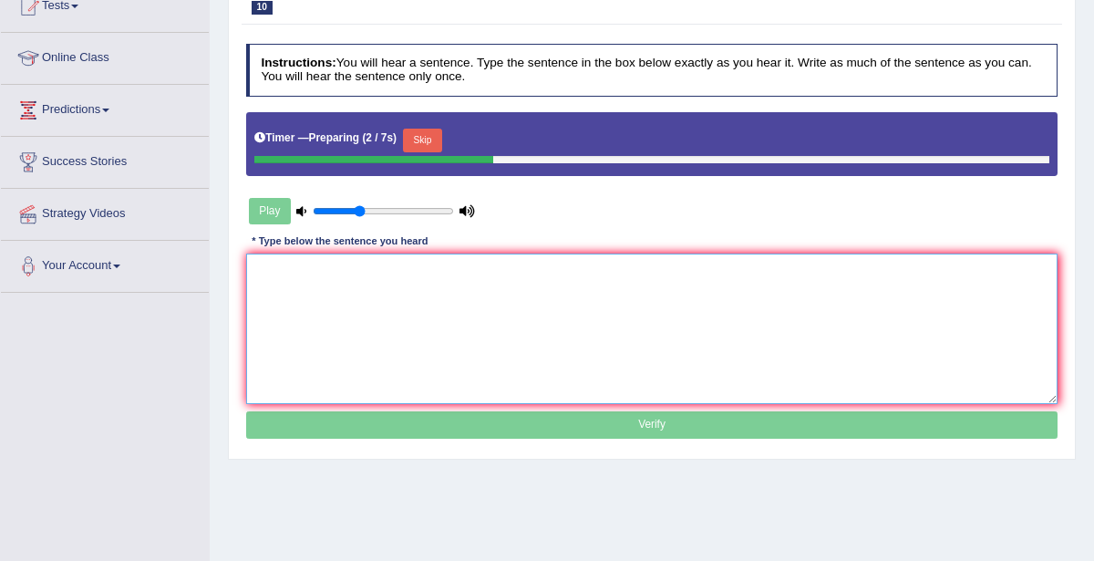
paste textarea "Your idea has been discussed in the seminer in the tutorial."
click at [300, 263] on textarea "Your idea has been discussed in the seminer in the tutorial." at bounding box center [652, 328] width 812 height 150
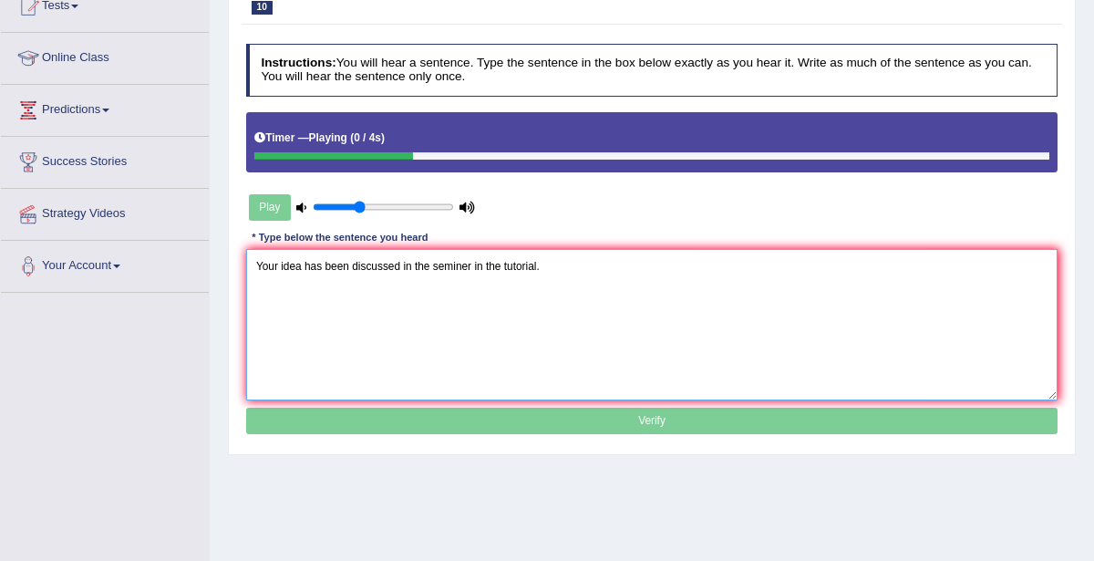
click at [320, 263] on textarea "Your idea has been discussed in the seminer in the tutorial." at bounding box center [652, 324] width 812 height 150
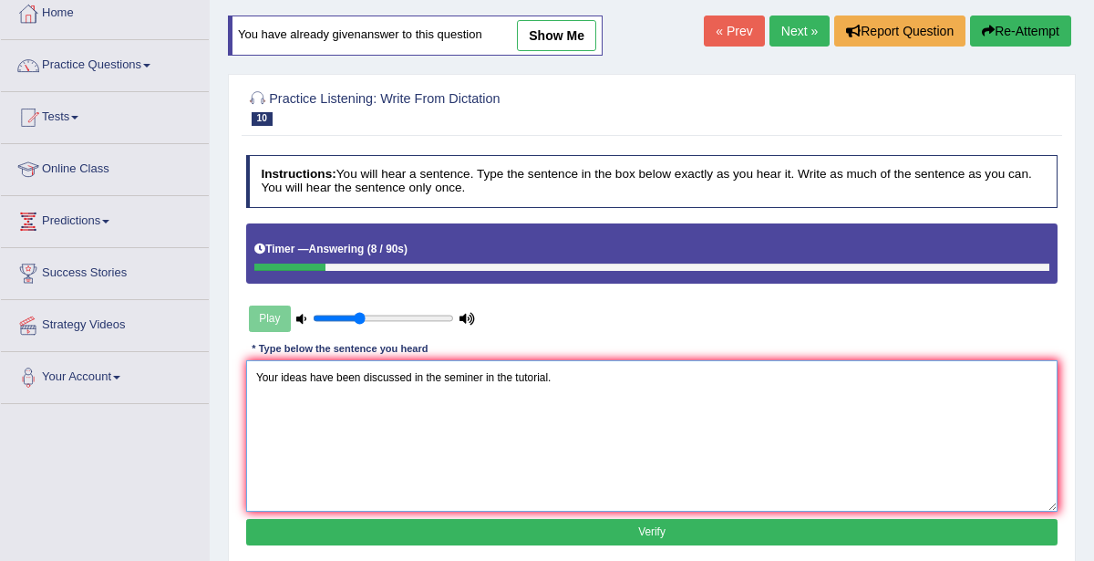
scroll to position [95, 0]
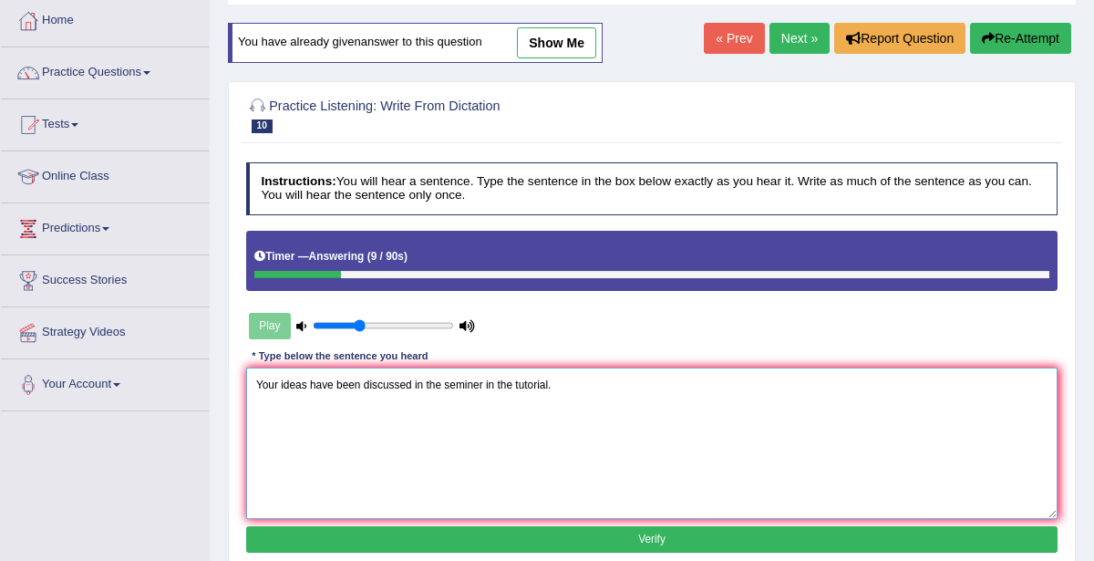
drag, startPoint x: 252, startPoint y: 381, endPoint x: 583, endPoint y: 370, distance: 332.0
click at [583, 370] on textarea "Your ideas have been discussed in the seminer in the tutorial." at bounding box center [652, 442] width 812 height 150
type textarea "Your ideas have been discussed in the seminer in the tutorial."
click at [1011, 36] on button "Re-Attempt" at bounding box center [1020, 38] width 101 height 31
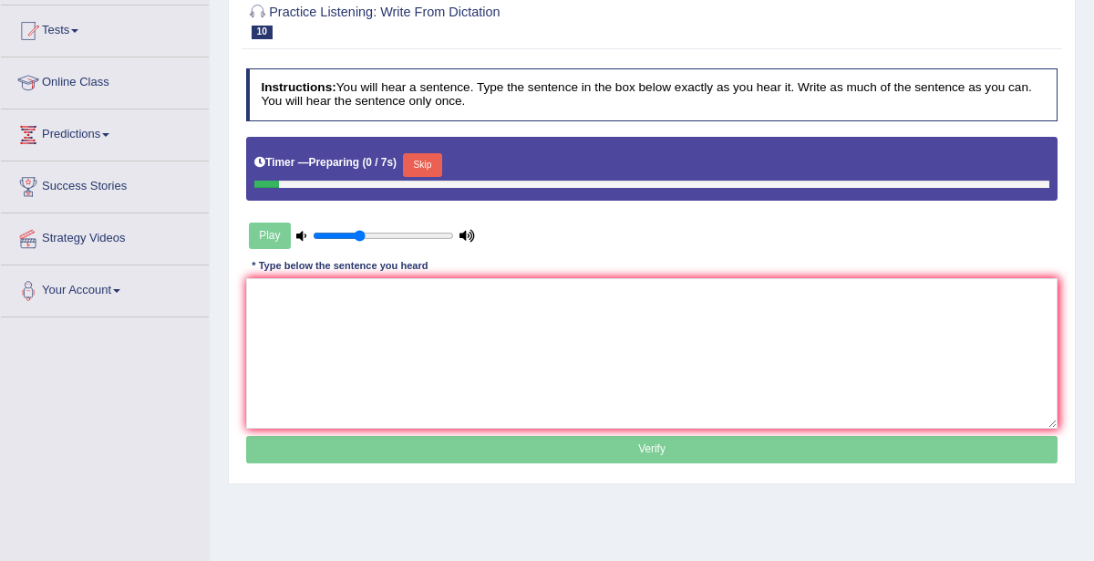
scroll to position [214, 0]
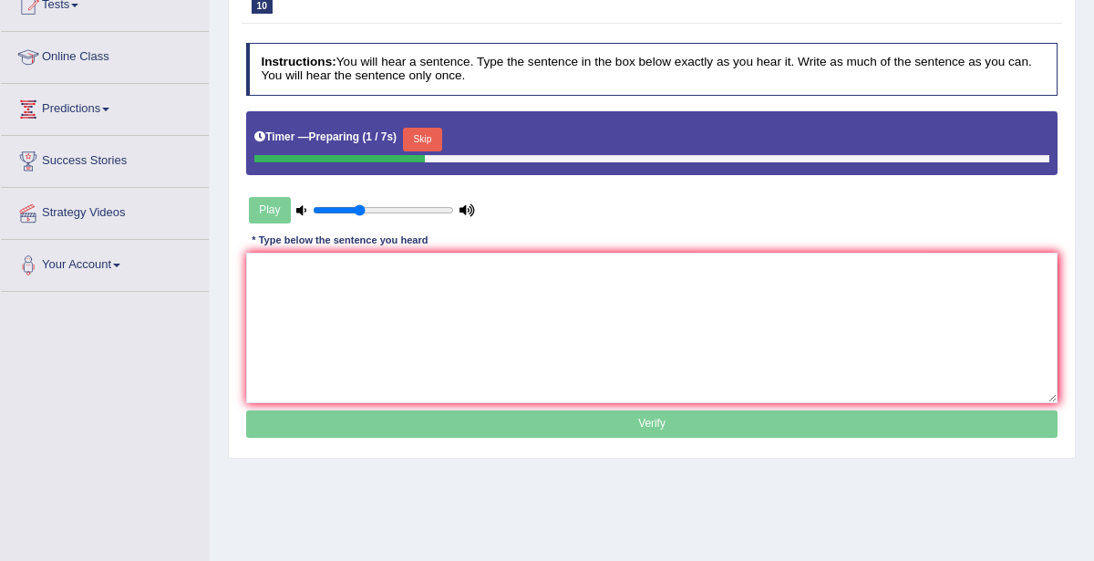
click at [425, 134] on button "Skip" at bounding box center [422, 140] width 39 height 24
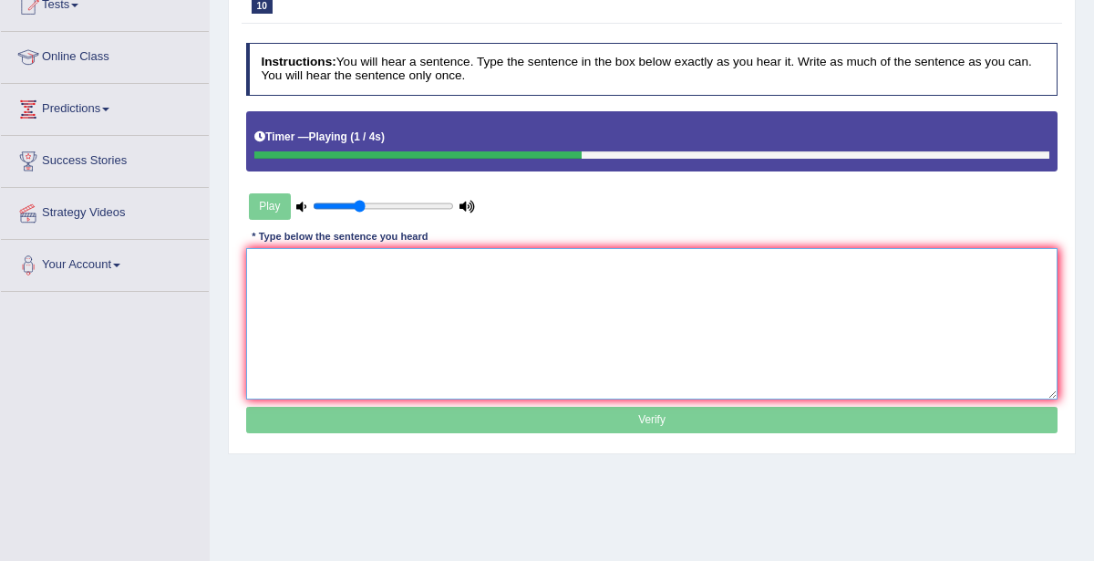
paste textarea "Your ideas have been discussed in the seminer in the tutorial."
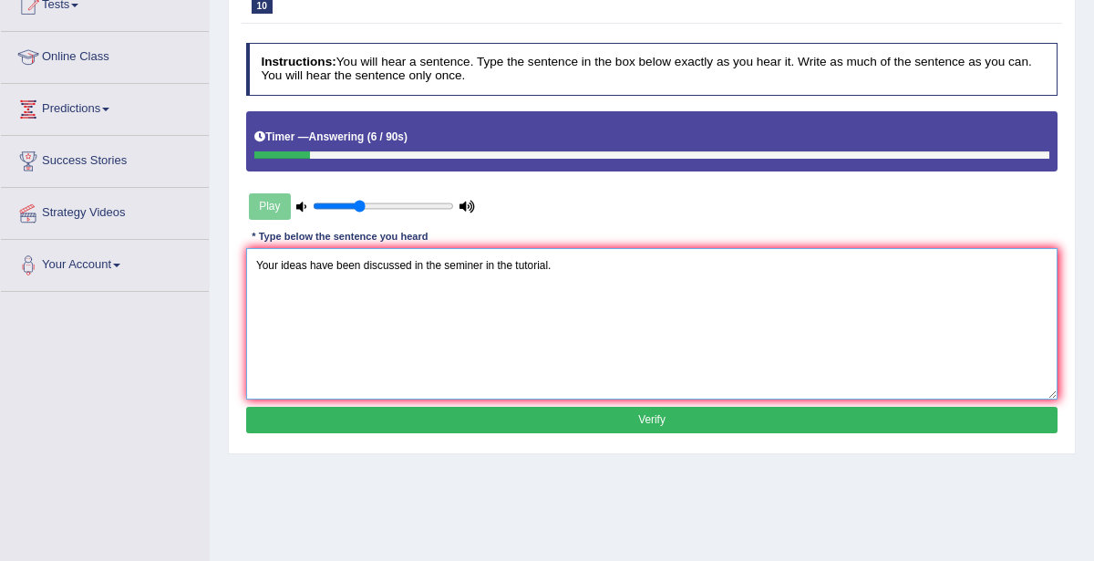
click at [422, 261] on textarea "Your ideas have been discussed in the seminer in the tutorial." at bounding box center [652, 323] width 812 height 150
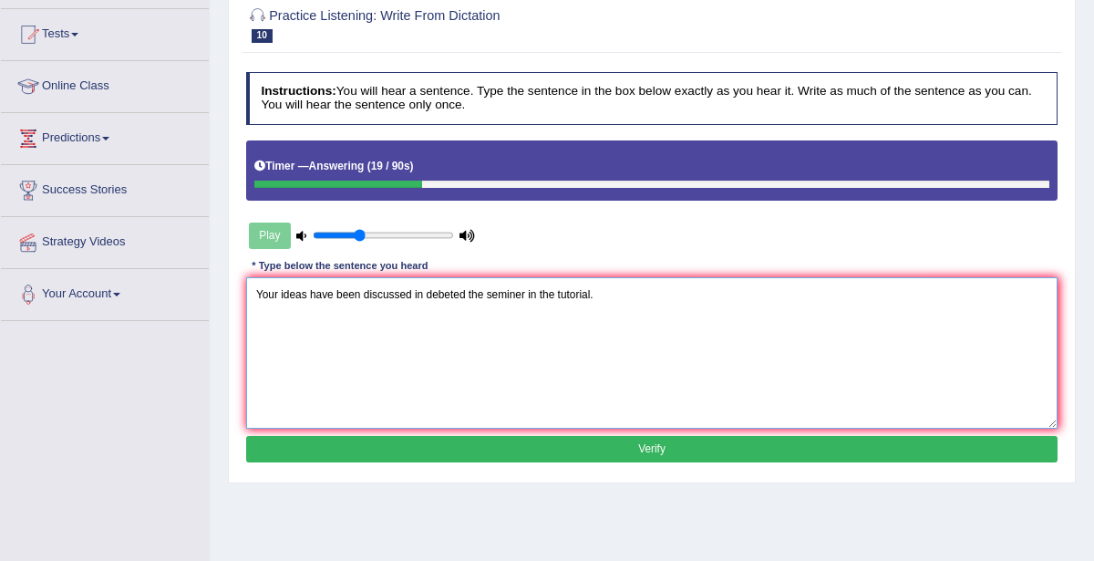
scroll to position [0, 0]
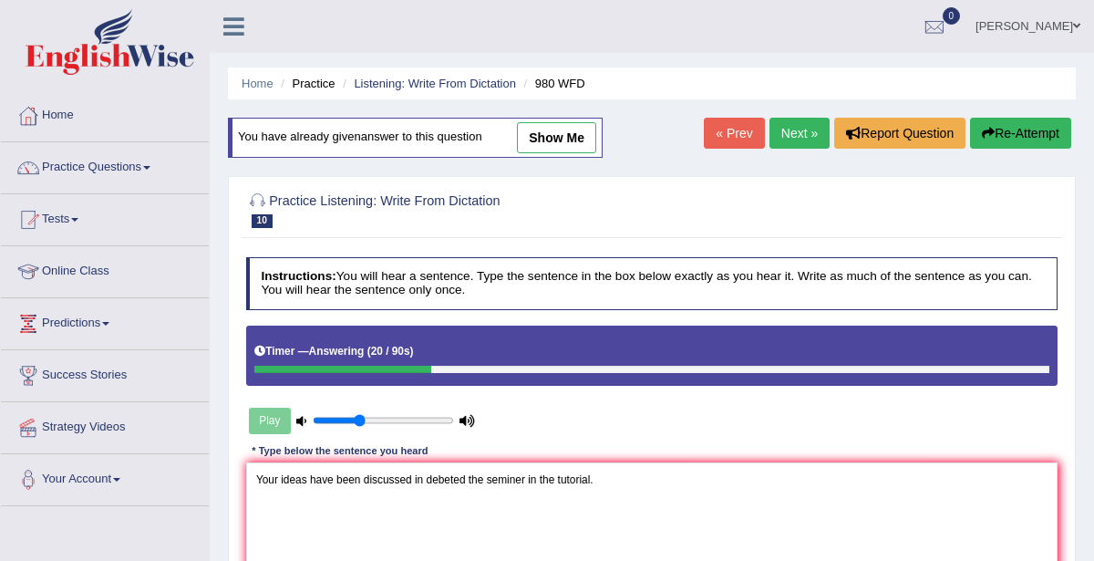
click at [569, 143] on link "show me" at bounding box center [556, 137] width 79 height 31
type textarea "Your idea has been discussed in the debeated seminer in the tutorial."
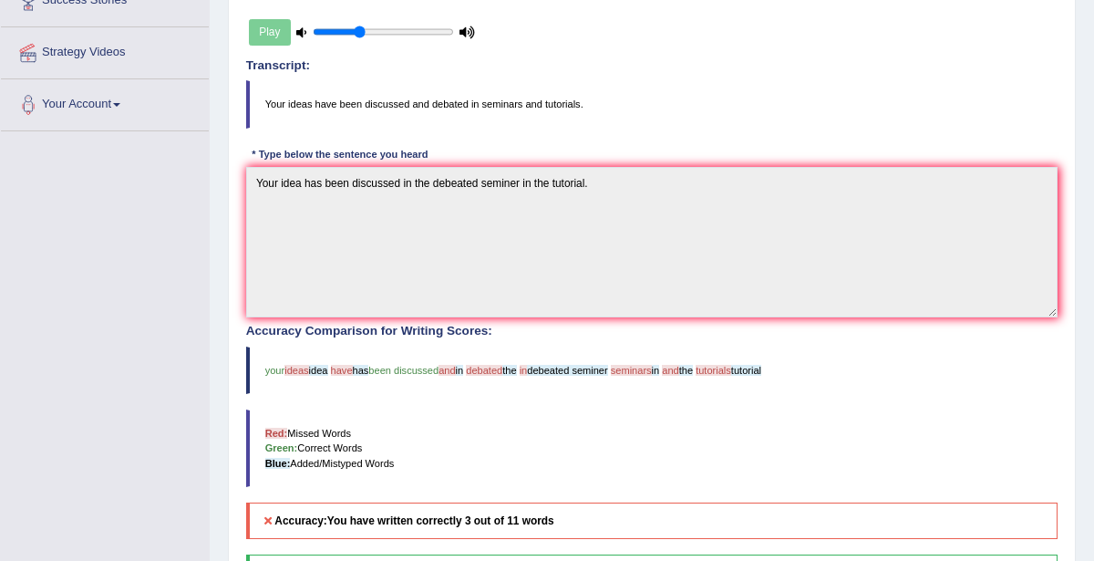
scroll to position [436, 0]
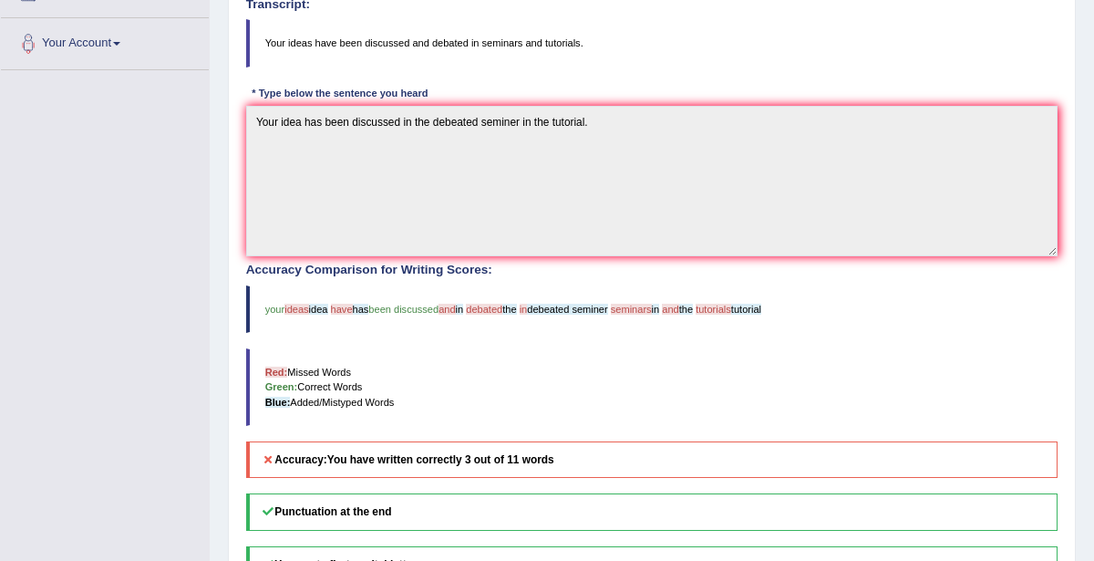
drag, startPoint x: 264, startPoint y: 303, endPoint x: 391, endPoint y: 306, distance: 126.8
click at [395, 305] on blockquote "your ideas idea have has been discussed and in debated the in debeated seminer …" at bounding box center [652, 308] width 812 height 47
click at [370, 338] on div "Accuracy Comparison for Writing Scores: your ideas idea have has been discussed…" at bounding box center [652, 370] width 812 height 214
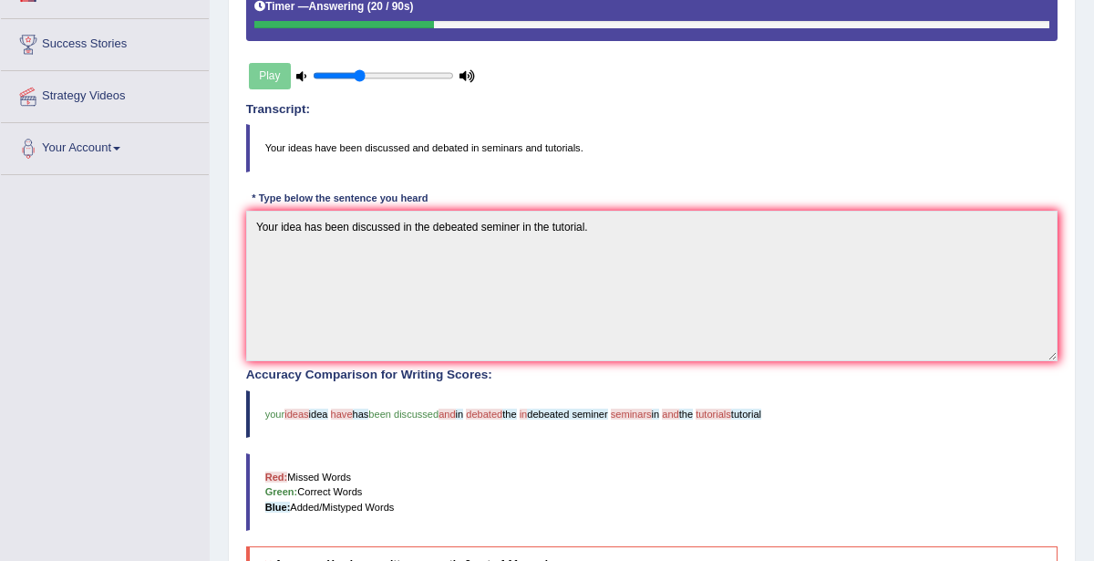
scroll to position [109, 0]
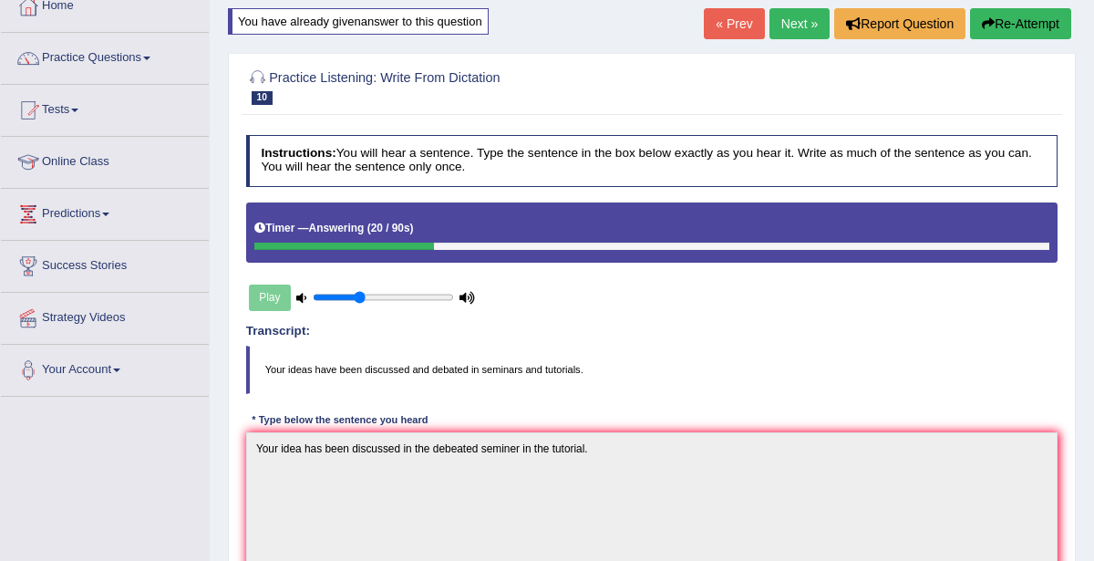
click at [1005, 17] on button "Re-Attempt" at bounding box center [1020, 23] width 101 height 31
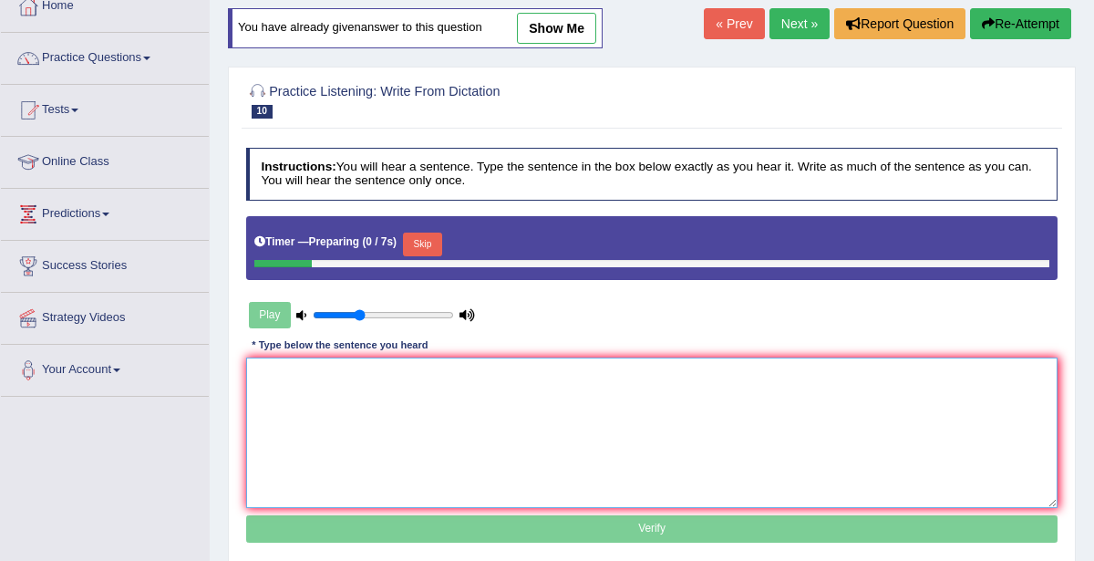
click at [585, 436] on textarea at bounding box center [652, 432] width 812 height 150
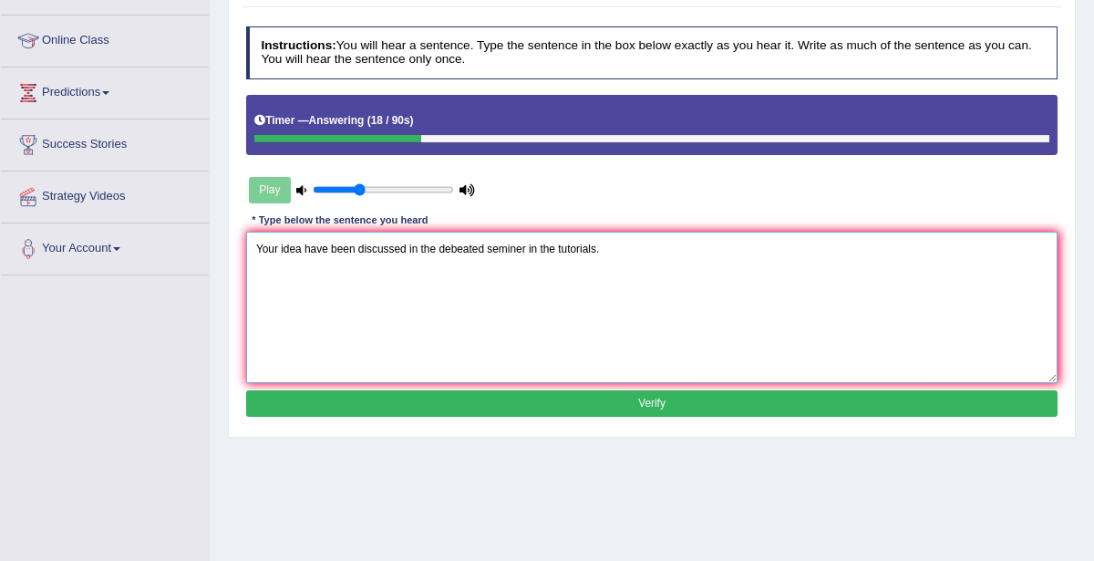
scroll to position [369, 0]
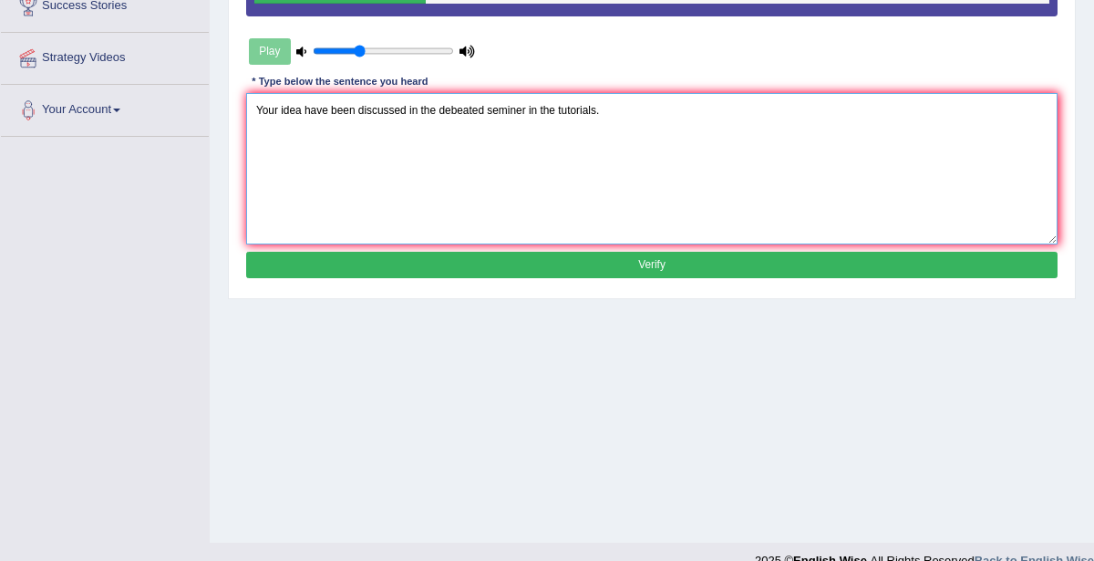
type textarea "Your idea have been discussed in the debeated seminer in the tutorials."
click at [715, 261] on button "Verify" at bounding box center [652, 265] width 812 height 26
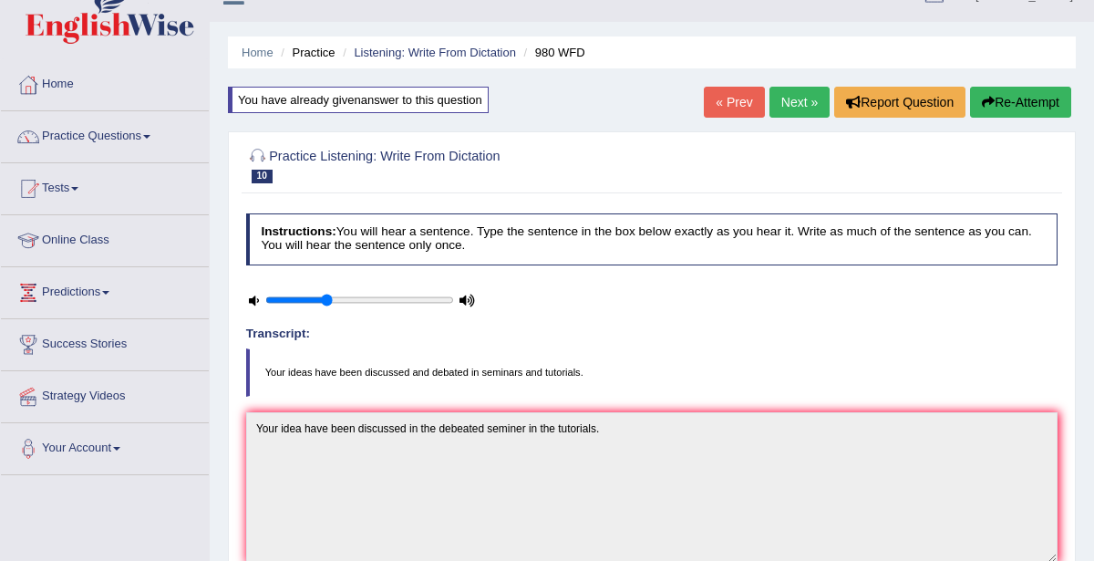
scroll to position [6, 0]
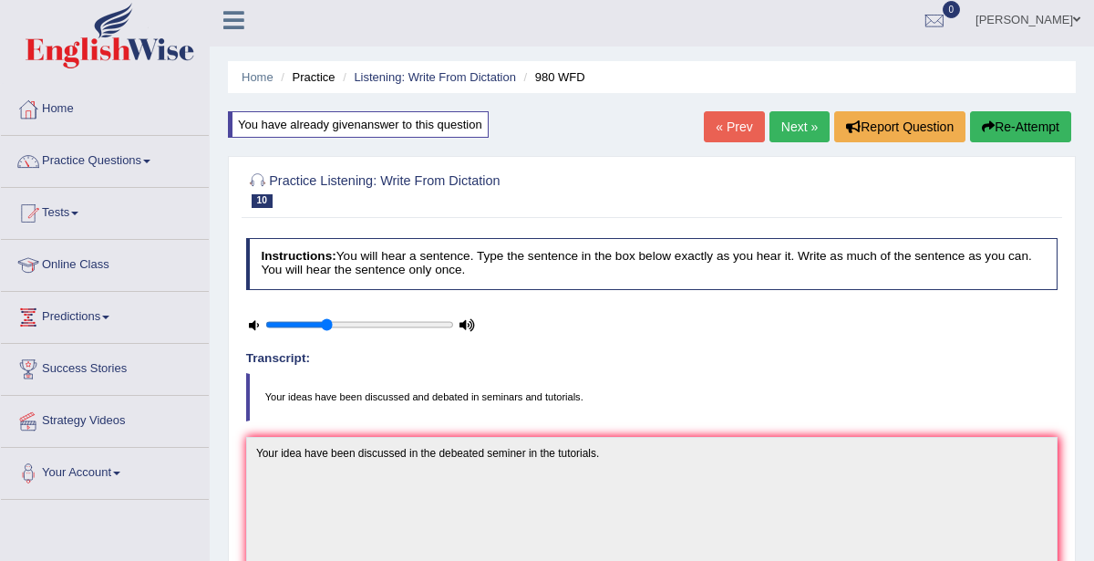
click at [1023, 119] on button "Re-Attempt" at bounding box center [1020, 126] width 101 height 31
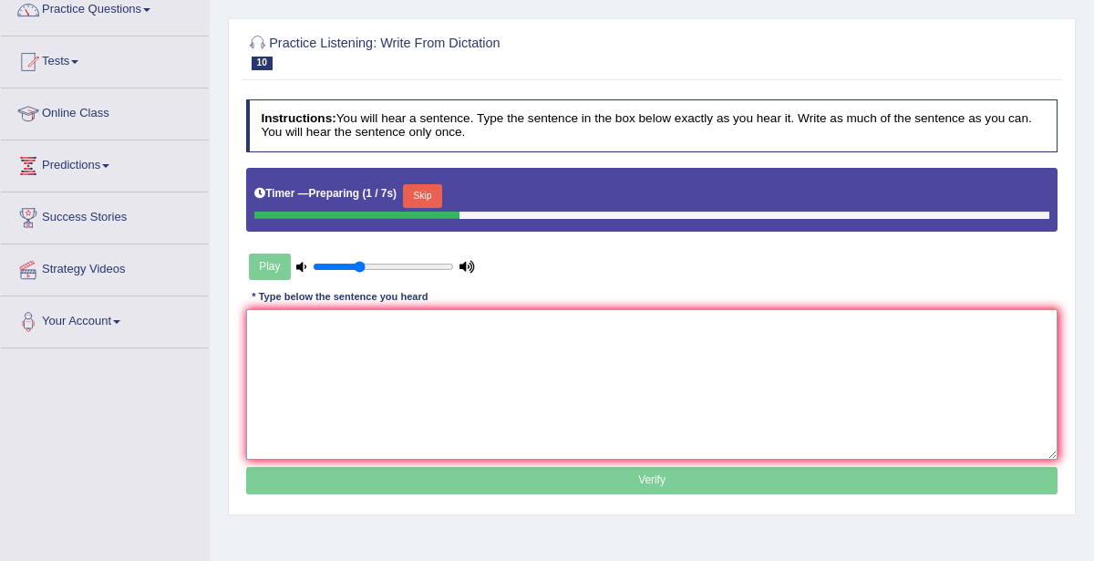
paste textarea "Your ideas have been discussed in the seminer in the tutorial."
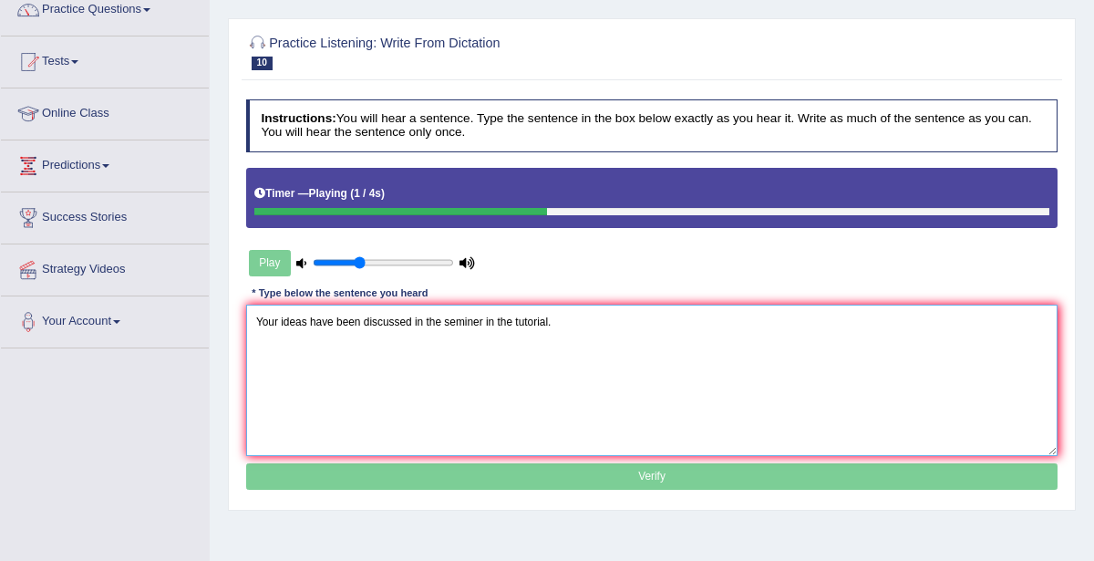
click at [440, 322] on textarea "Your ideas have been discussed in the seminer in the tutorial." at bounding box center [652, 379] width 812 height 150
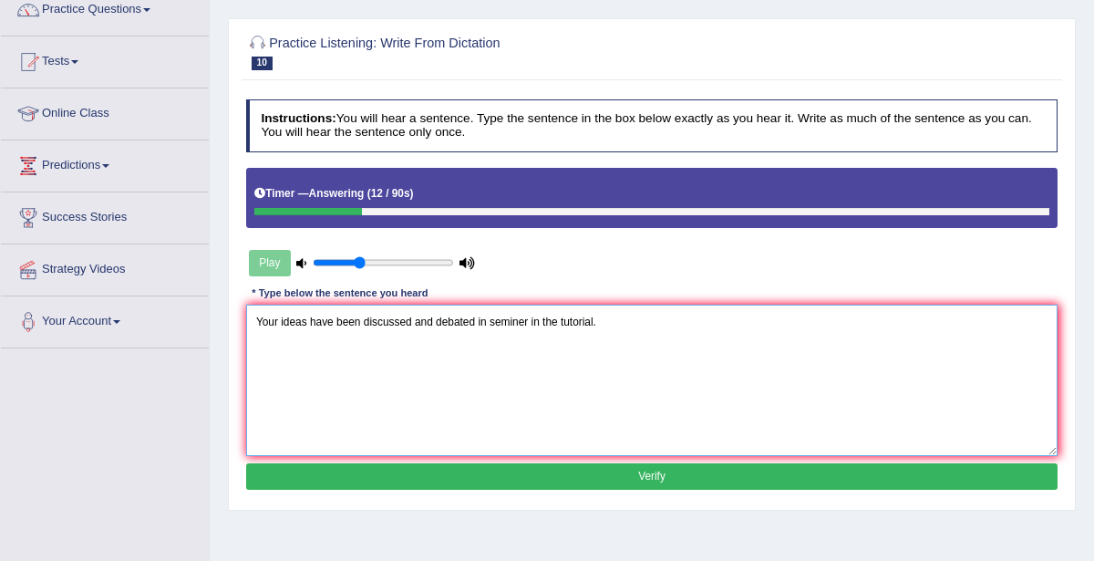
click at [523, 317] on textarea "Your ideas have been discussed and debated in seminer in the tutorial." at bounding box center [652, 379] width 812 height 150
click at [599, 317] on textarea "Your ideas have been discussed and debated in seminers in the tutorial." at bounding box center [652, 379] width 812 height 150
type textarea "Your ideas have been discussed and debated in seminers in the tutorials."
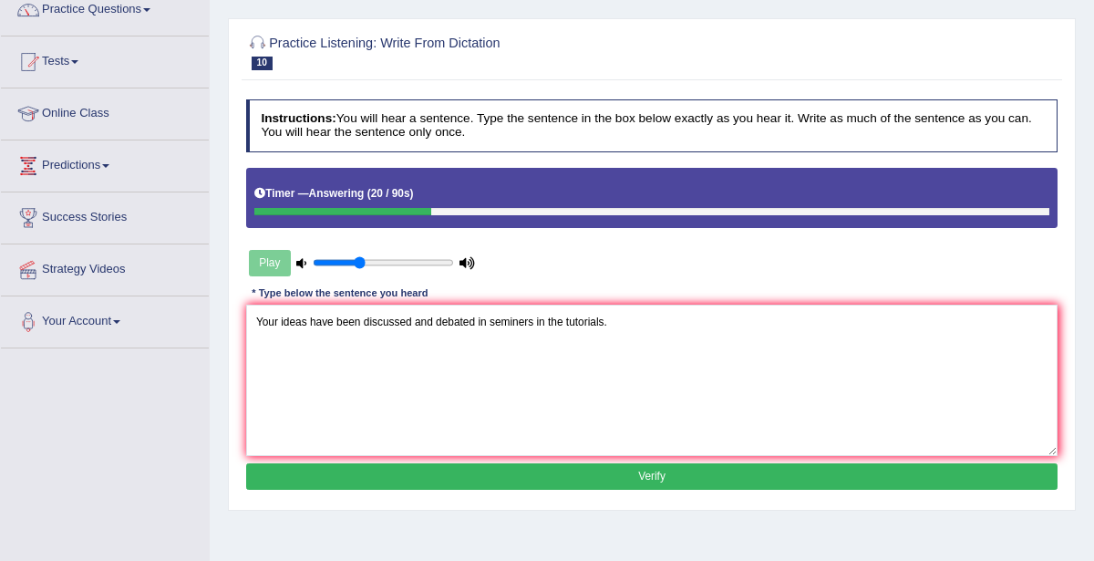
click at [434, 501] on div "Practice Listening: Write From Dictation 10 980 WFD Instructions: You will hear…" at bounding box center [652, 264] width 848 height 492
click at [438, 484] on button "Verify" at bounding box center [652, 476] width 812 height 26
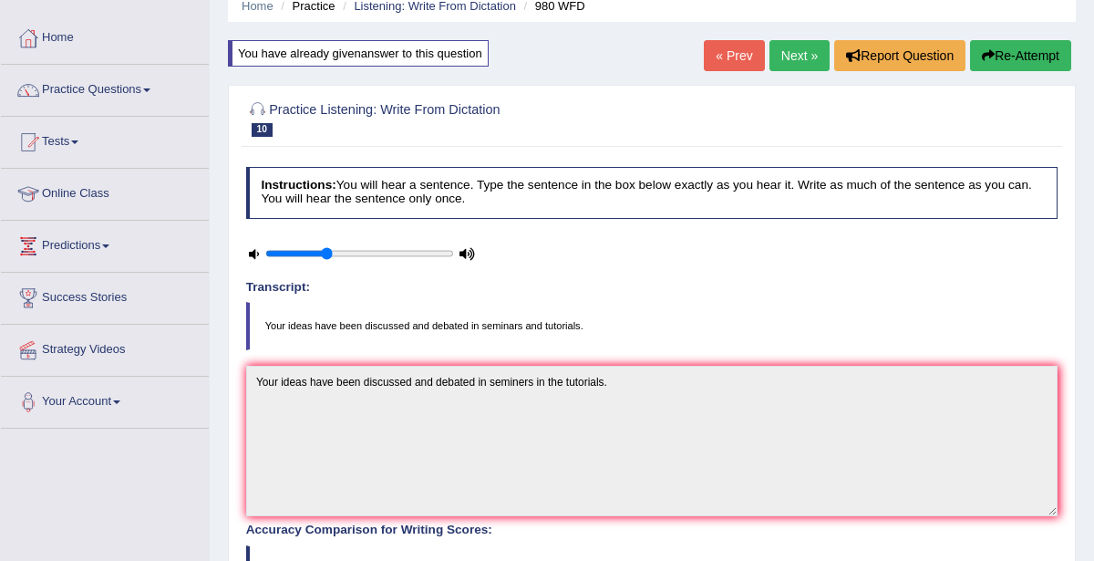
scroll to position [64, 0]
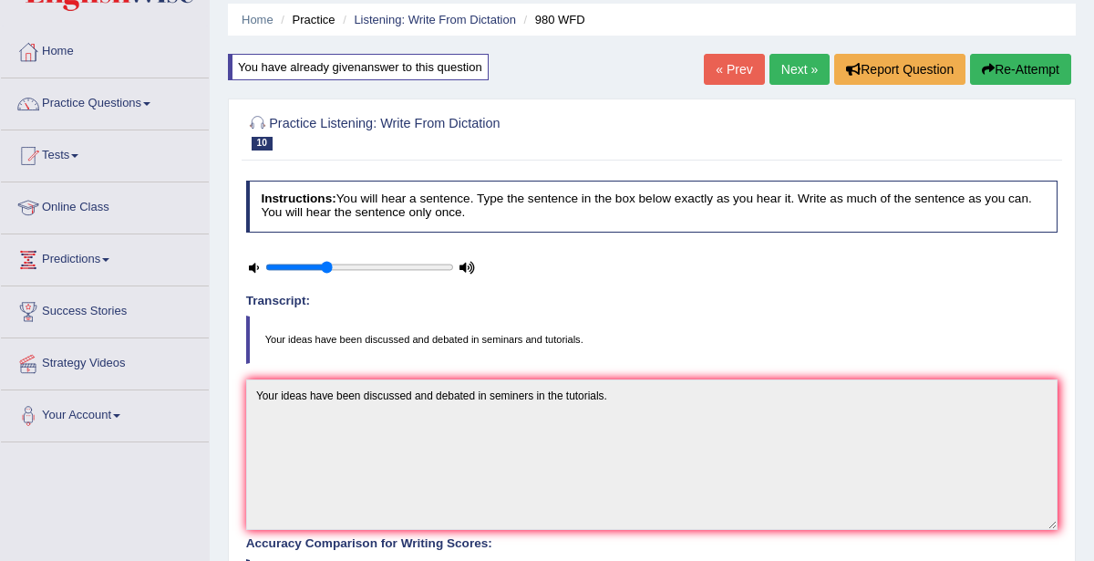
click at [1011, 72] on button "Re-Attempt" at bounding box center [1020, 69] width 101 height 31
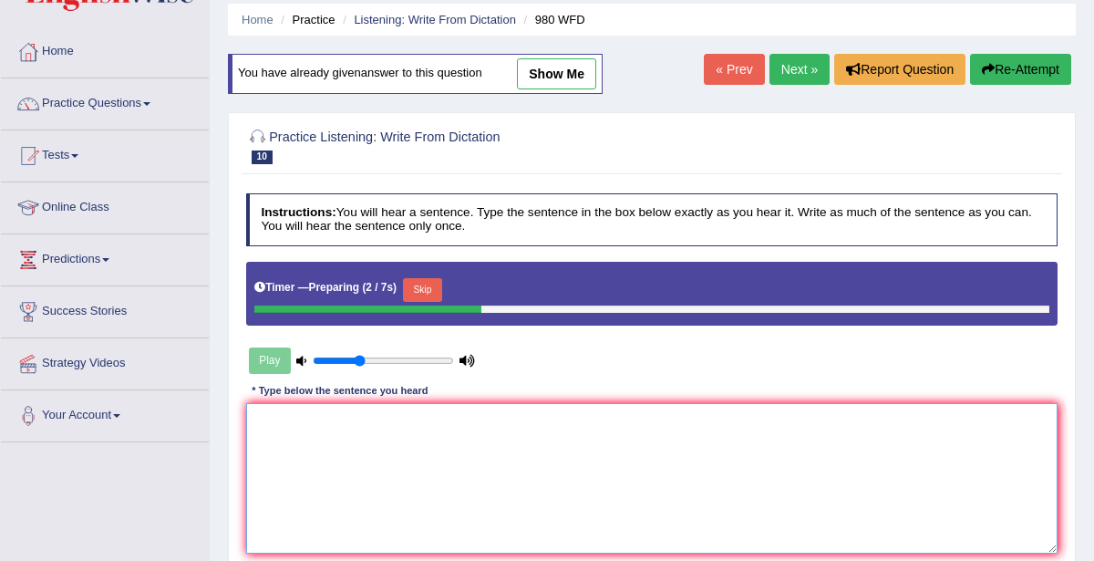
paste textarea "Your ideas have been discussed in the seminer in the tutorial."
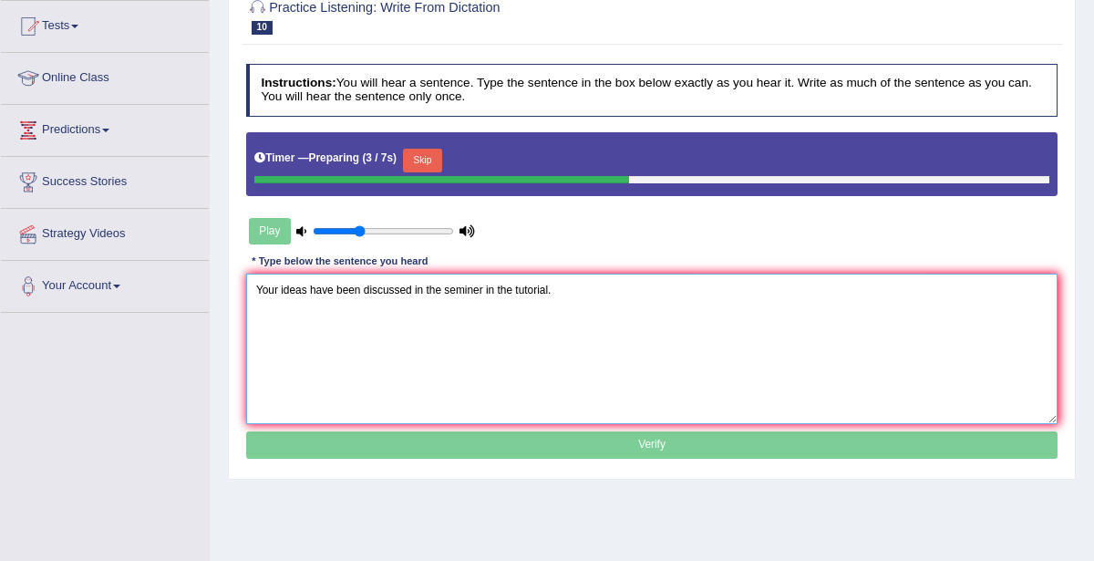
scroll to position [194, 0]
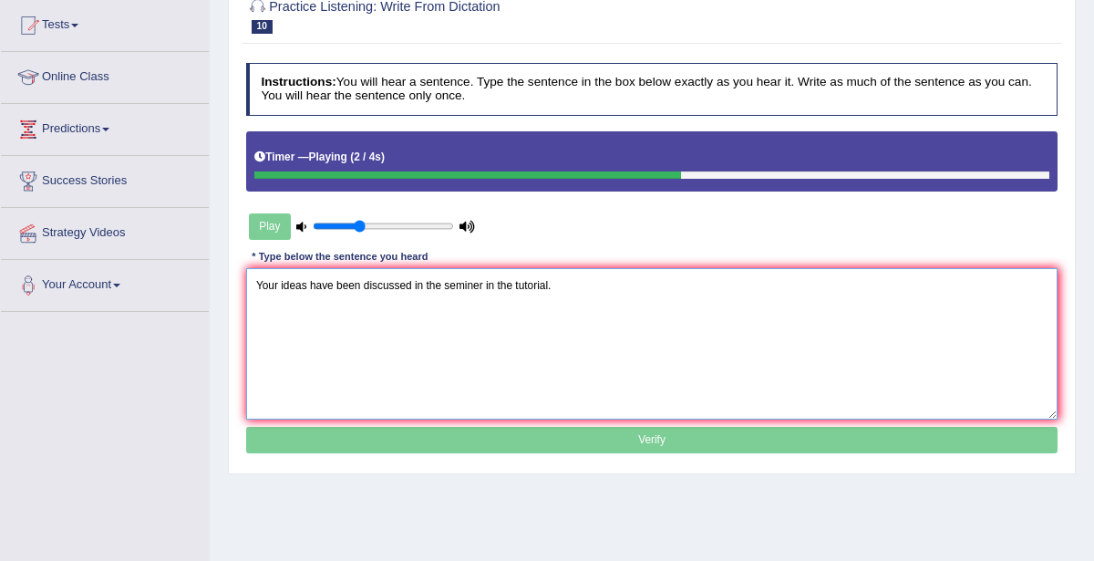
click at [440, 283] on textarea "Your ideas have been discussed in the seminer in the tutorial." at bounding box center [652, 343] width 812 height 150
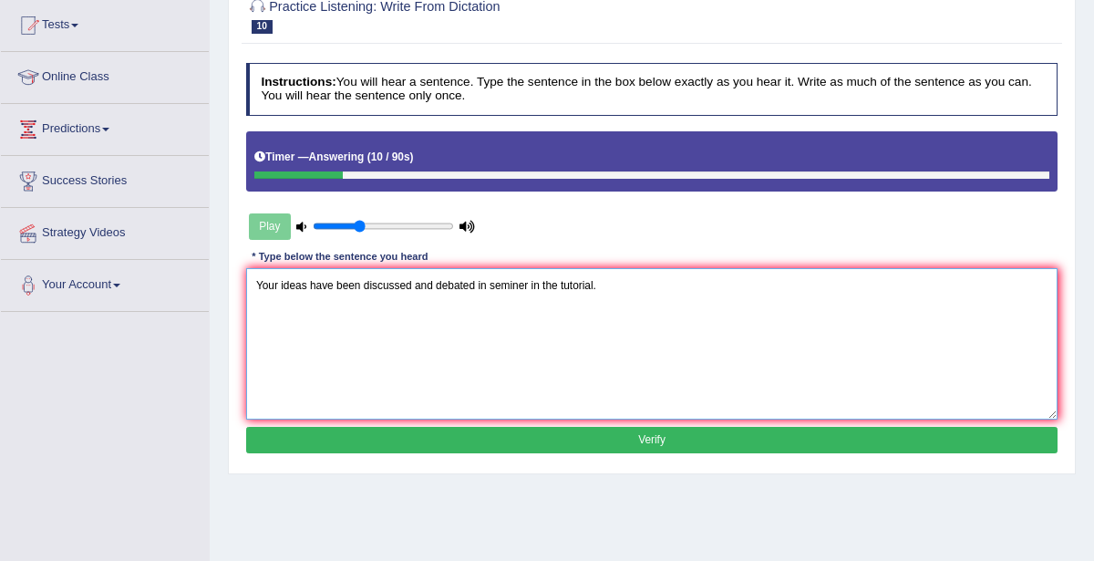
click at [525, 281] on textarea "Your ideas have been discussed and debated in seminer in the tutorial." at bounding box center [652, 343] width 812 height 150
click at [522, 283] on textarea "Your ideas have been discussed and debated in seminers in the tutorial." at bounding box center [652, 343] width 812 height 150
click at [603, 281] on textarea "Your ideas have been discussed and debated in seminars in the tutorial." at bounding box center [652, 343] width 812 height 150
drag, startPoint x: 254, startPoint y: 279, endPoint x: 636, endPoint y: 291, distance: 382.1
click at [636, 291] on textarea "Your ideas have been discussed and debated in seminars in the tutorials." at bounding box center [652, 343] width 812 height 150
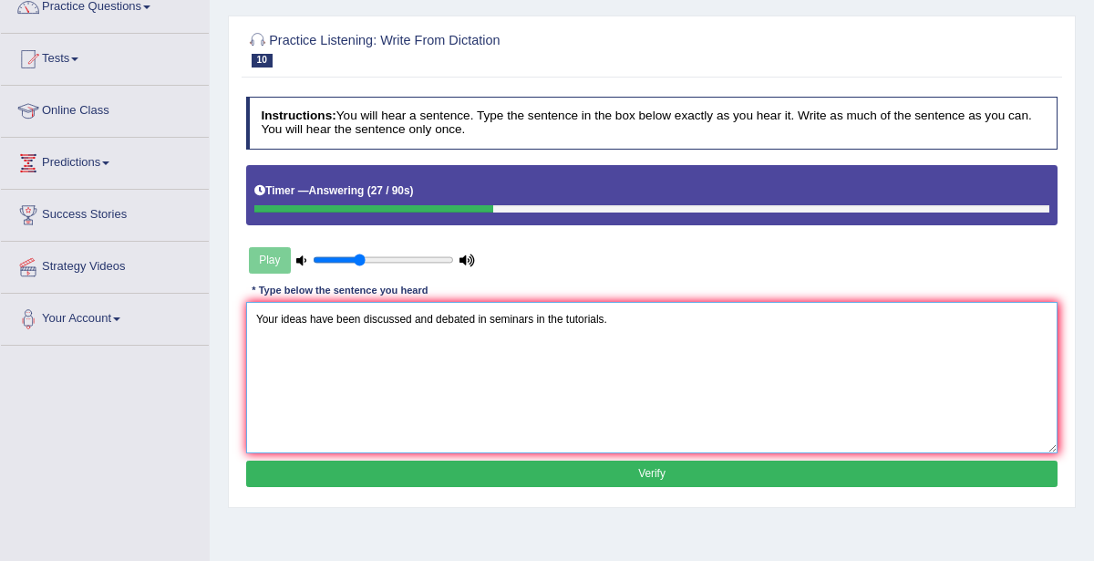
scroll to position [55, 0]
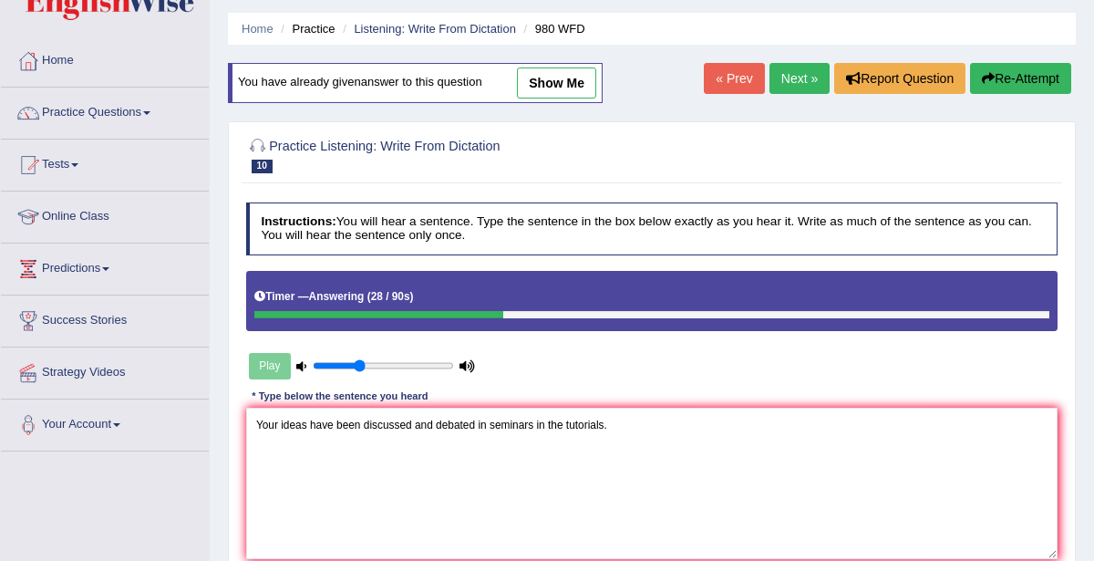
click at [565, 84] on link "show me" at bounding box center [556, 82] width 79 height 31
type textarea "Your ideas have been discussed and debated in seminers in the tutorials."
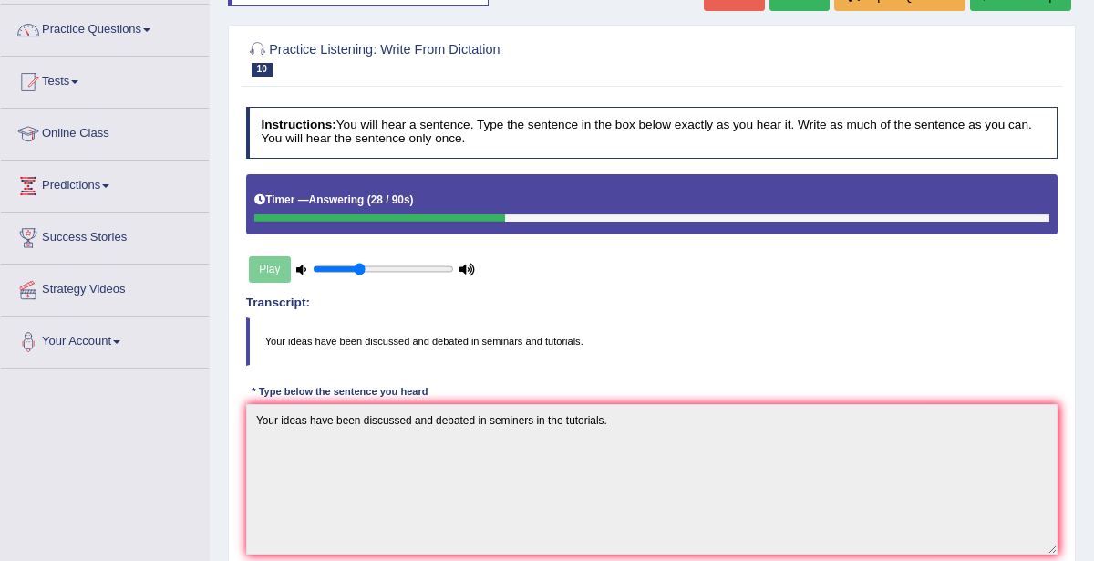
scroll to position [32, 0]
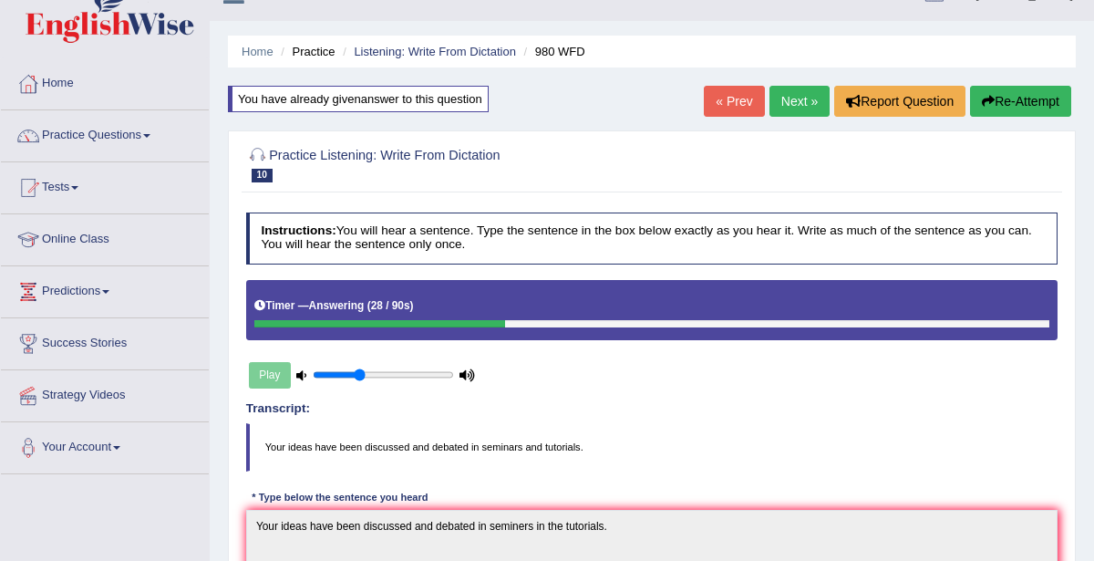
click at [992, 105] on button "Re-Attempt" at bounding box center [1020, 101] width 101 height 31
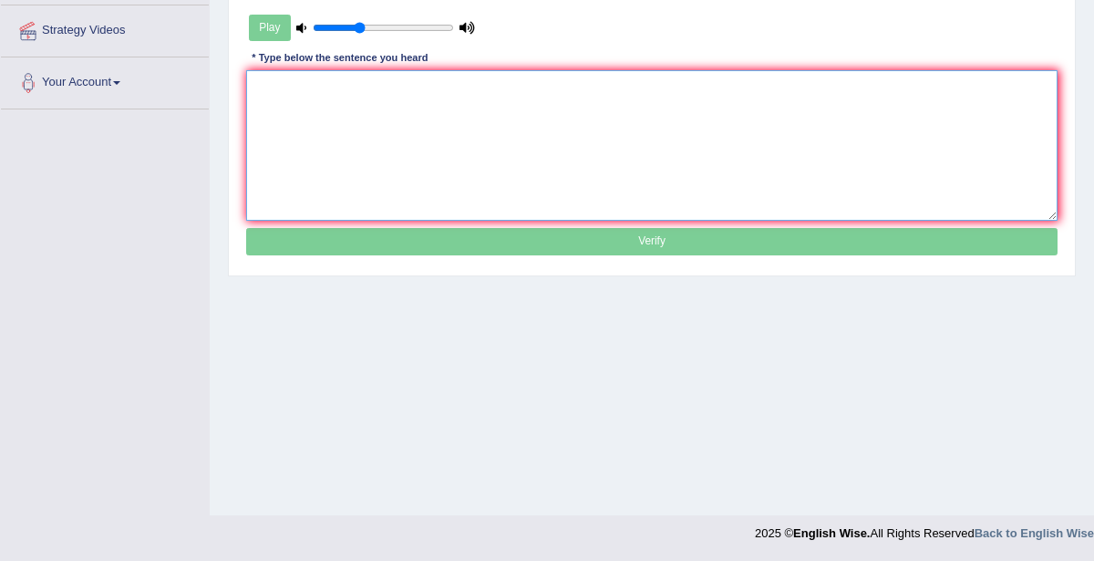
paste textarea "Your ideas have been discussed and debated in seminars in the tutorials."
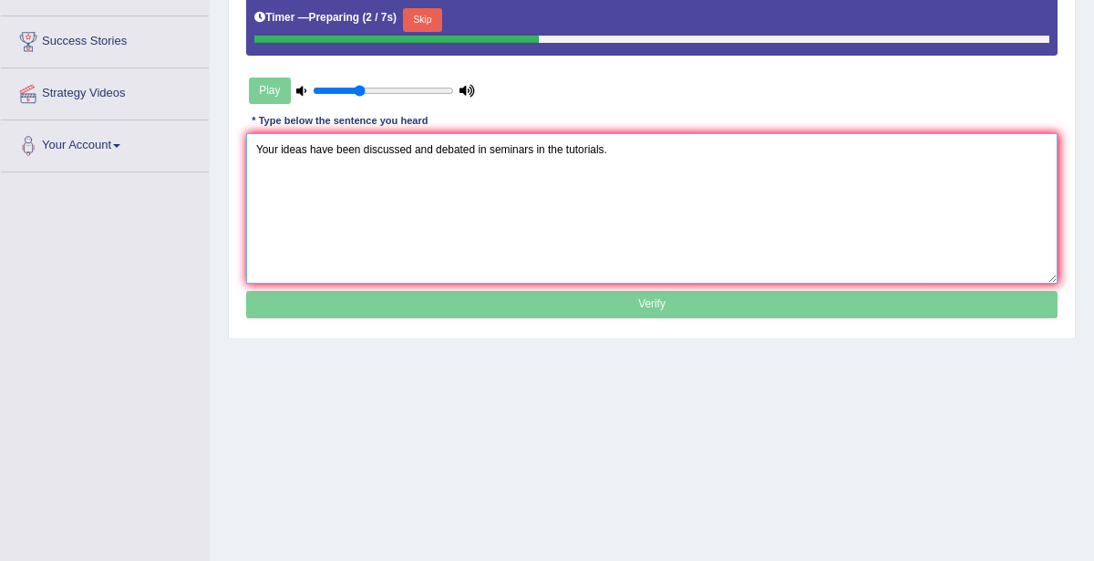
scroll to position [160, 0]
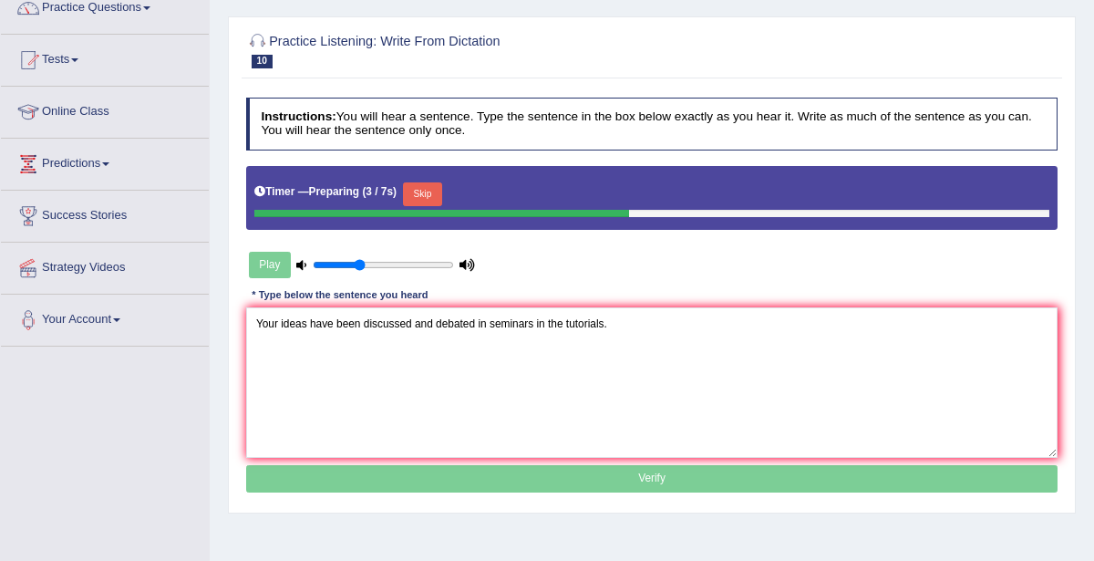
click at [431, 195] on button "Skip" at bounding box center [422, 194] width 39 height 24
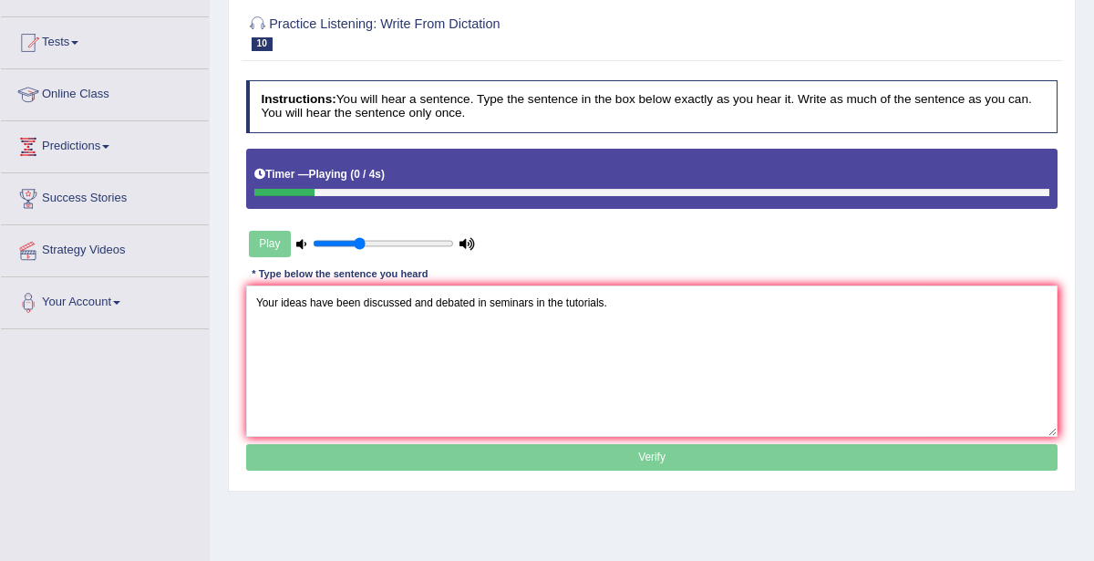
scroll to position [178, 0]
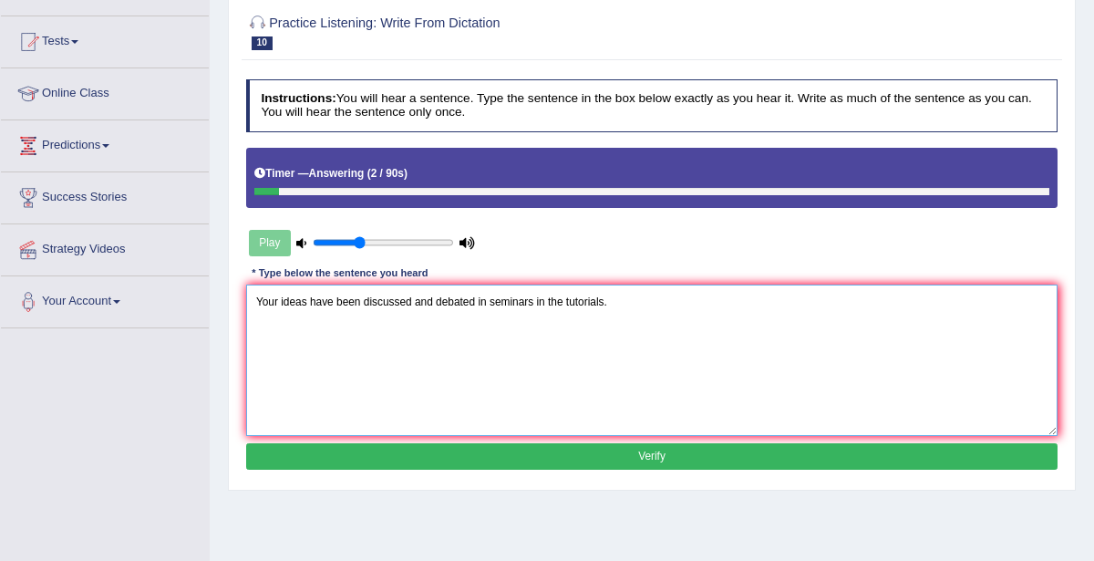
click at [562, 293] on textarea "Your ideas have been discussed and debated in seminars in the tutorials." at bounding box center [652, 359] width 812 height 150
type textarea "Your ideas have been discussed and debated in seminars and tutorials."
click at [627, 455] on button "Verify" at bounding box center [652, 456] width 812 height 26
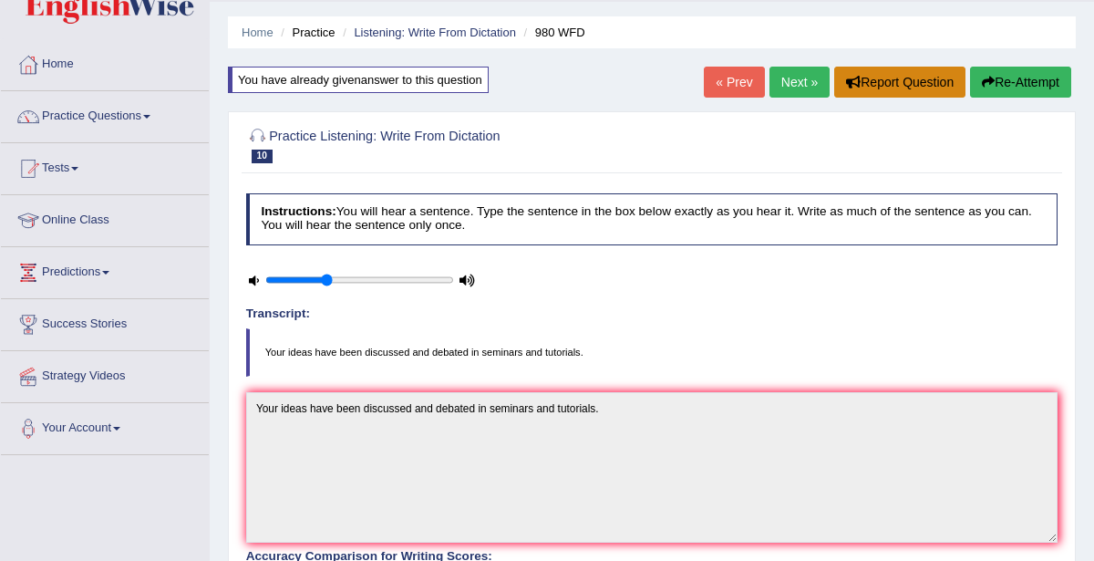
scroll to position [37, 0]
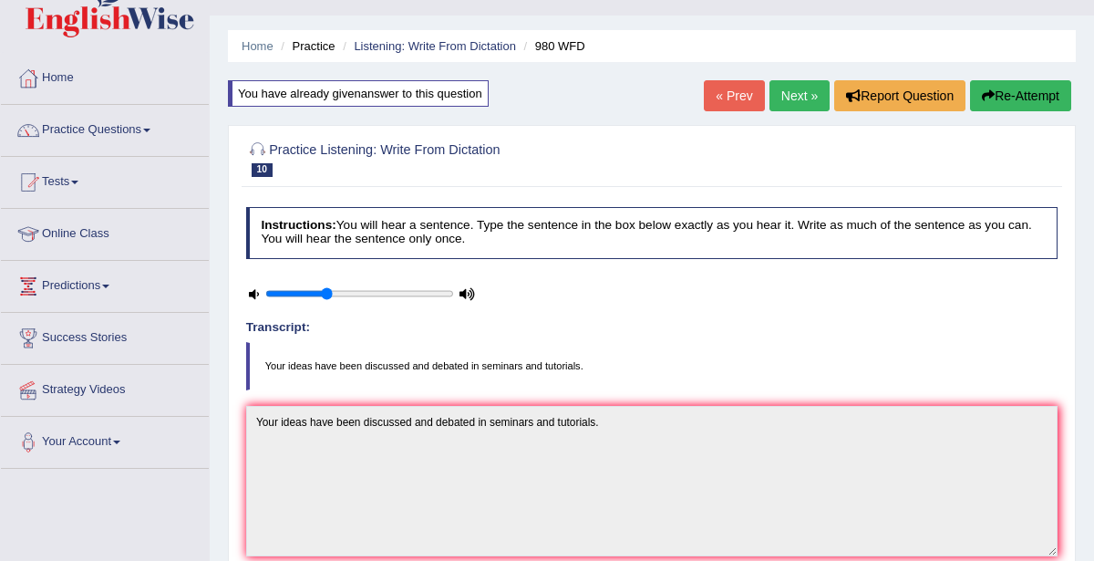
click at [803, 95] on link "Next »" at bounding box center [799, 95] width 60 height 31
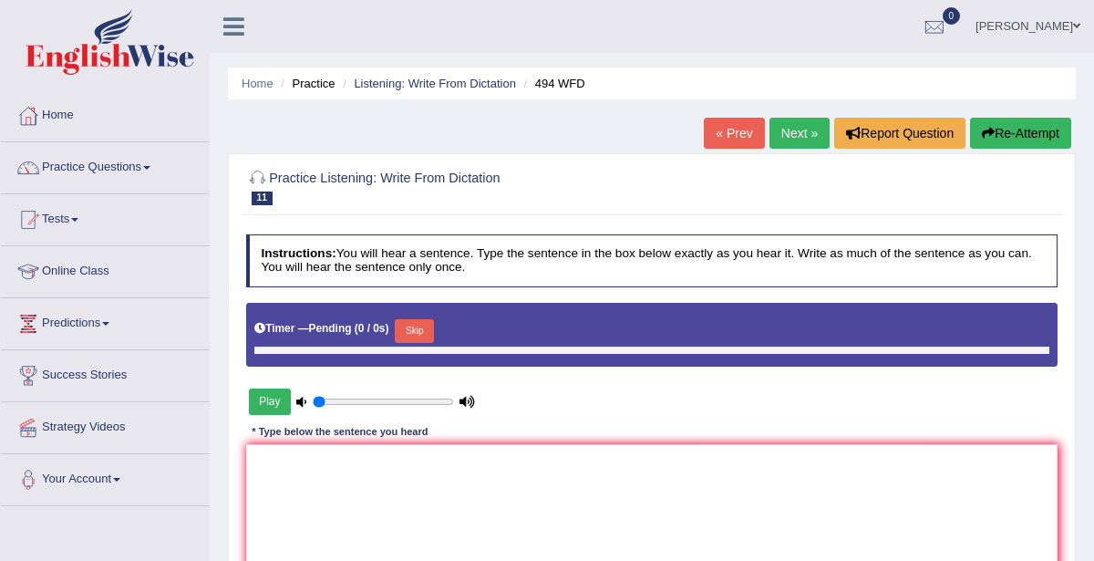
type input "0.35"
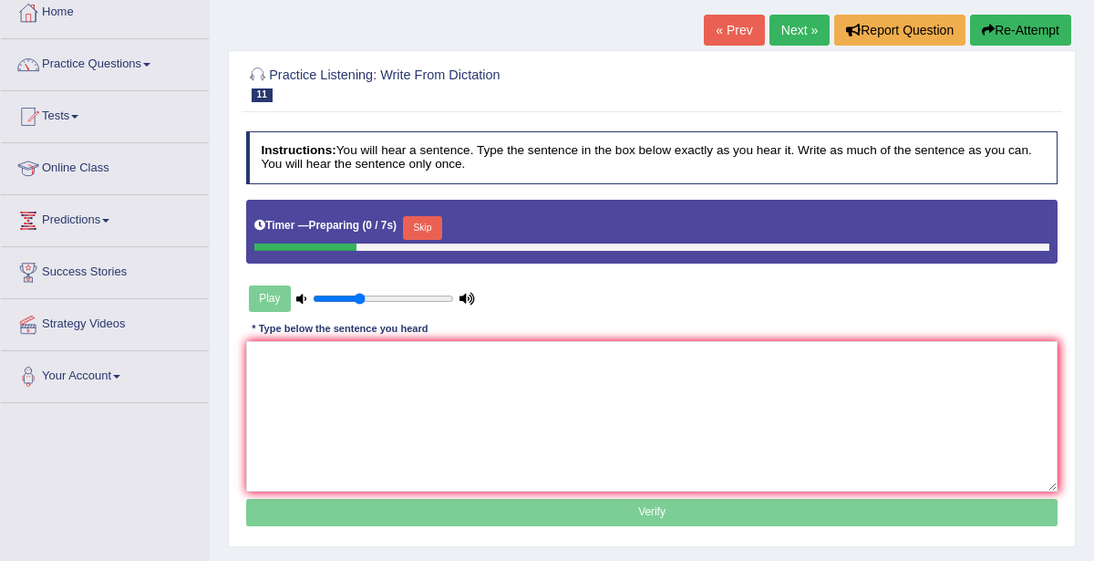
scroll to position [103, 0]
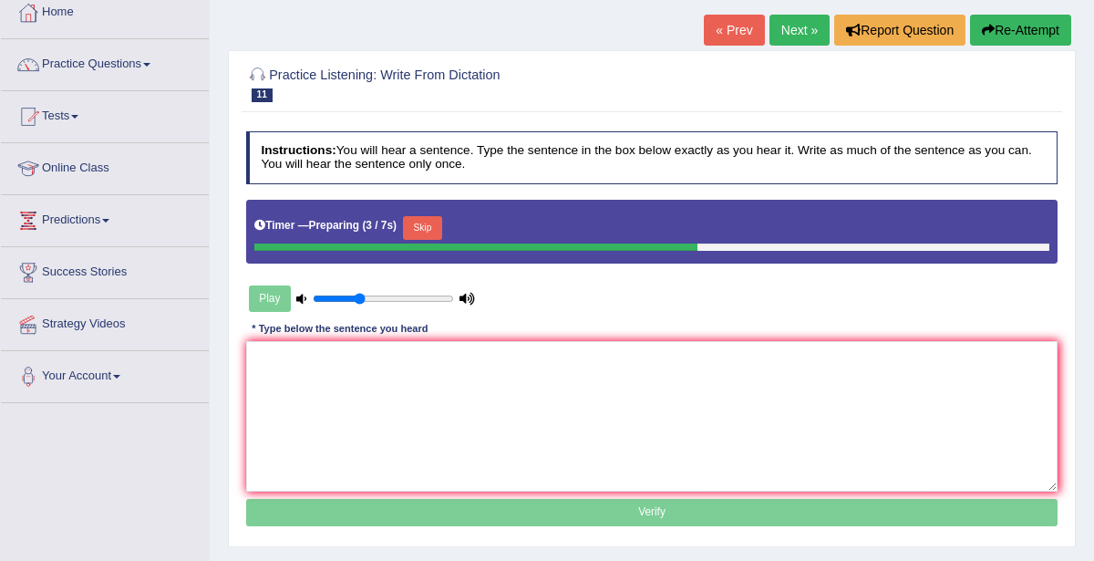
click at [410, 228] on button "Skip" at bounding box center [422, 228] width 39 height 24
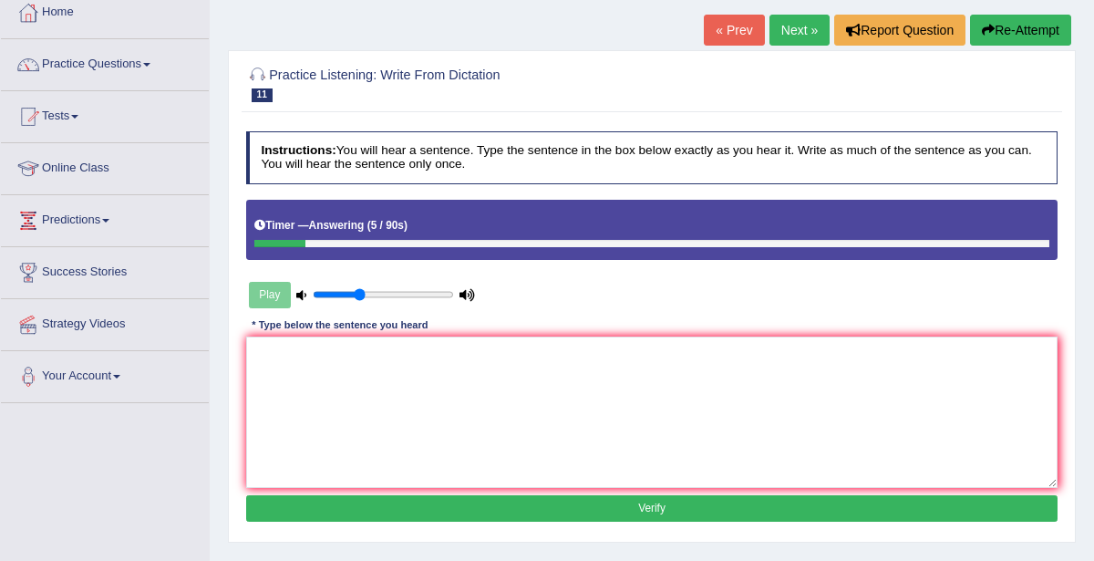
click at [115, 62] on link "Practice Questions" at bounding box center [105, 62] width 208 height 46
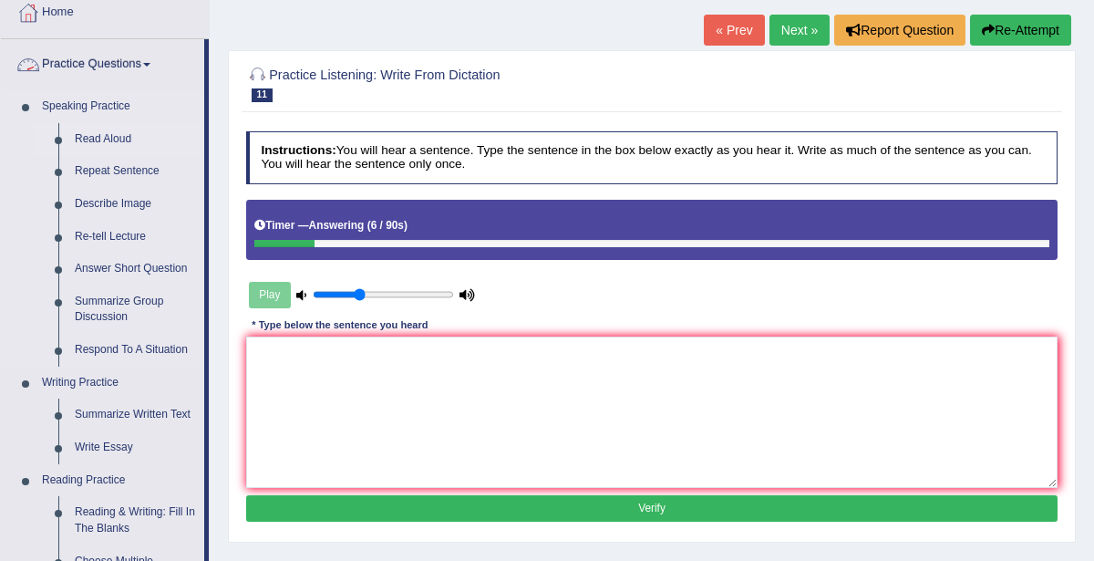
click at [108, 137] on link "Read Aloud" at bounding box center [136, 139] width 138 height 33
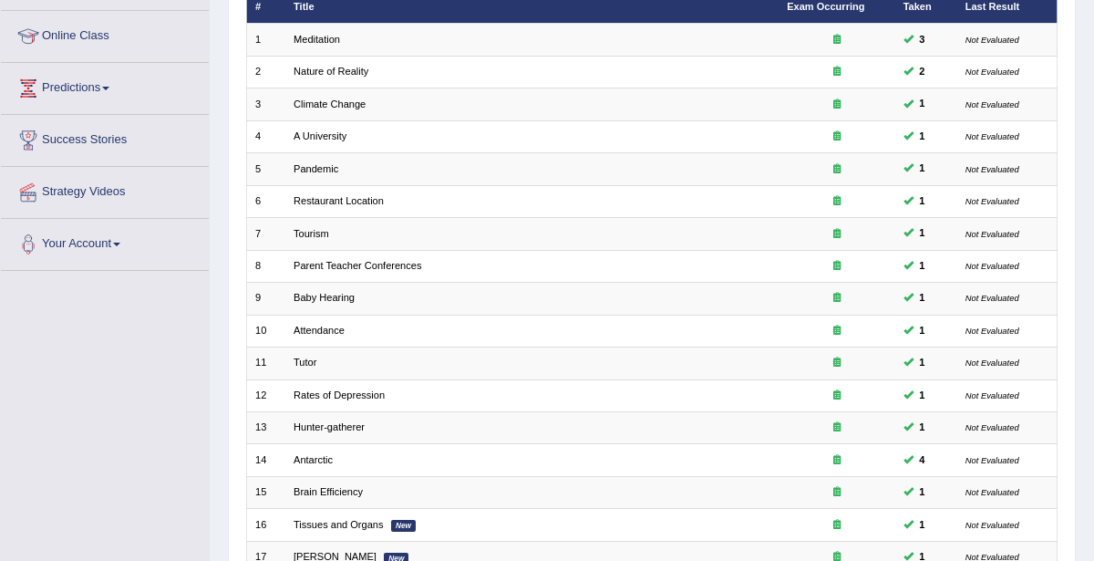
scroll to position [485, 0]
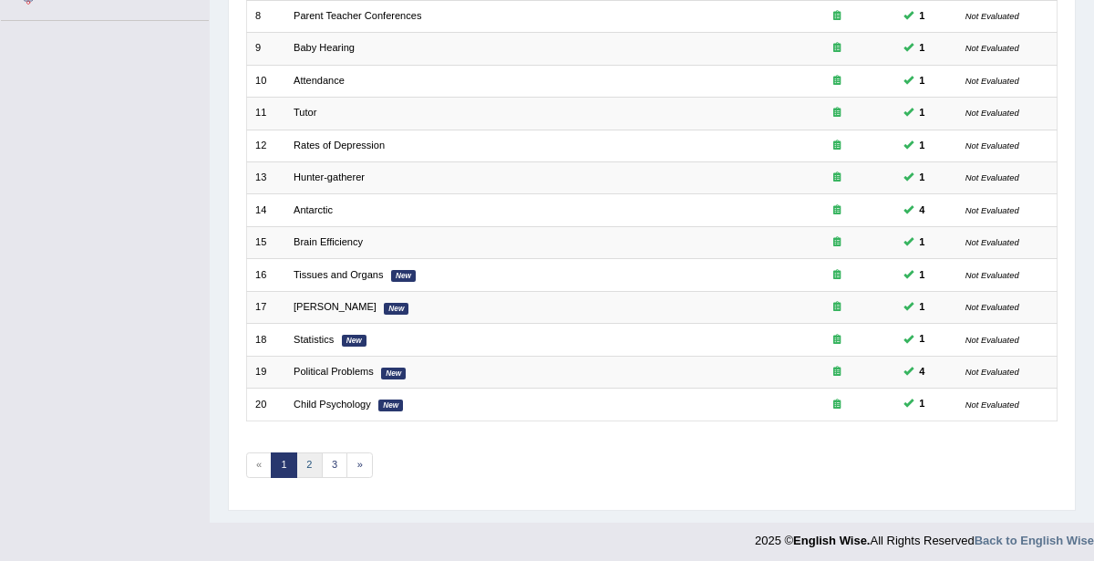
click at [304, 456] on link "2" at bounding box center [309, 465] width 26 height 26
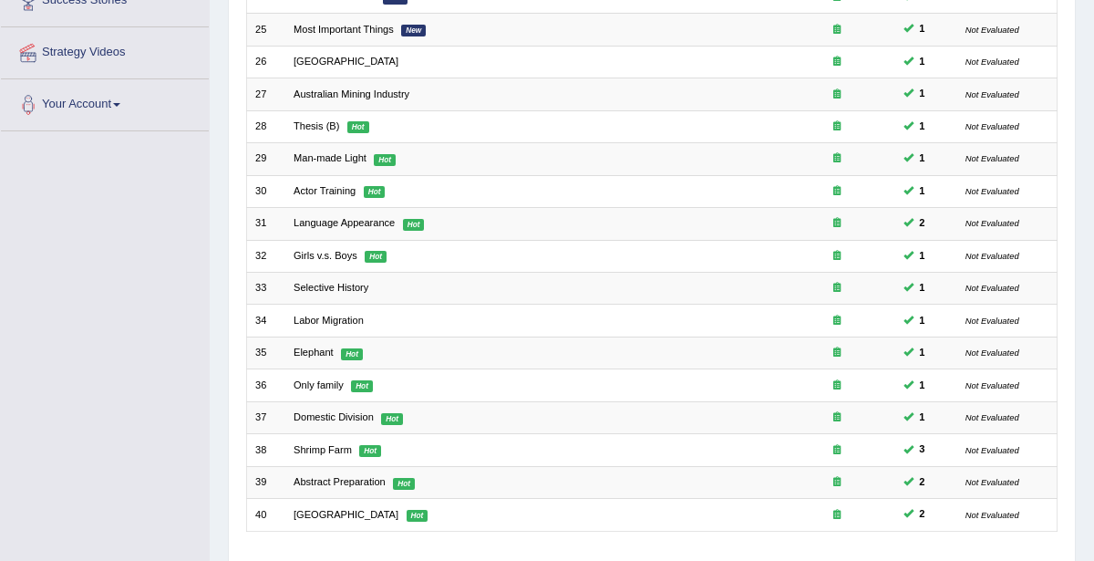
scroll to position [485, 0]
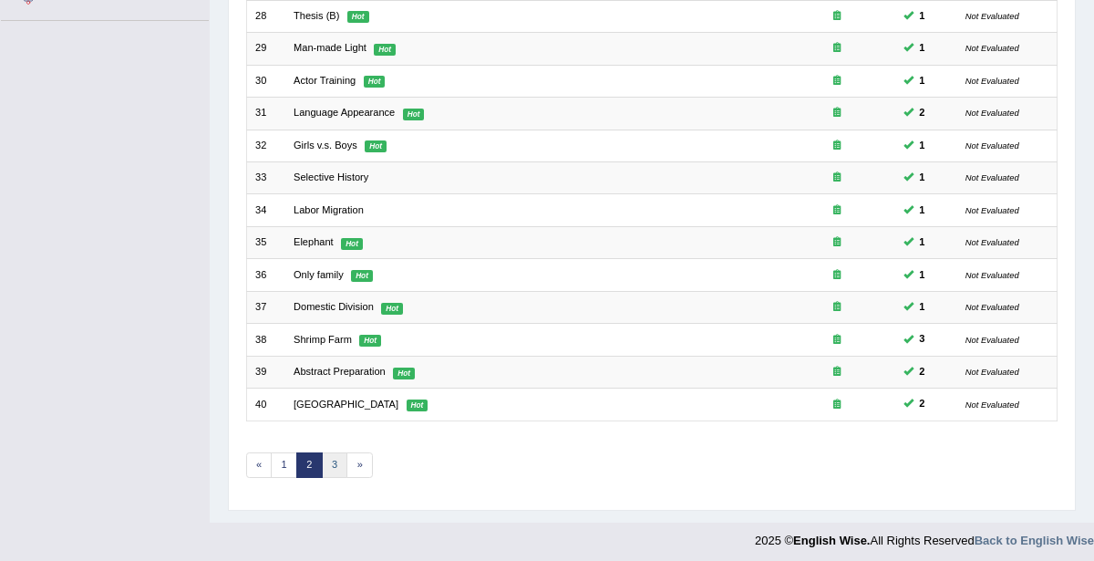
click at [331, 456] on link "3" at bounding box center [335, 465] width 26 height 26
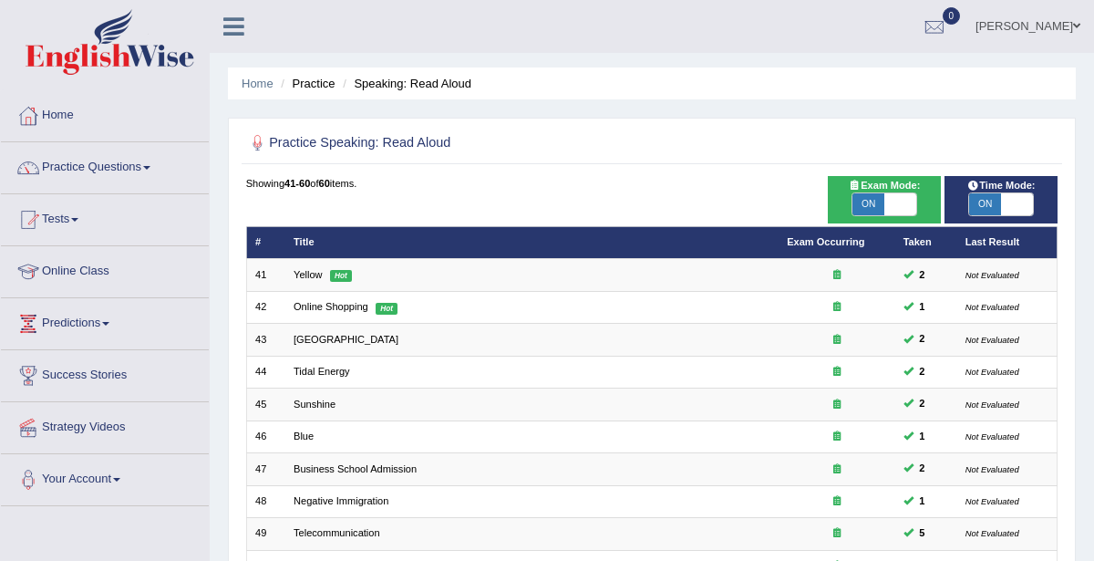
click at [80, 170] on link "Practice Questions" at bounding box center [105, 165] width 208 height 46
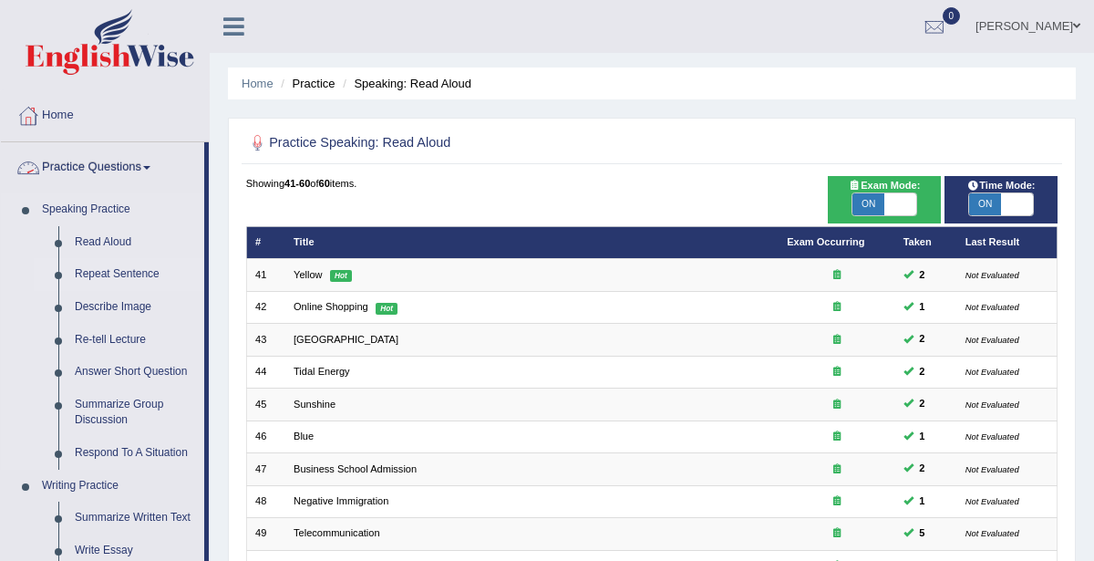
click at [98, 270] on link "Repeat Sentence" at bounding box center [136, 274] width 138 height 33
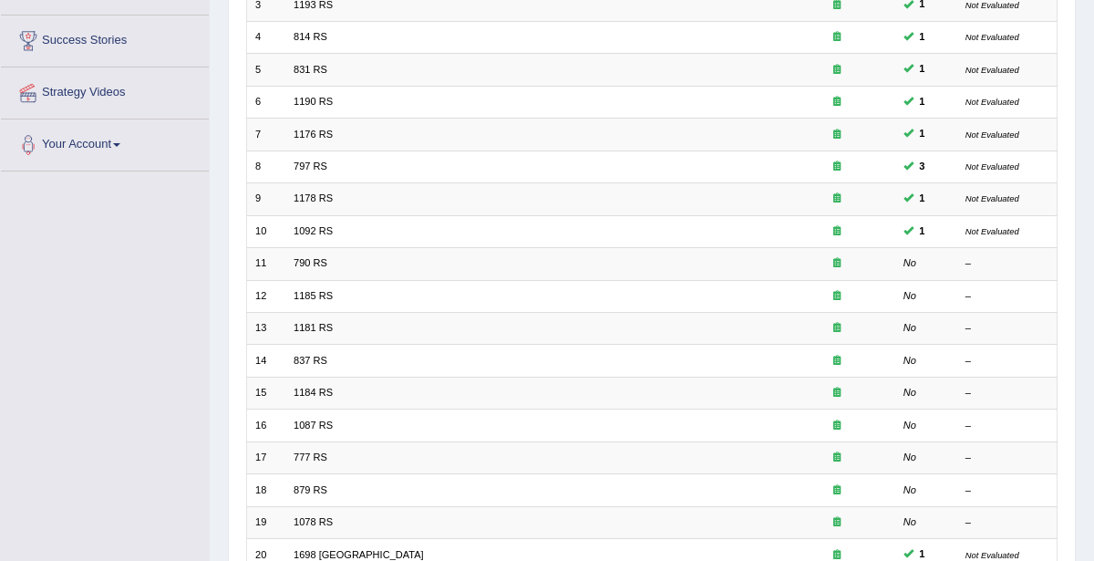
scroll to position [334, 0]
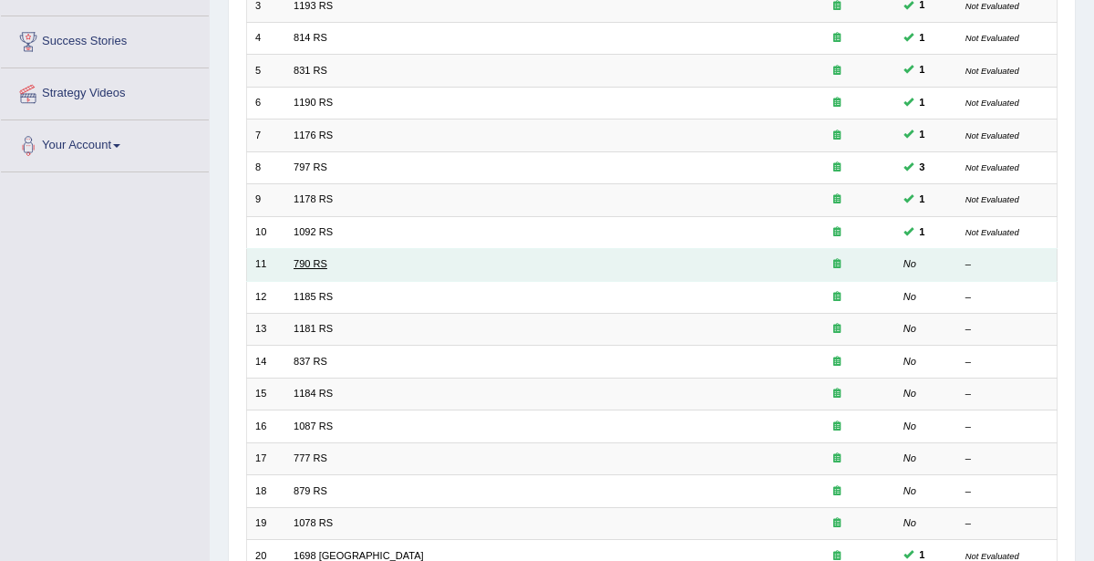
click at [317, 258] on link "790 RS" at bounding box center [311, 263] width 34 height 11
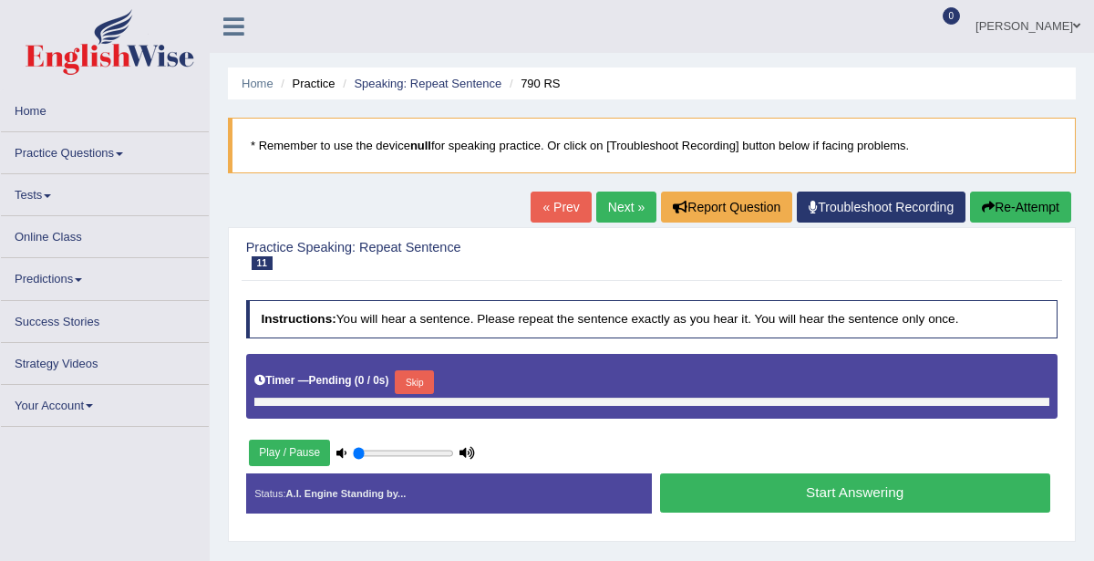
type input "0.35"
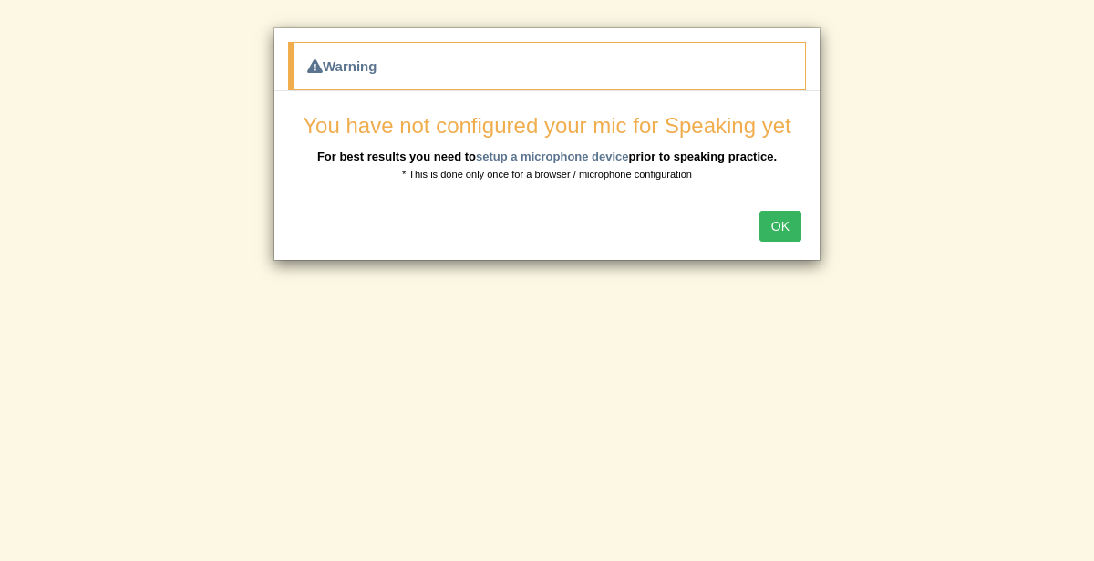
click at [784, 226] on button "OK" at bounding box center [780, 226] width 42 height 31
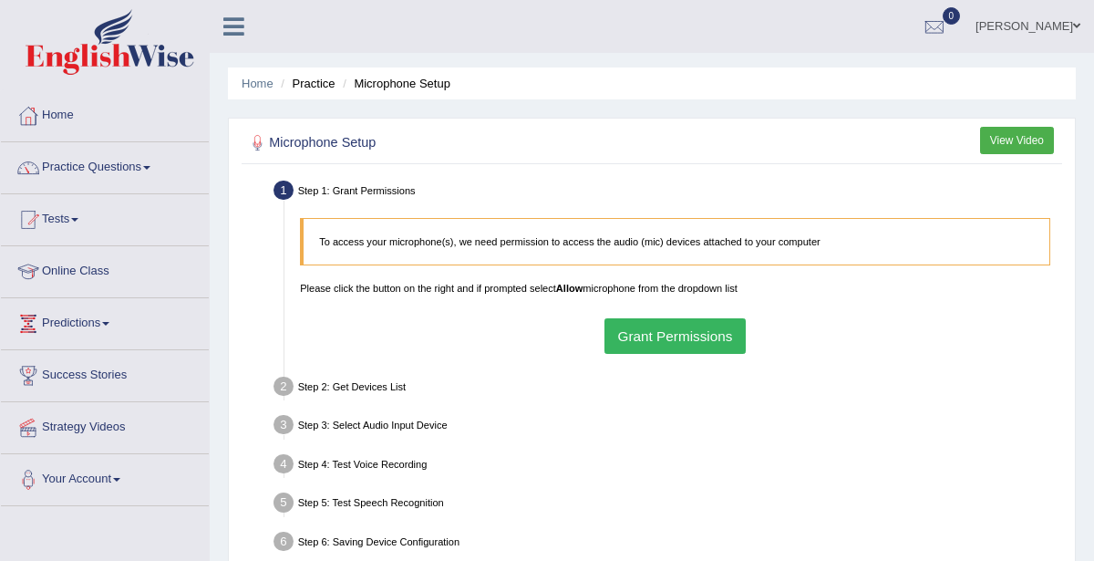
click at [691, 333] on button "Grant Permissions" at bounding box center [674, 336] width 141 height 36
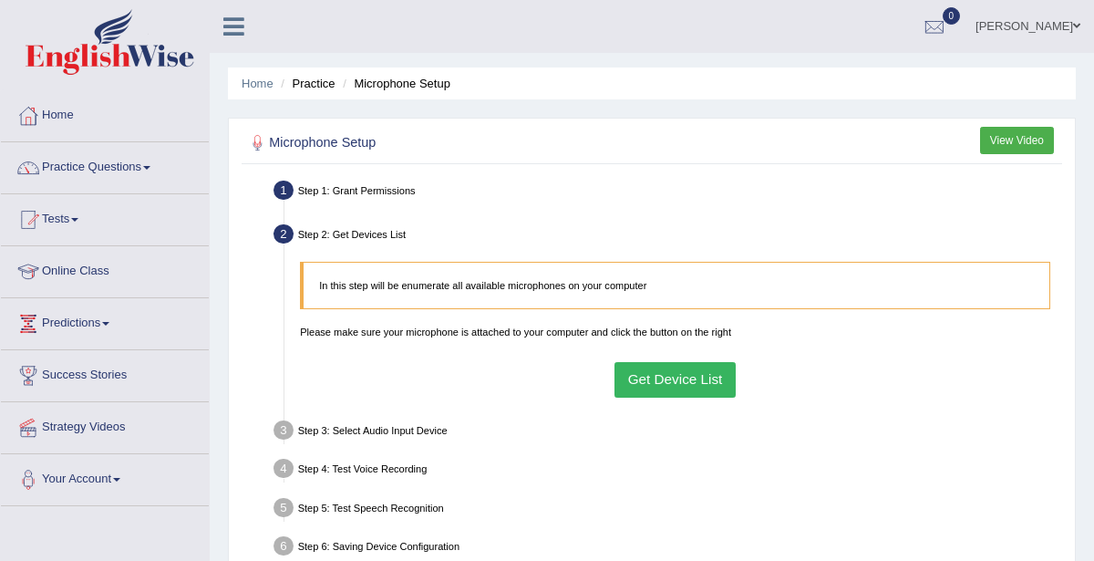
click at [687, 382] on button "Get Device List" at bounding box center [674, 380] width 121 height 36
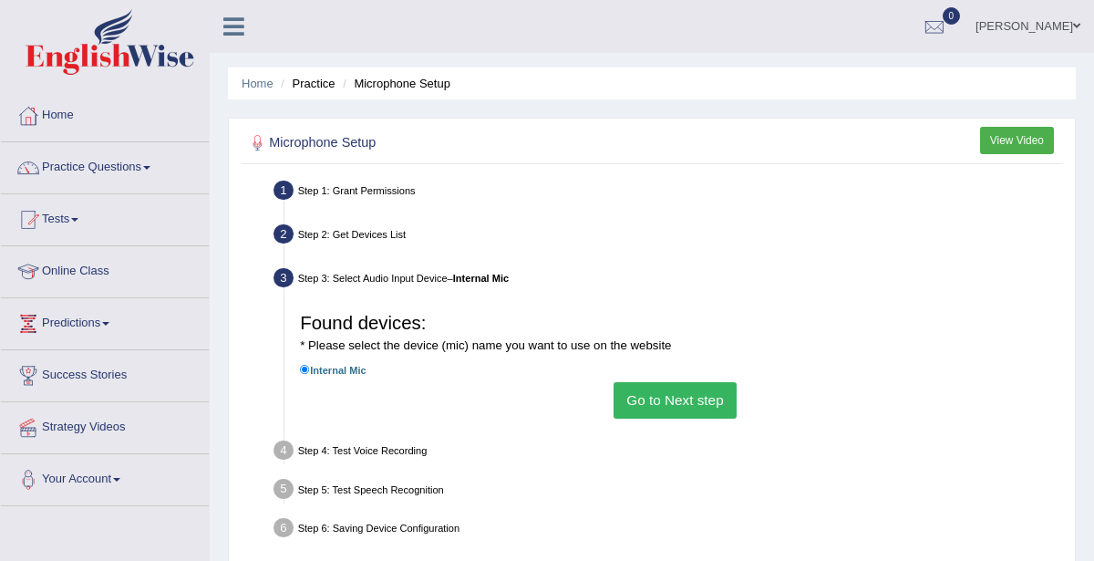
click at [703, 407] on button "Go to Next step" at bounding box center [674, 400] width 123 height 36
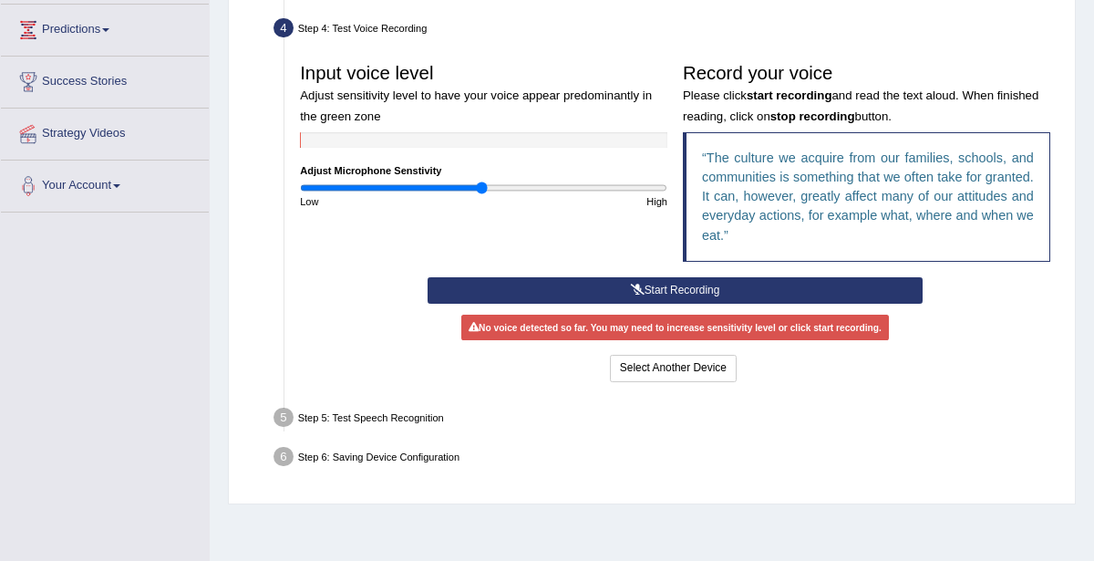
scroll to position [397, 0]
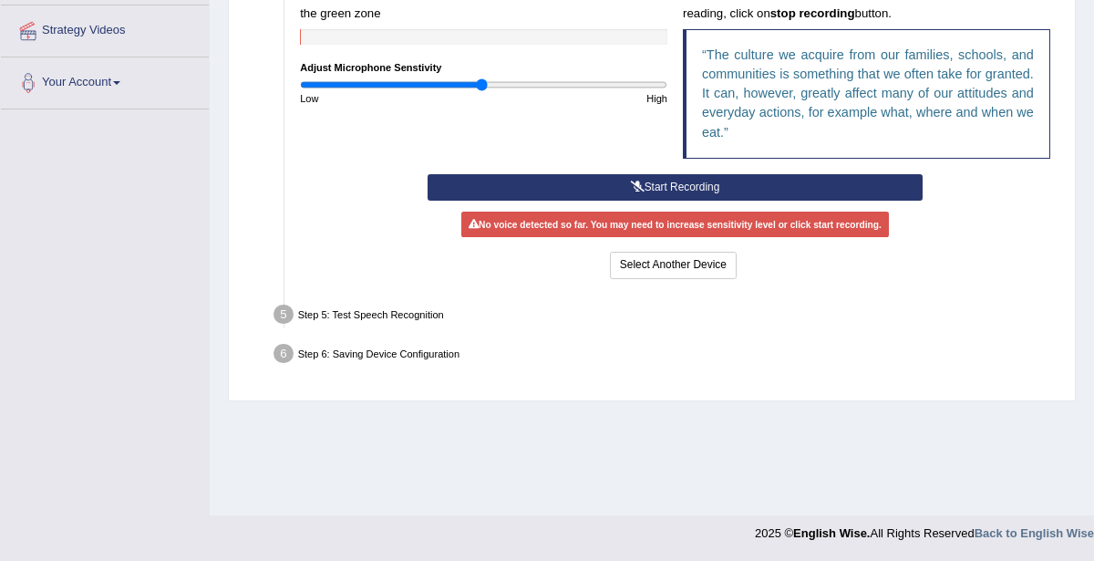
click at [693, 189] on button "Start Recording" at bounding box center [675, 187] width 495 height 26
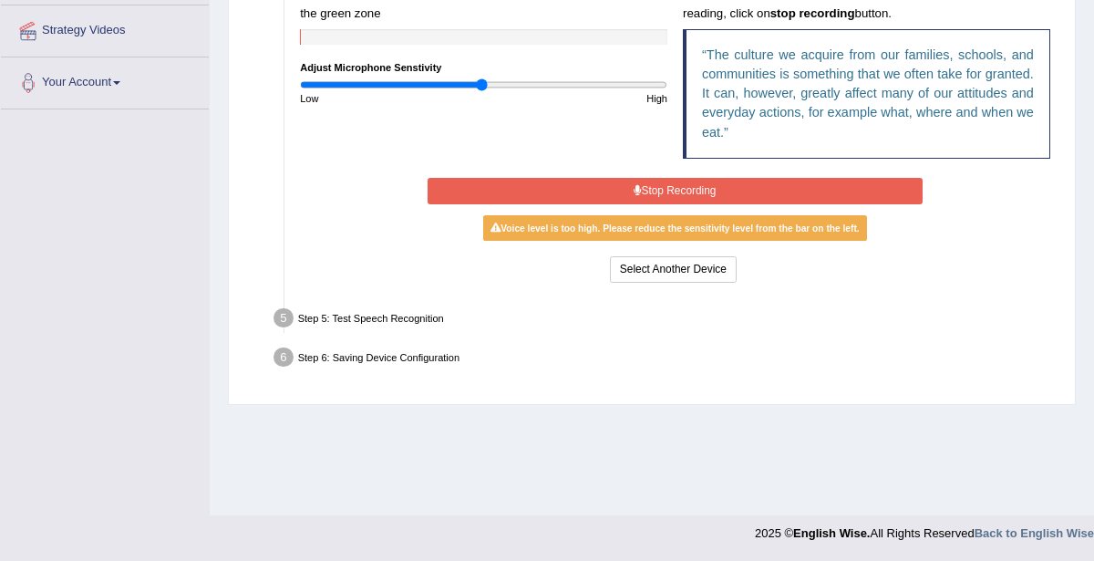
click at [712, 187] on button "Stop Recording" at bounding box center [675, 191] width 495 height 26
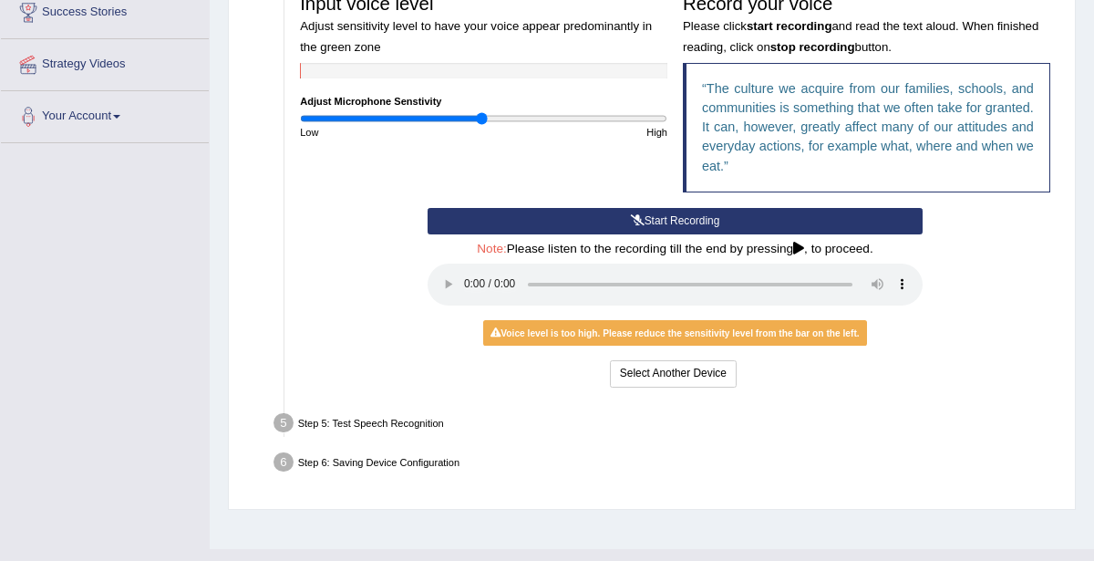
scroll to position [329, 0]
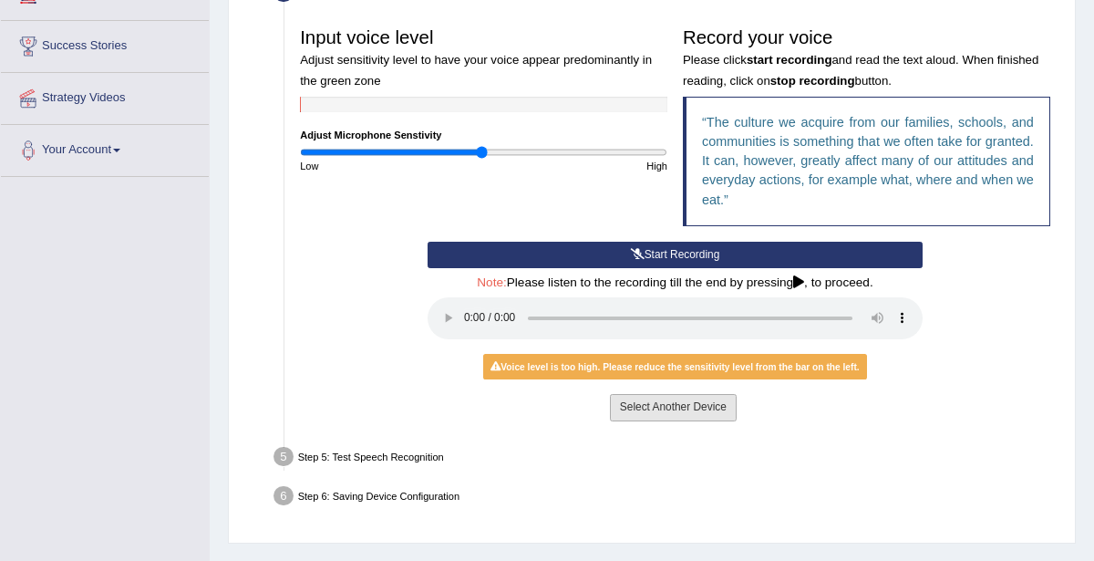
click at [696, 407] on button "Select Another Device" at bounding box center [673, 407] width 127 height 26
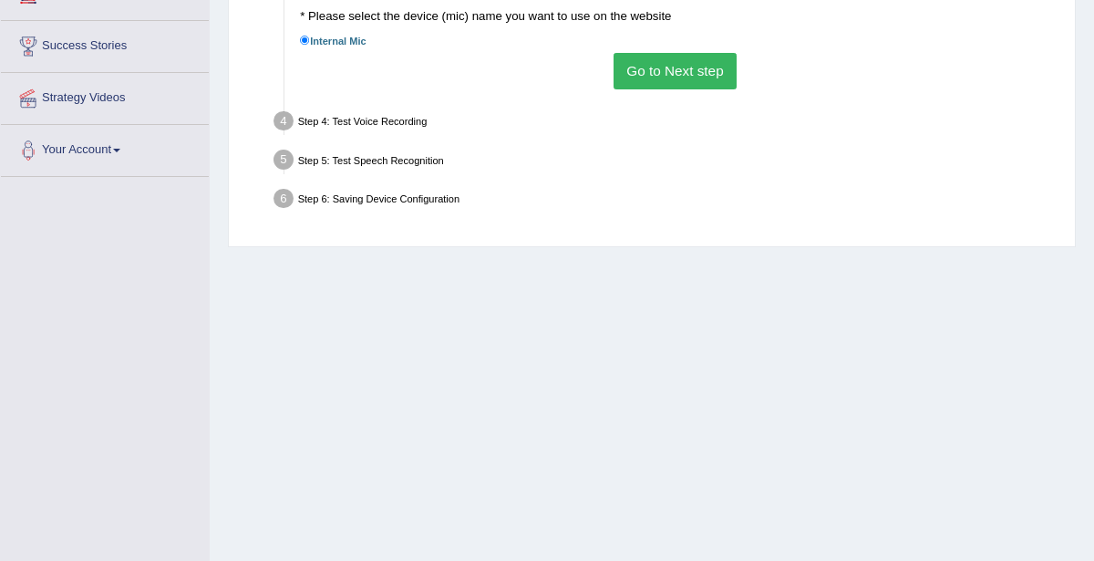
click at [672, 73] on button "Go to Next step" at bounding box center [674, 71] width 123 height 36
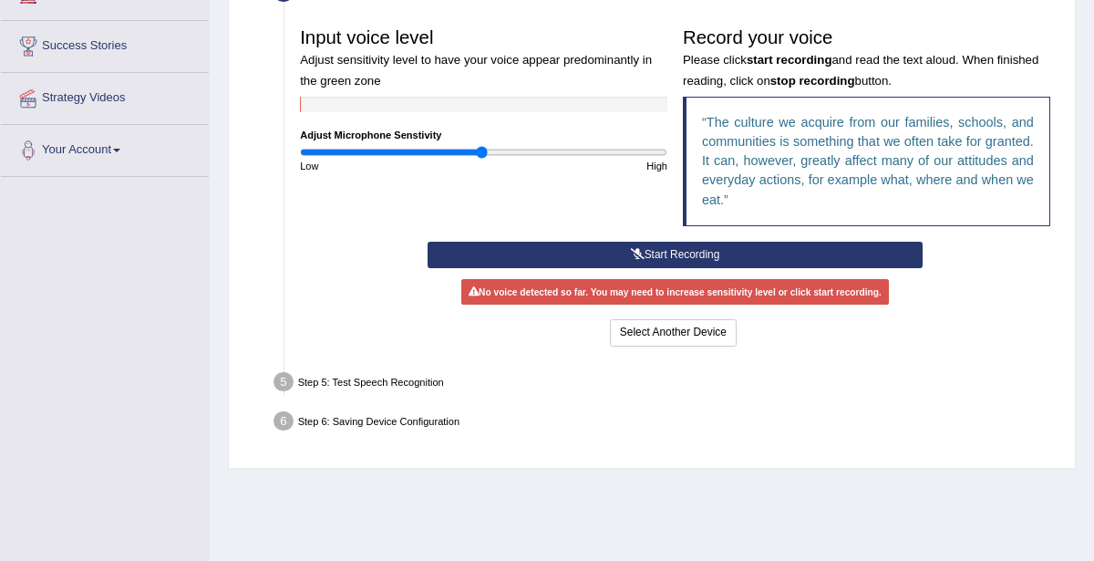
click at [757, 253] on button "Start Recording" at bounding box center [675, 255] width 495 height 26
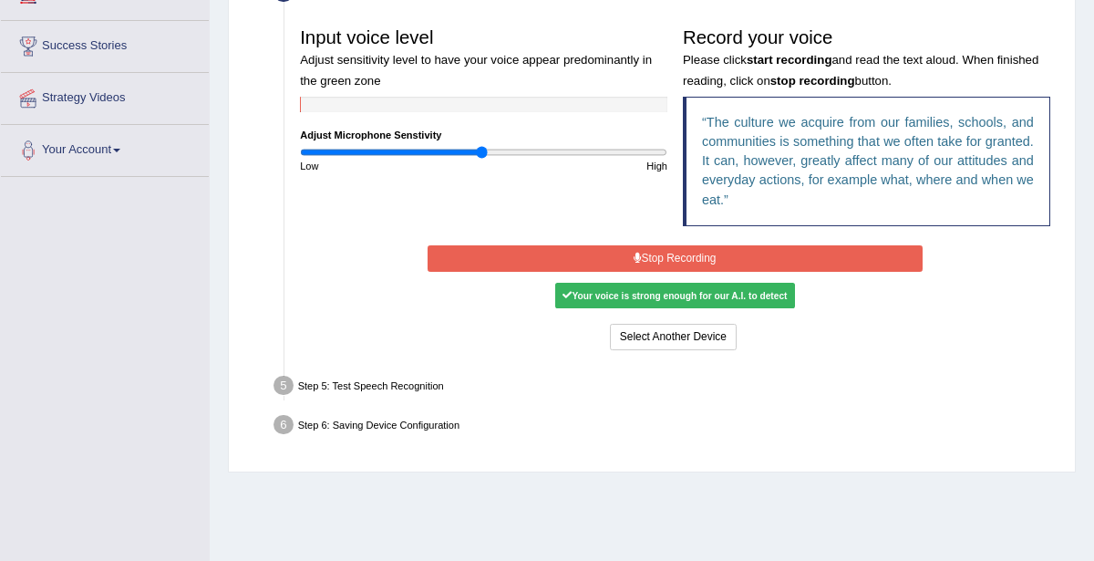
click at [695, 258] on button "Stop Recording" at bounding box center [675, 258] width 495 height 26
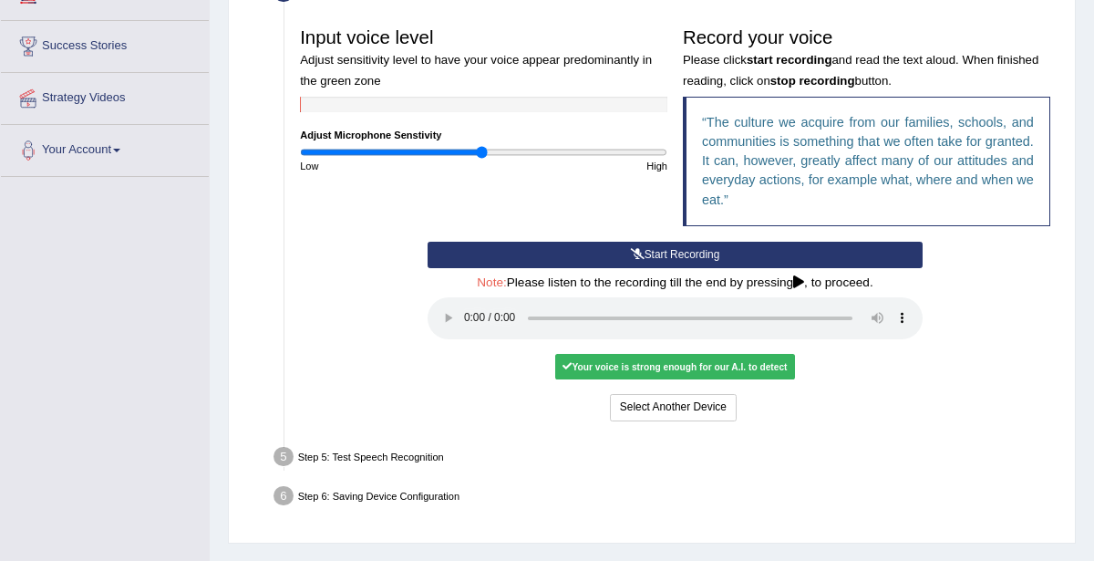
click at [705, 362] on div "Your voice is strong enough for our A.I. to detect" at bounding box center [675, 367] width 240 height 26
click at [755, 400] on button "Voice is ok. Go to Next step" at bounding box center [739, 407] width 153 height 26
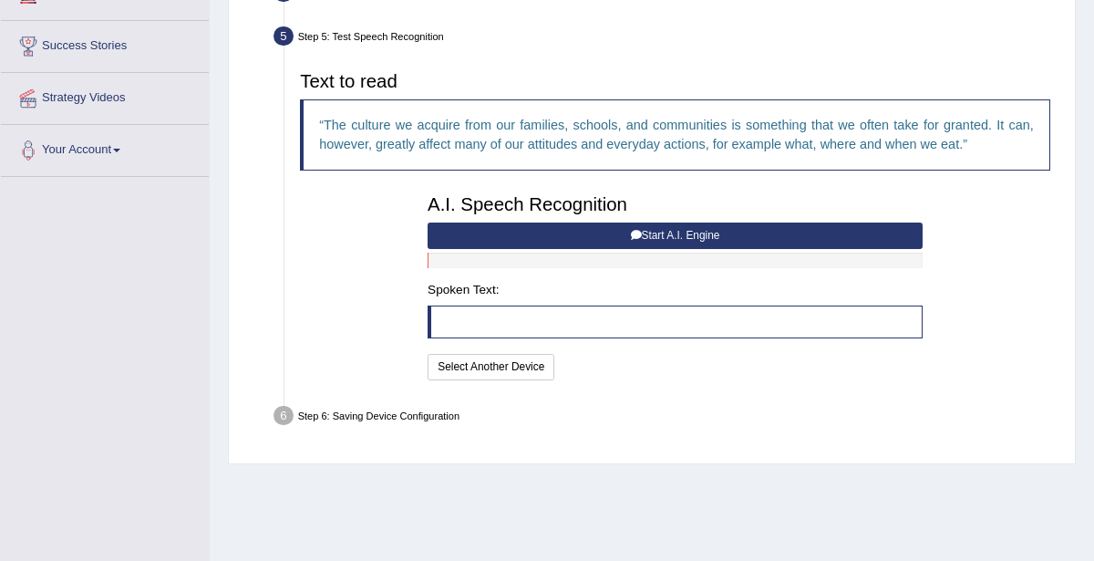
click at [707, 230] on button "Start A.I. Engine" at bounding box center [675, 235] width 495 height 26
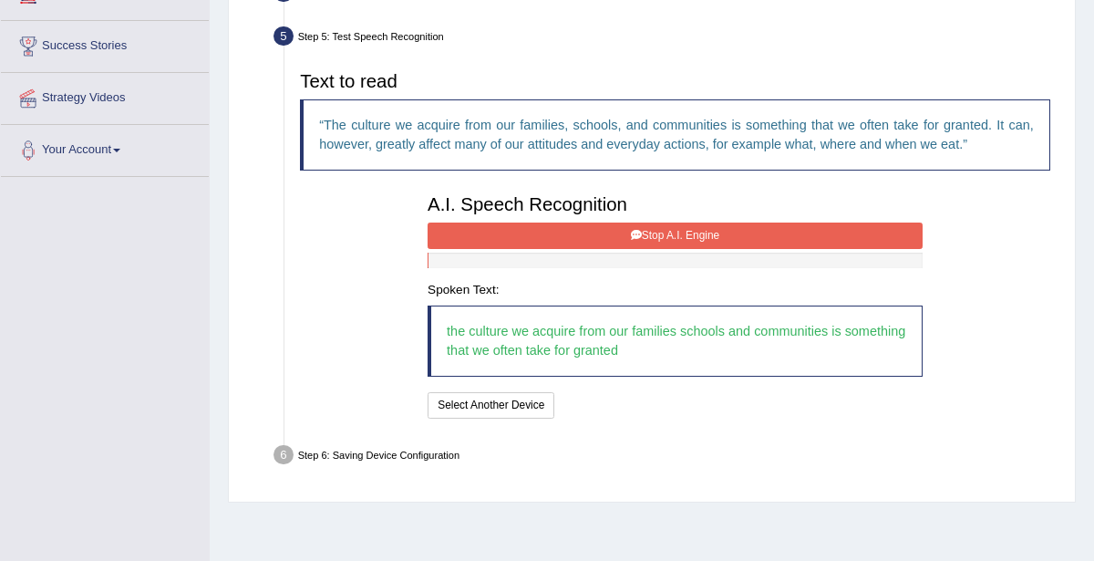
click at [766, 228] on button "Stop A.I. Engine" at bounding box center [675, 235] width 495 height 26
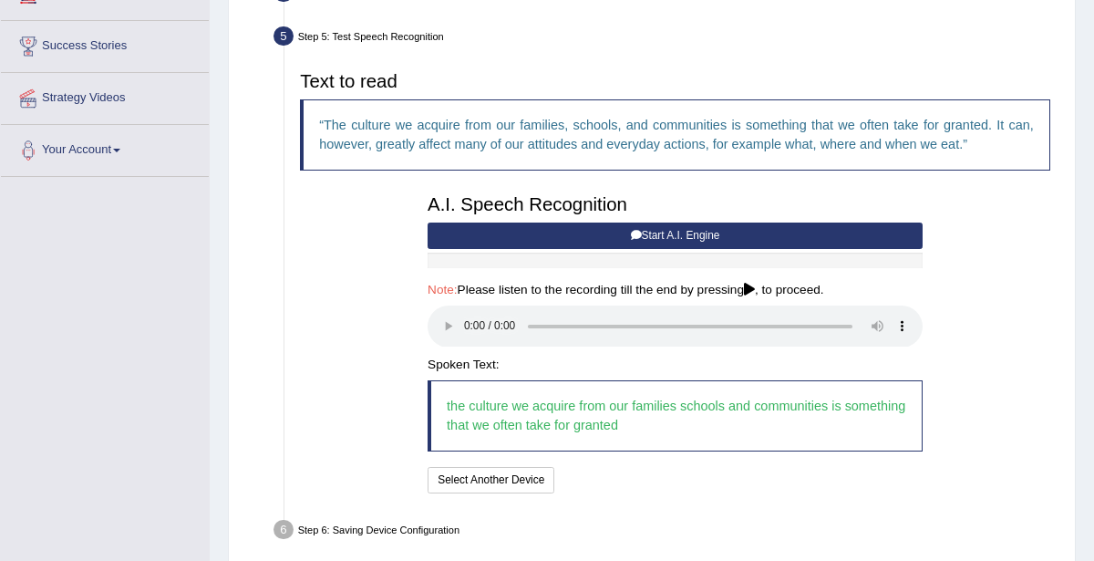
scroll to position [402, 0]
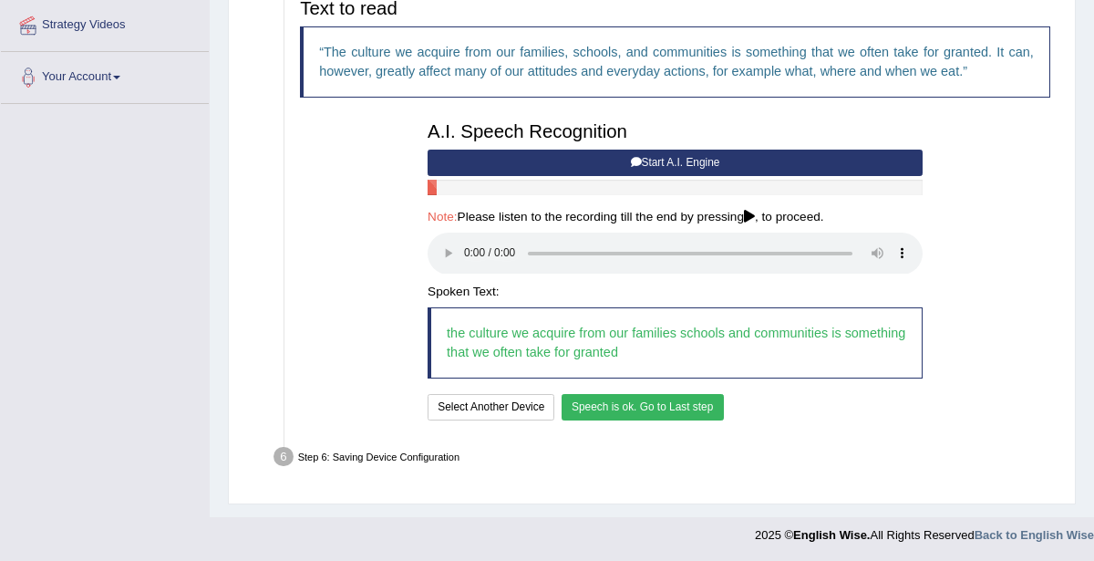
click at [665, 406] on button "Speech is ok. Go to Last step" at bounding box center [643, 407] width 162 height 26
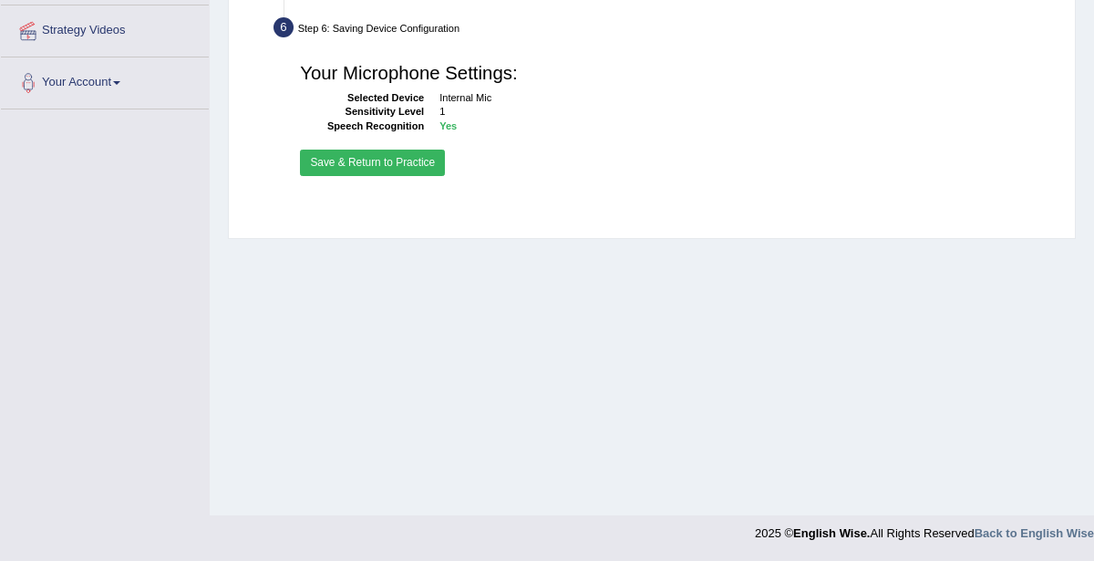
scroll to position [397, 0]
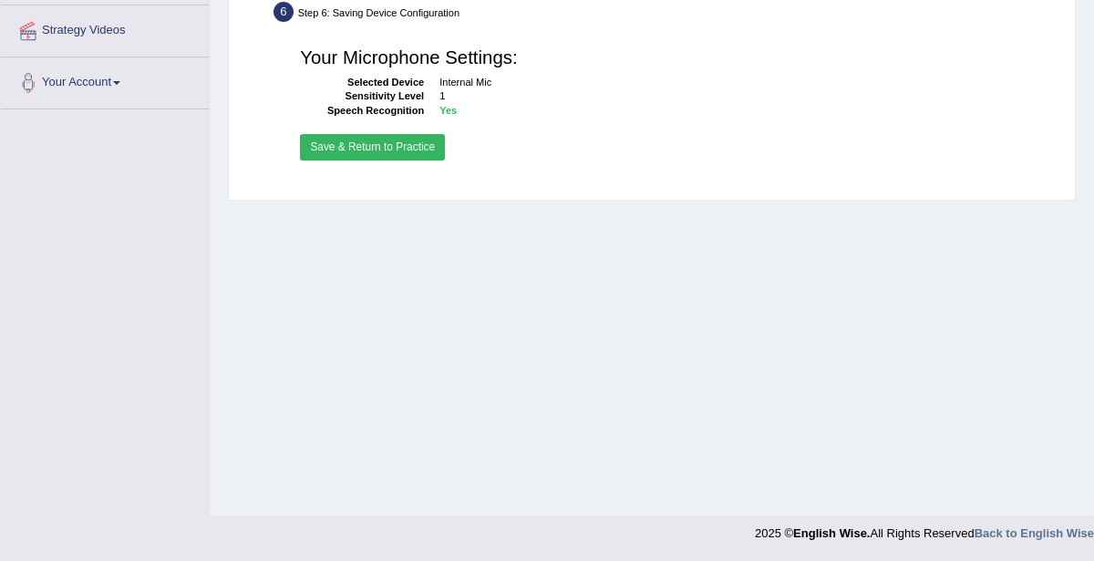
click at [418, 146] on button "Save & Return to Practice" at bounding box center [372, 147] width 145 height 26
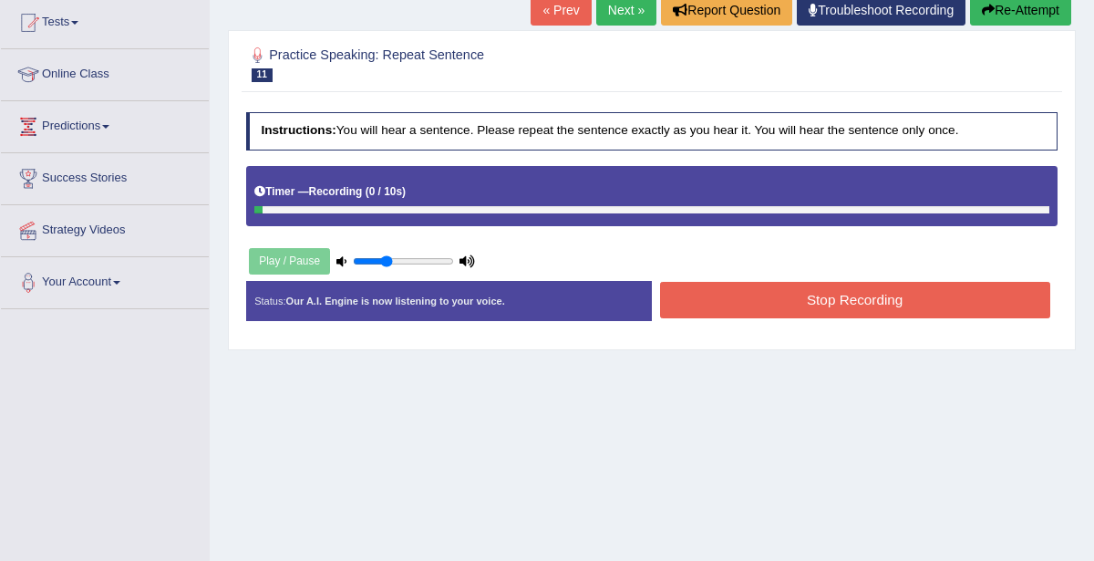
scroll to position [63, 0]
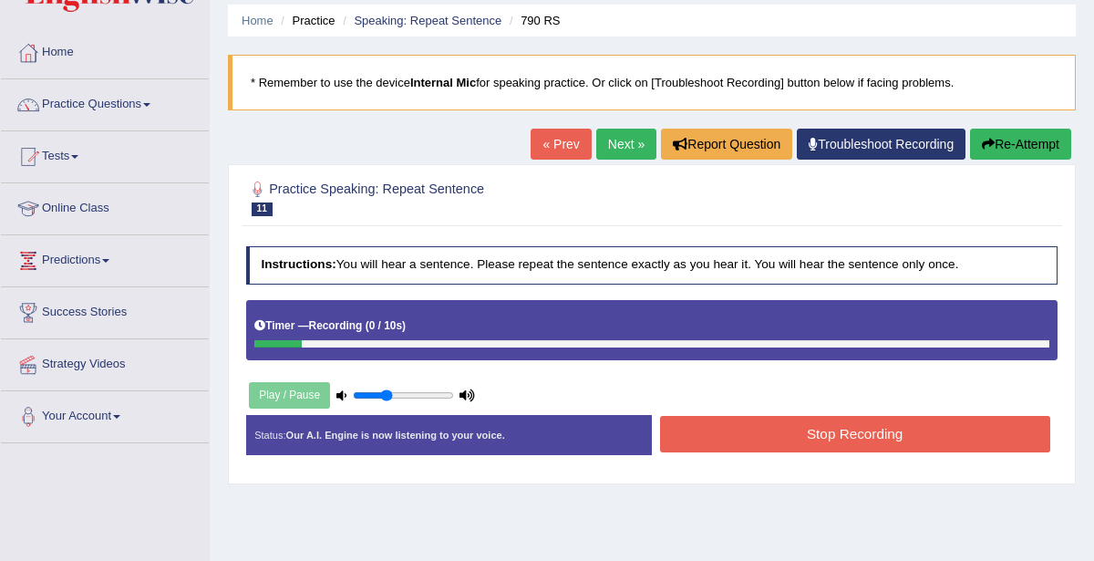
click at [1025, 141] on button "Re-Attempt" at bounding box center [1020, 144] width 101 height 31
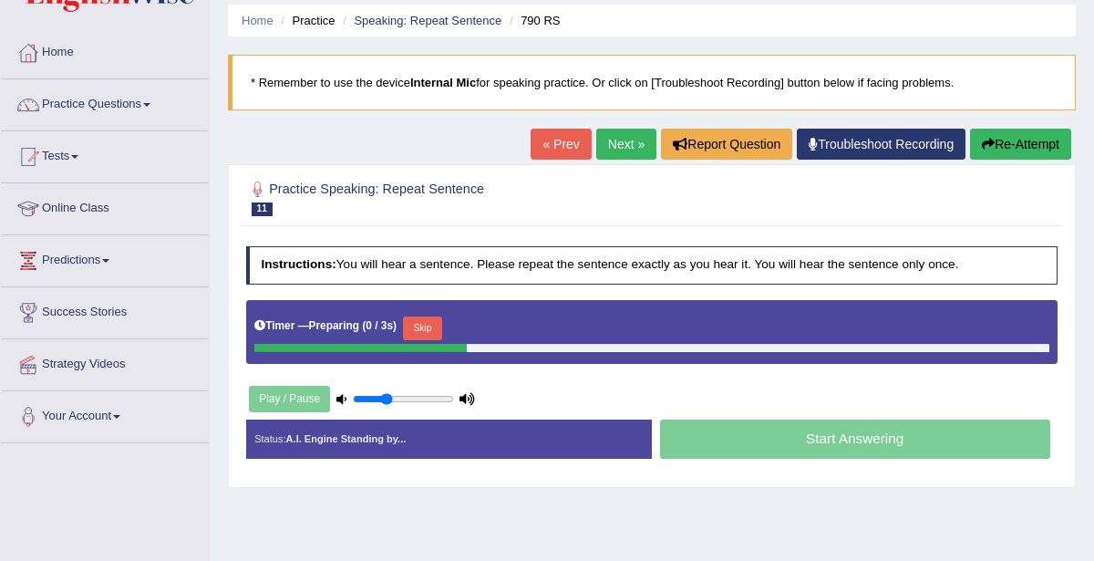
click at [427, 318] on button "Skip" at bounding box center [422, 328] width 39 height 24
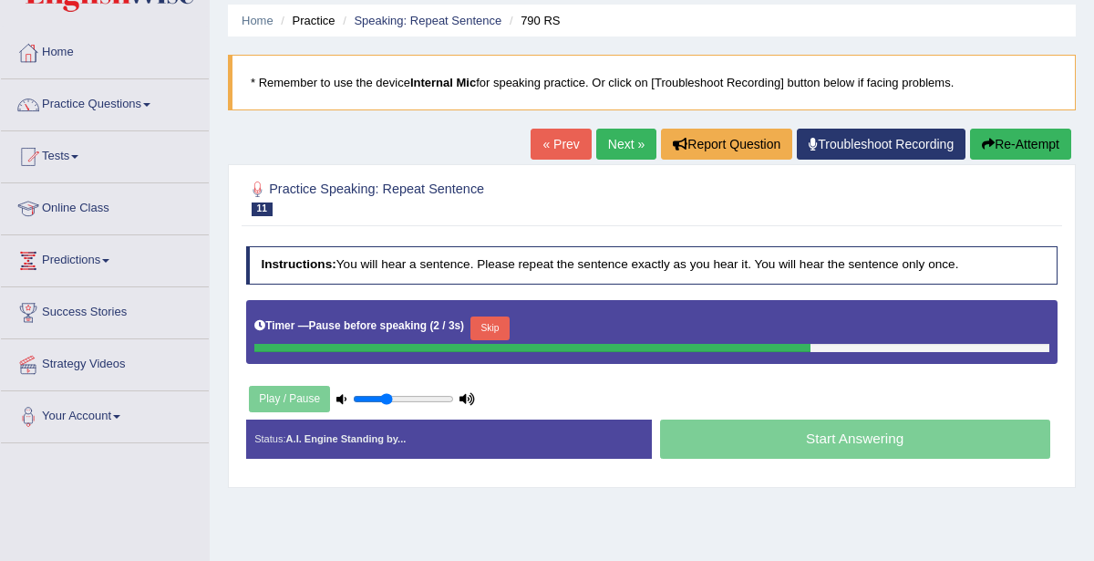
click at [990, 142] on icon "button" at bounding box center [988, 144] width 13 height 13
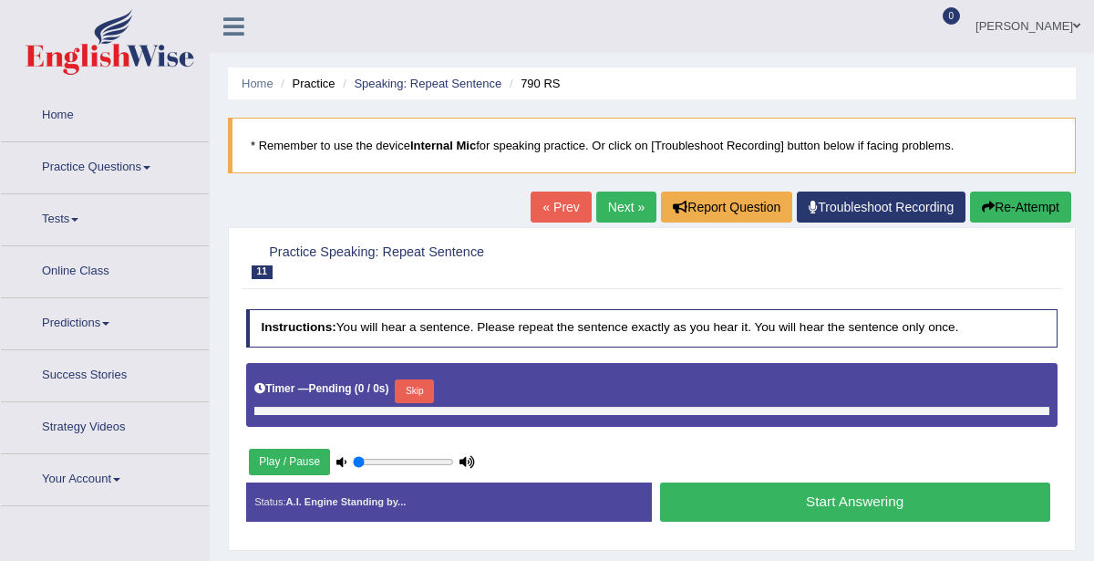
type input "0.35"
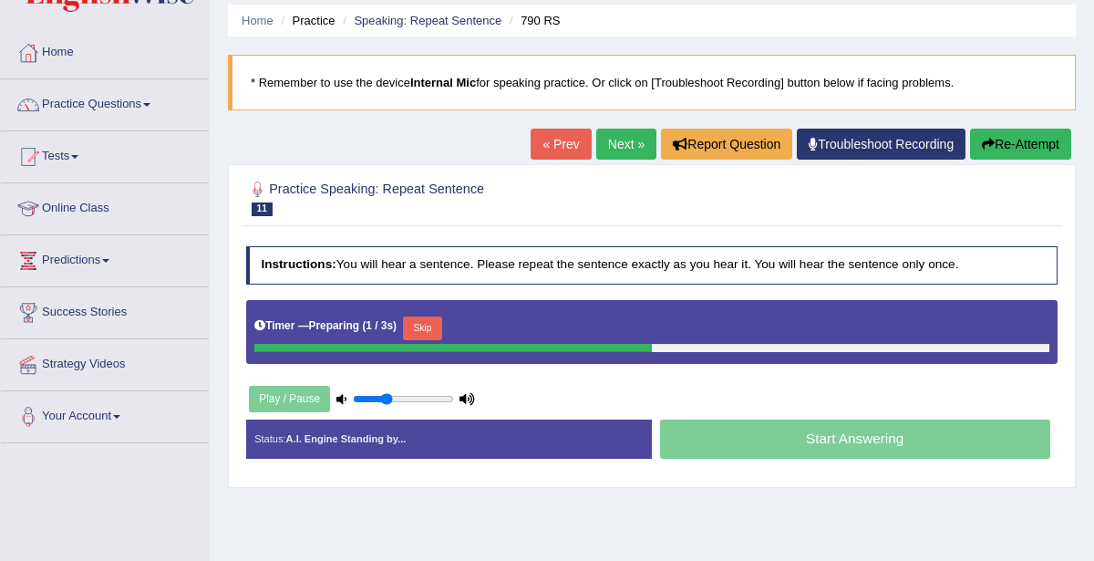
click at [420, 325] on button "Skip" at bounding box center [422, 328] width 39 height 24
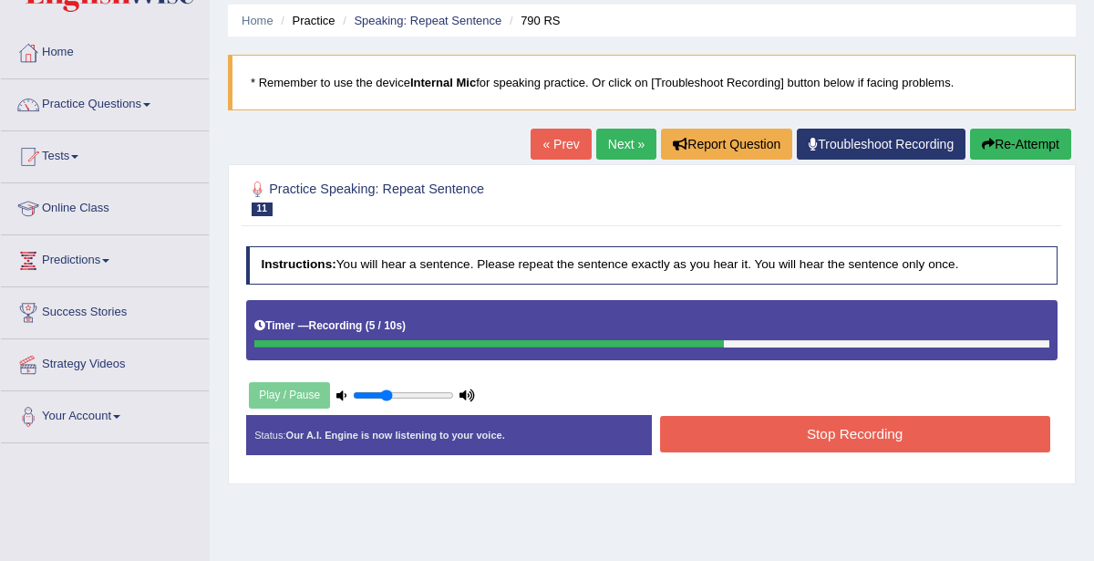
click at [843, 434] on button "Stop Recording" at bounding box center [855, 434] width 390 height 36
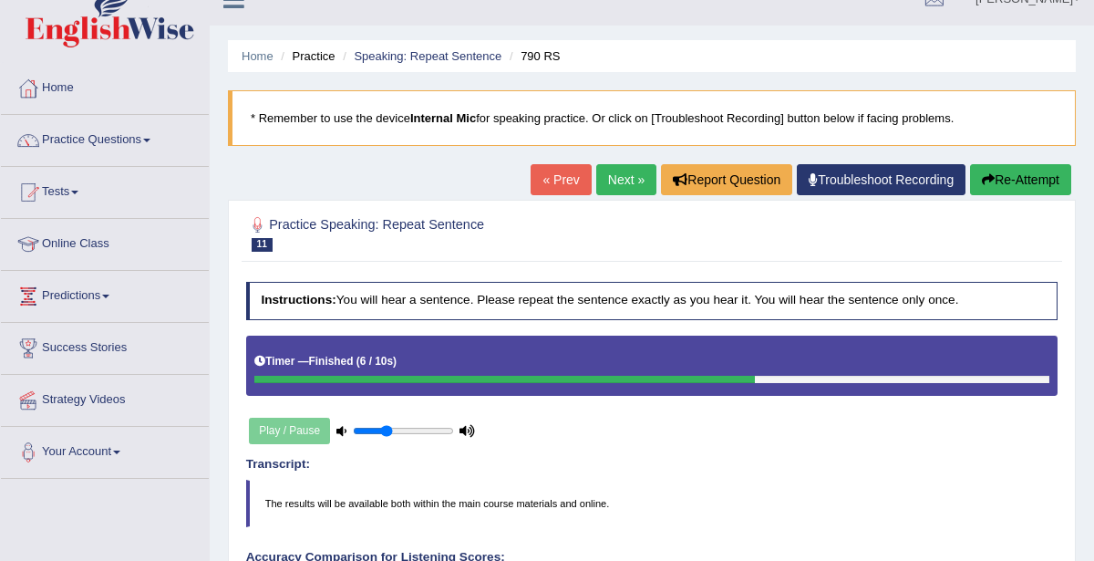
scroll to position [15, 0]
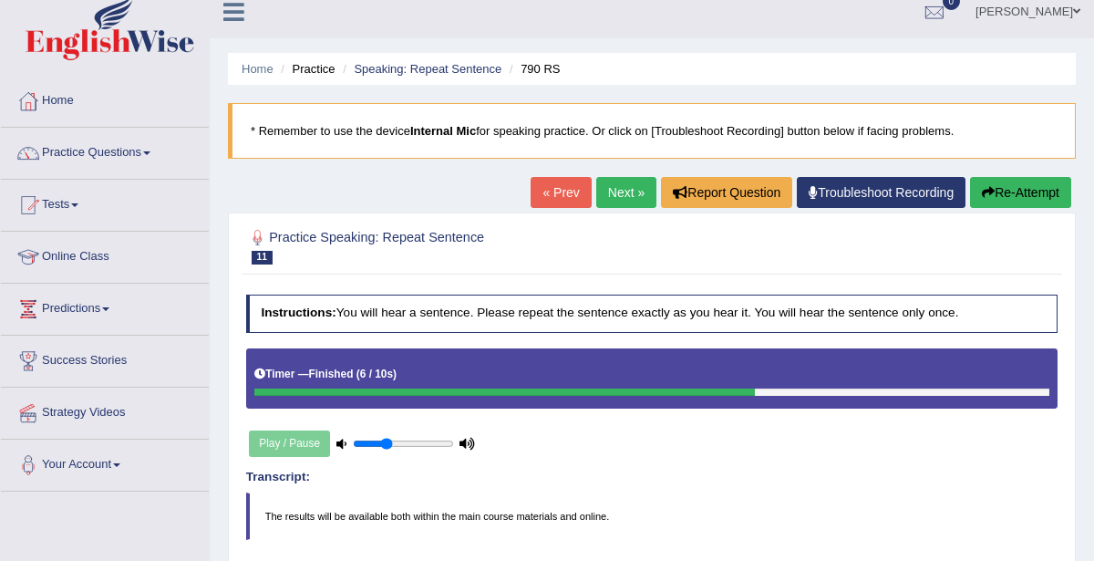
click at [634, 180] on link "Next »" at bounding box center [626, 192] width 60 height 31
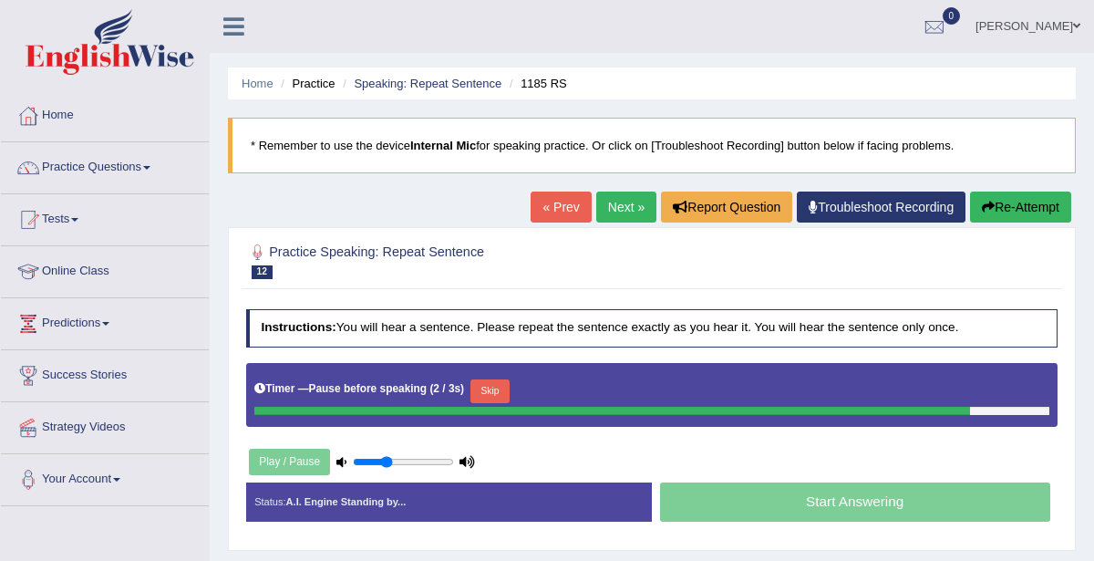
click at [989, 205] on icon "button" at bounding box center [988, 207] width 13 height 13
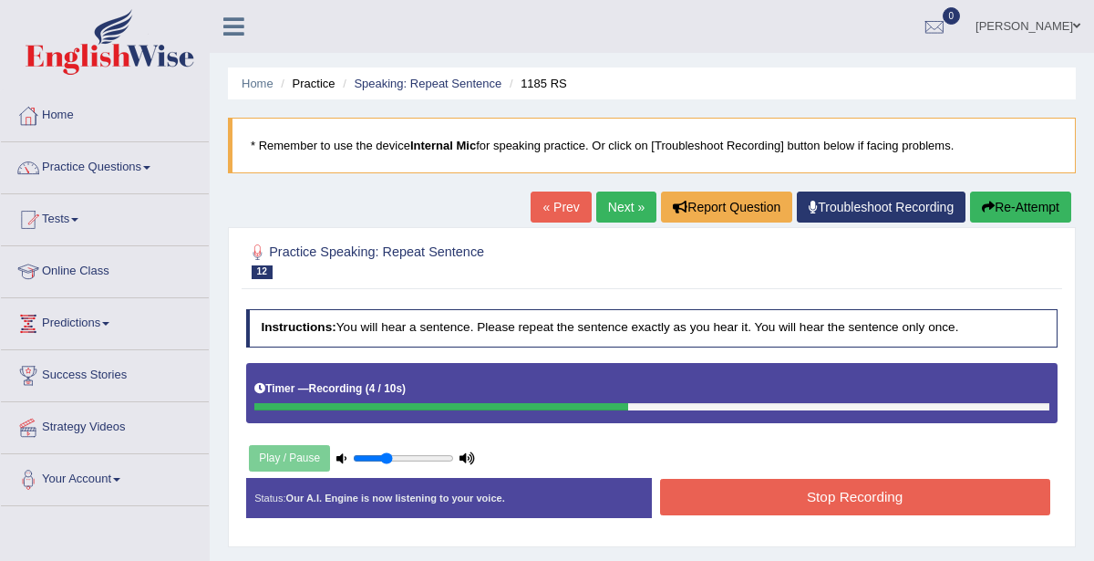
click at [873, 498] on button "Stop Recording" at bounding box center [855, 497] width 390 height 36
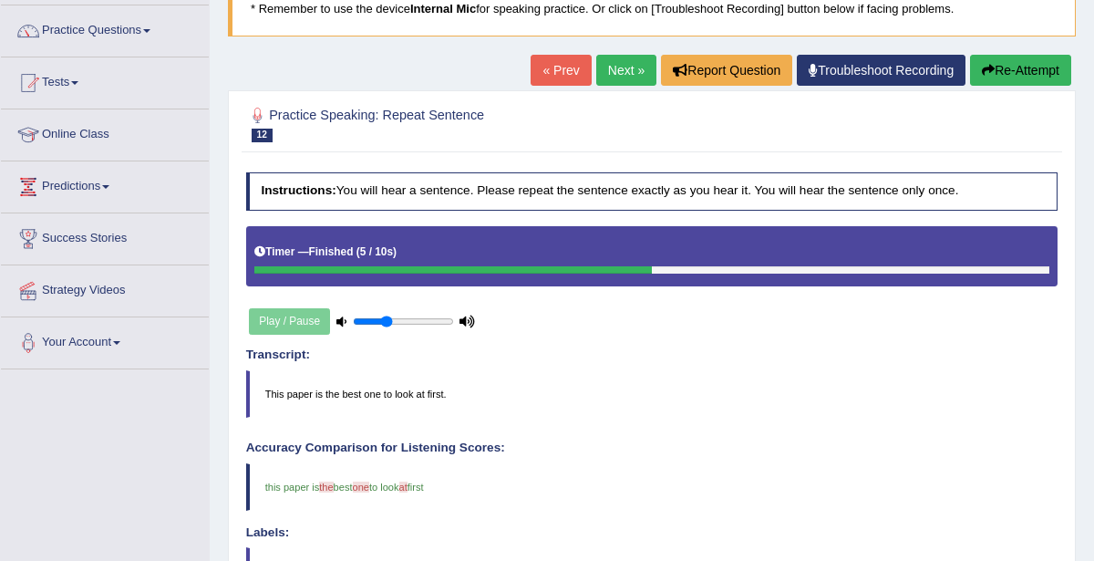
scroll to position [118, 0]
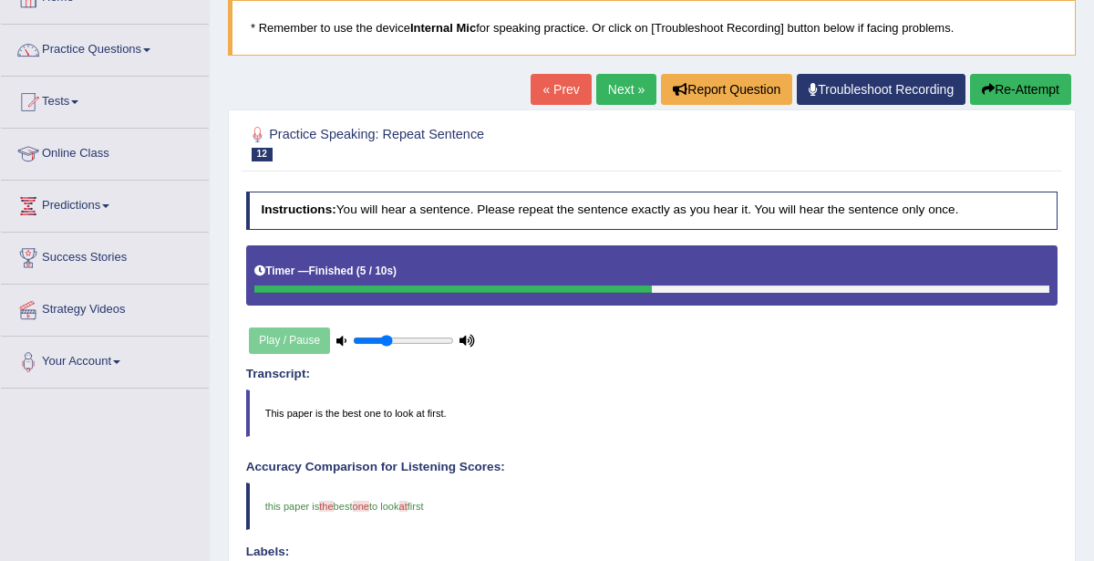
click at [630, 89] on link "Next »" at bounding box center [626, 89] width 60 height 31
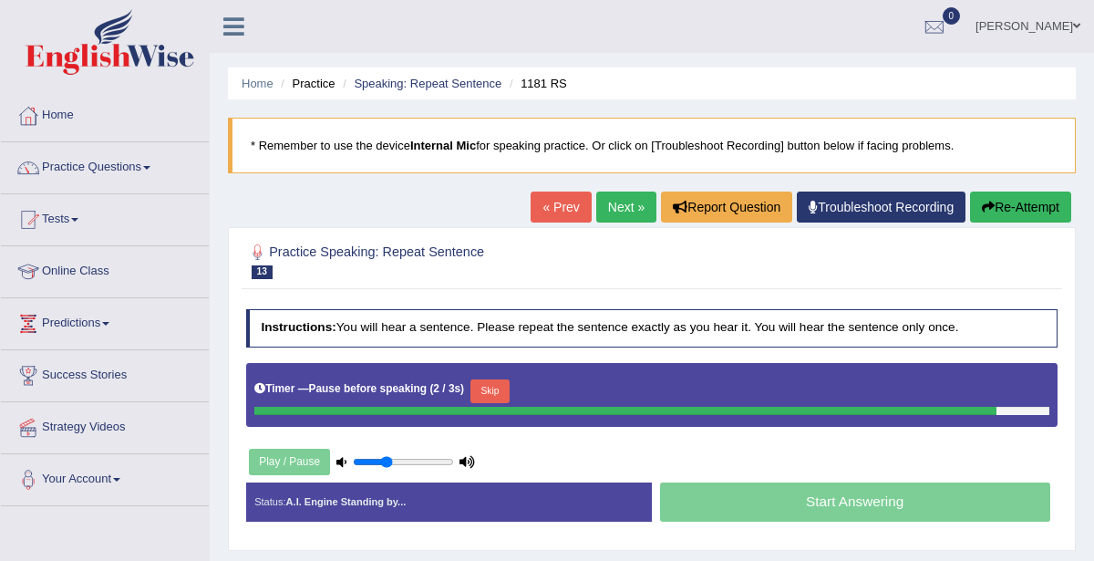
click at [1014, 204] on button "Re-Attempt" at bounding box center [1020, 206] width 101 height 31
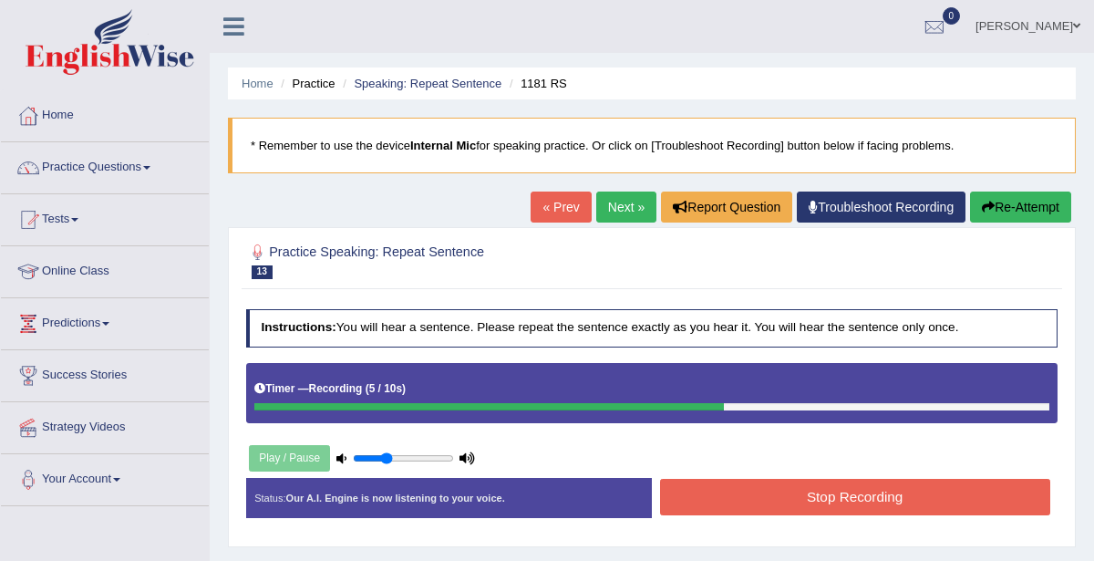
click at [881, 486] on button "Stop Recording" at bounding box center [855, 497] width 390 height 36
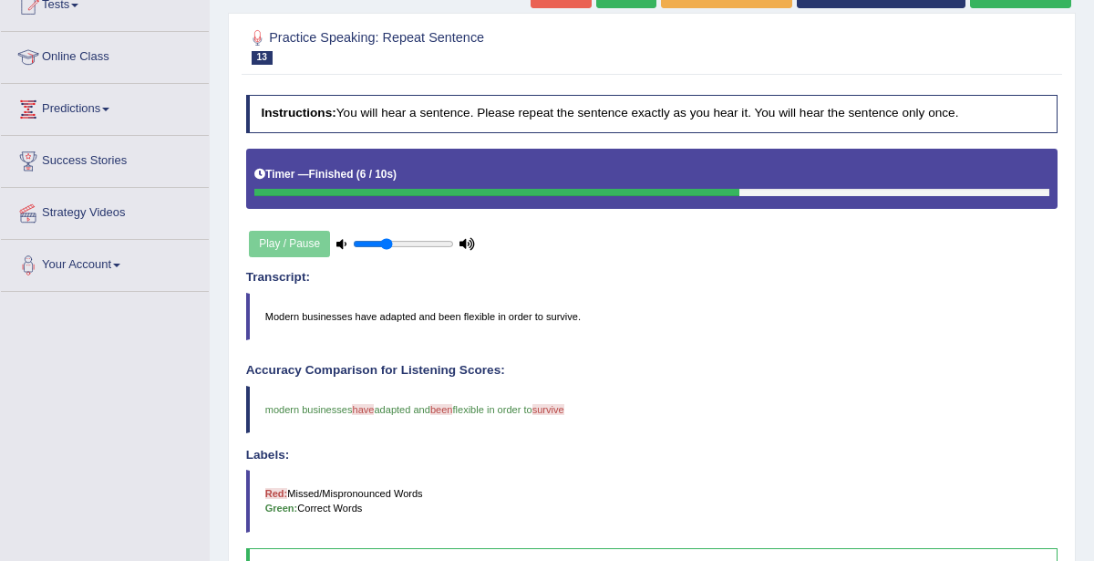
scroll to position [133, 0]
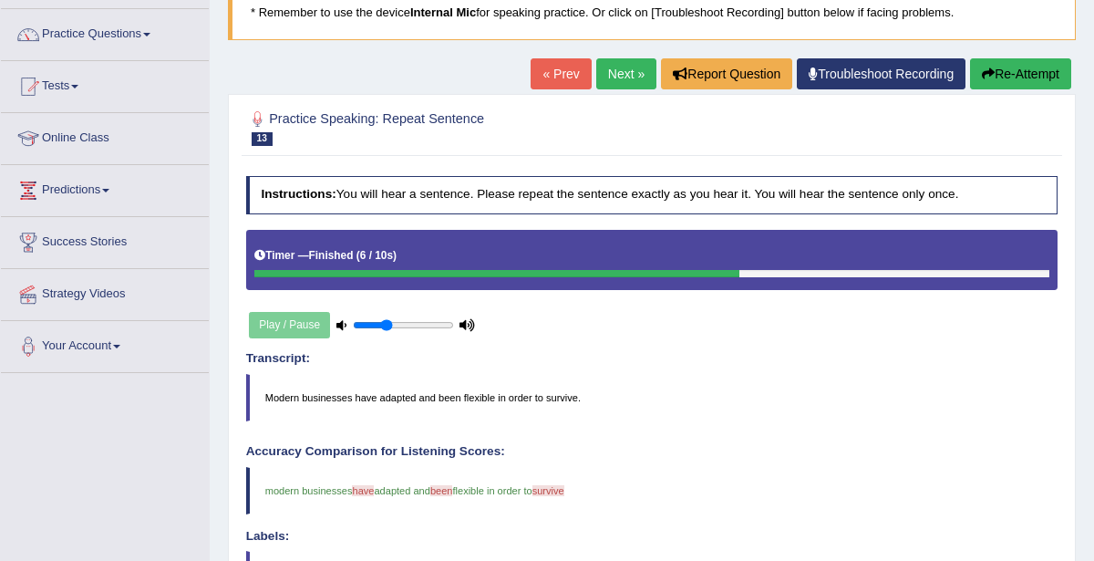
click at [1020, 78] on button "Re-Attempt" at bounding box center [1020, 73] width 101 height 31
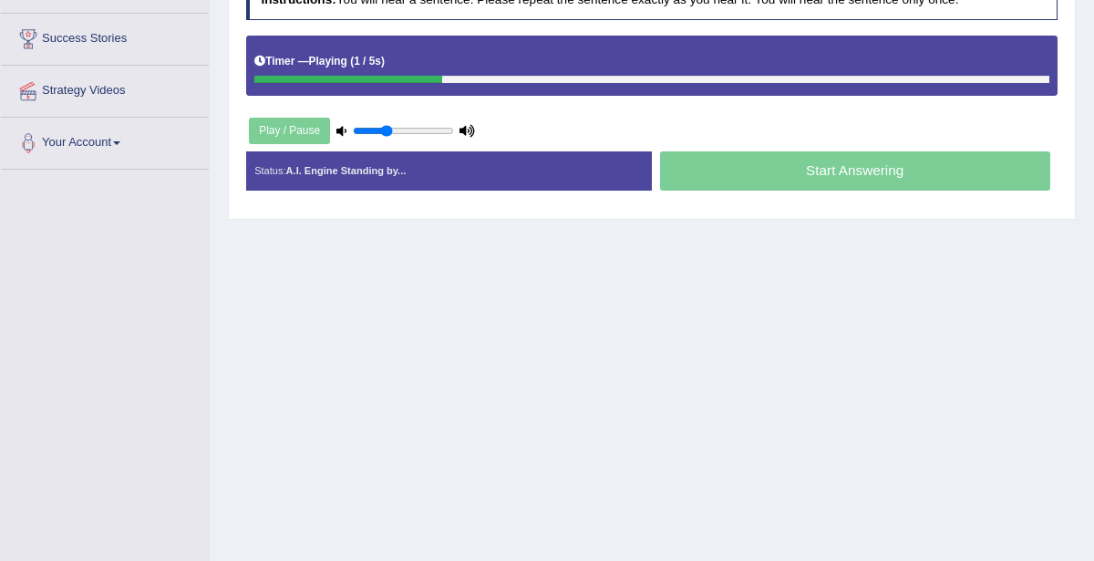
scroll to position [302, 0]
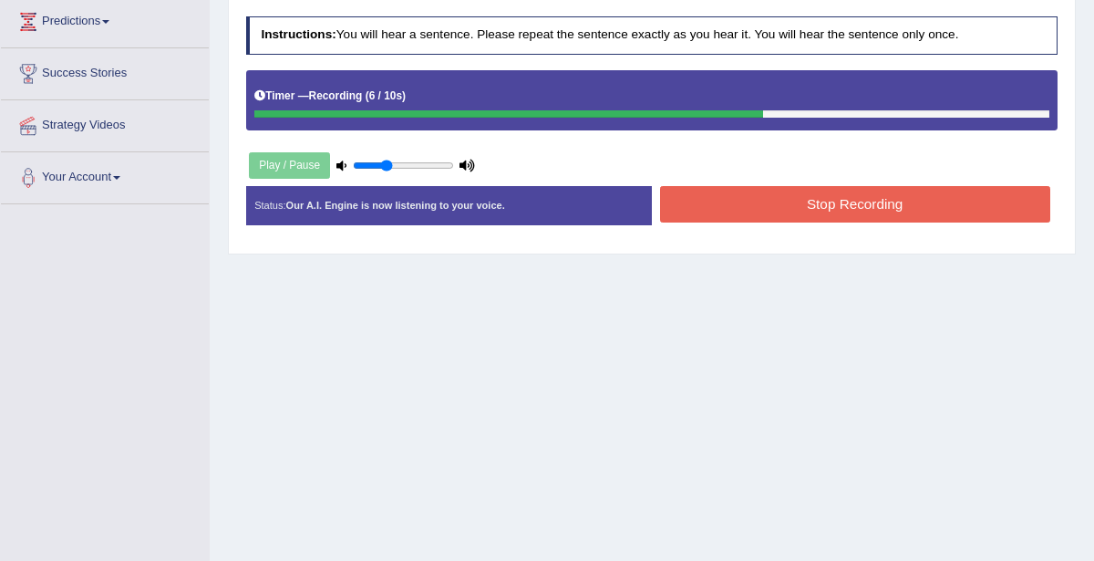
click at [865, 204] on button "Stop Recording" at bounding box center [855, 204] width 390 height 36
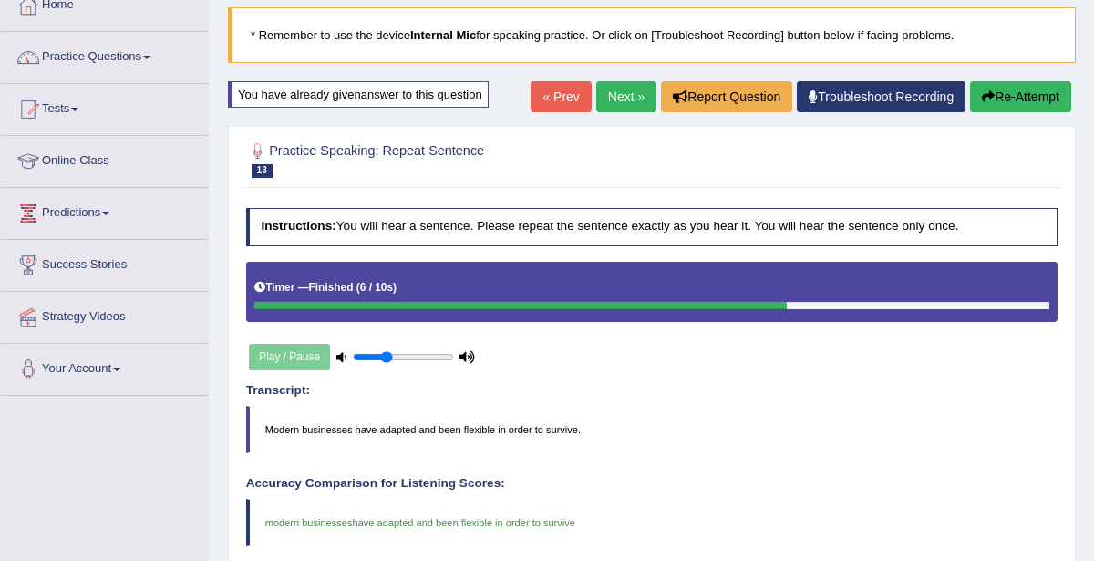
scroll to position [100, 0]
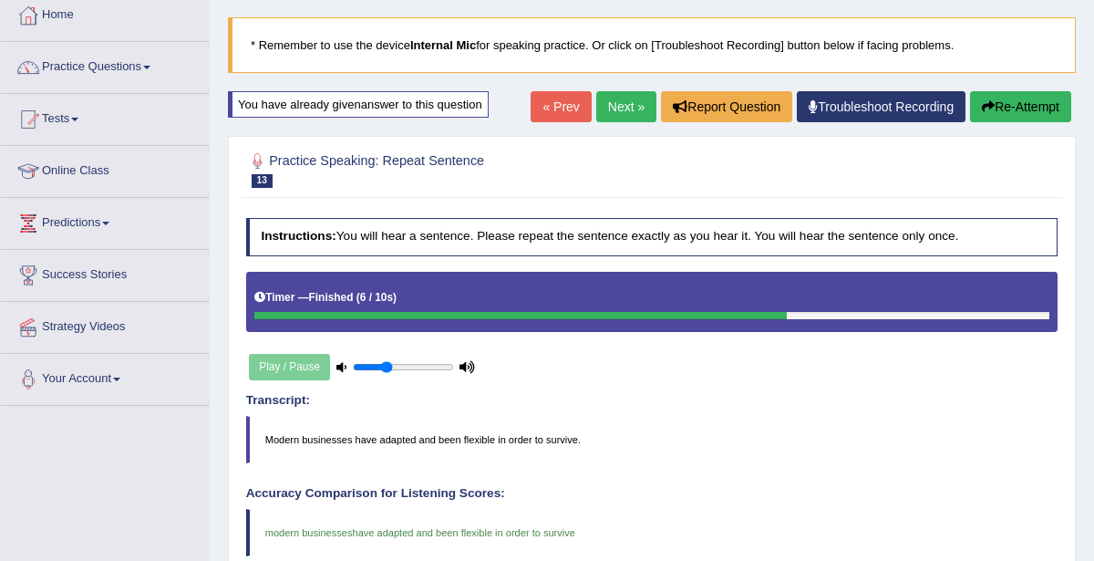
click at [1019, 110] on button "Re-Attempt" at bounding box center [1020, 106] width 101 height 31
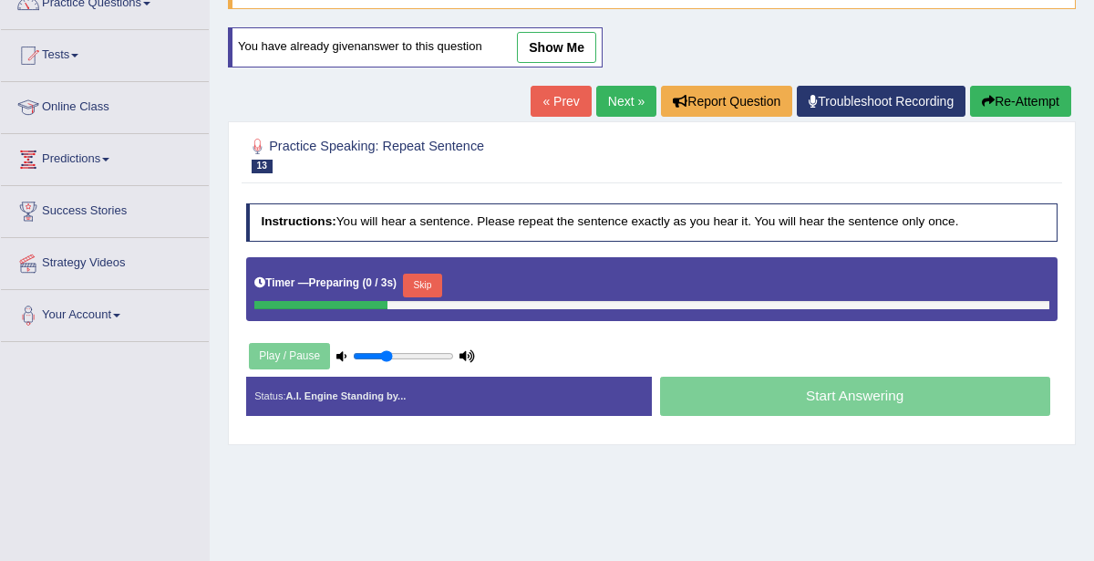
scroll to position [213, 0]
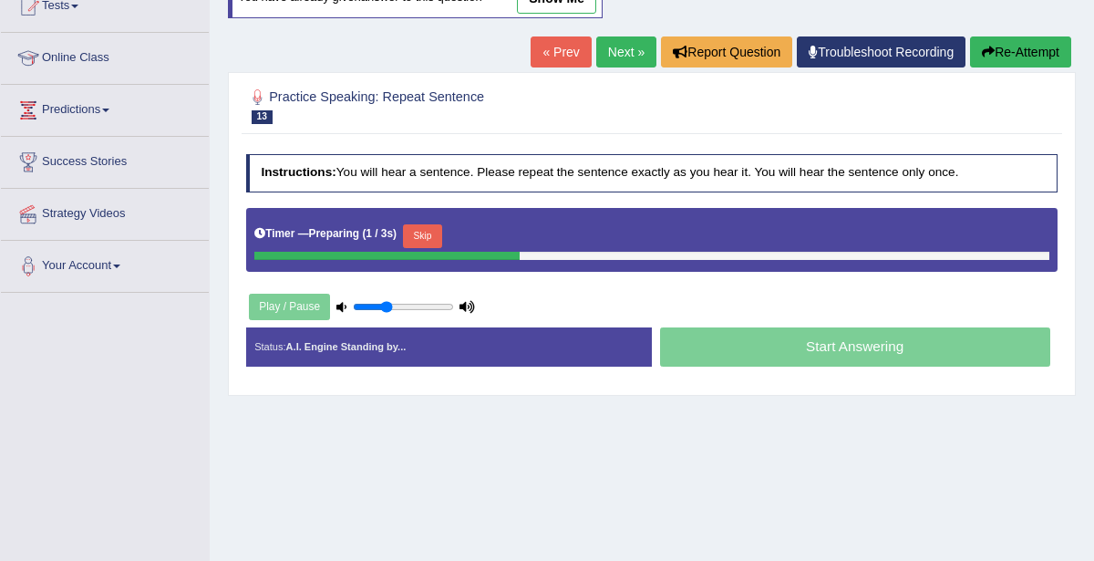
click at [426, 228] on button "Skip" at bounding box center [422, 236] width 39 height 24
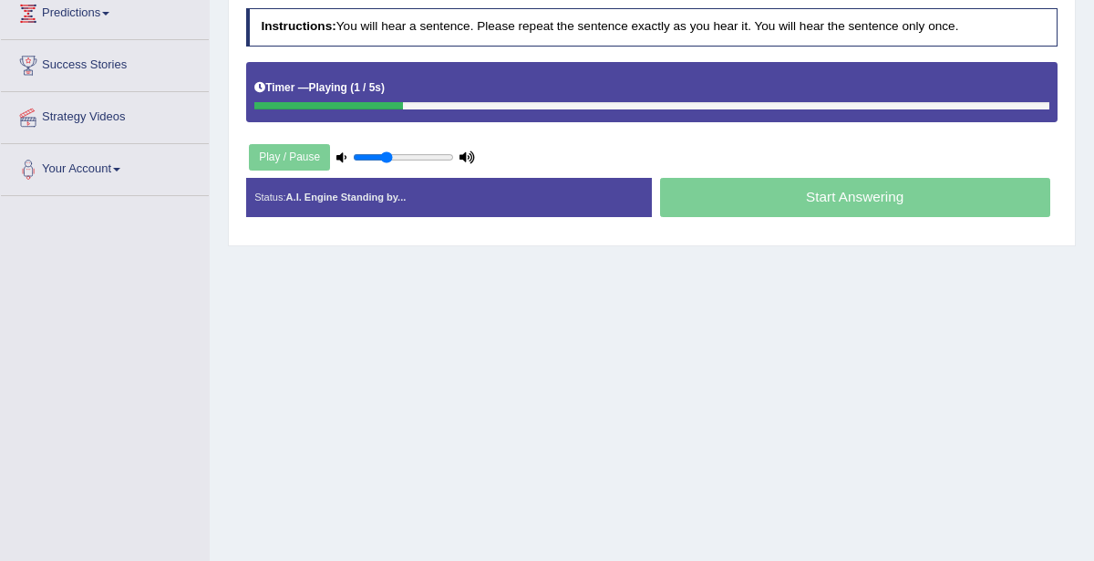
scroll to position [311, 0]
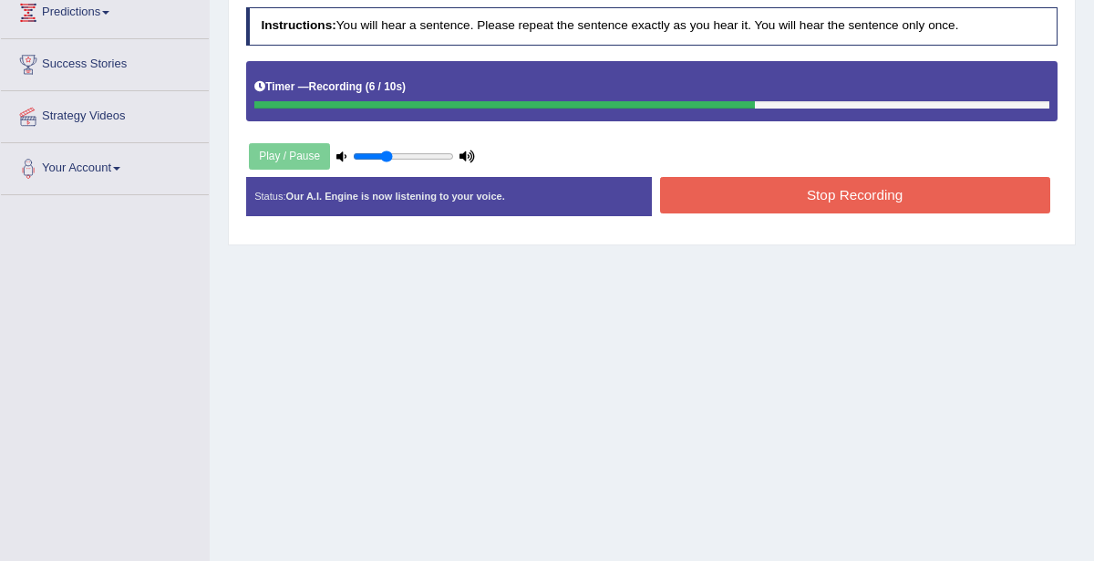
click at [834, 182] on button "Stop Recording" at bounding box center [855, 195] width 390 height 36
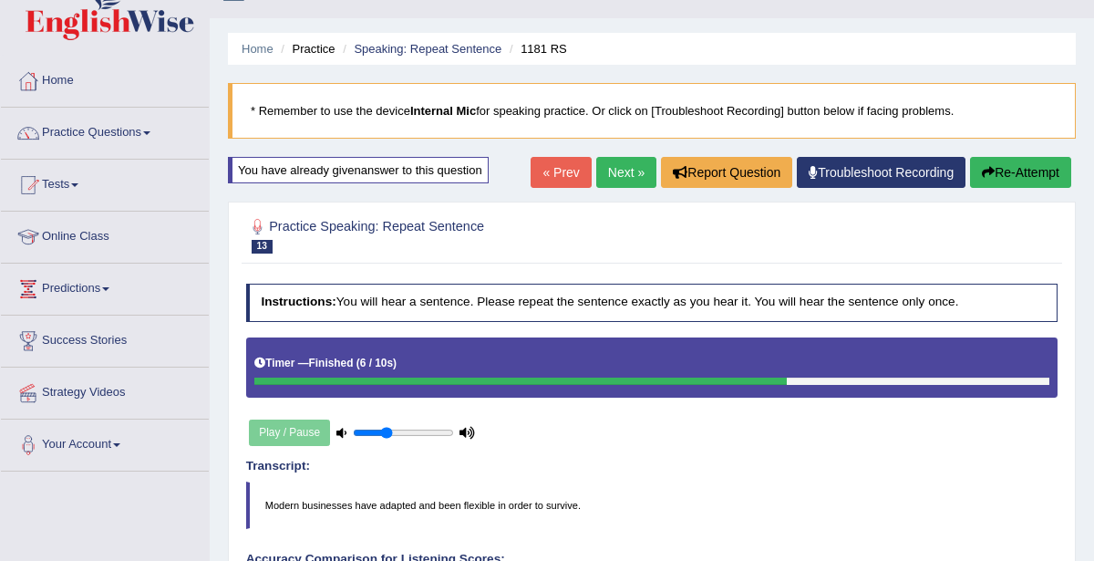
scroll to position [0, 0]
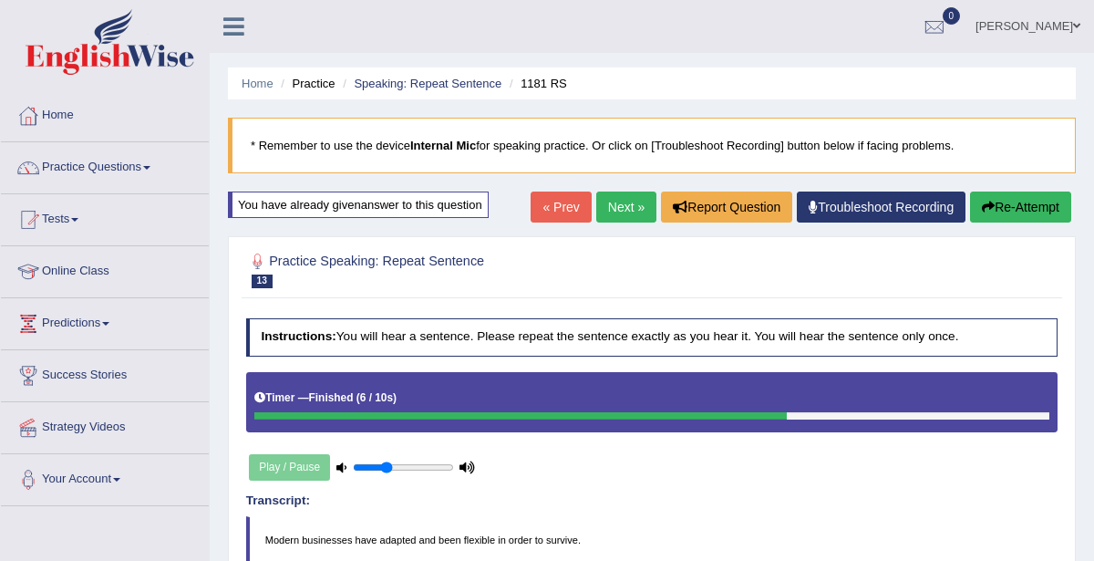
click at [620, 199] on link "Next »" at bounding box center [626, 206] width 60 height 31
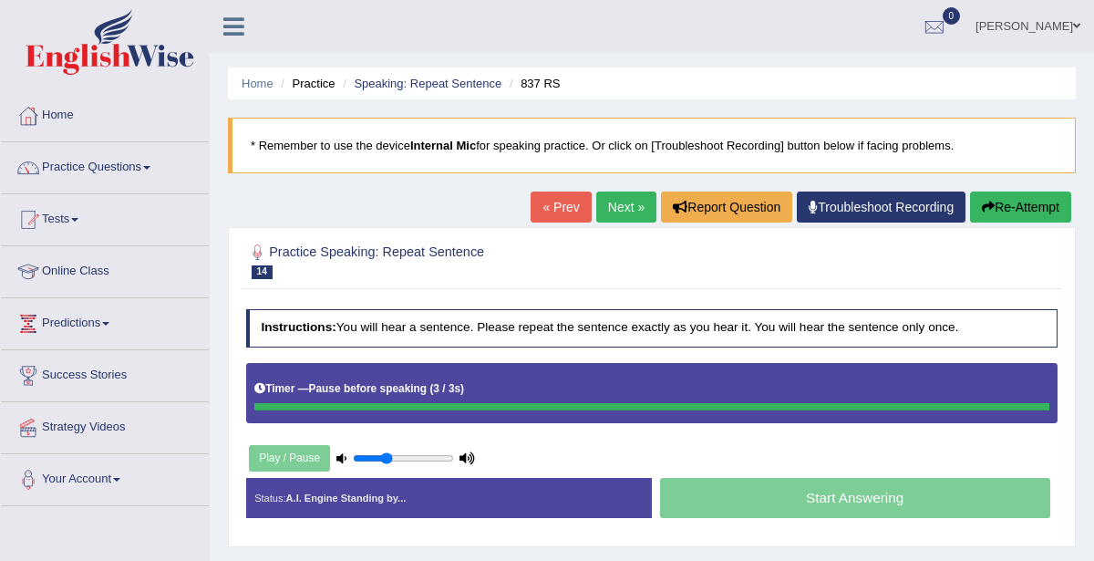
click at [1023, 201] on button "Re-Attempt" at bounding box center [1020, 206] width 101 height 31
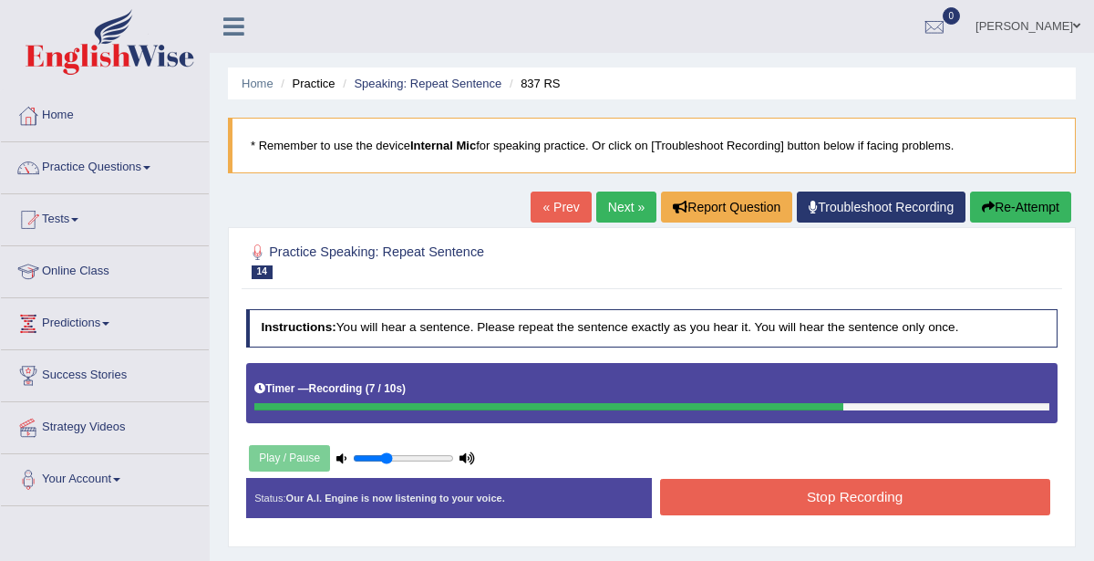
click at [852, 495] on button "Stop Recording" at bounding box center [855, 497] width 390 height 36
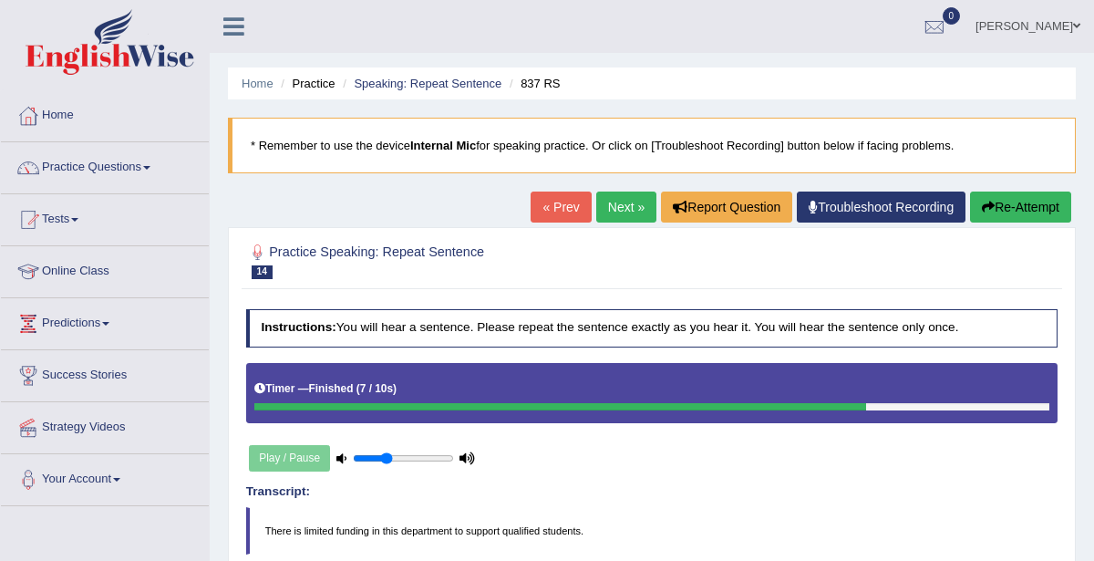
click at [636, 208] on link "Next »" at bounding box center [626, 206] width 60 height 31
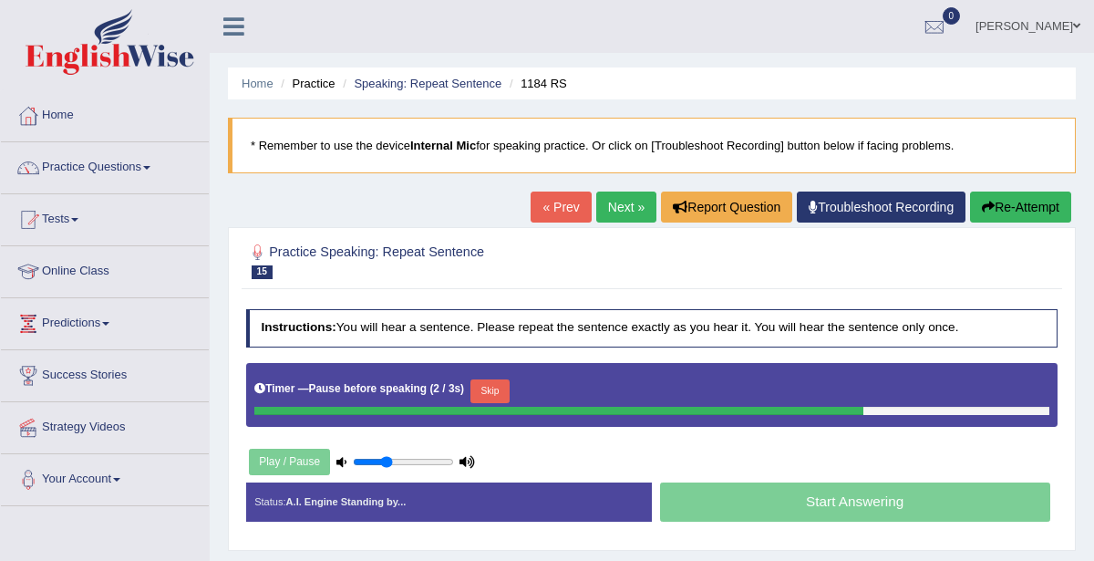
click at [1013, 204] on button "Re-Attempt" at bounding box center [1020, 206] width 101 height 31
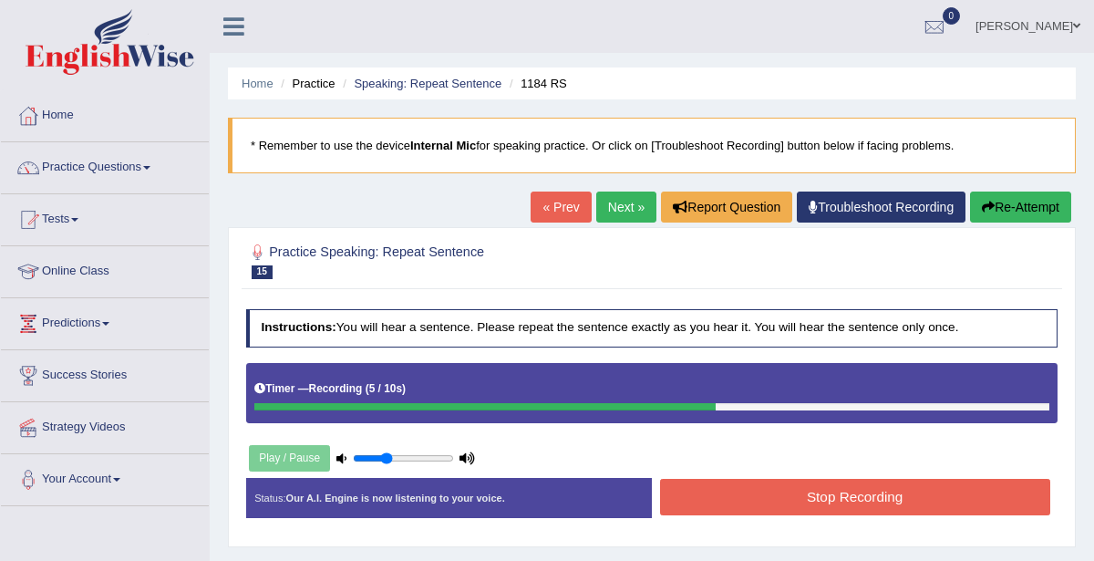
click at [1021, 206] on button "Re-Attempt" at bounding box center [1020, 206] width 101 height 31
click at [914, 500] on button "Stop Recording" at bounding box center [855, 497] width 390 height 36
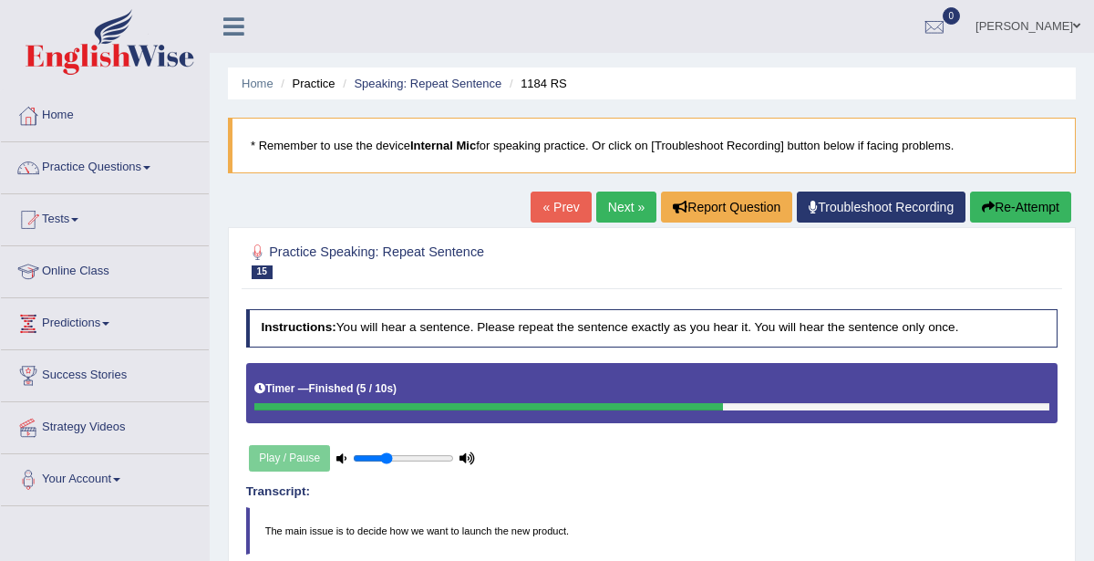
click at [622, 212] on link "Next »" at bounding box center [626, 206] width 60 height 31
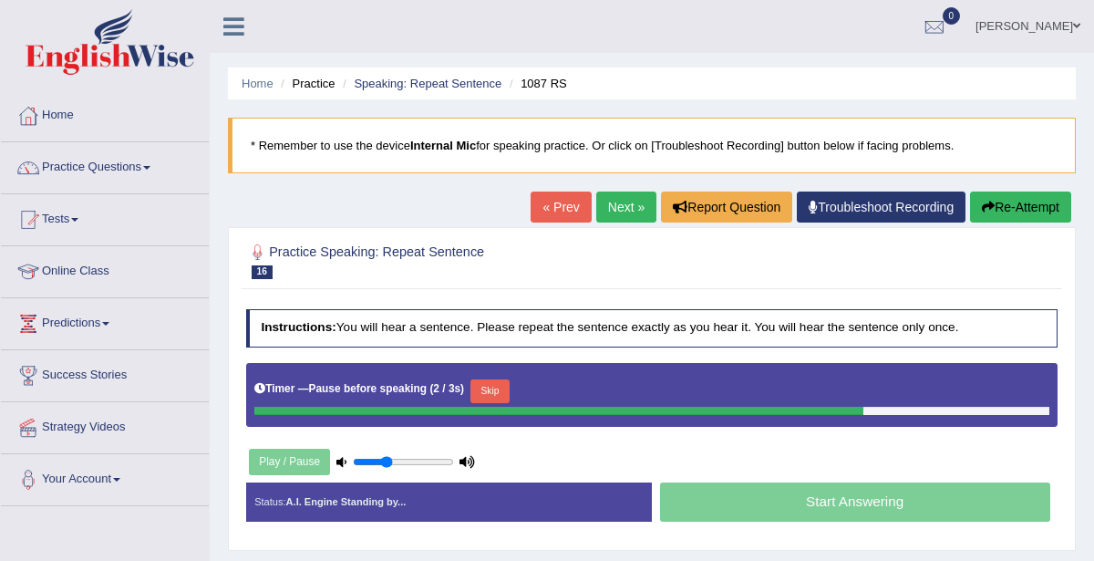
click at [1026, 201] on button "Re-Attempt" at bounding box center [1020, 206] width 101 height 31
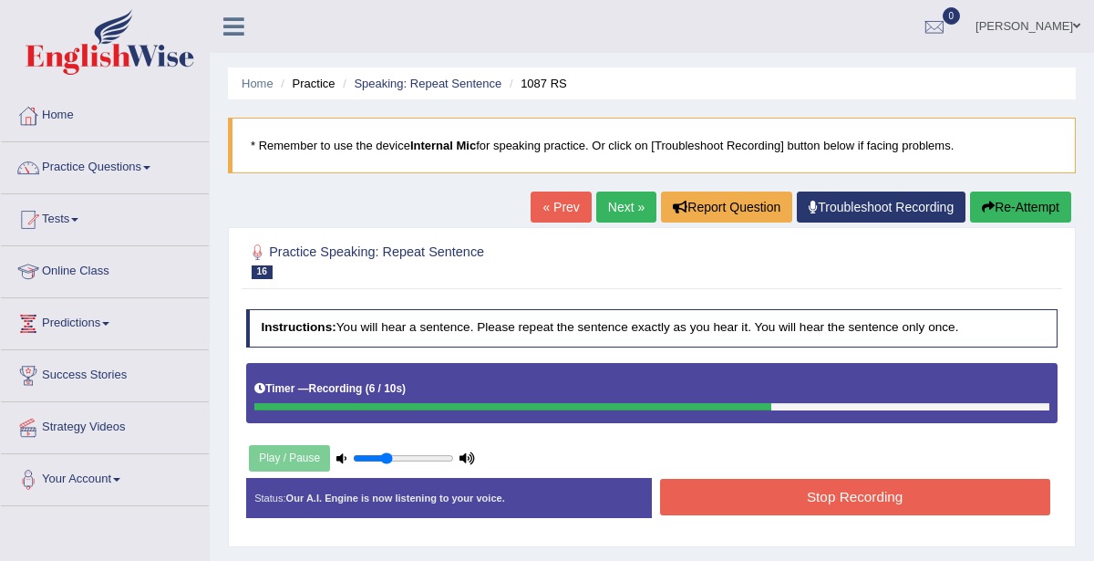
click at [919, 501] on button "Stop Recording" at bounding box center [855, 497] width 390 height 36
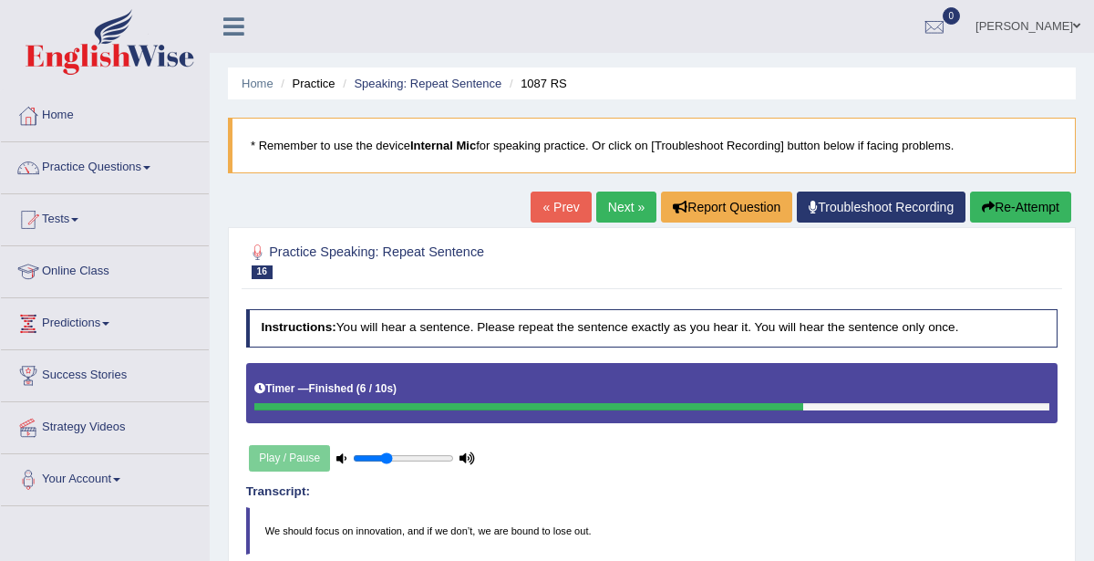
click at [1026, 205] on button "Re-Attempt" at bounding box center [1020, 206] width 101 height 31
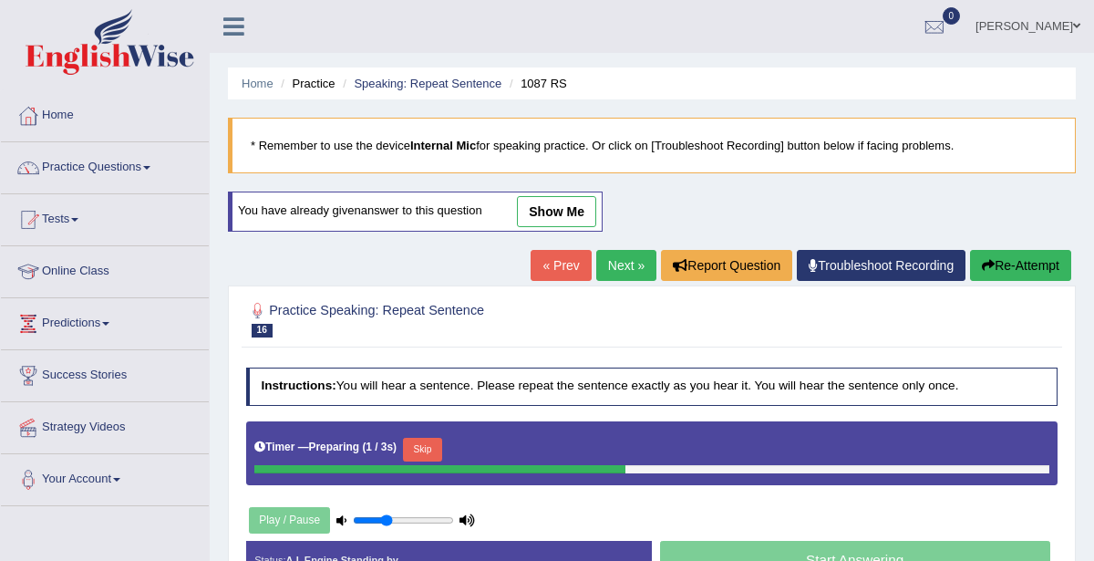
click at [418, 441] on button "Skip" at bounding box center [422, 450] width 39 height 24
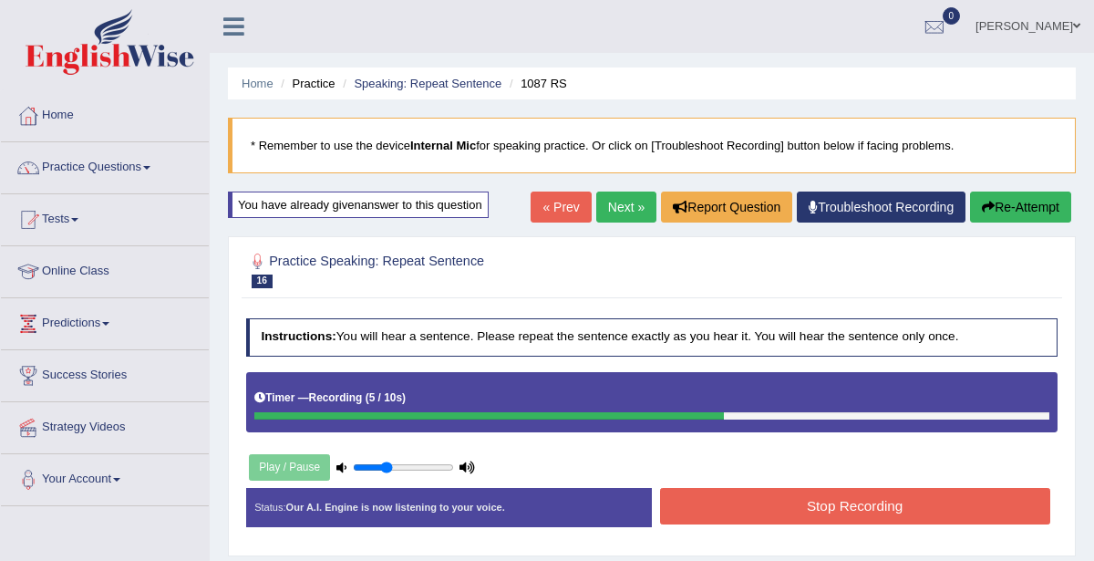
click at [861, 503] on button "Stop Recording" at bounding box center [855, 506] width 390 height 36
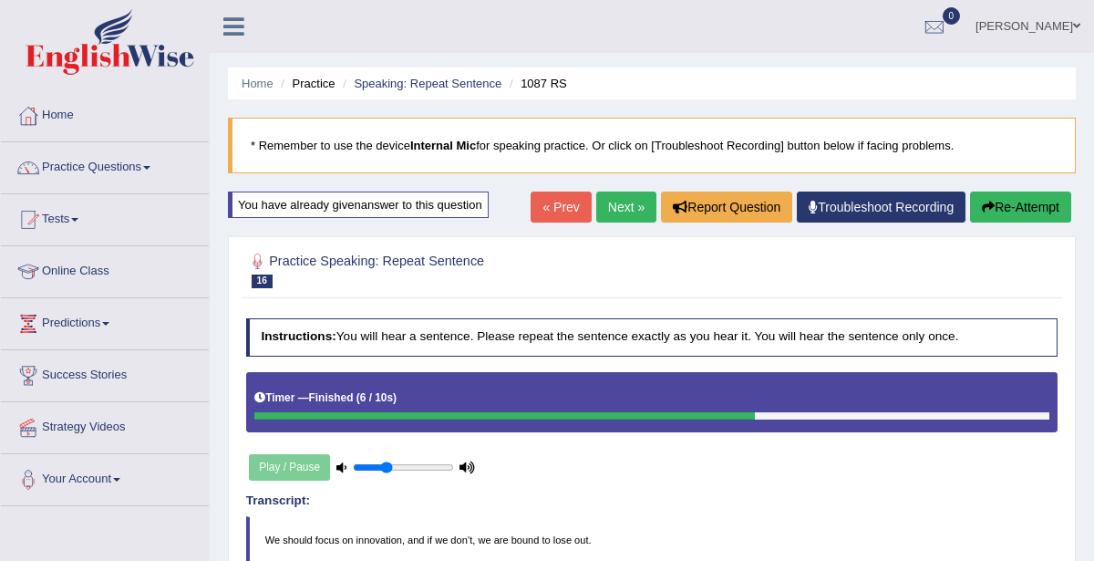
click at [615, 214] on link "Next »" at bounding box center [626, 206] width 60 height 31
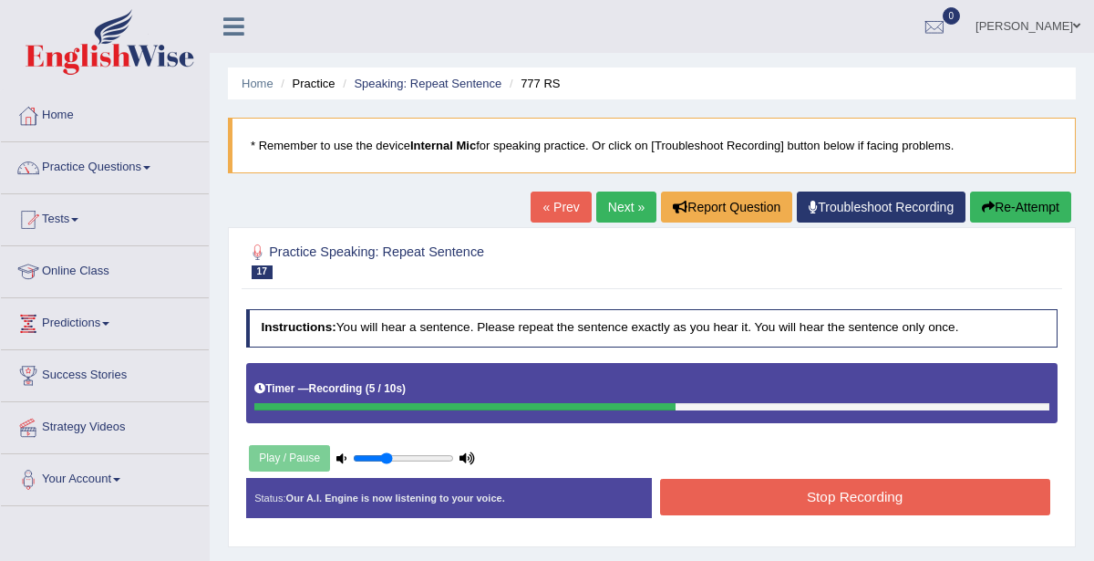
click at [1013, 201] on button "Re-Attempt" at bounding box center [1020, 206] width 101 height 31
click at [1030, 206] on button "Re-Attempt" at bounding box center [1020, 206] width 101 height 31
click at [933, 490] on button "Stop Recording" at bounding box center [855, 497] width 390 height 36
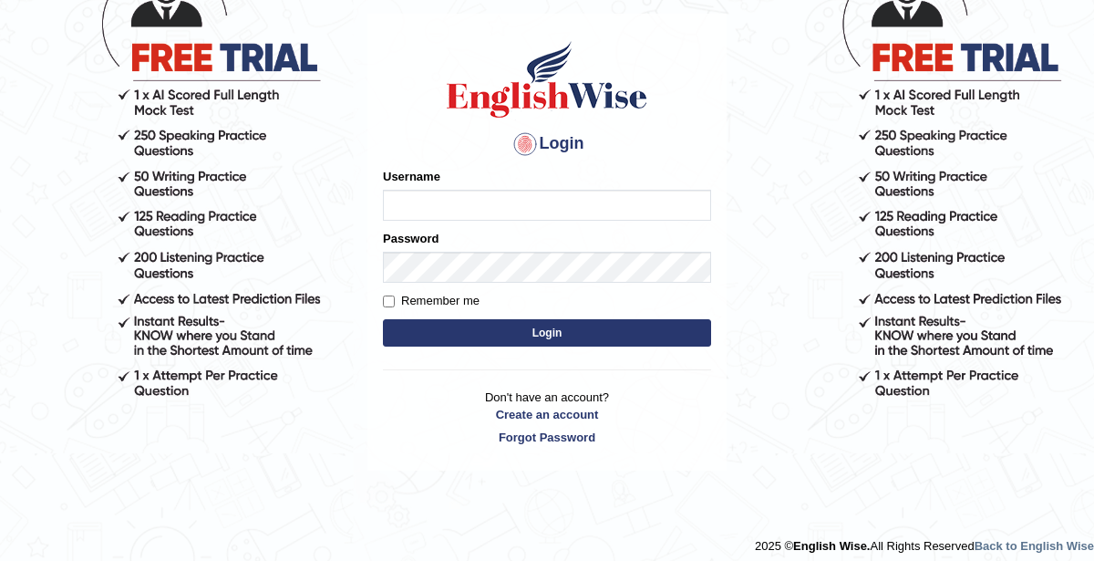
scroll to position [171, 0]
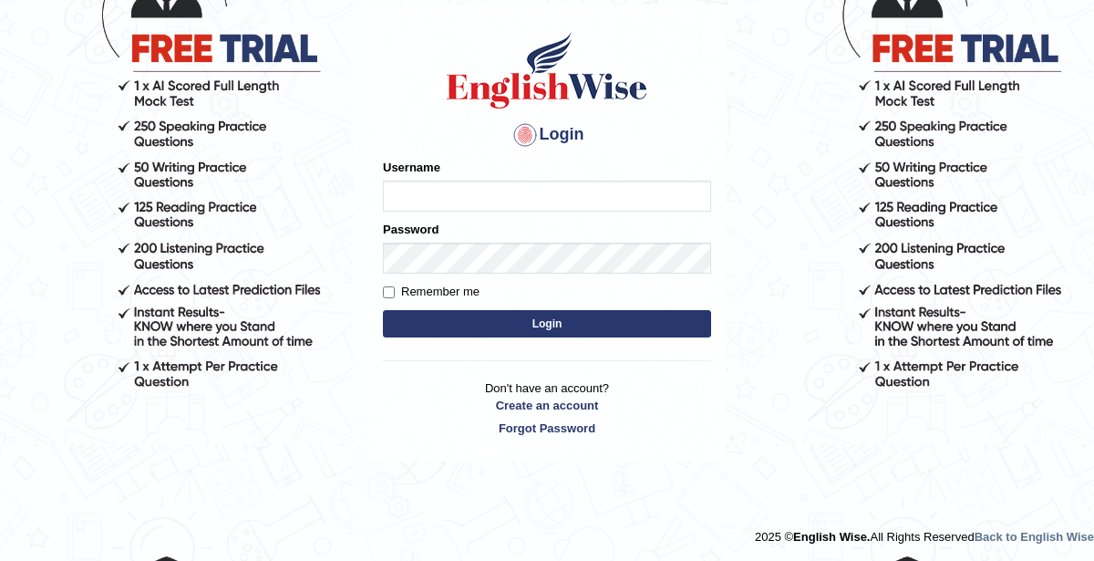
type input "KaurRavinder"
click at [582, 325] on button "Login" at bounding box center [547, 323] width 328 height 27
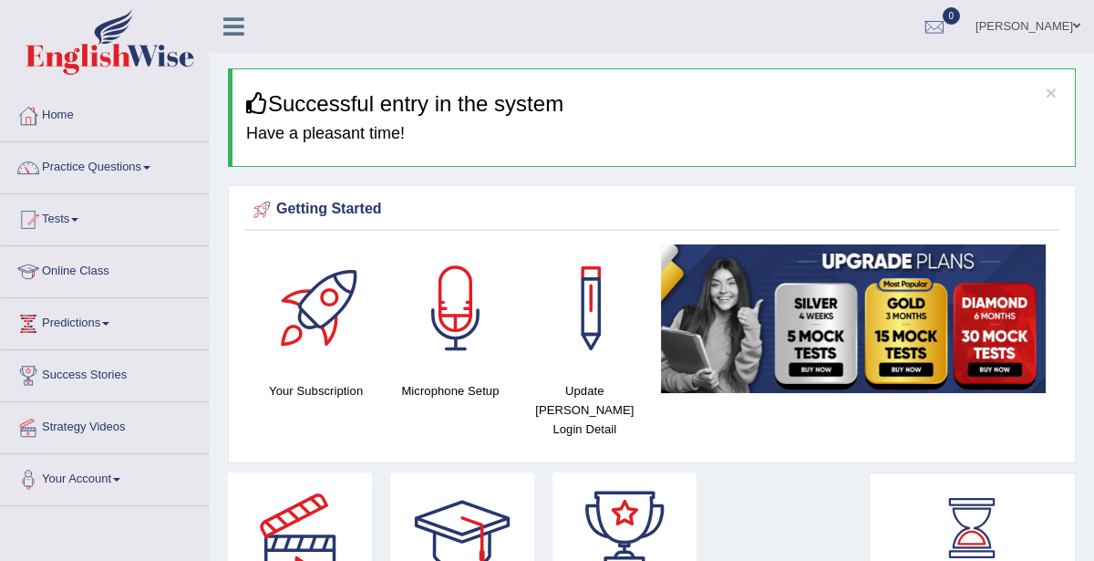
click at [133, 166] on link "Practice Questions" at bounding box center [105, 165] width 208 height 46
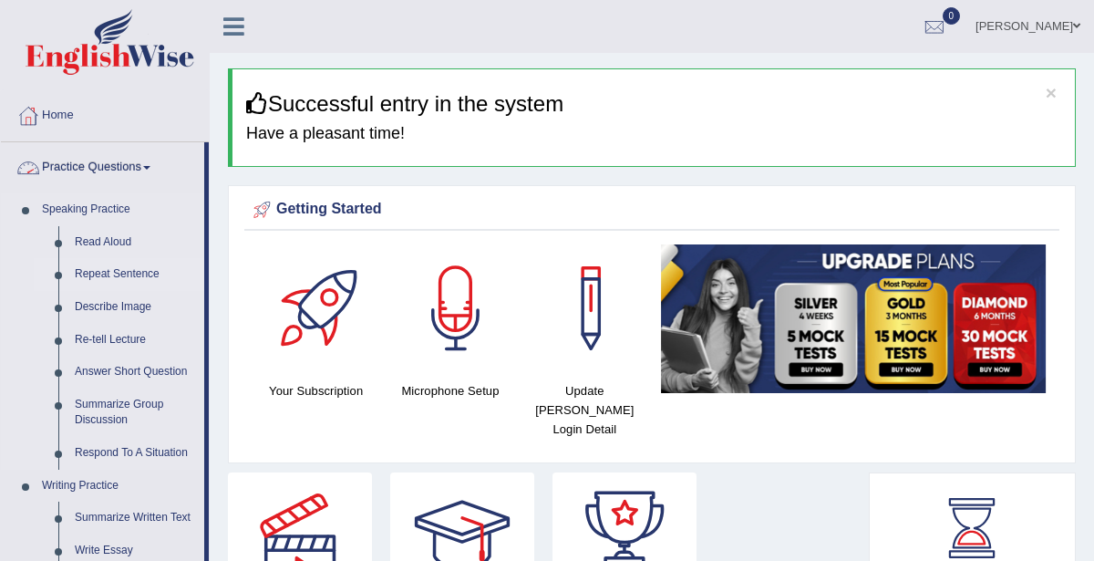
click at [123, 272] on link "Repeat Sentence" at bounding box center [136, 274] width 138 height 33
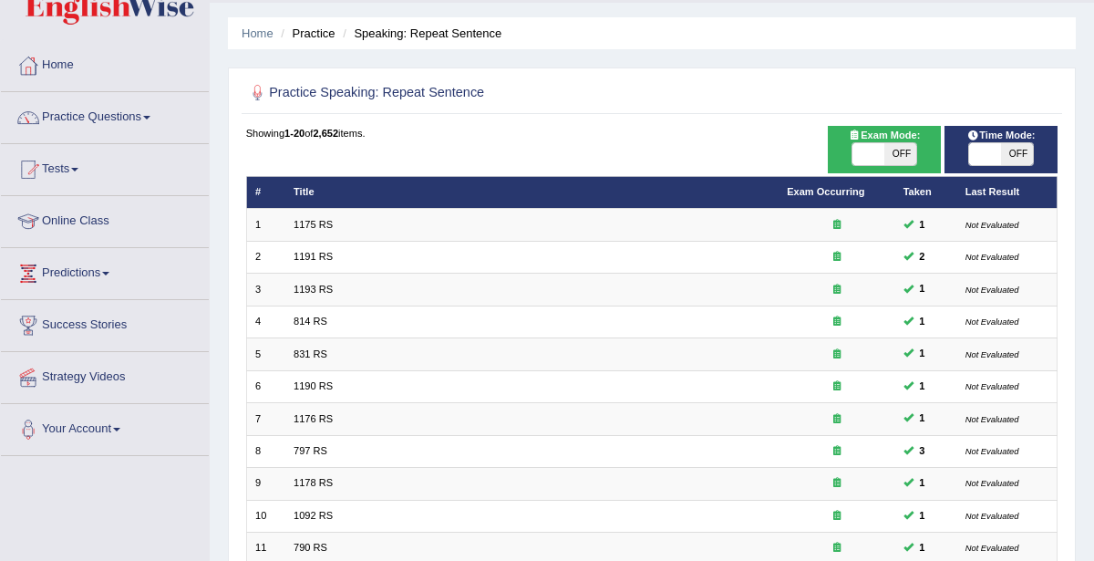
scroll to position [56, 0]
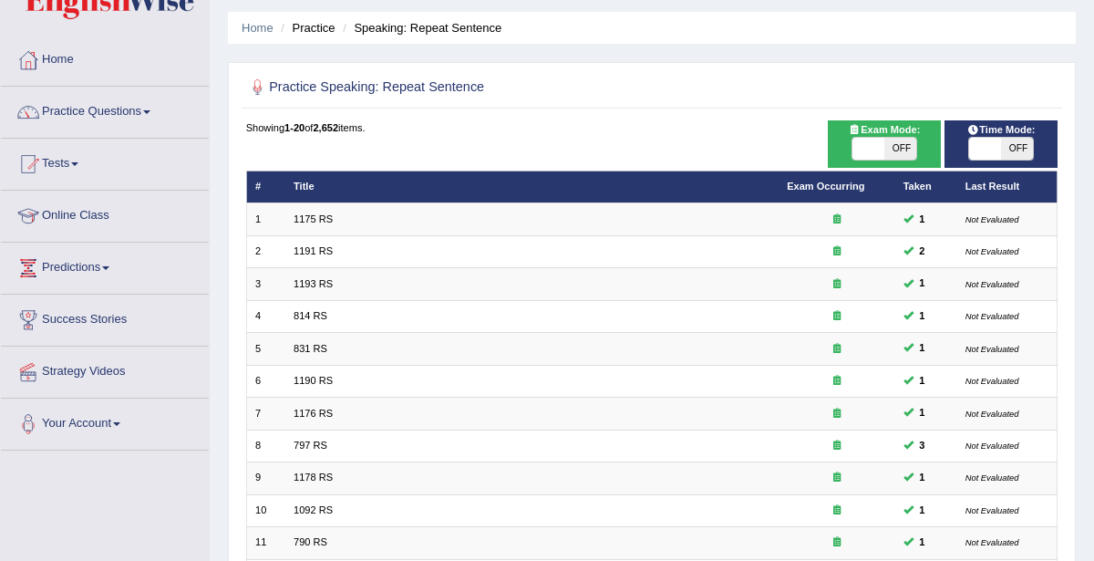
click at [898, 147] on span "OFF" at bounding box center [900, 149] width 32 height 22
checkbox input "true"
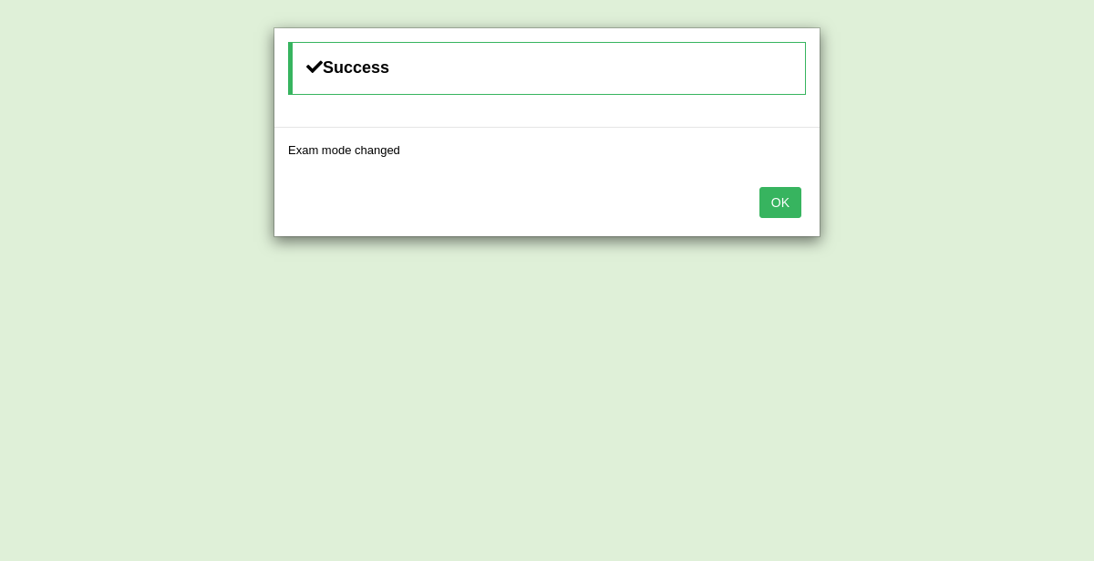
click at [782, 201] on button "OK" at bounding box center [780, 202] width 42 height 31
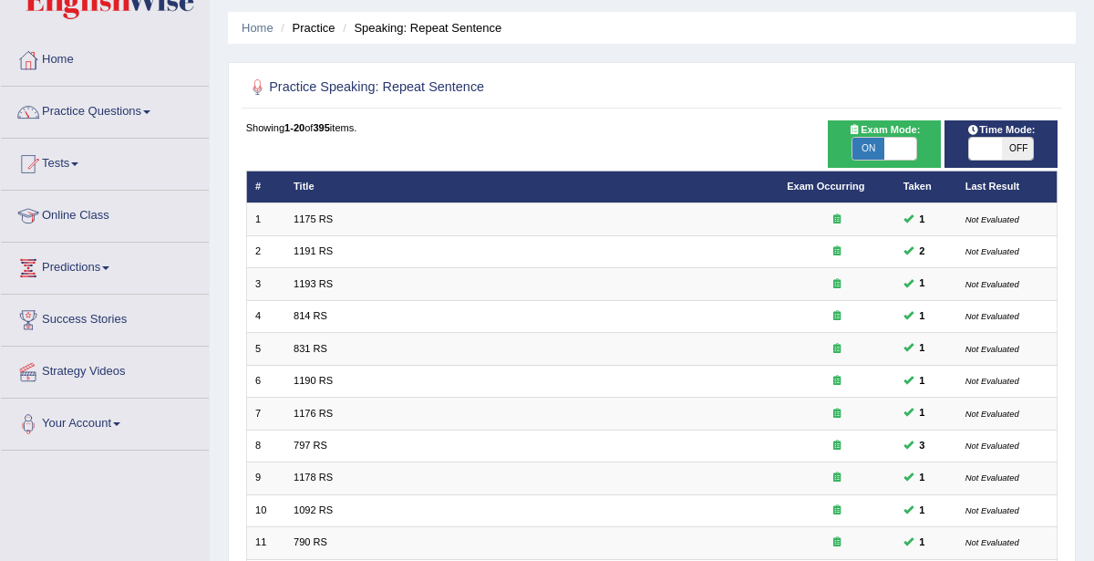
click at [1003, 129] on span "Time Mode:" at bounding box center [1001, 130] width 80 height 16
checkbox input "true"
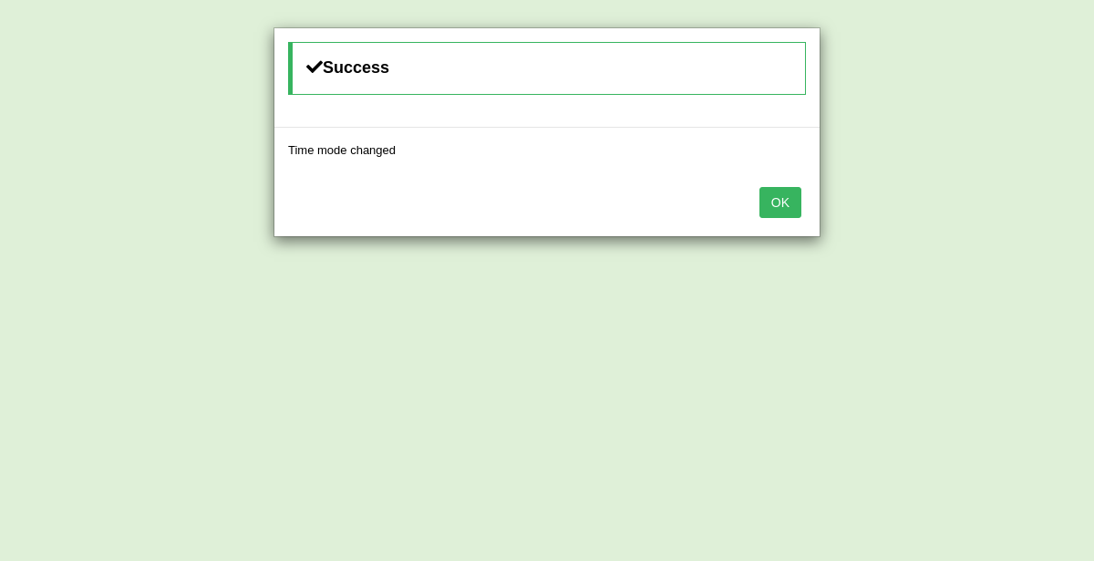
click at [780, 204] on button "OK" at bounding box center [780, 202] width 42 height 31
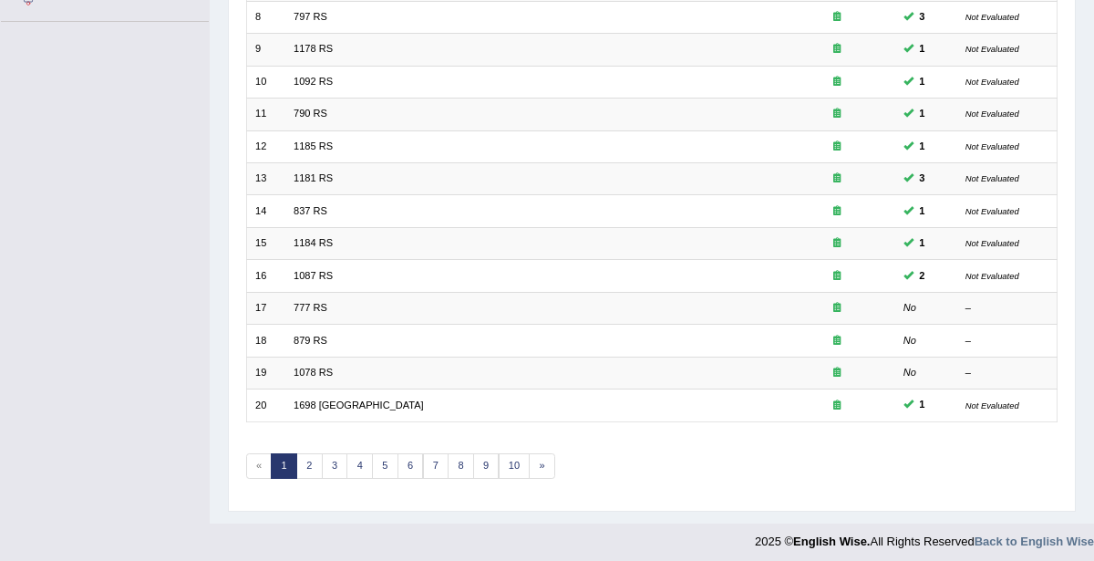
scroll to position [485, 0]
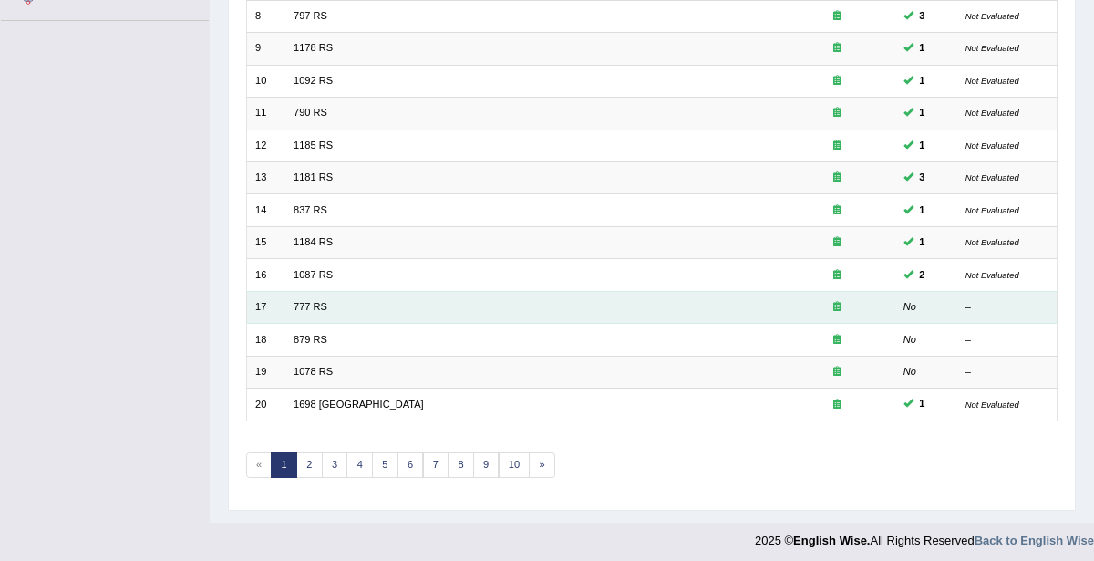
click at [375, 294] on td "777 RS" at bounding box center [531, 307] width 493 height 32
click at [301, 305] on link "777 RS" at bounding box center [311, 306] width 34 height 11
click at [300, 304] on link "777 RS" at bounding box center [311, 306] width 34 height 11
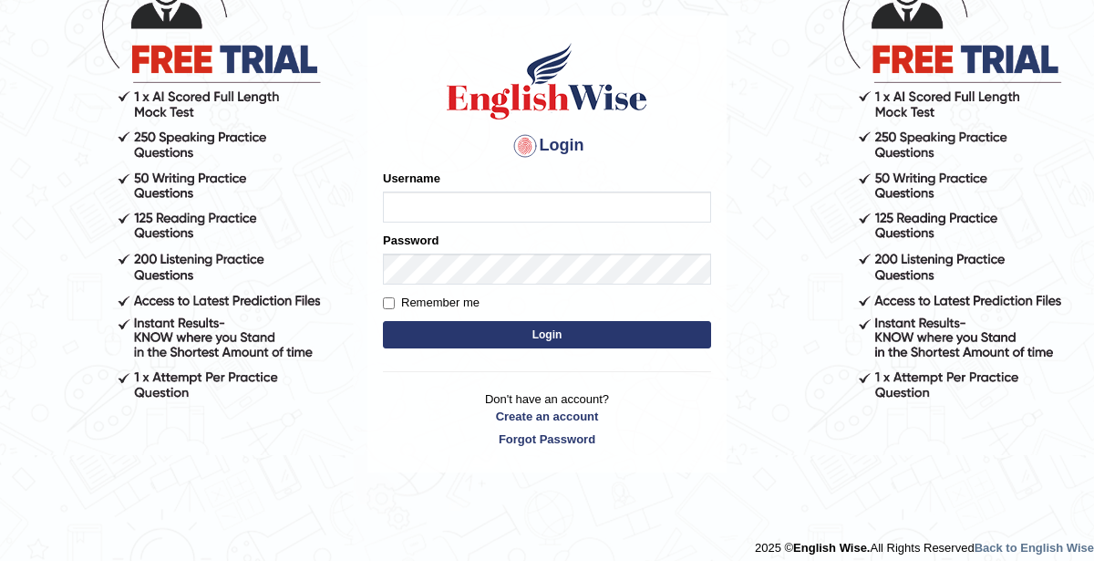
scroll to position [171, 0]
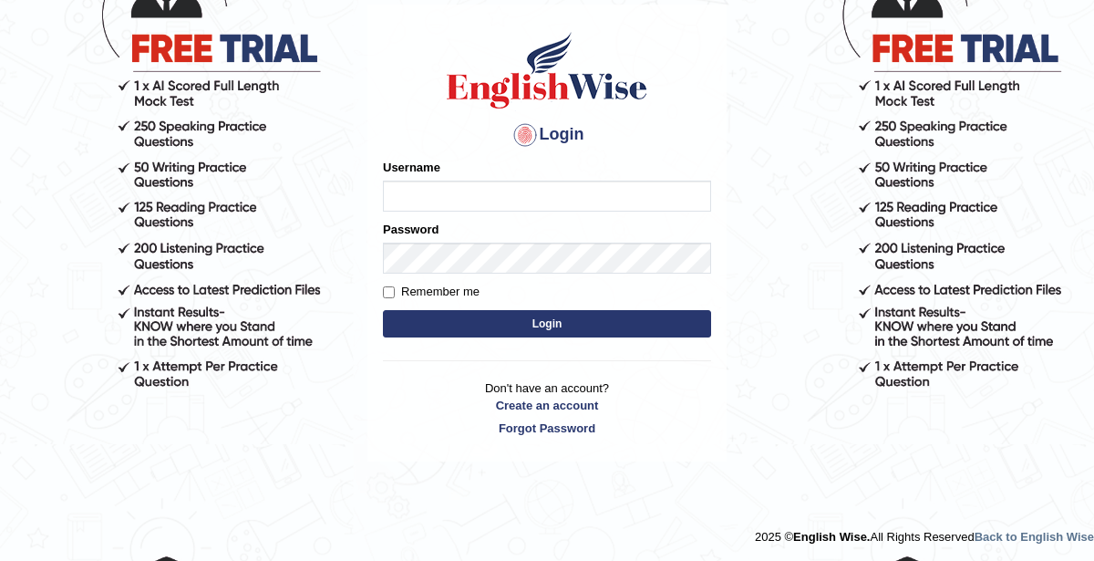
type input "KaurRavinder"
click at [611, 323] on button "Login" at bounding box center [547, 323] width 328 height 27
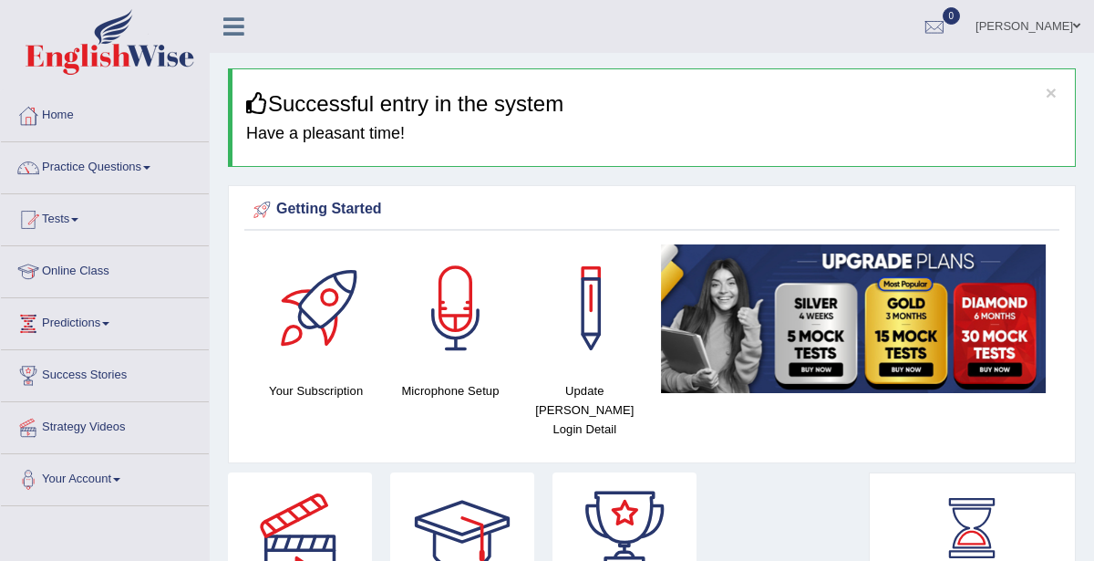
click at [121, 155] on link "Practice Questions" at bounding box center [105, 165] width 208 height 46
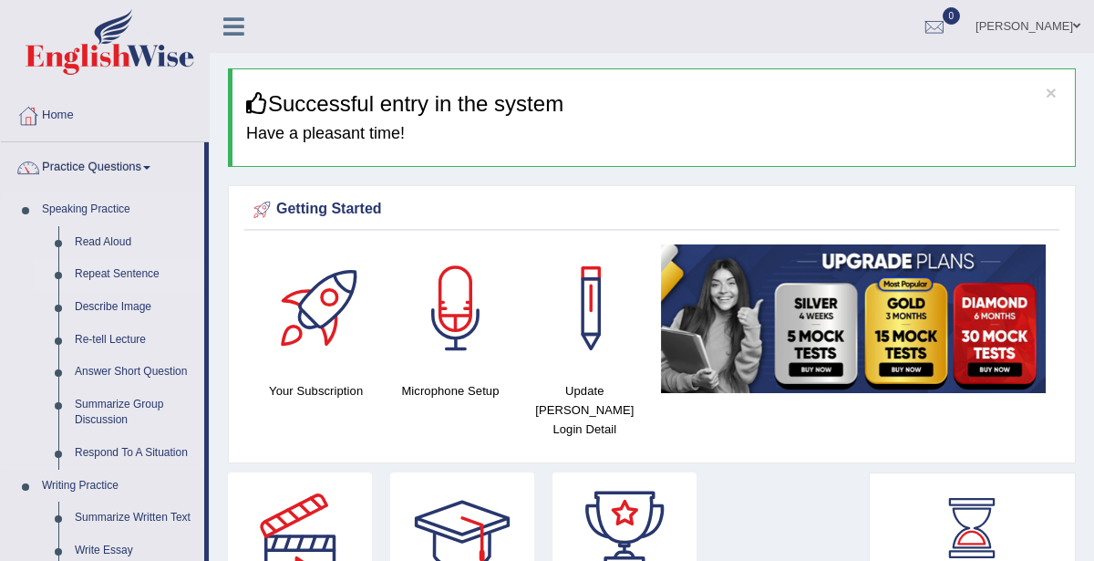
click at [126, 271] on link "Repeat Sentence" at bounding box center [136, 274] width 138 height 33
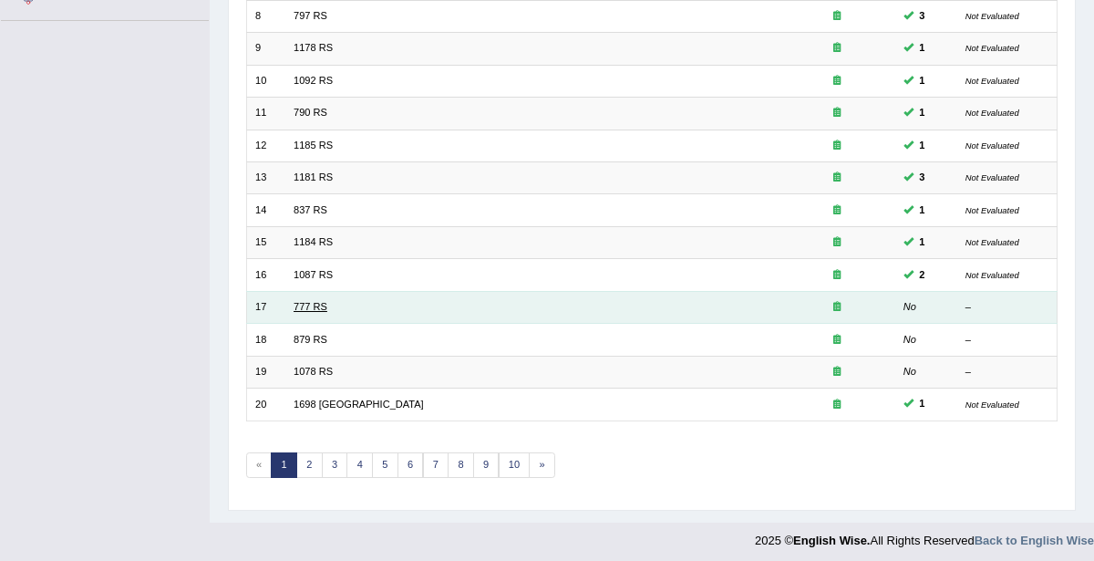
click at [304, 301] on link "777 RS" at bounding box center [311, 306] width 34 height 11
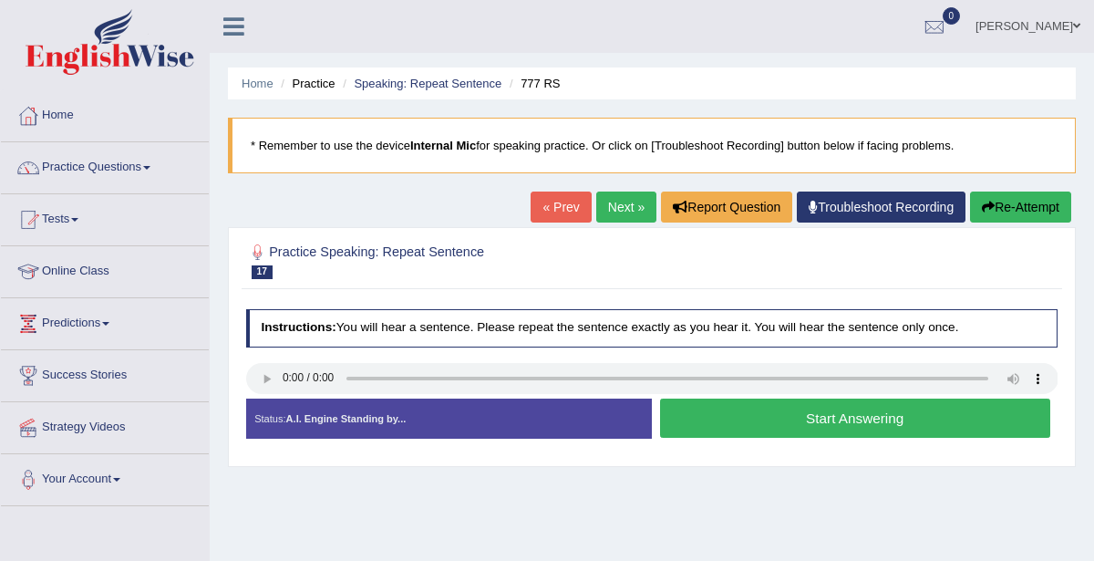
click at [123, 177] on link "Practice Questions" at bounding box center [105, 165] width 208 height 46
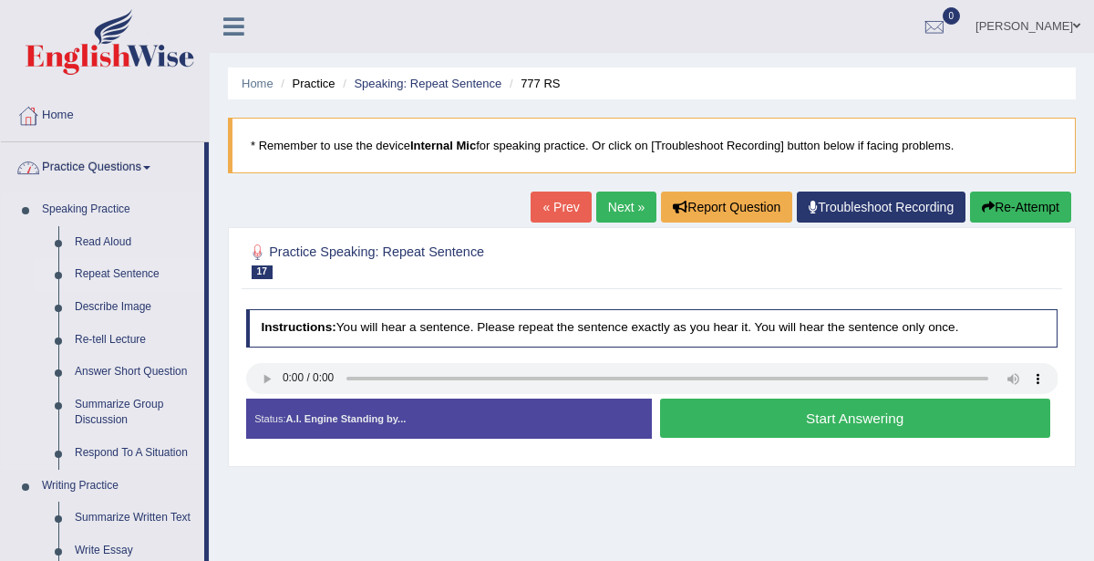
click at [135, 270] on link "Repeat Sentence" at bounding box center [136, 274] width 138 height 33
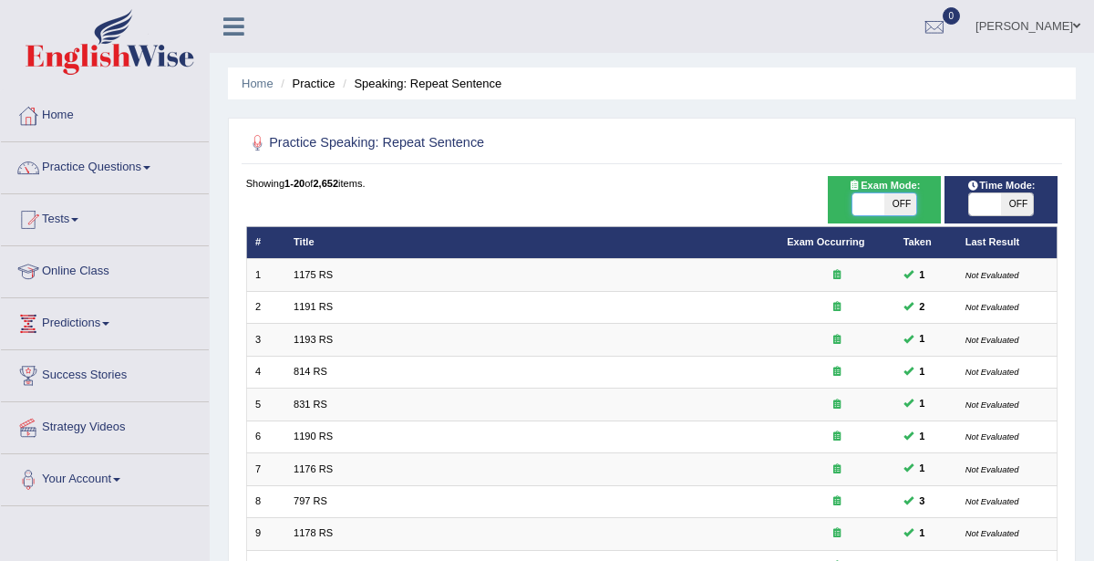
checkbox input "true"
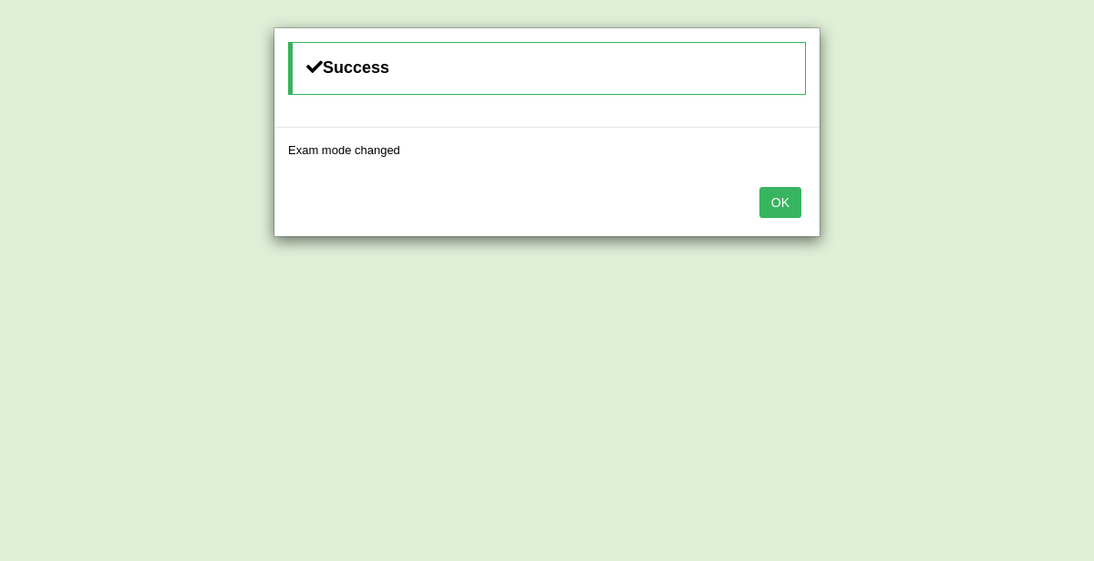
click at [791, 198] on button "OK" at bounding box center [780, 202] width 42 height 31
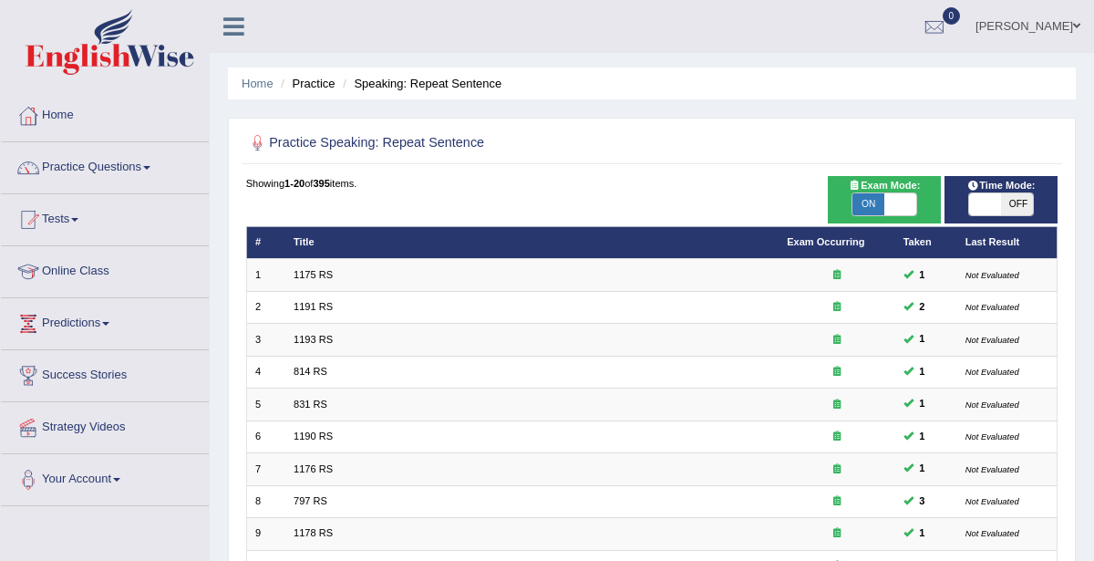
checkbox input "true"
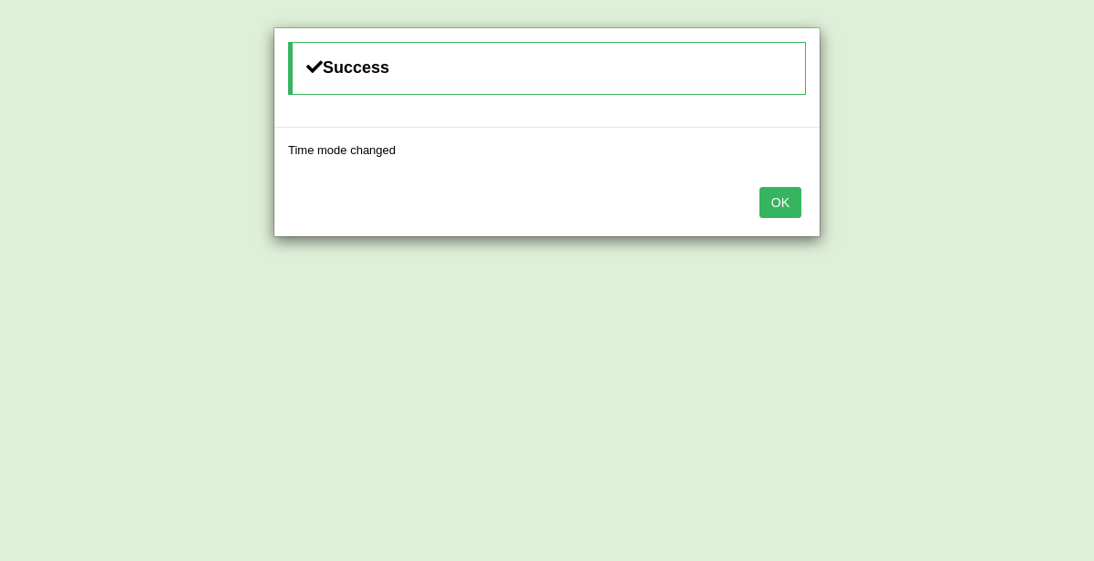
click at [773, 205] on button "OK" at bounding box center [780, 202] width 42 height 31
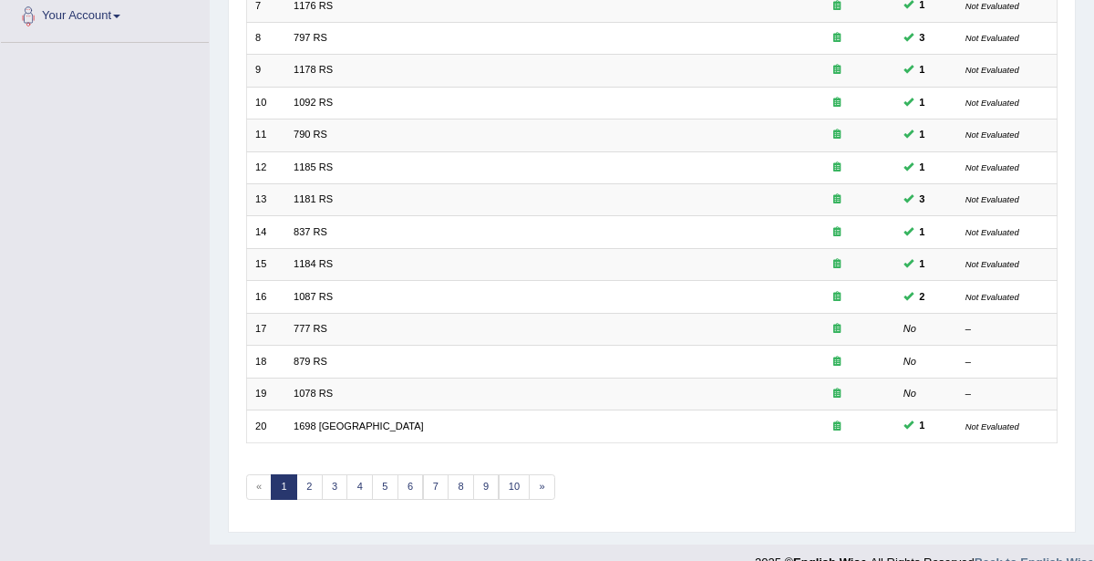
scroll to position [485, 0]
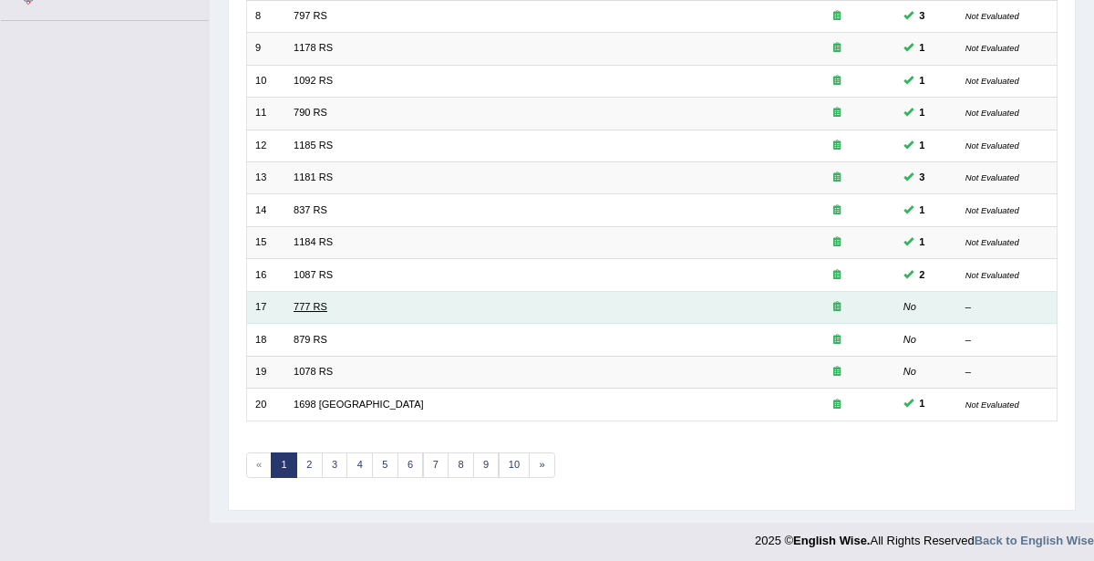
click at [314, 301] on link "777 RS" at bounding box center [311, 306] width 34 height 11
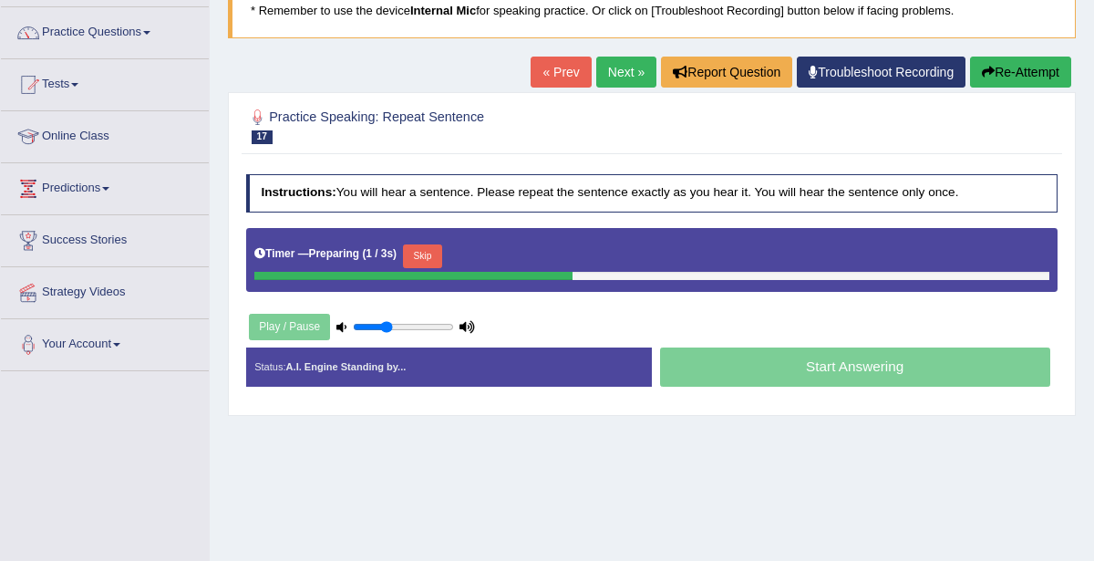
scroll to position [141, 0]
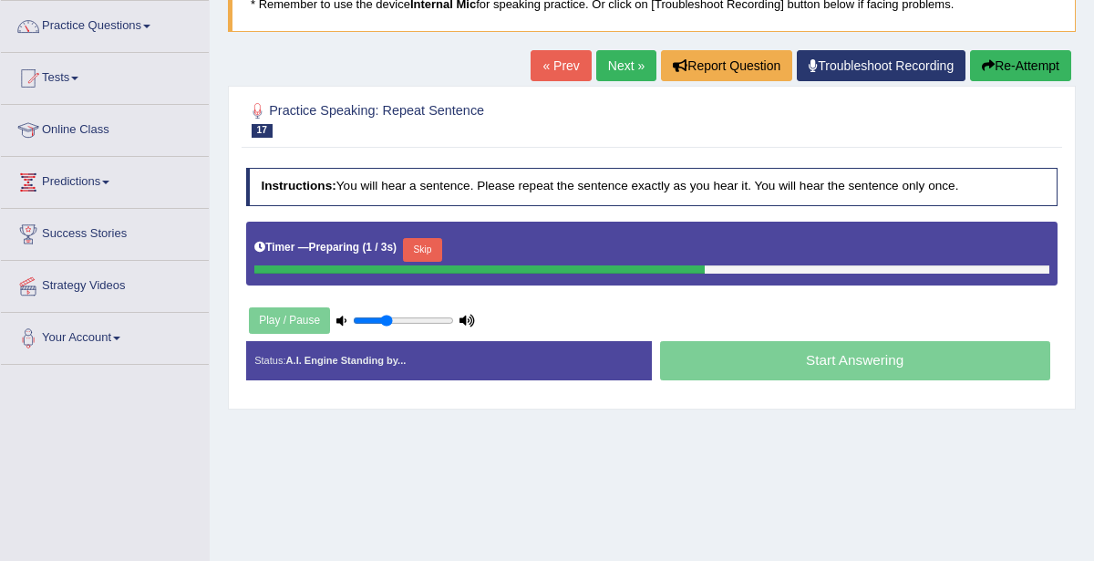
click at [420, 244] on button "Skip" at bounding box center [422, 250] width 39 height 24
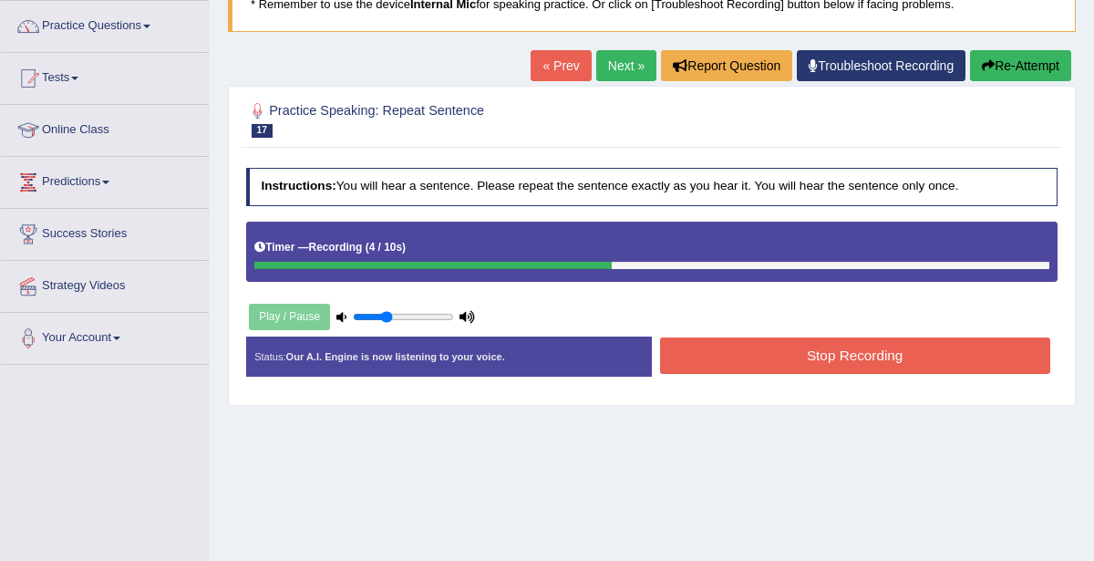
click at [960, 355] on button "Stop Recording" at bounding box center [855, 355] width 390 height 36
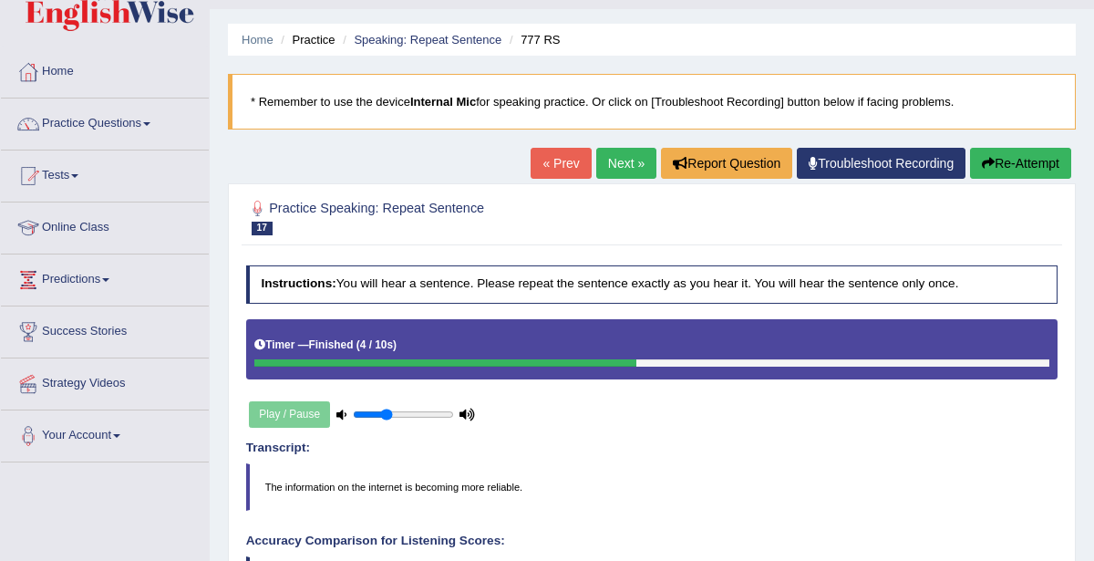
scroll to position [0, 0]
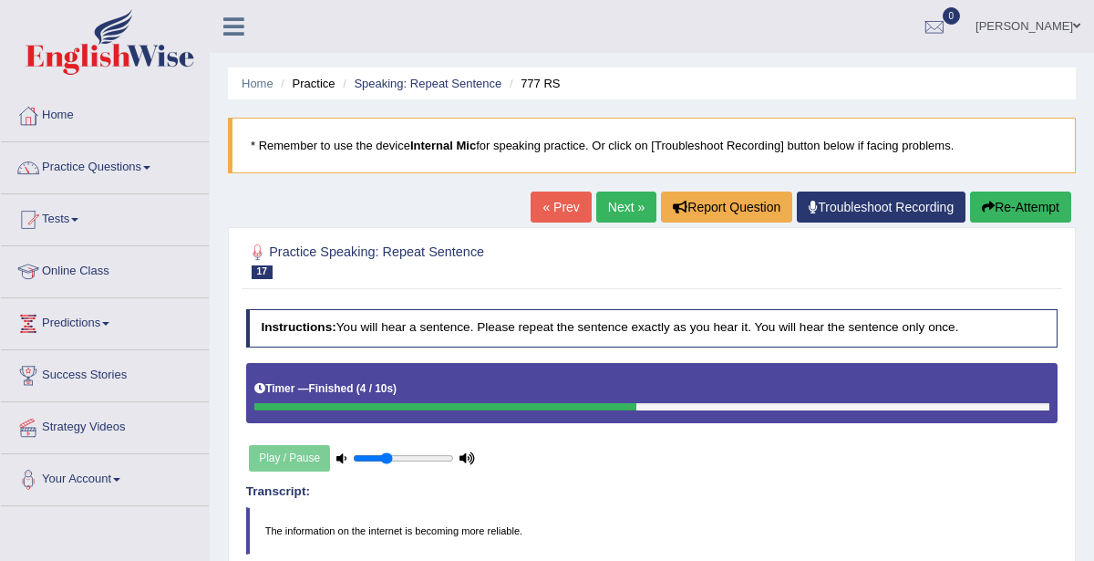
click at [641, 201] on link "Next »" at bounding box center [626, 206] width 60 height 31
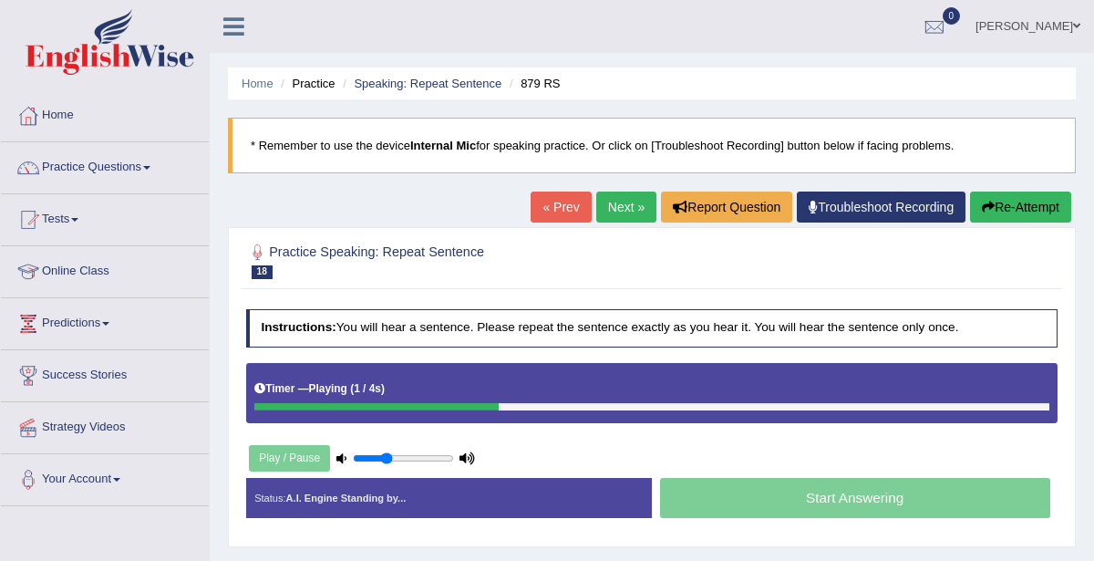
click at [98, 164] on link "Practice Questions" at bounding box center [105, 165] width 208 height 46
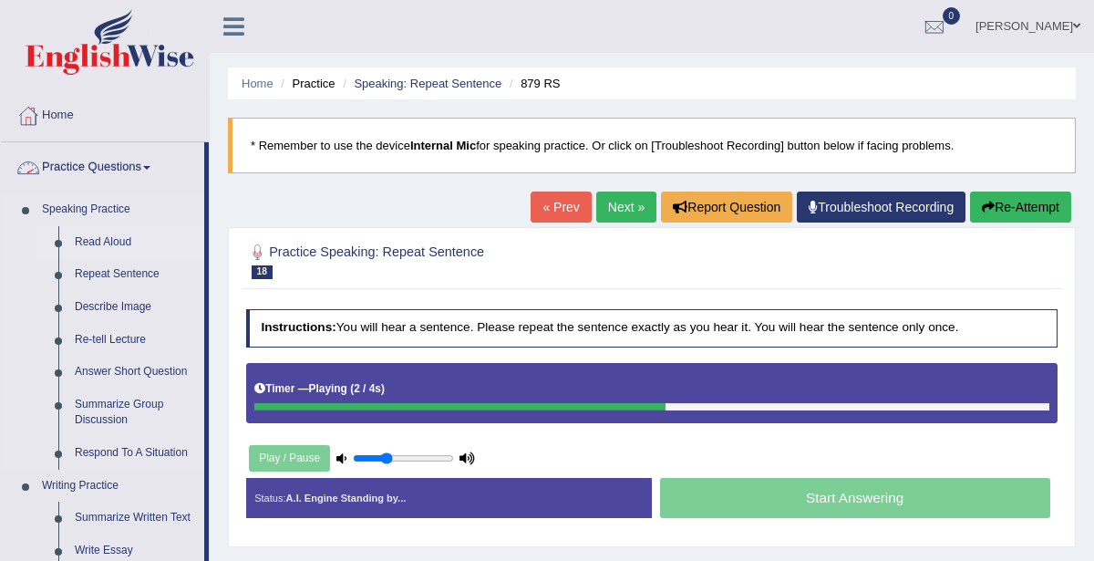
click at [101, 240] on link "Read Aloud" at bounding box center [136, 242] width 138 height 33
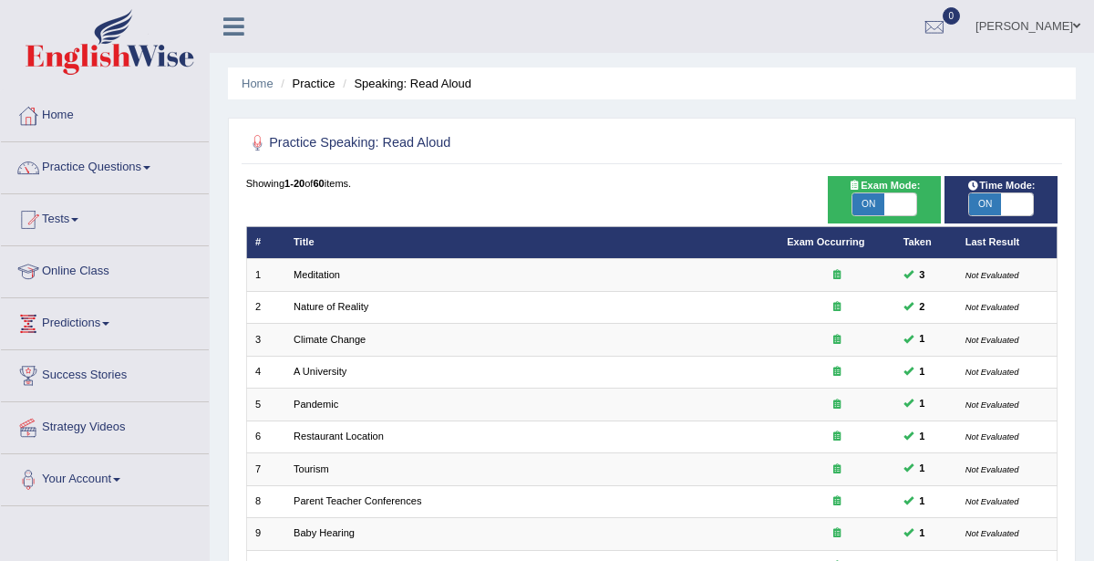
checkbox input "false"
click at [1000, 185] on span "Time Mode:" at bounding box center [1001, 186] width 80 height 16
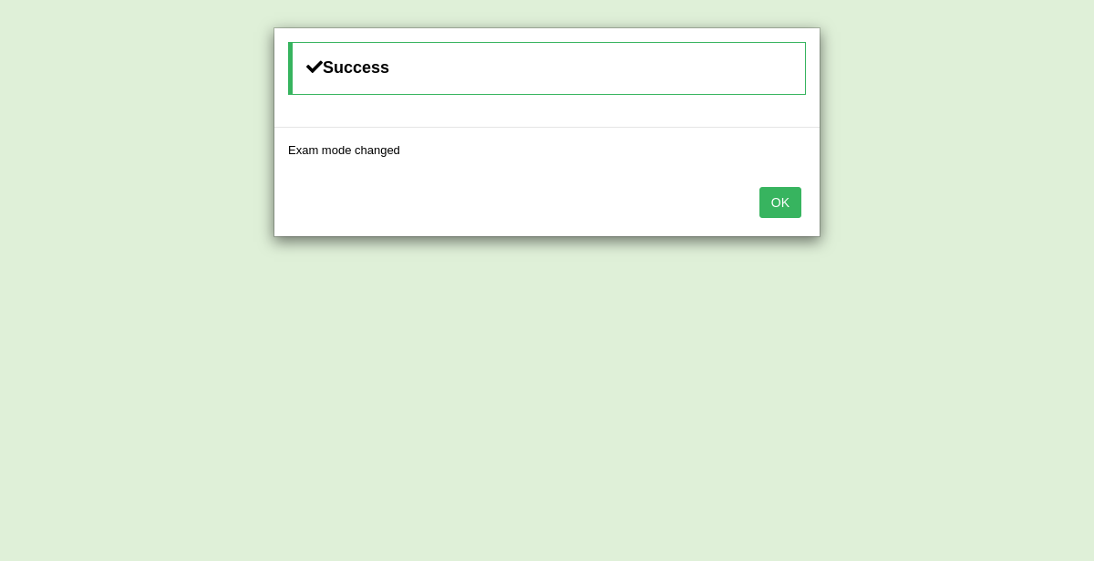
click at [783, 201] on button "OK" at bounding box center [780, 202] width 42 height 31
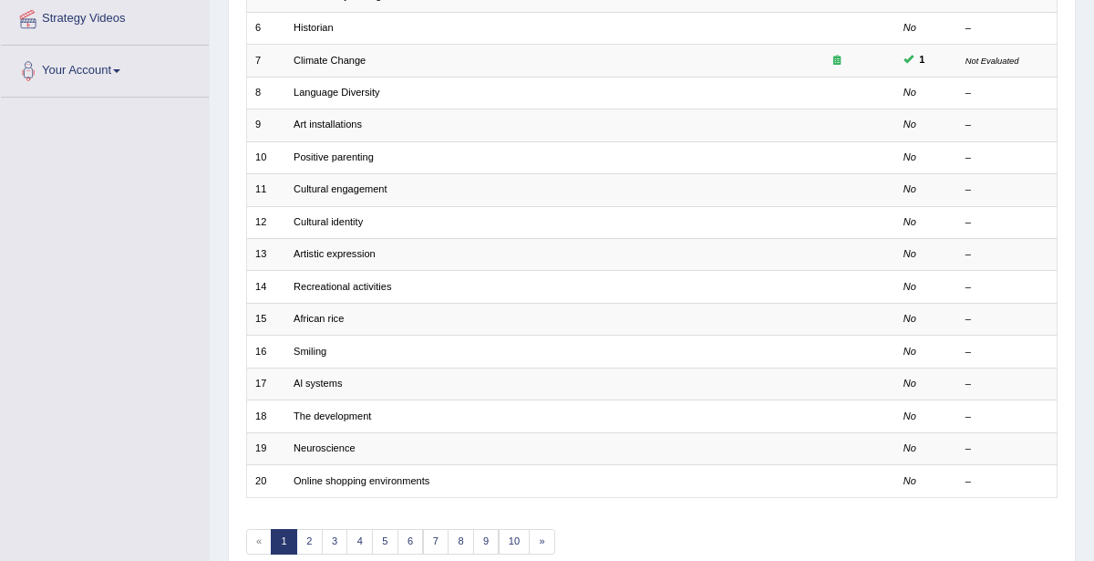
scroll to position [411, 0]
